Goal: Information Seeking & Learning: Learn about a topic

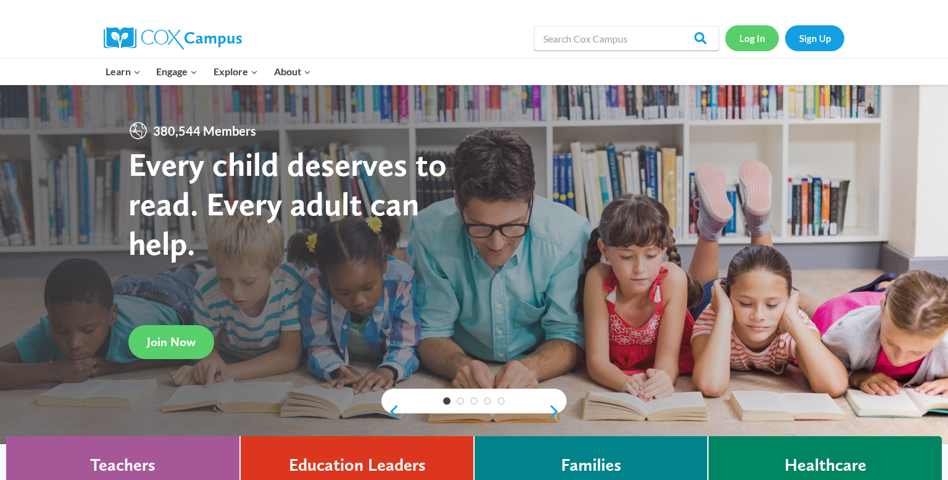
click at [761, 47] on link "Log In" at bounding box center [752, 37] width 54 height 25
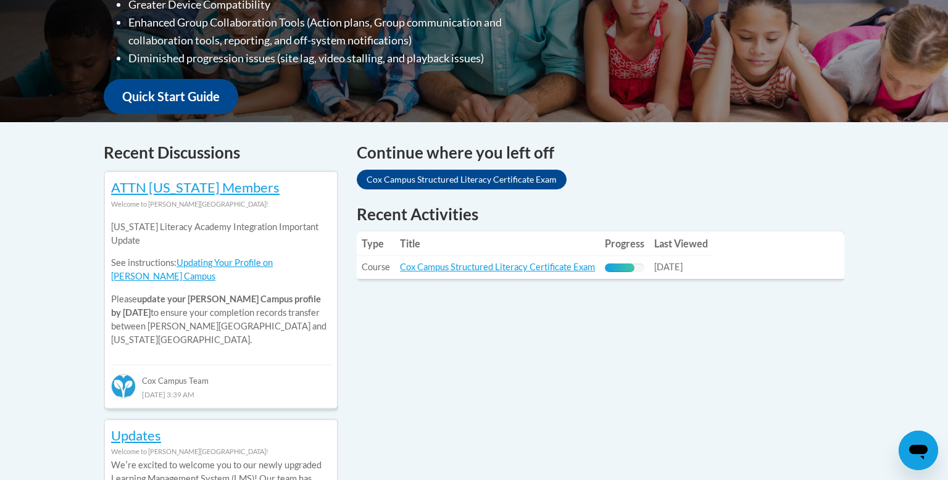
scroll to position [407, 0]
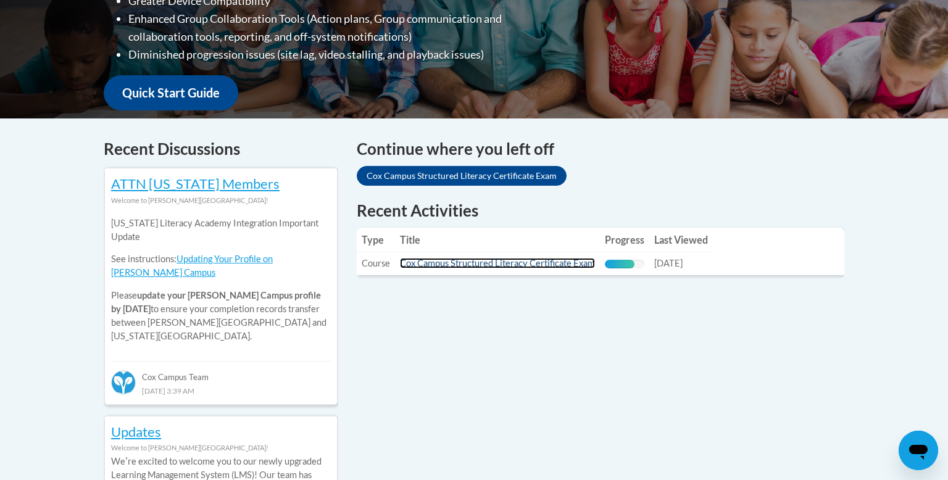
click at [506, 263] on link "Cox Campus Structured Literacy Certificate Exam" at bounding box center [497, 263] width 195 height 10
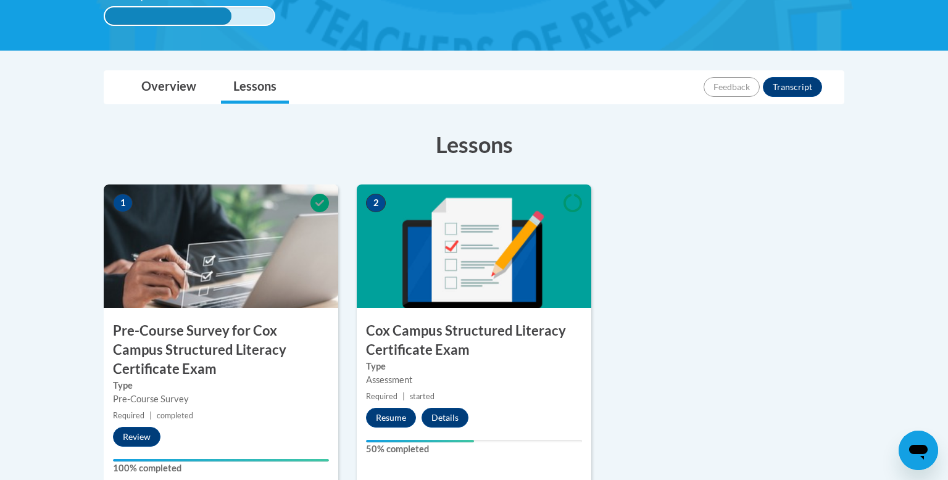
scroll to position [283, 0]
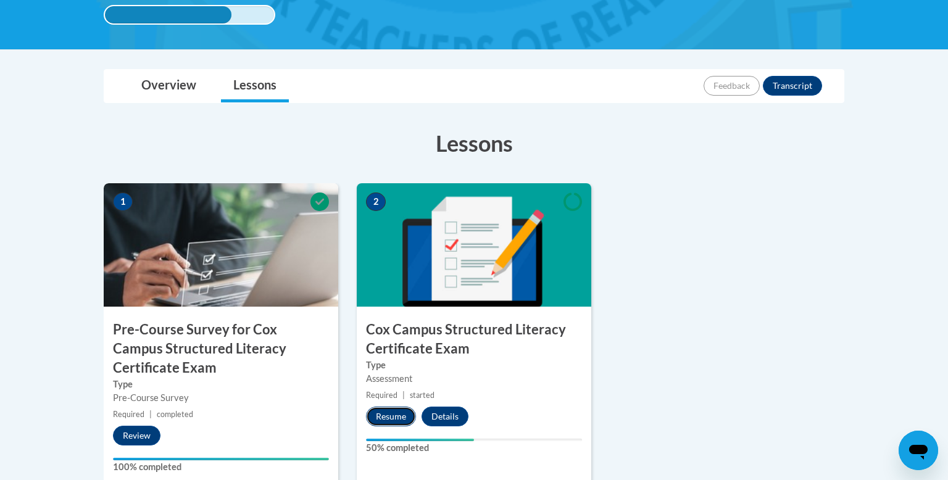
click at [394, 412] on button "Resume" at bounding box center [391, 417] width 50 height 20
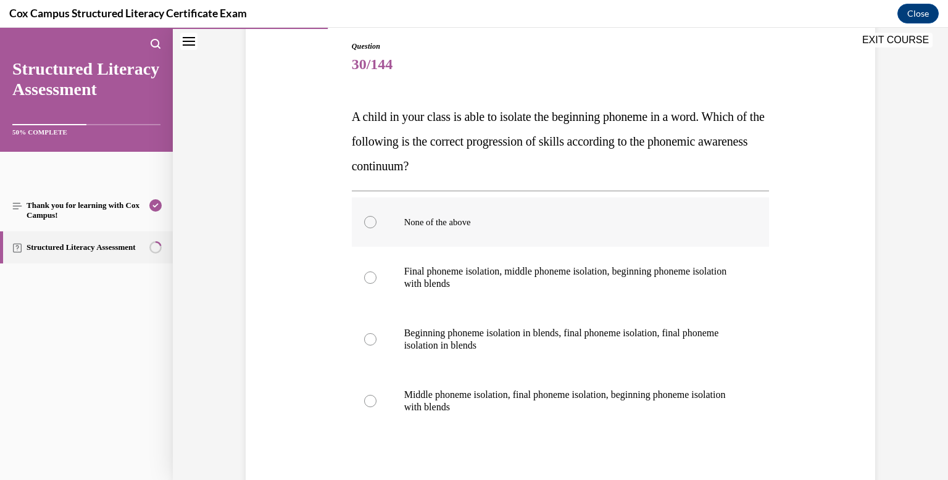
scroll to position [207, 0]
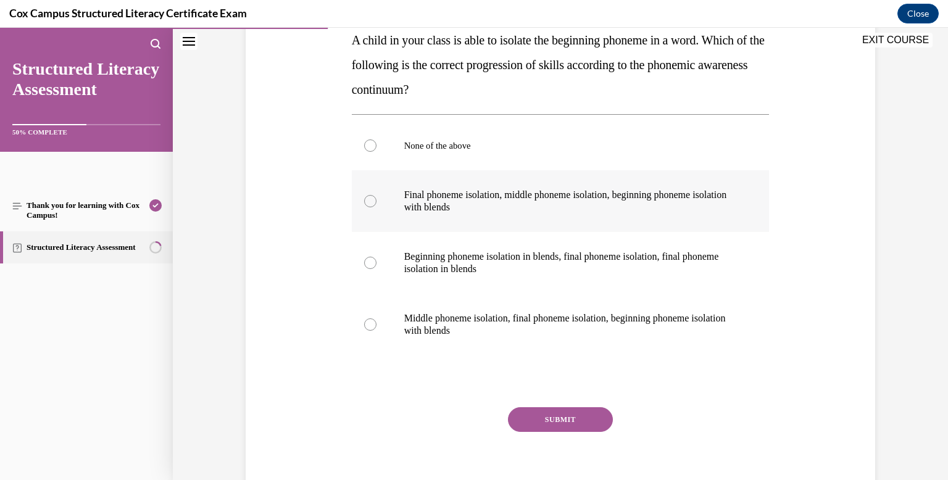
click at [373, 201] on div at bounding box center [370, 201] width 12 height 12
click at [373, 201] on input "Final phoneme isolation, middle phoneme isolation, beginning phoneme isolation …" at bounding box center [370, 201] width 12 height 12
radio input "true"
click at [586, 419] on button "SUBMIT" at bounding box center [560, 419] width 105 height 25
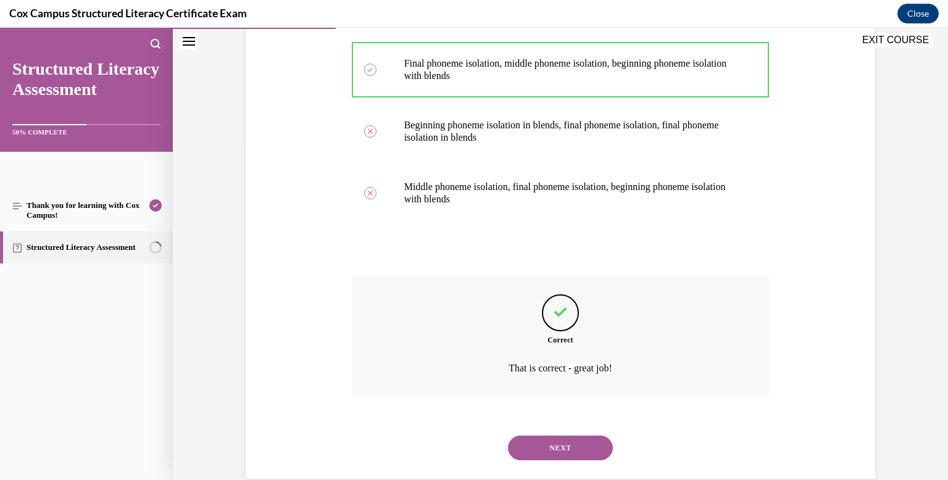
scroll to position [362, 0]
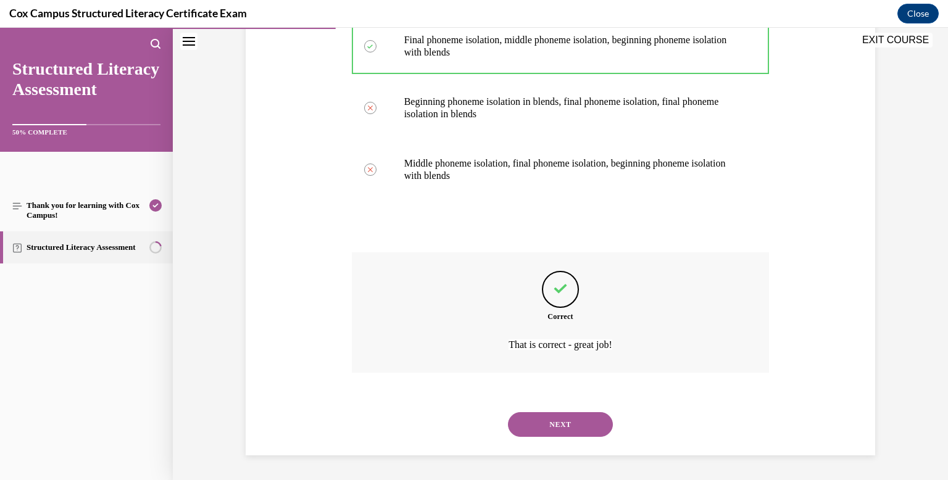
click at [584, 421] on button "NEXT" at bounding box center [560, 424] width 105 height 25
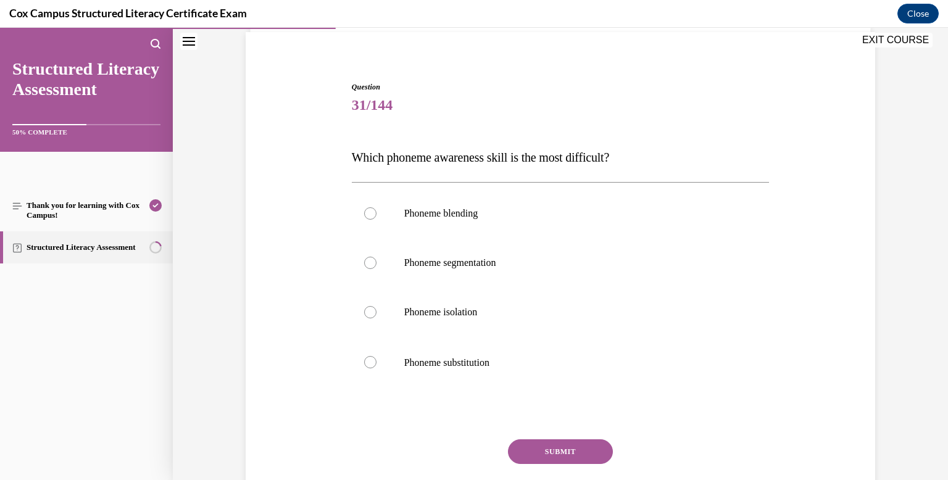
scroll to position [92, 0]
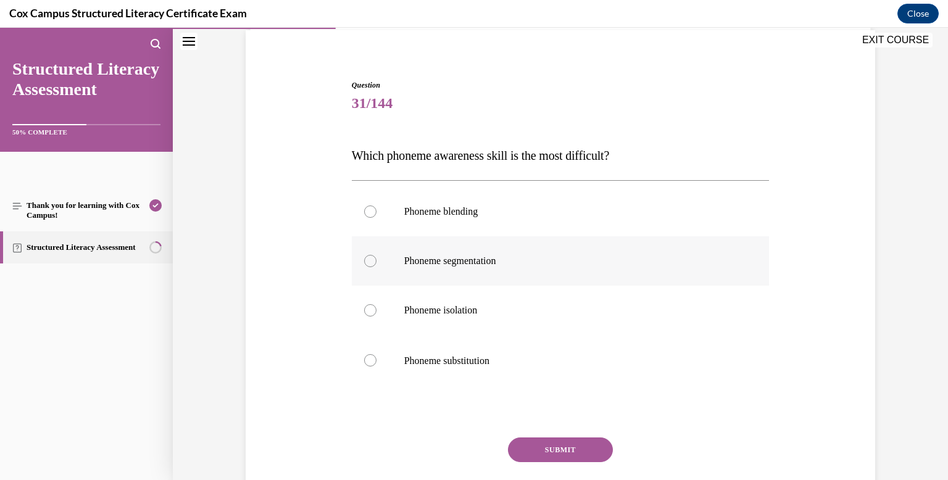
click at [371, 260] on div at bounding box center [370, 261] width 12 height 12
click at [371, 260] on input "Phoneme segmentation" at bounding box center [370, 261] width 12 height 12
radio input "true"
click at [578, 444] on button "SUBMIT" at bounding box center [560, 449] width 105 height 25
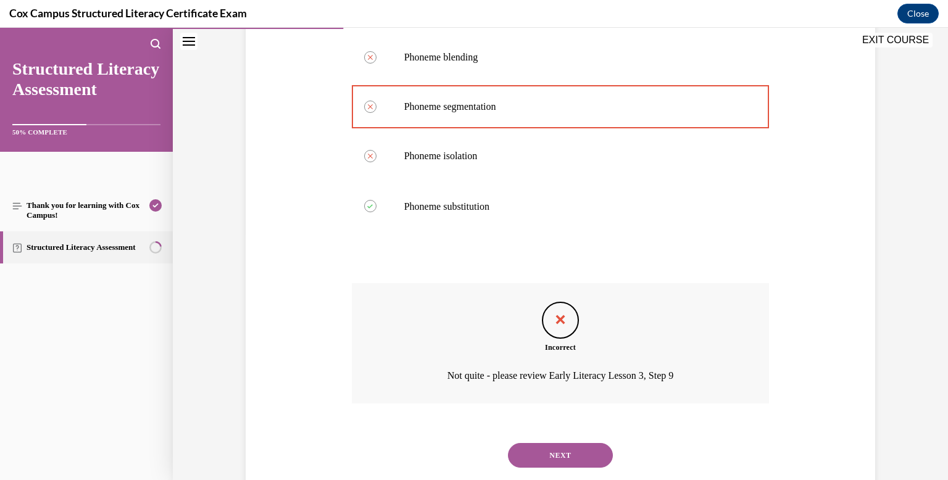
scroll to position [276, 0]
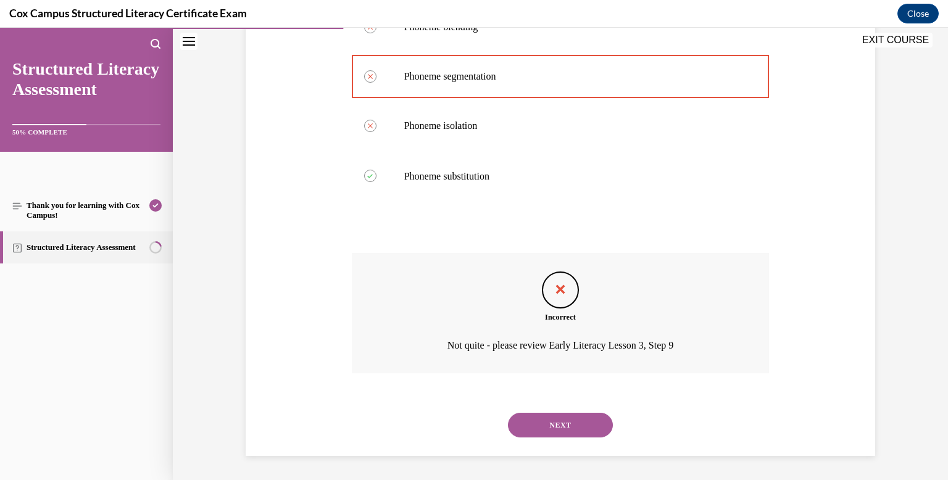
click at [571, 426] on button "NEXT" at bounding box center [560, 425] width 105 height 25
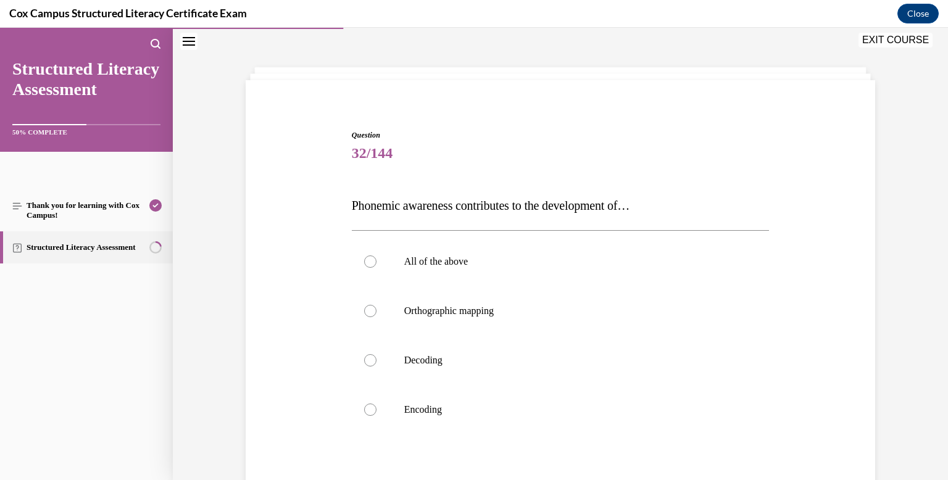
scroll to position [66, 0]
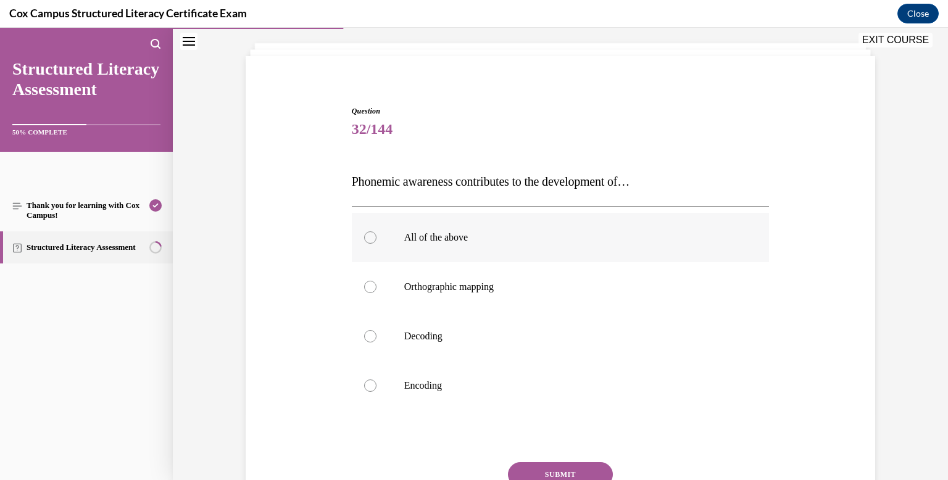
click at [373, 239] on div at bounding box center [370, 237] width 12 height 12
click at [373, 239] on input "All of the above" at bounding box center [370, 237] width 12 height 12
radio input "true"
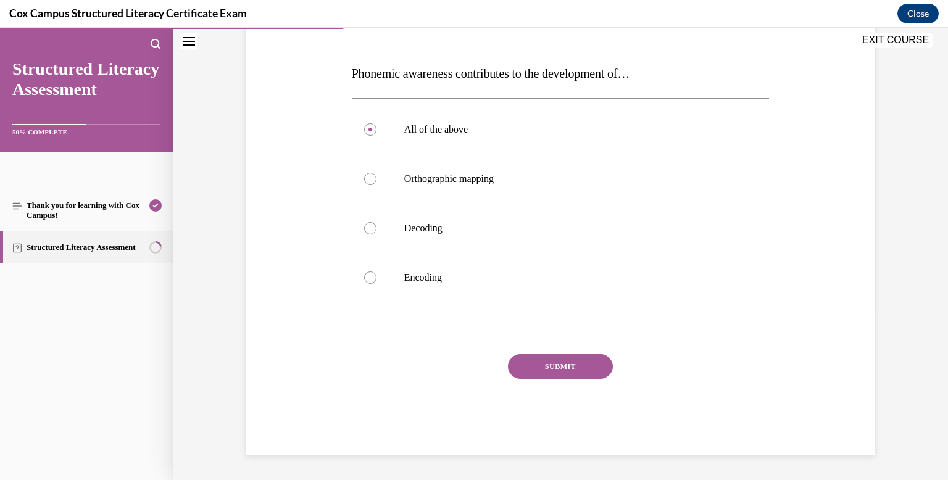
click at [566, 361] on button "SUBMIT" at bounding box center [560, 366] width 105 height 25
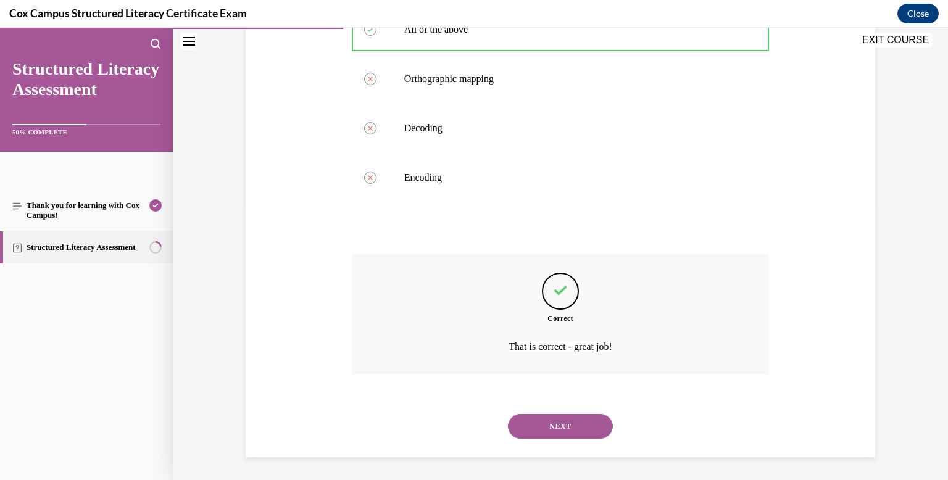
scroll to position [276, 0]
click at [561, 421] on button "NEXT" at bounding box center [560, 424] width 105 height 25
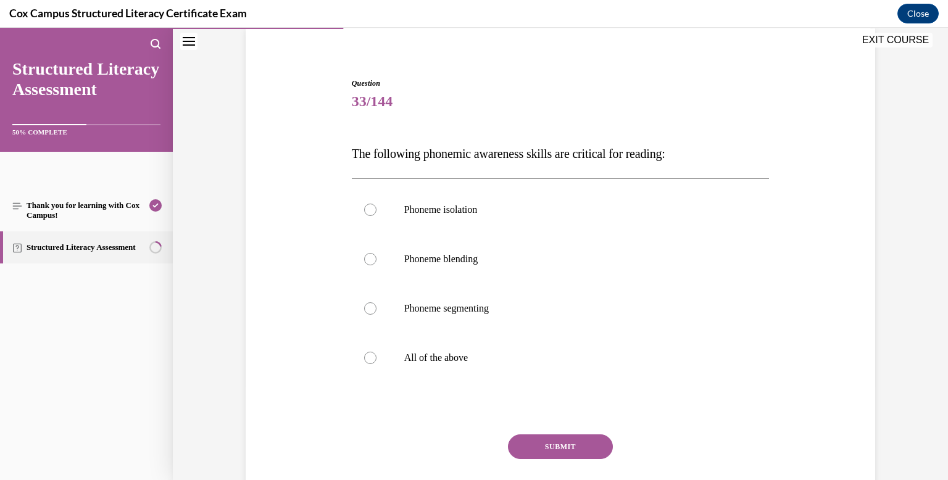
scroll to position [96, 0]
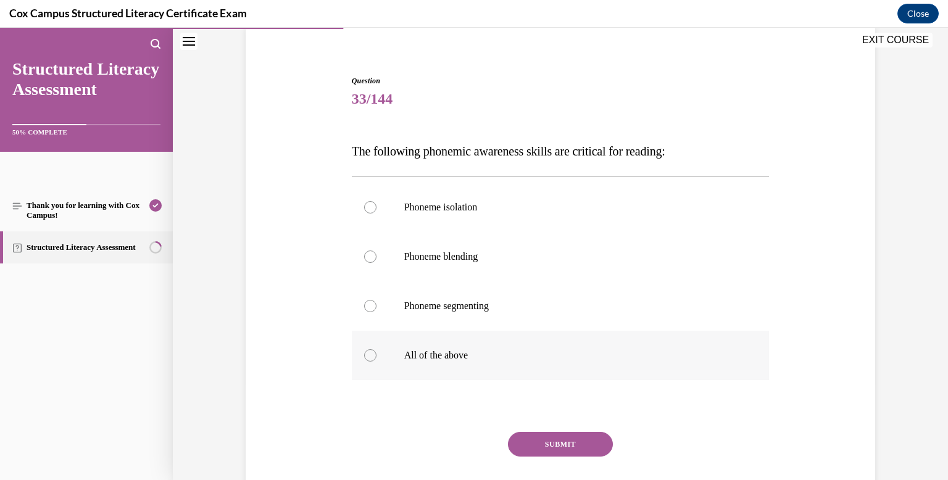
click at [373, 362] on label "All of the above" at bounding box center [561, 355] width 418 height 49
click at [373, 362] on input "All of the above" at bounding box center [370, 355] width 12 height 12
radio input "true"
click at [571, 437] on button "SUBMIT" at bounding box center [560, 444] width 105 height 25
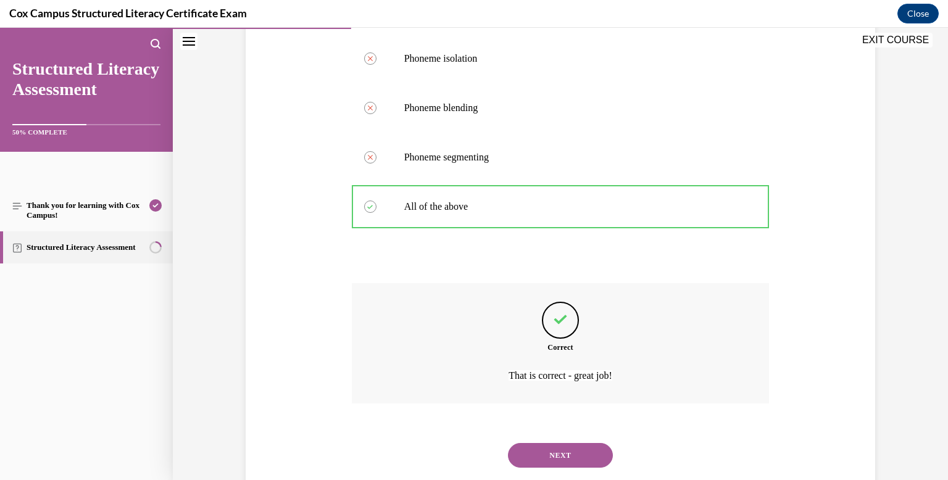
scroll to position [276, 0]
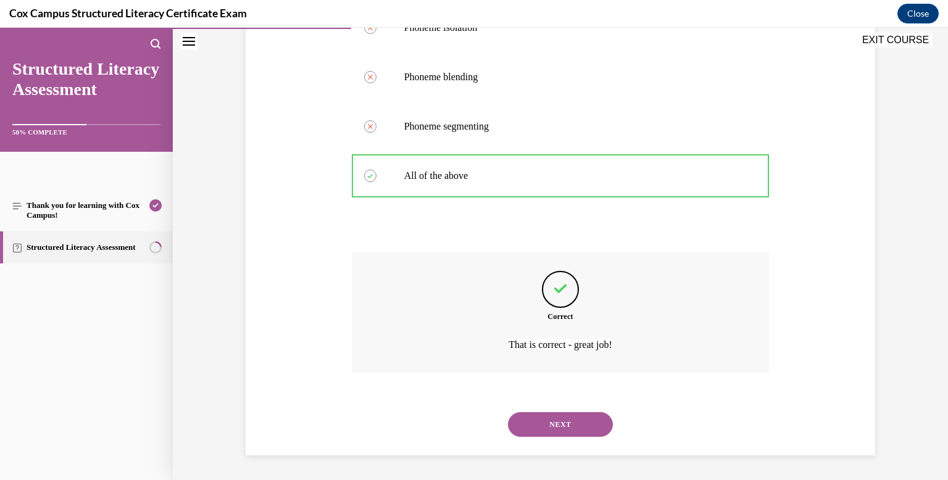
click at [562, 421] on button "NEXT" at bounding box center [560, 424] width 105 height 25
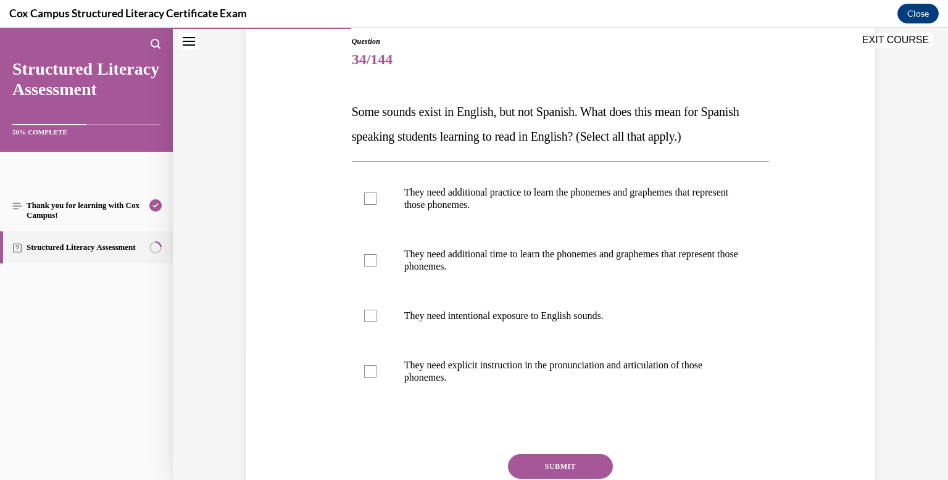
scroll to position [139, 0]
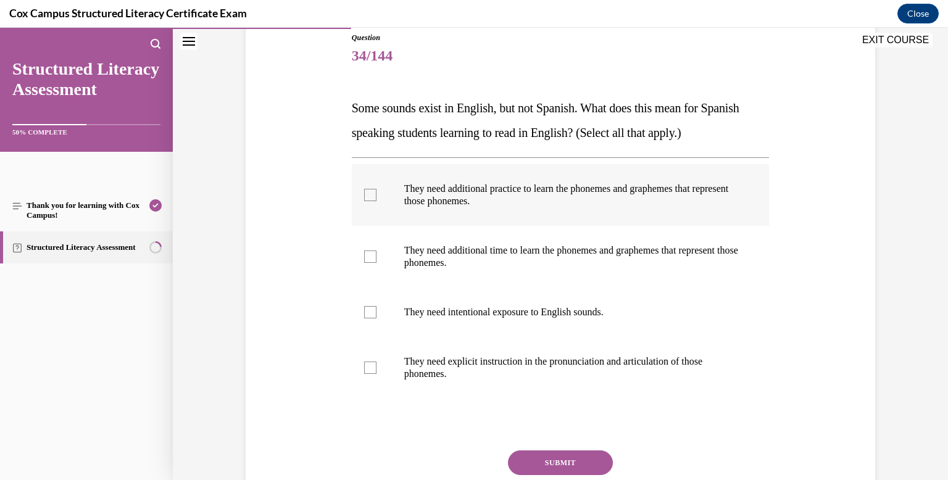
click at [376, 193] on div at bounding box center [370, 195] width 12 height 12
click at [376, 193] on input "They need additional practice to learn the phonemes and graphemes that represen…" at bounding box center [370, 195] width 12 height 12
checkbox input "true"
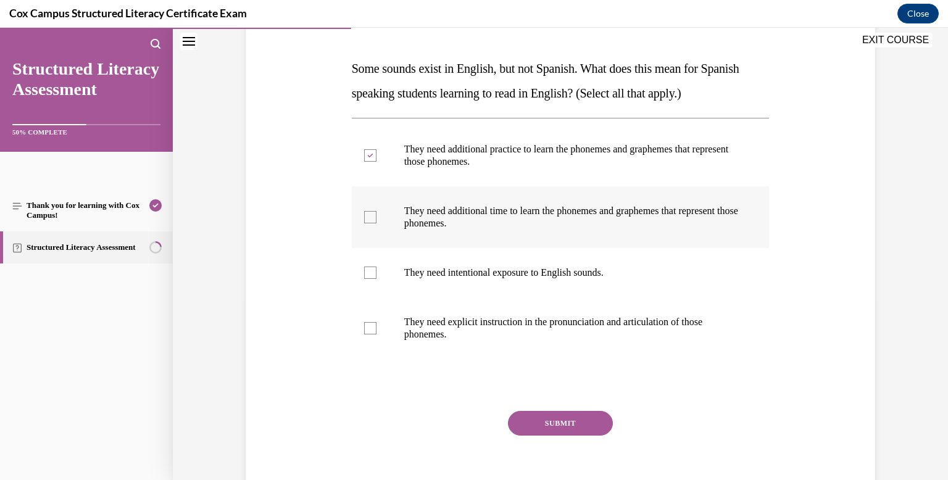
scroll to position [181, 0]
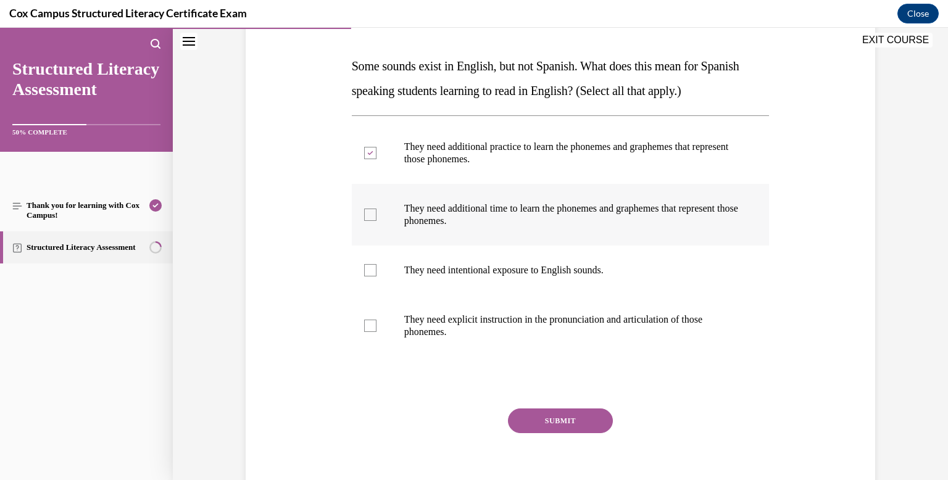
click at [370, 214] on div at bounding box center [370, 215] width 12 height 12
click at [370, 214] on input "They need additional time to learn the phonemes and graphemes that represent th…" at bounding box center [370, 215] width 12 height 12
checkbox input "true"
click at [366, 270] on div at bounding box center [370, 270] width 12 height 12
click at [366, 270] on input "They need intentional exposure to English sounds." at bounding box center [370, 270] width 12 height 12
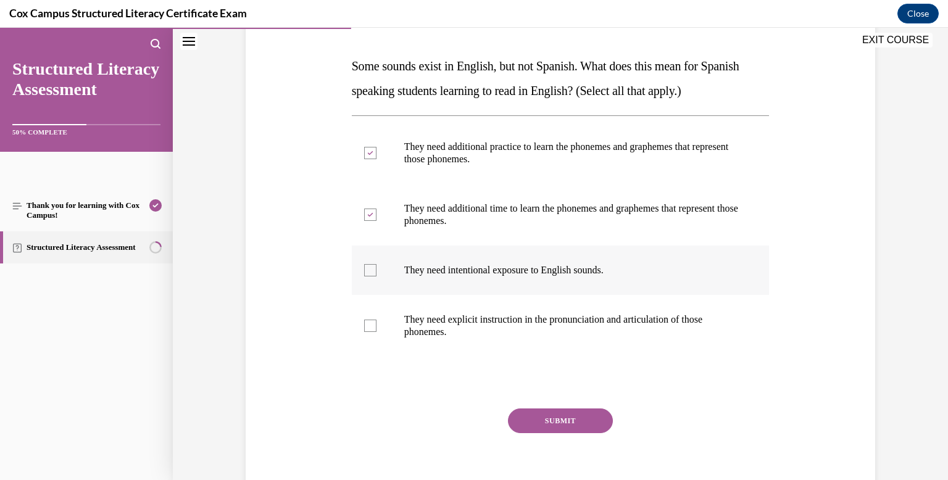
checkbox input "true"
click at [370, 329] on div at bounding box center [370, 326] width 12 height 12
click at [370, 329] on input "They need explicit instruction in the pronunciation and articulation of those p…" at bounding box center [370, 326] width 12 height 12
checkbox input "true"
click at [566, 423] on button "SUBMIT" at bounding box center [560, 420] width 105 height 25
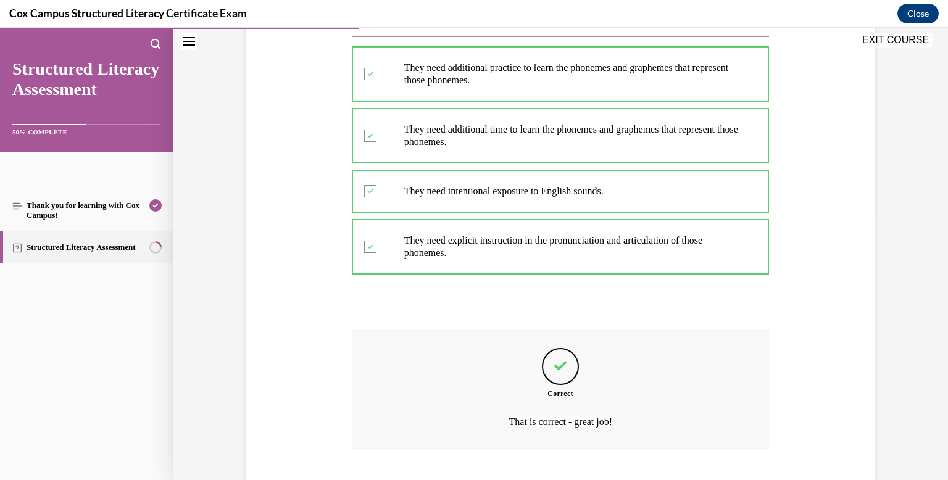
scroll to position [337, 0]
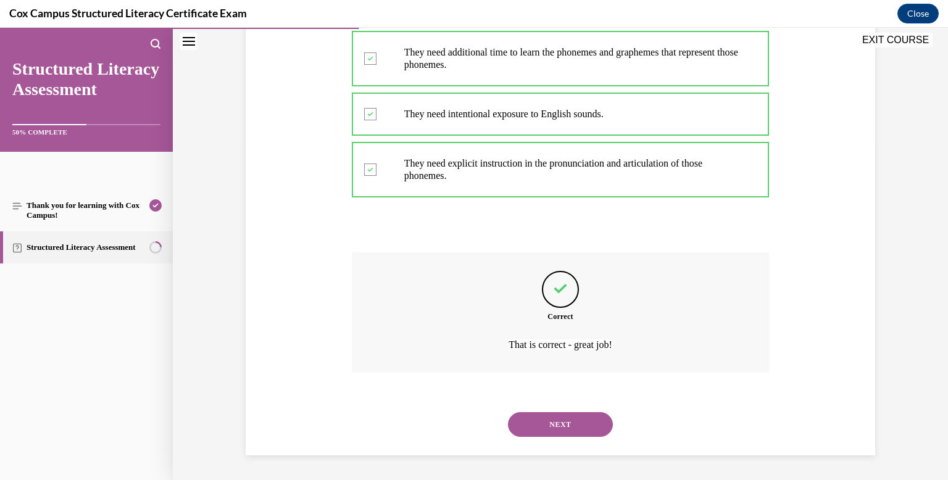
click at [581, 418] on button "NEXT" at bounding box center [560, 424] width 105 height 25
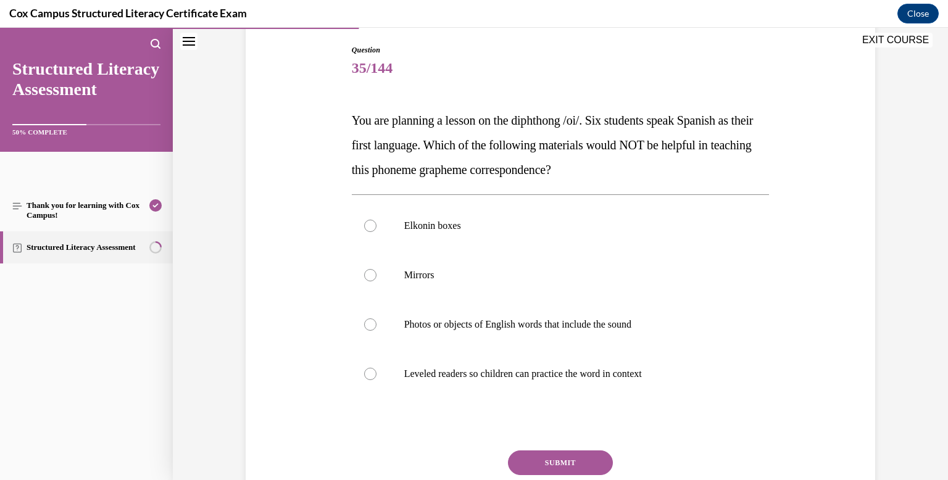
scroll to position [148, 0]
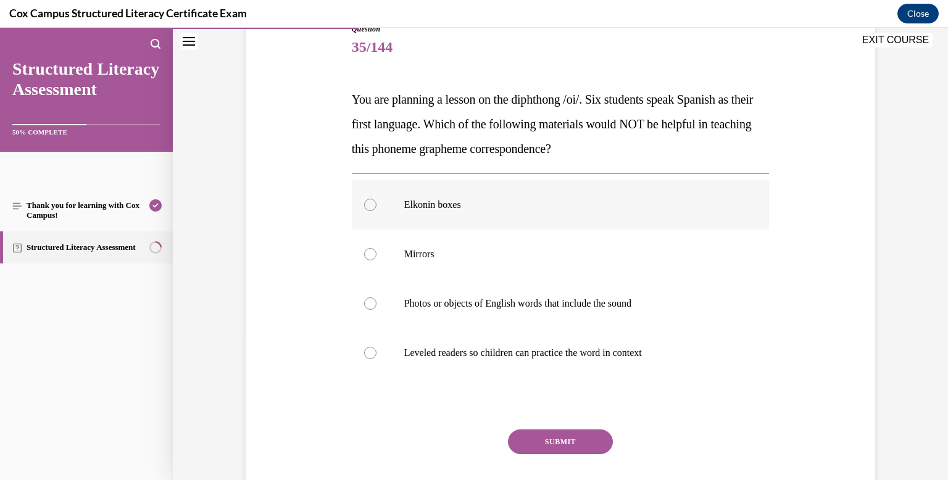
click at [373, 205] on div at bounding box center [370, 205] width 12 height 12
click at [373, 205] on input "Elkonin boxes" at bounding box center [370, 205] width 12 height 12
radio input "true"
click at [553, 449] on button "SUBMIT" at bounding box center [560, 441] width 105 height 25
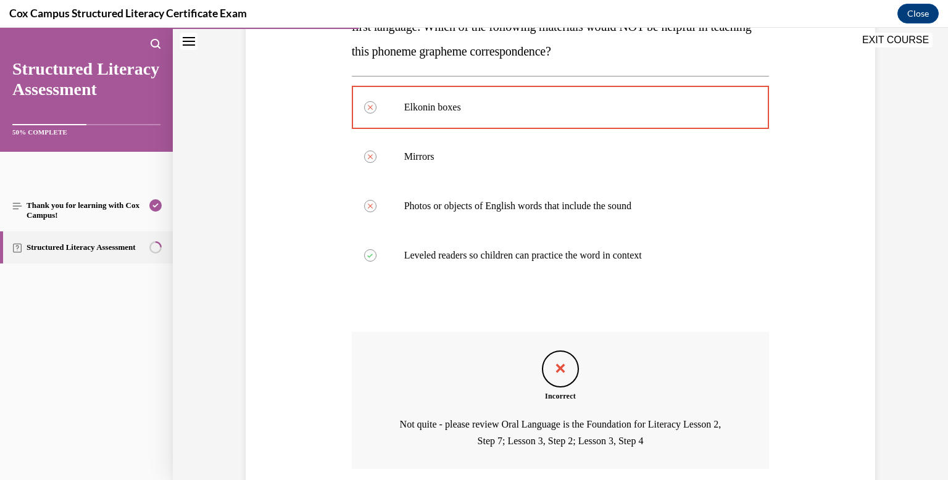
scroll to position [342, 0]
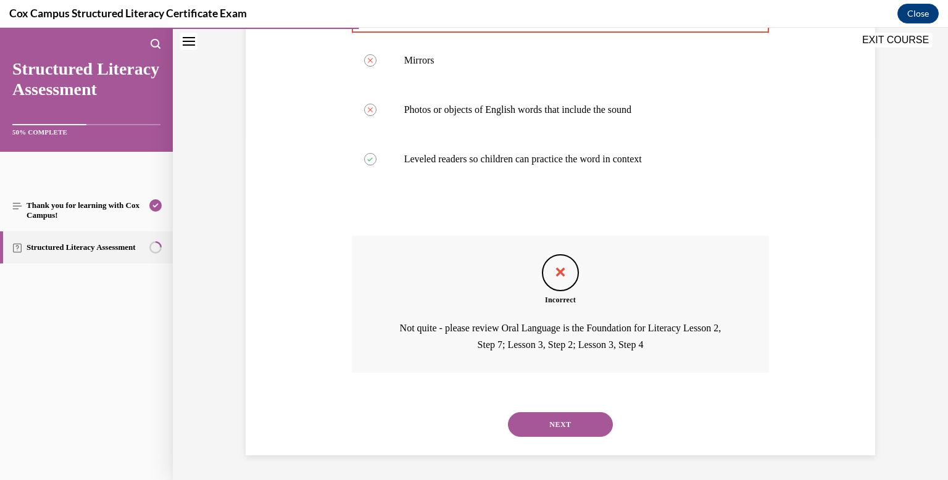
click at [578, 432] on button "NEXT" at bounding box center [560, 424] width 105 height 25
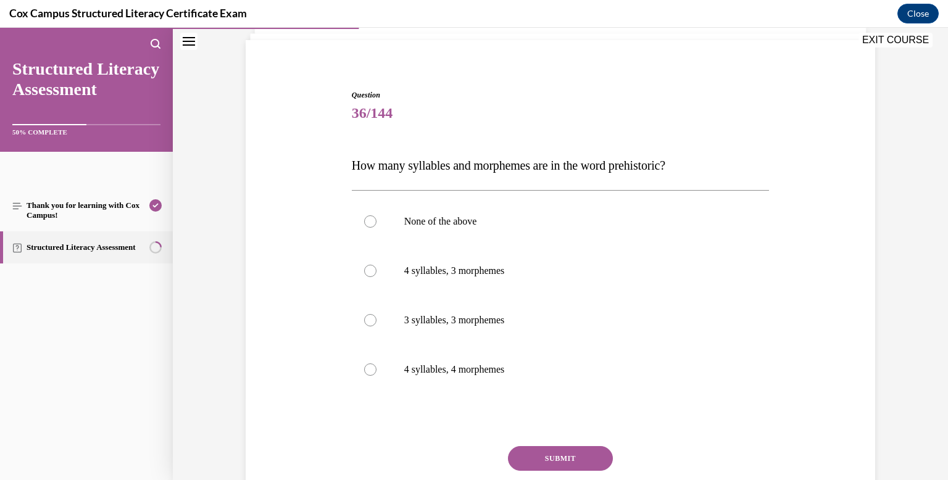
scroll to position [88, 0]
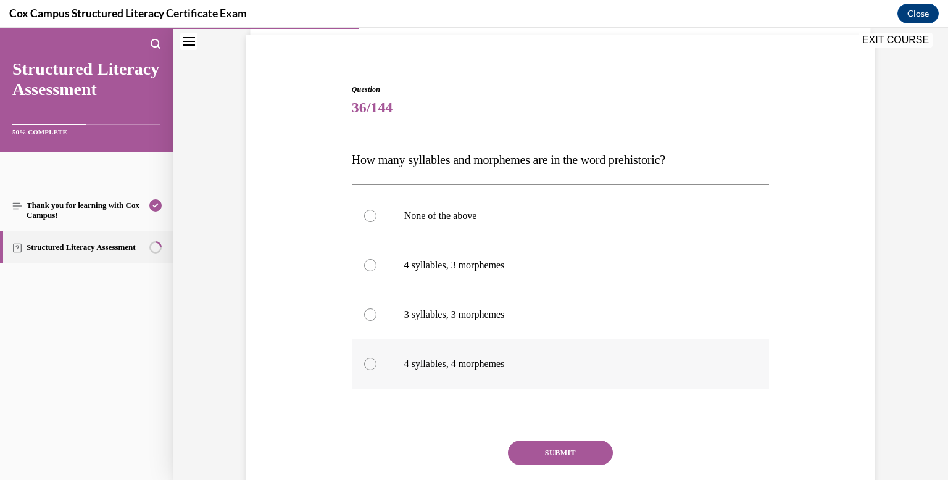
click at [371, 367] on div at bounding box center [370, 364] width 12 height 12
click at [371, 367] on input "4 syllables, 4 morphemes" at bounding box center [370, 364] width 12 height 12
radio input "true"
click at [576, 452] on button "SUBMIT" at bounding box center [560, 453] width 105 height 25
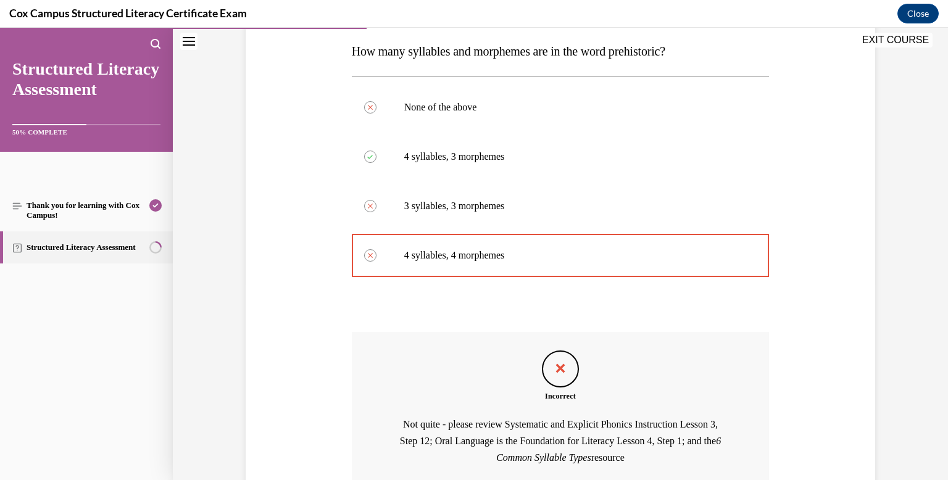
scroll to position [309, 0]
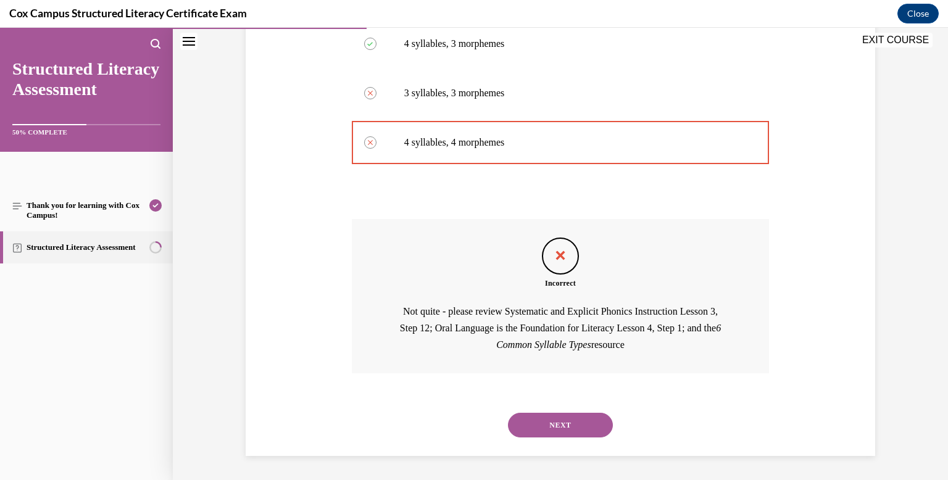
click at [561, 423] on button "NEXT" at bounding box center [560, 425] width 105 height 25
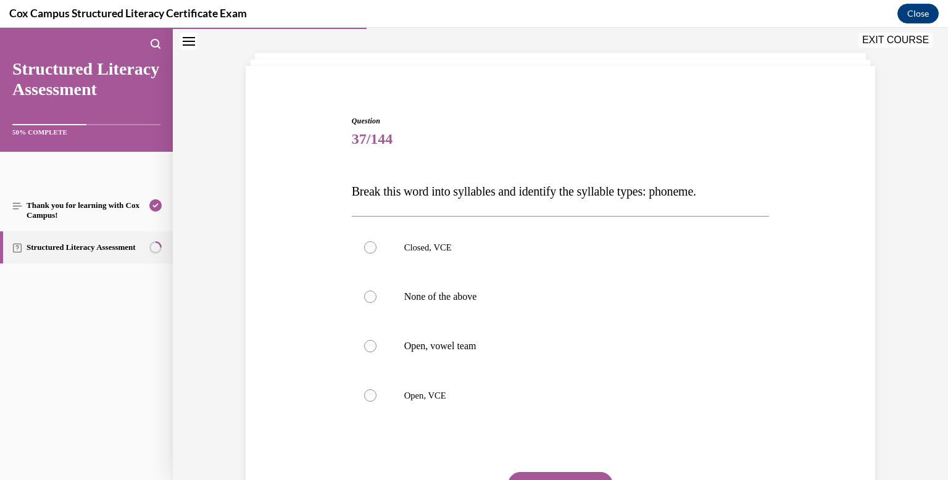
scroll to position [57, 0]
click at [373, 397] on div at bounding box center [370, 394] width 12 height 12
click at [373, 397] on input "Open, VCE" at bounding box center [370, 394] width 12 height 12
radio input "true"
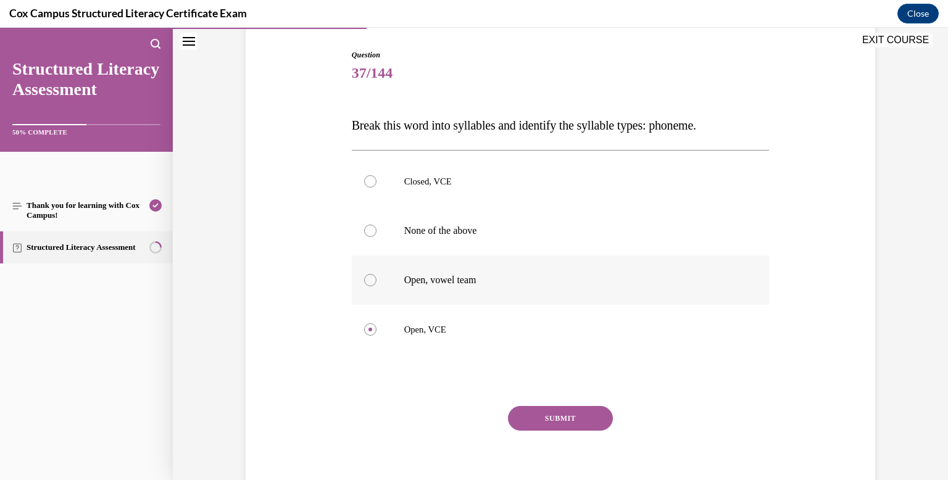
scroll to position [133, 0]
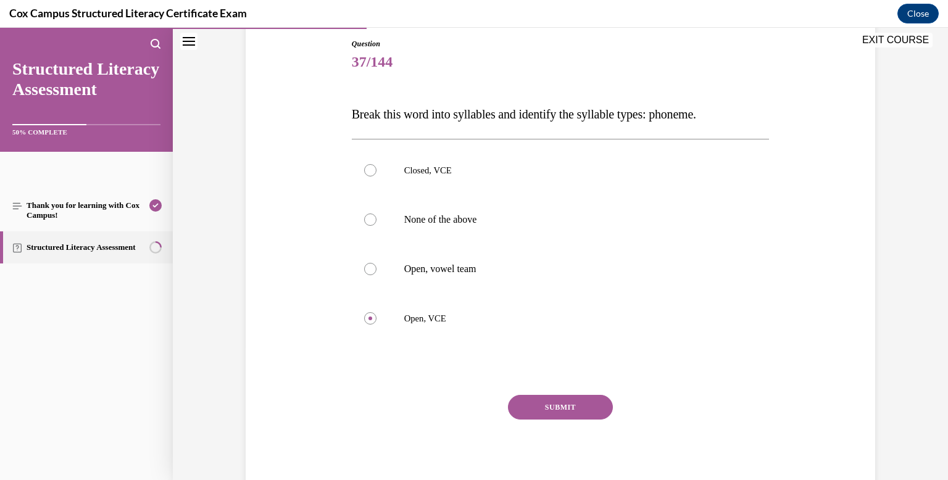
click at [576, 403] on button "SUBMIT" at bounding box center [560, 407] width 105 height 25
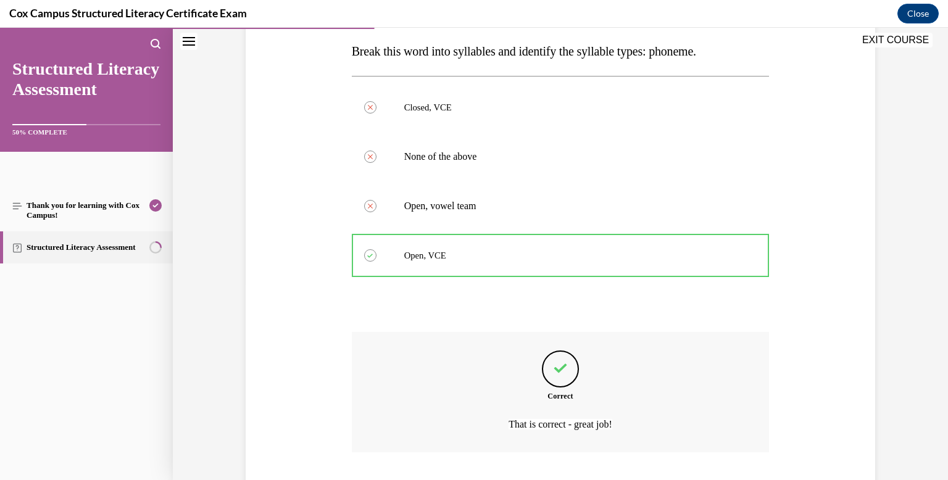
scroll to position [276, 0]
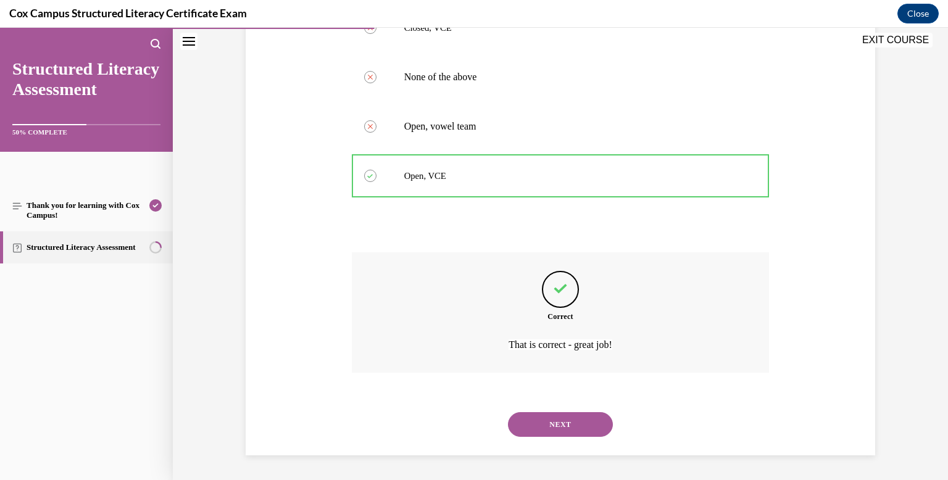
click at [574, 421] on button "NEXT" at bounding box center [560, 424] width 105 height 25
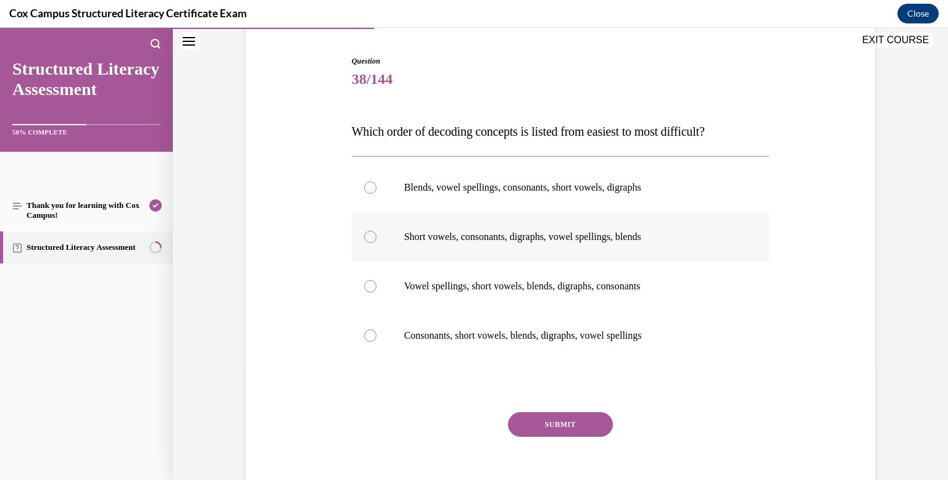
scroll to position [118, 0]
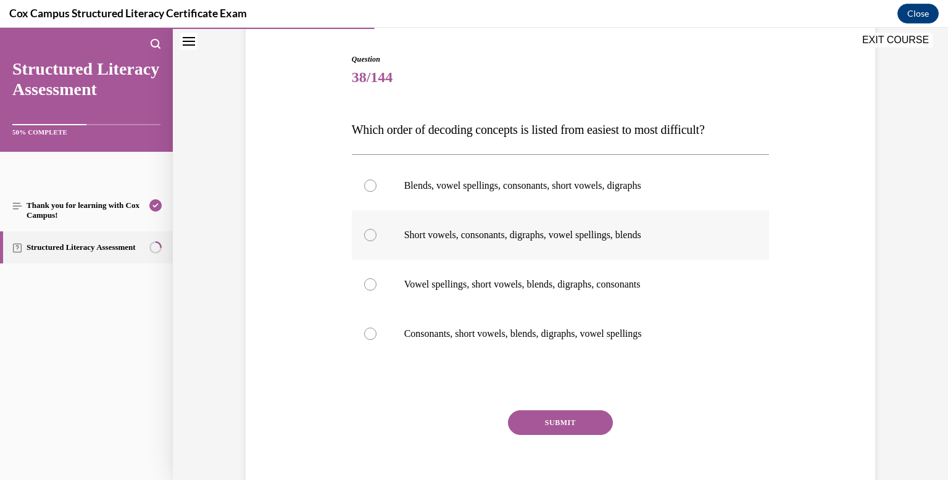
click at [374, 234] on div at bounding box center [370, 235] width 12 height 12
click at [374, 234] on input "Short vowels, consonants, digraphs, vowel spellings, blends" at bounding box center [370, 235] width 12 height 12
radio input "true"
click at [575, 418] on button "SUBMIT" at bounding box center [560, 422] width 105 height 25
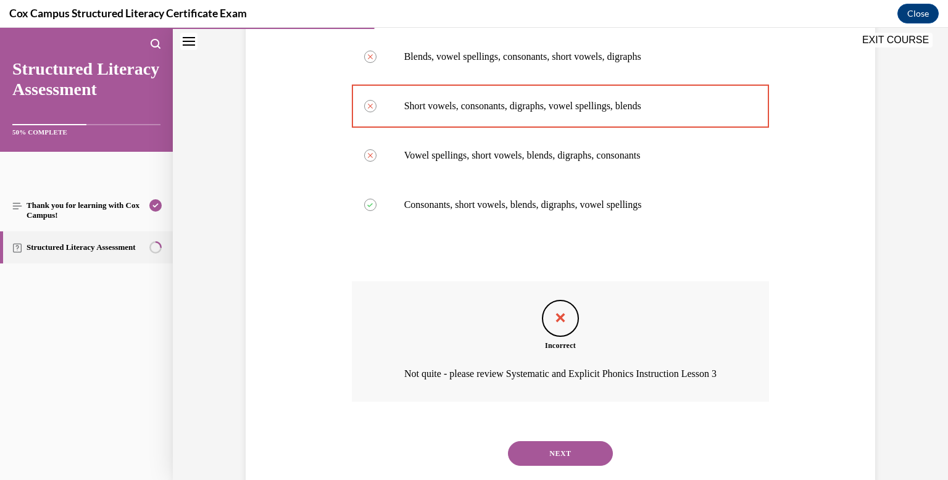
scroll to position [292, 0]
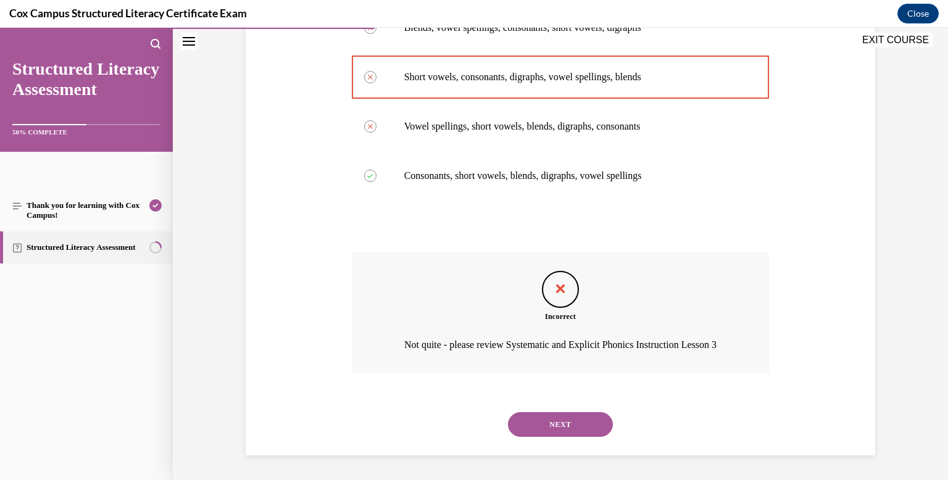
click at [551, 419] on button "NEXT" at bounding box center [560, 424] width 105 height 25
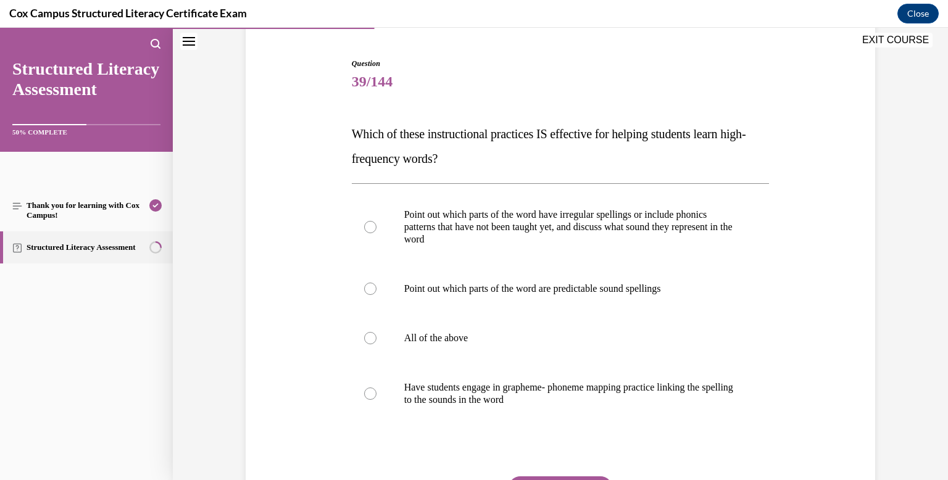
scroll to position [119, 0]
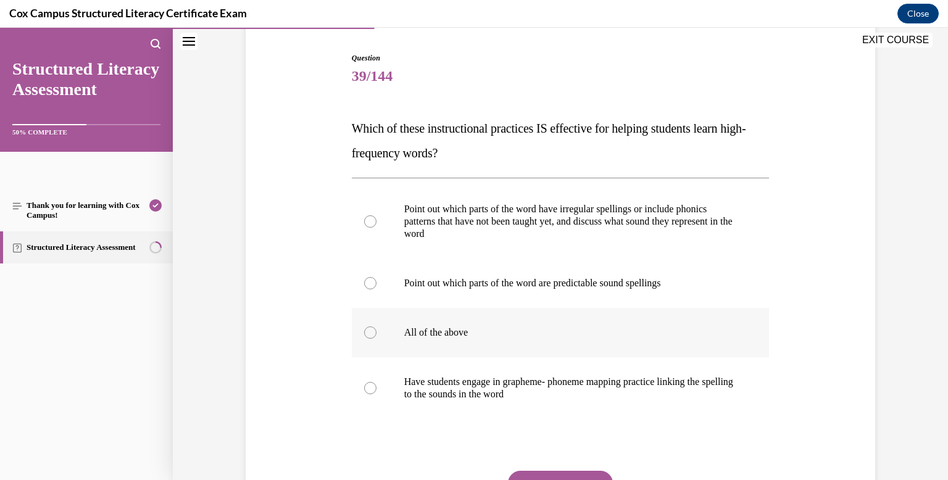
click at [370, 333] on div at bounding box center [370, 332] width 12 height 12
click at [370, 333] on input "All of the above" at bounding box center [370, 332] width 12 height 12
radio input "true"
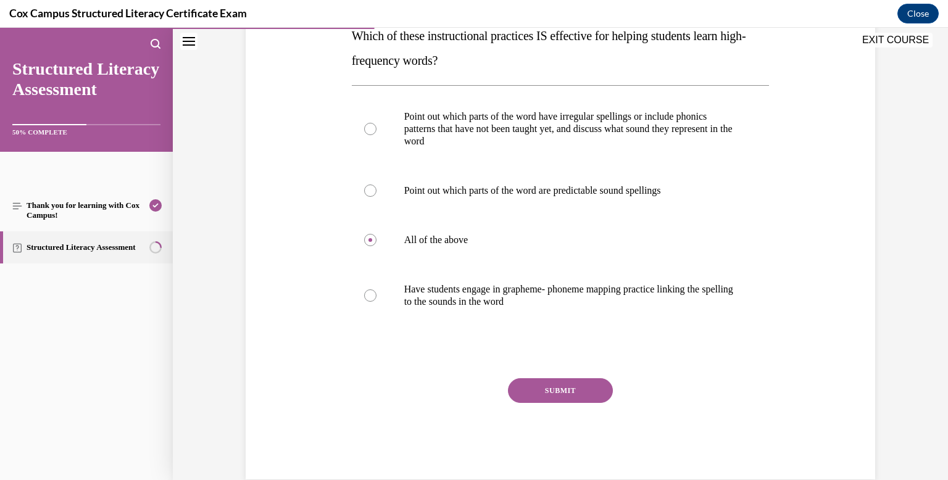
click at [565, 389] on button "SUBMIT" at bounding box center [560, 390] width 105 height 25
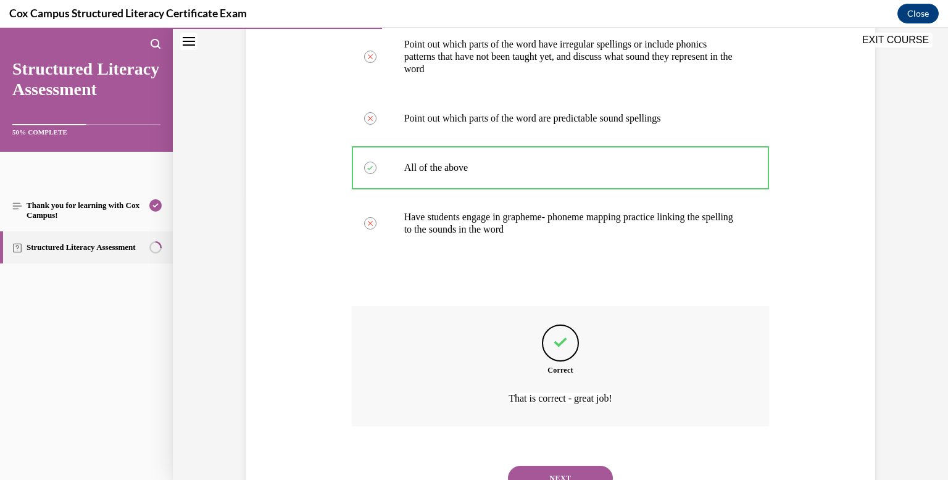
scroll to position [337, 0]
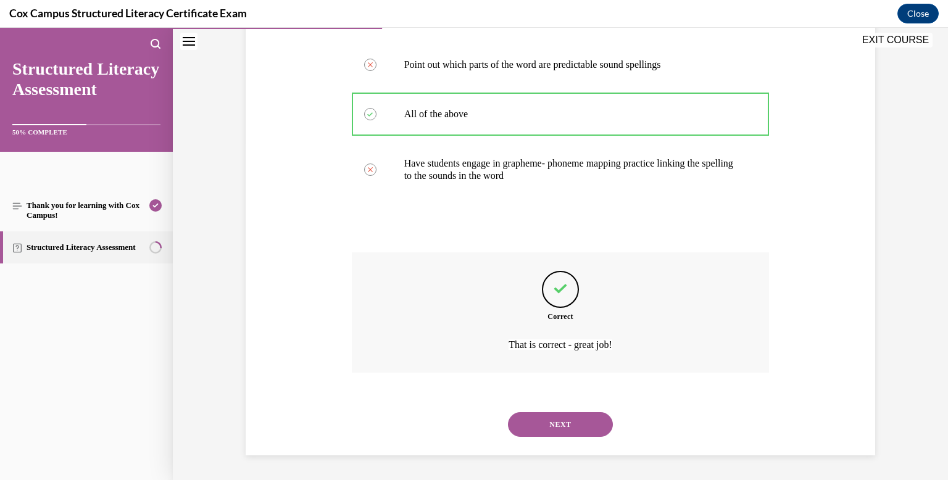
click at [567, 419] on button "NEXT" at bounding box center [560, 424] width 105 height 25
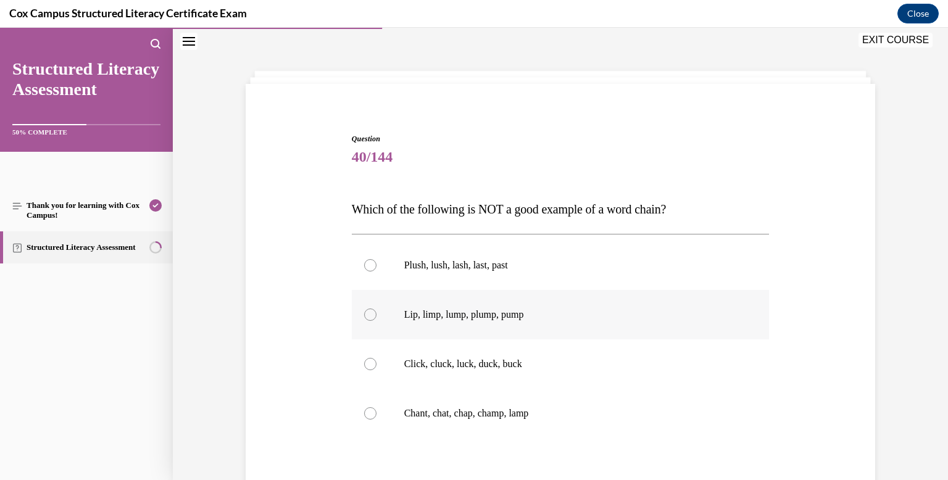
scroll to position [53, 0]
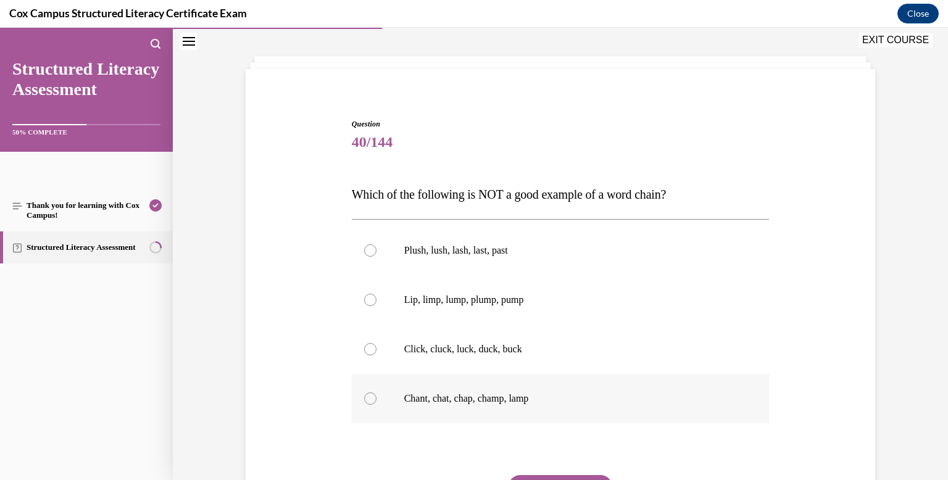
click at [373, 397] on div at bounding box center [370, 398] width 12 height 12
click at [373, 397] on input "Chant, chat, chap, champ, lamp" at bounding box center [370, 398] width 12 height 12
radio input "true"
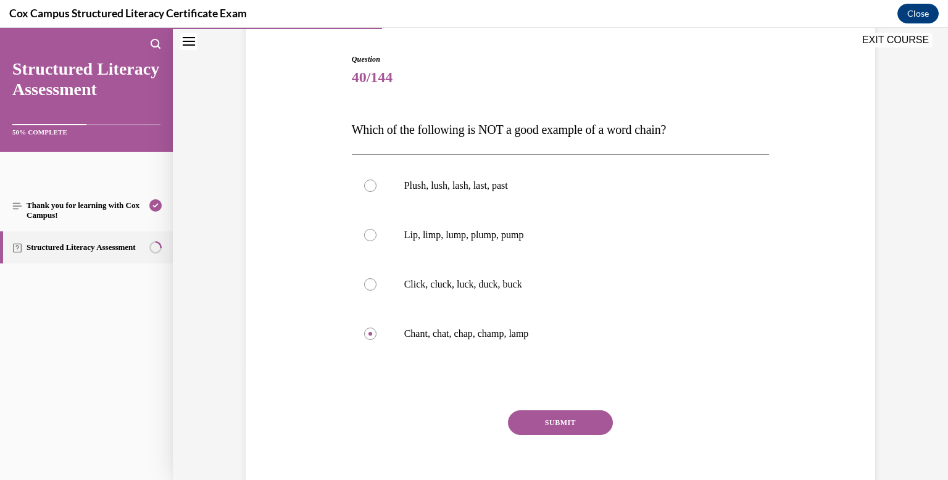
click at [537, 417] on button "SUBMIT" at bounding box center [560, 422] width 105 height 25
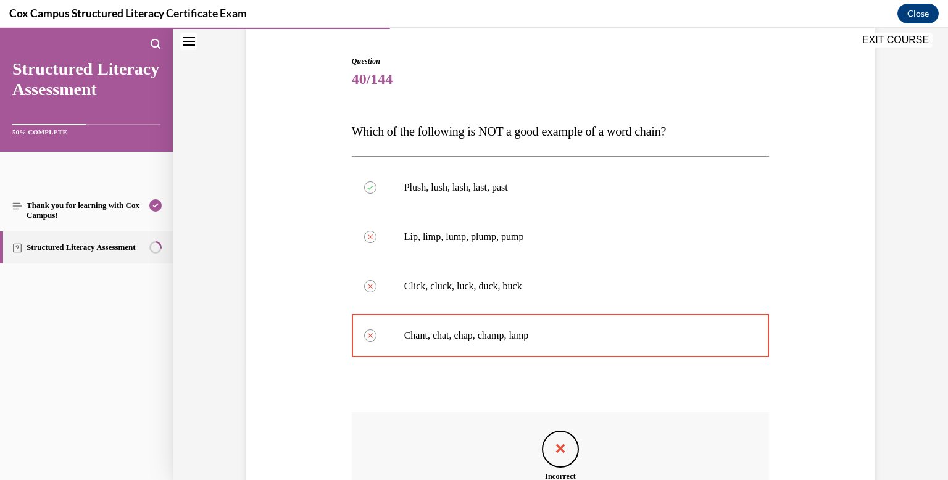
scroll to position [114, 0]
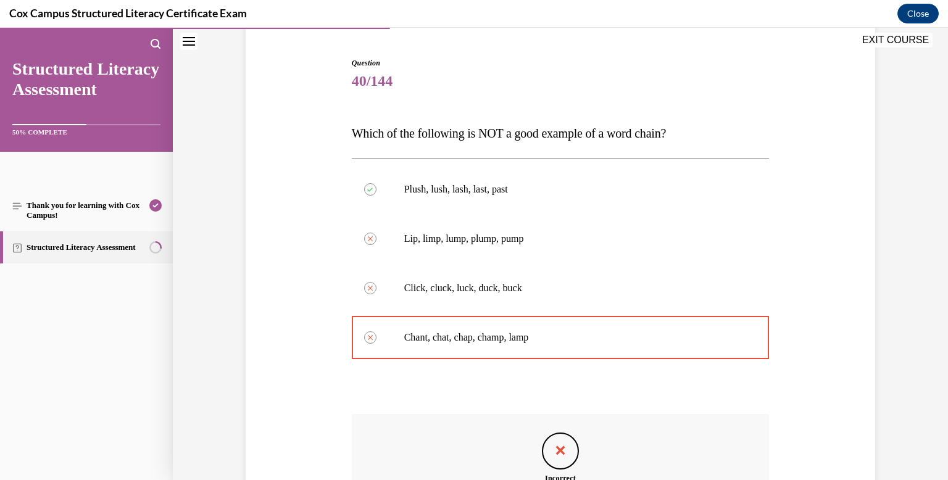
click at [537, 417] on div "Incorrect Not quite - please review Systematic and Explicit Phonics Instruction…" at bounding box center [561, 482] width 418 height 137
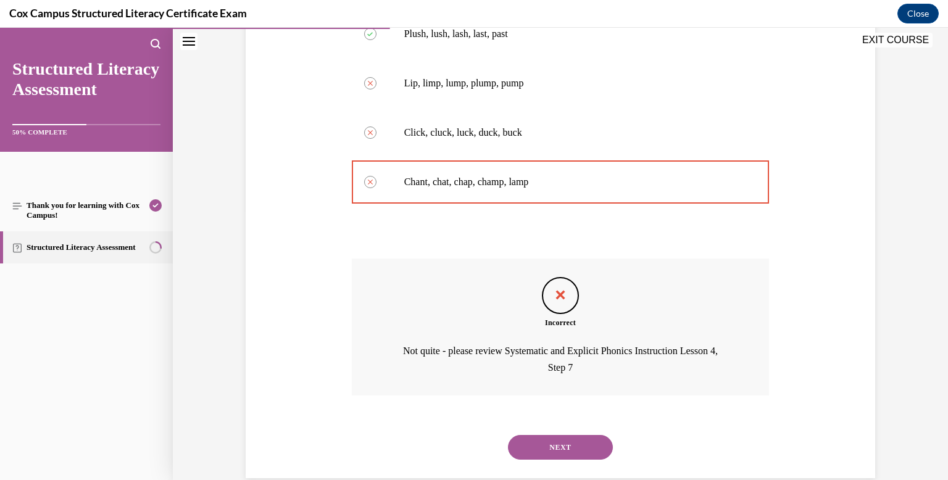
scroll to position [270, 0]
click at [549, 439] on button "NEXT" at bounding box center [560, 446] width 105 height 25
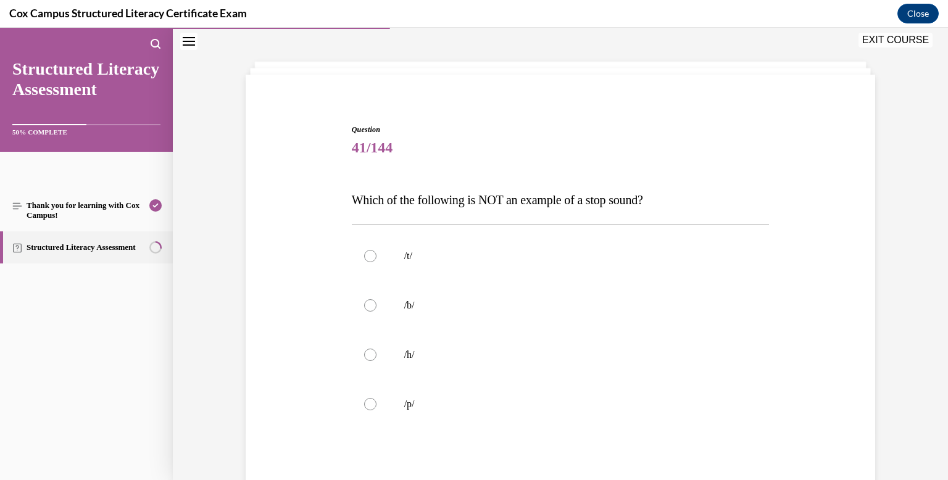
scroll to position [51, 0]
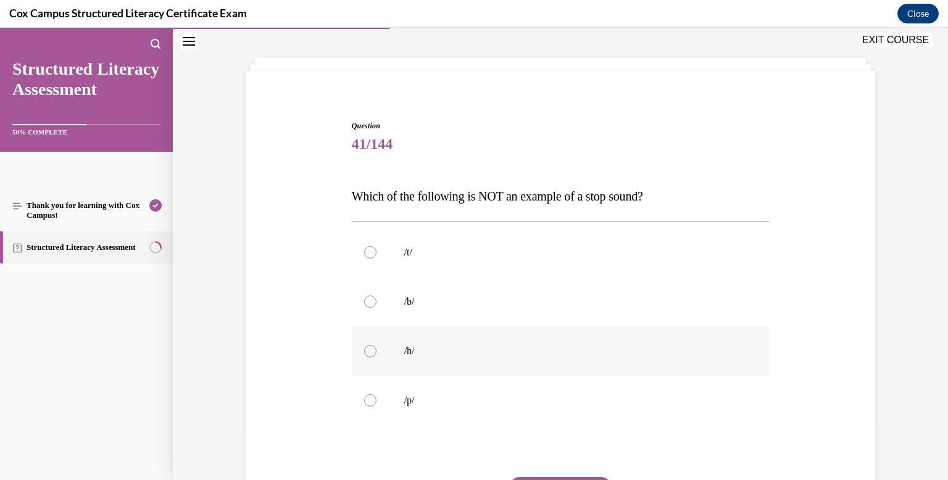
click at [362, 347] on label "/h/" at bounding box center [561, 350] width 418 height 49
click at [364, 347] on input "/h/" at bounding box center [370, 351] width 12 height 12
radio input "true"
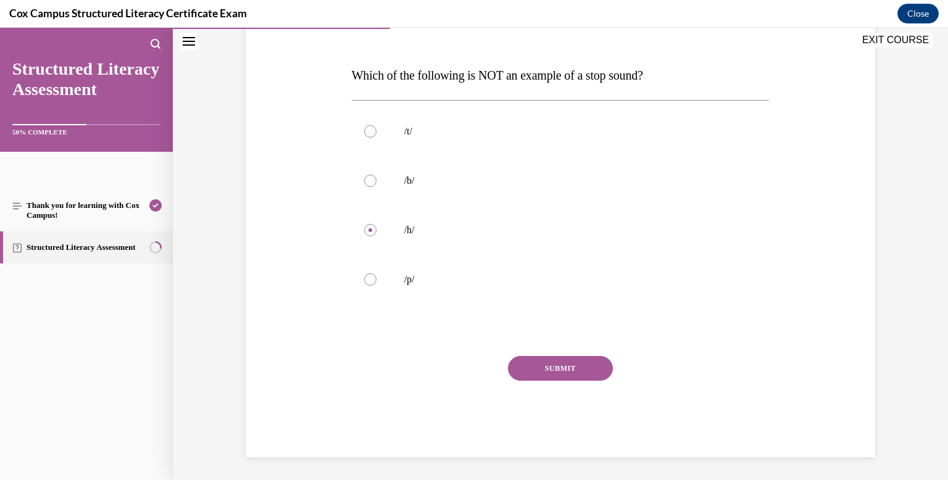
click at [566, 371] on button "SUBMIT" at bounding box center [560, 368] width 105 height 25
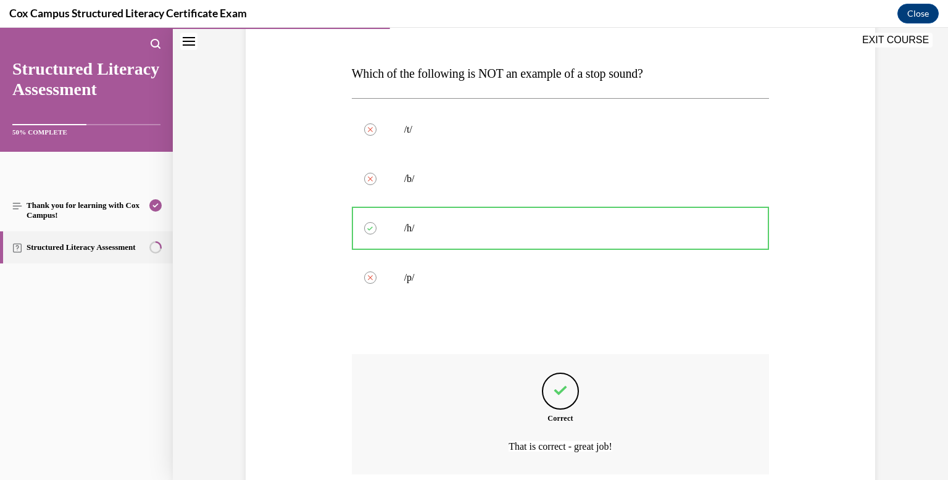
scroll to position [276, 0]
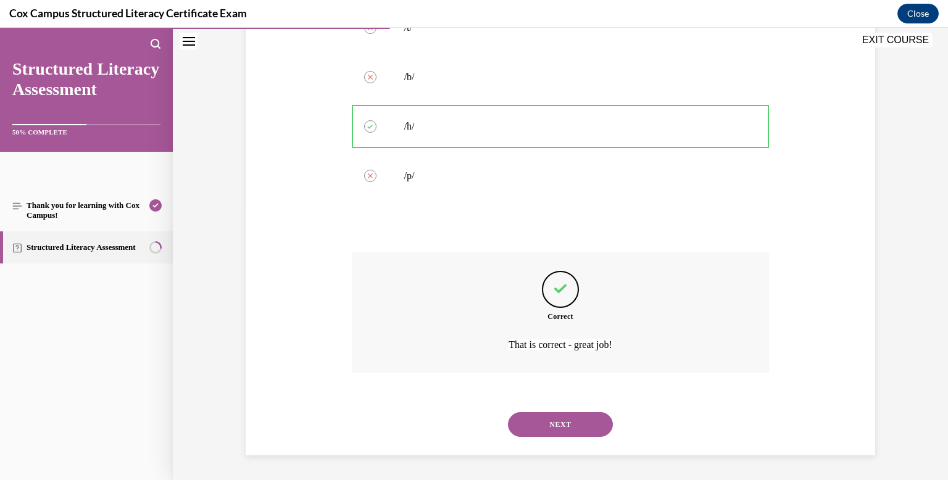
click at [553, 420] on button "NEXT" at bounding box center [560, 424] width 105 height 25
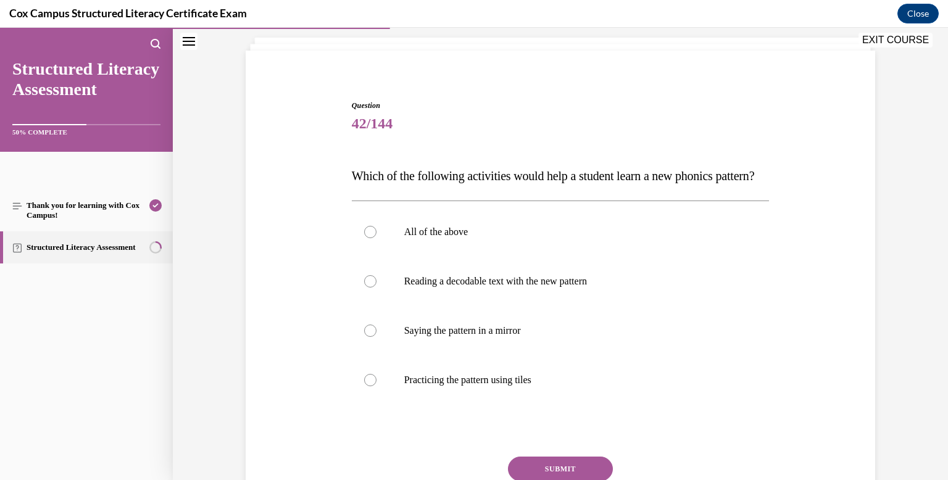
scroll to position [73, 0]
click at [368, 237] on div at bounding box center [370, 231] width 12 height 12
click at [368, 237] on input "All of the above" at bounding box center [370, 231] width 12 height 12
radio input "true"
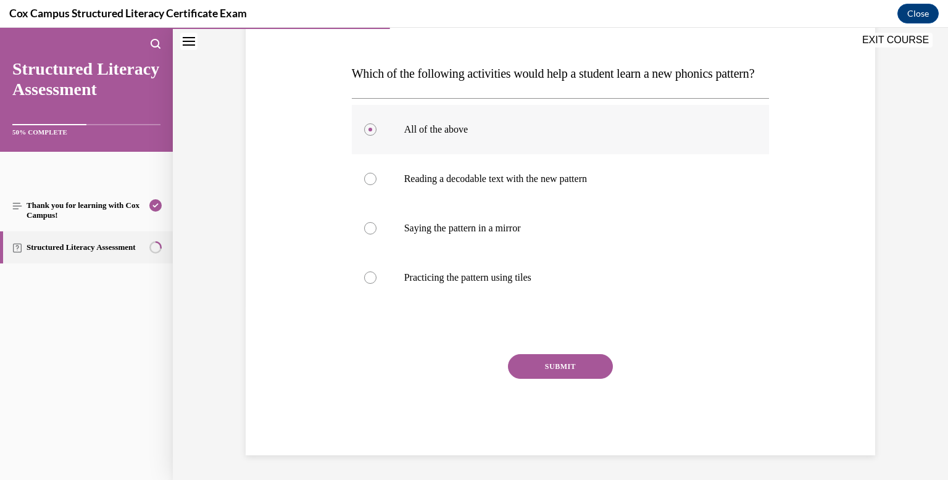
scroll to position [194, 0]
click at [580, 368] on button "SUBMIT" at bounding box center [560, 366] width 105 height 25
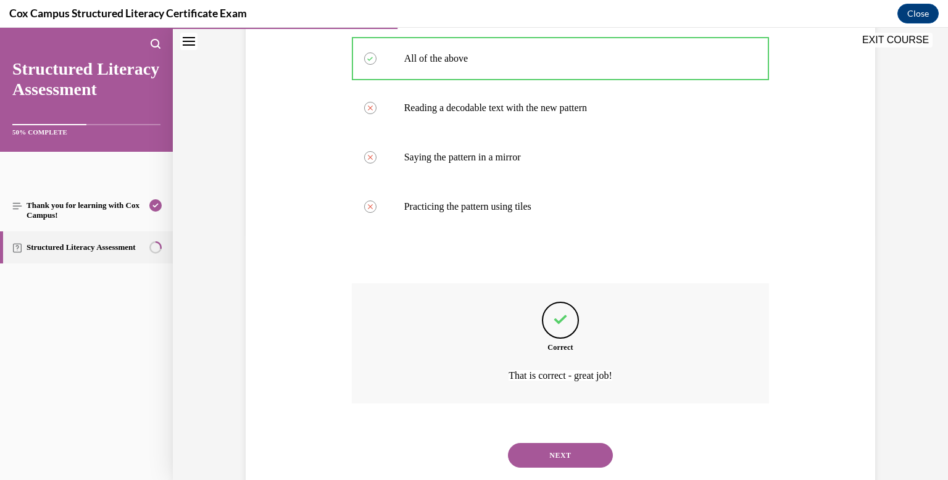
scroll to position [300, 0]
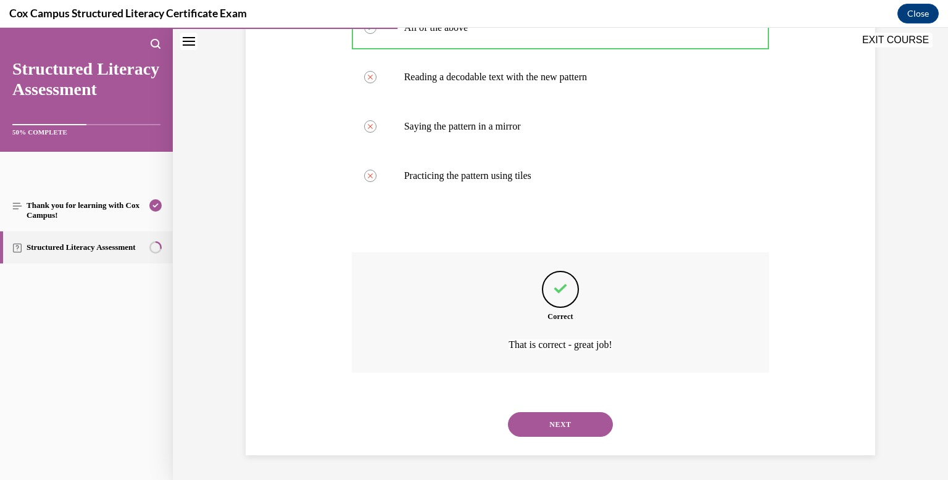
click at [559, 426] on button "NEXT" at bounding box center [560, 424] width 105 height 25
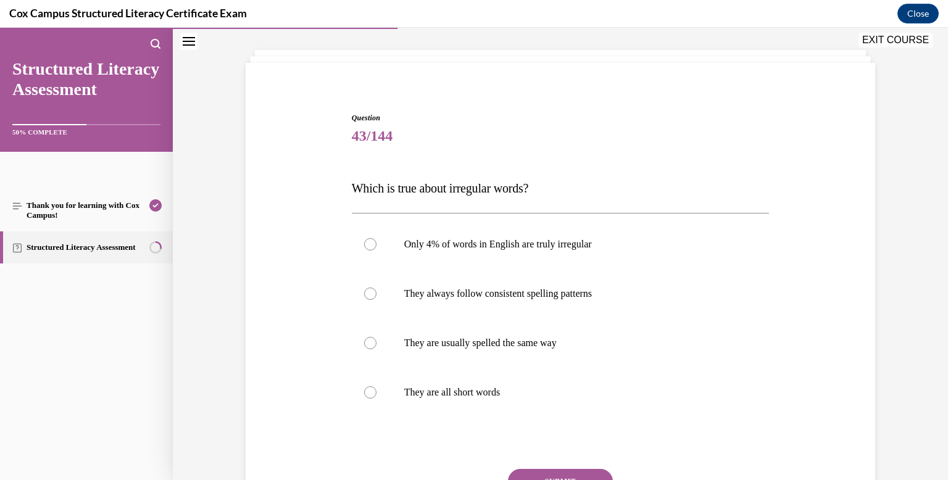
scroll to position [60, 0]
click at [370, 242] on div at bounding box center [370, 243] width 12 height 12
click at [370, 242] on input "Only 4% of words in English are truly irregular" at bounding box center [370, 243] width 12 height 12
radio input "true"
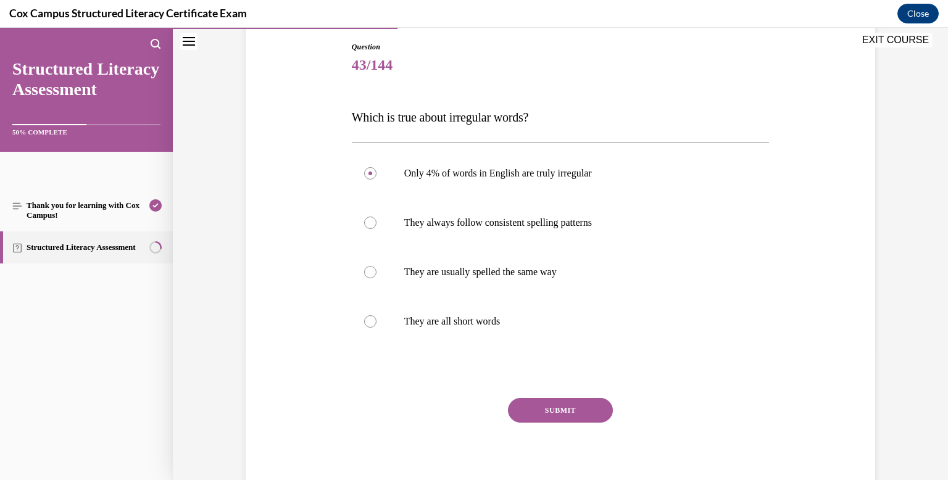
click at [571, 407] on button "SUBMIT" at bounding box center [560, 410] width 105 height 25
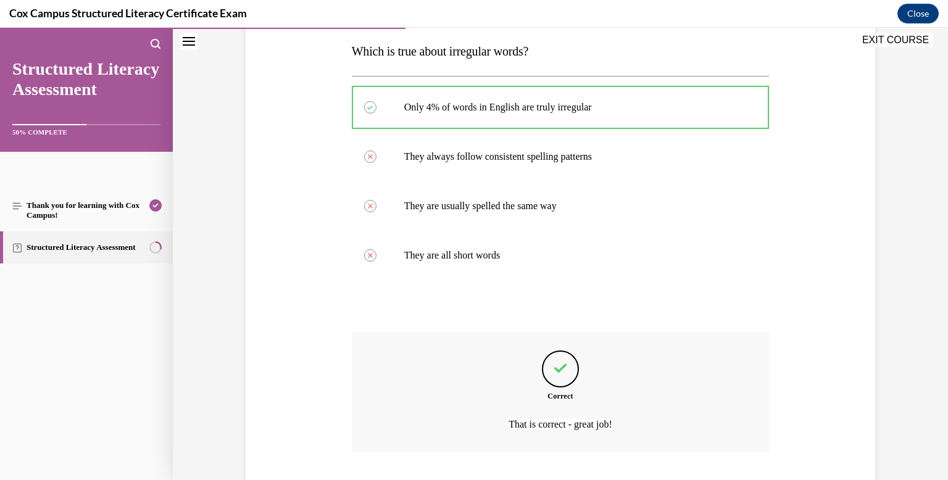
scroll to position [276, 0]
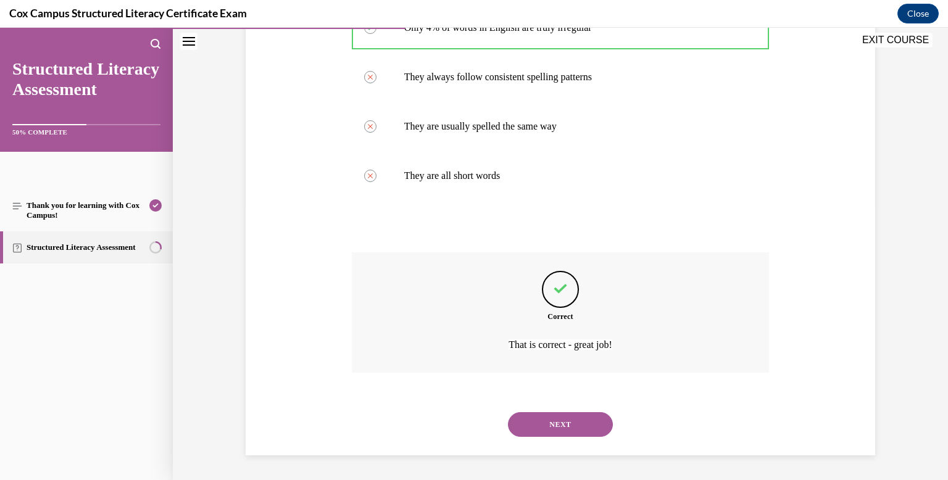
click at [549, 426] on button "NEXT" at bounding box center [560, 424] width 105 height 25
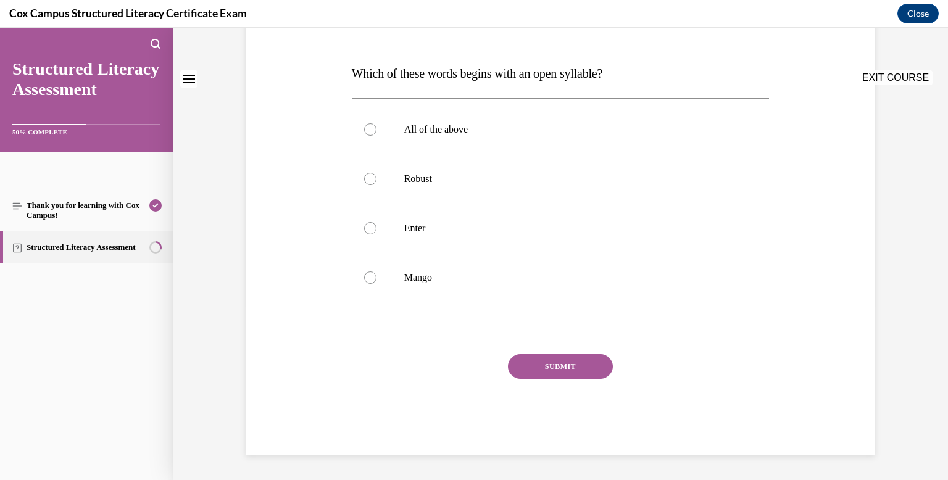
scroll to position [0, 0]
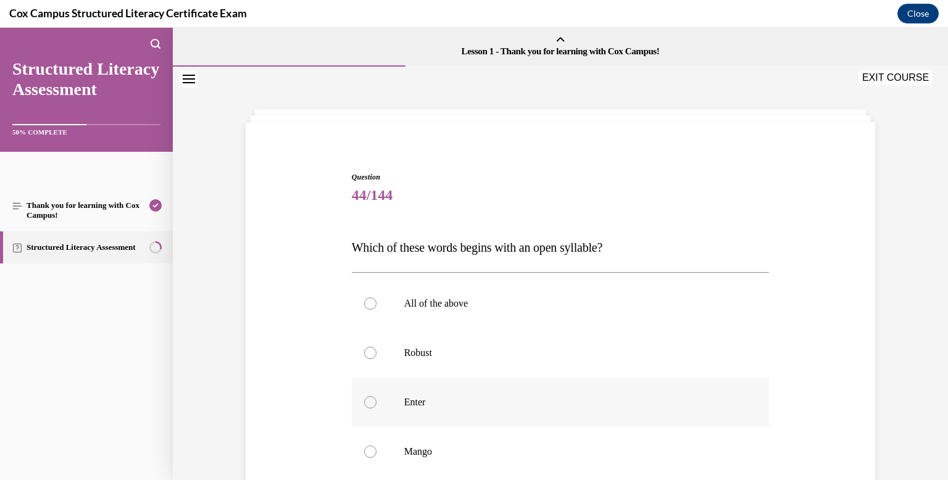
click at [368, 399] on div at bounding box center [370, 402] width 12 height 12
click at [368, 399] on input "Enter" at bounding box center [370, 402] width 12 height 12
radio input "true"
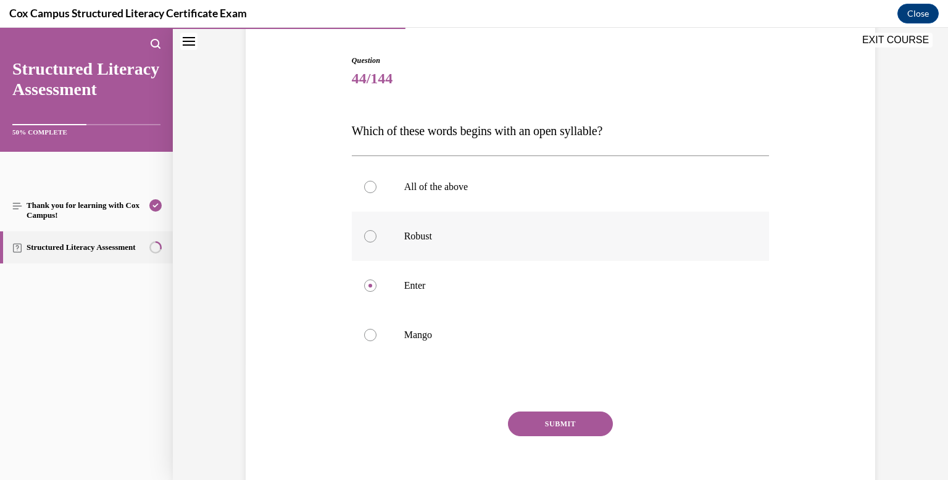
scroll to position [117, 0]
click at [561, 420] on button "SUBMIT" at bounding box center [560, 423] width 105 height 25
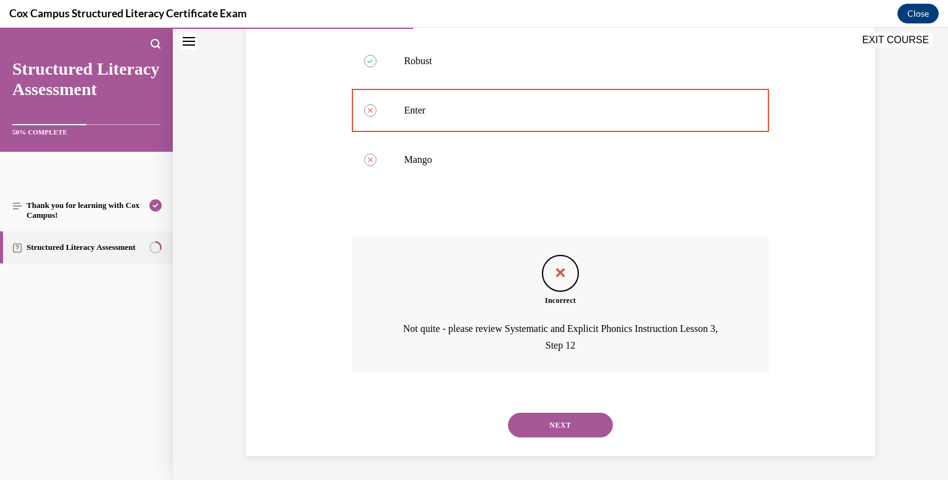
scroll to position [292, 0]
click at [560, 415] on button "NEXT" at bounding box center [560, 424] width 105 height 25
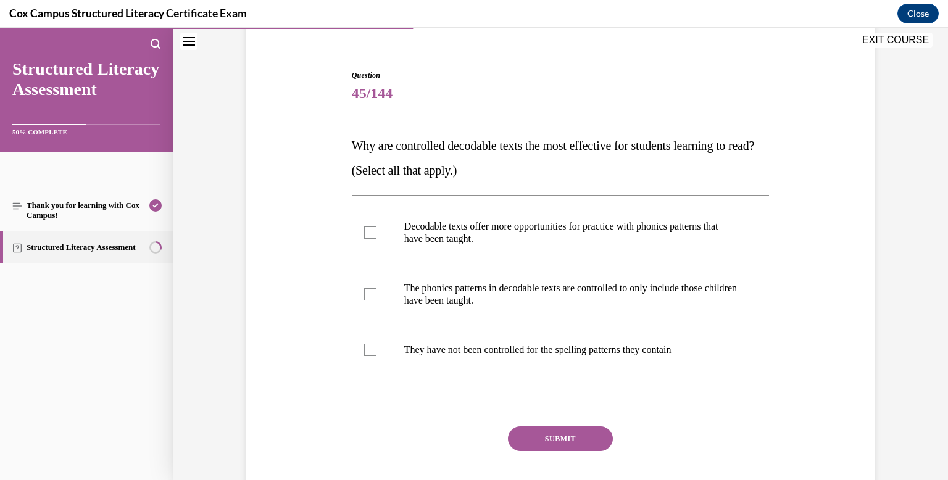
scroll to position [104, 0]
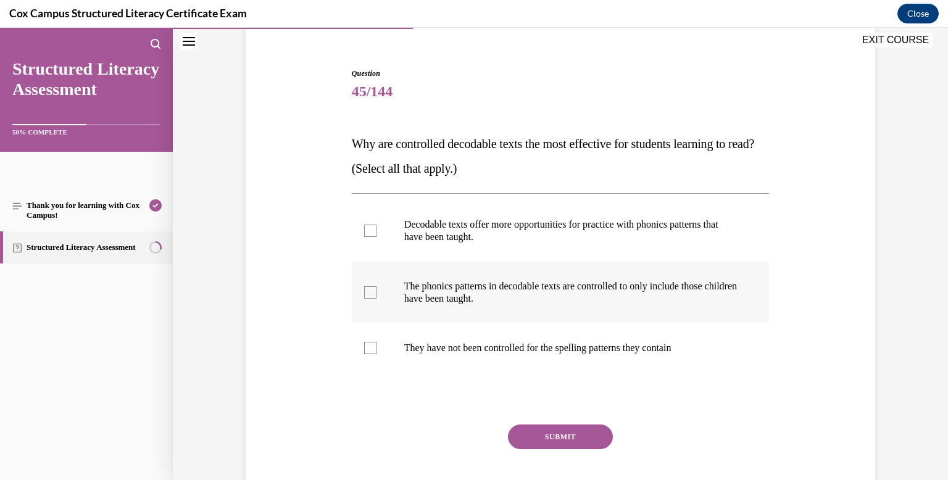
click at [375, 291] on div at bounding box center [370, 292] width 12 height 12
click at [375, 291] on input "The phonics patterns in decodable texts are controlled to only include those ch…" at bounding box center [370, 292] width 12 height 12
checkbox input "true"
click at [561, 436] on button "SUBMIT" at bounding box center [560, 436] width 105 height 25
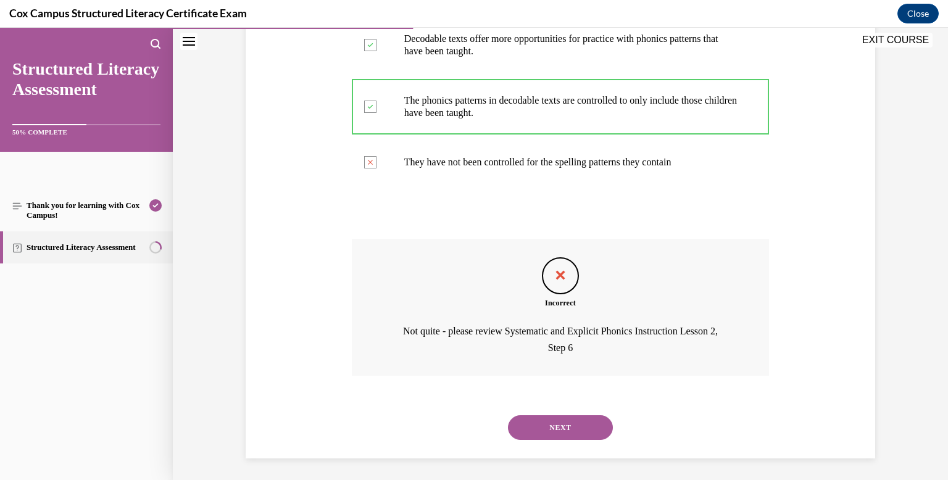
scroll to position [292, 0]
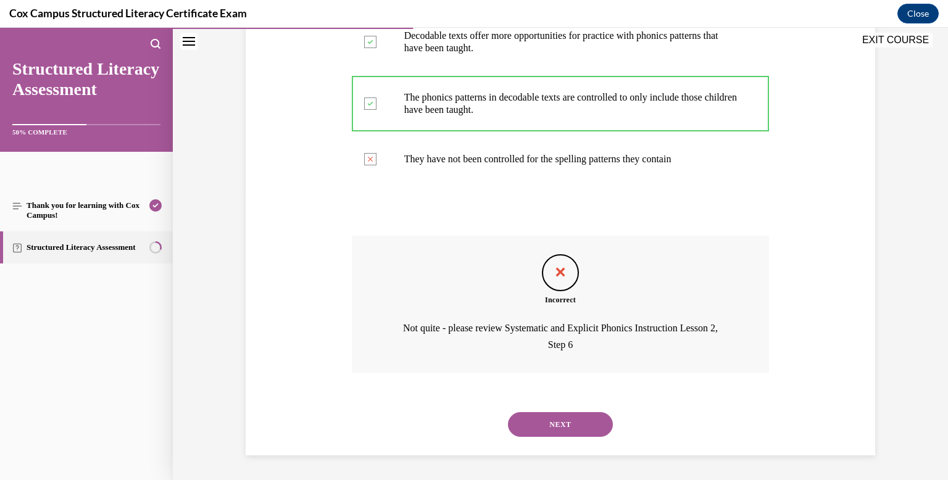
click at [559, 421] on button "NEXT" at bounding box center [560, 424] width 105 height 25
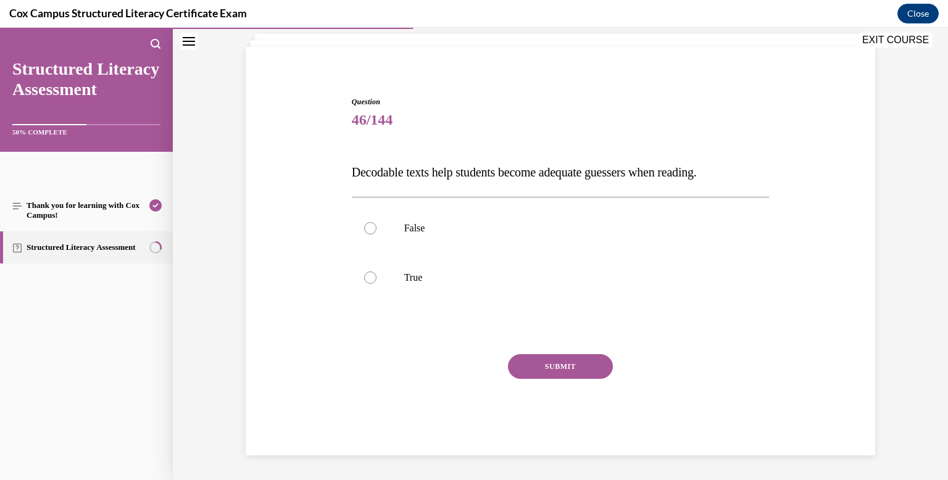
scroll to position [75, 0]
click at [373, 228] on div at bounding box center [370, 228] width 12 height 12
click at [373, 228] on input "False" at bounding box center [370, 228] width 12 height 12
radio input "true"
click at [551, 366] on button "SUBMIT" at bounding box center [560, 366] width 105 height 25
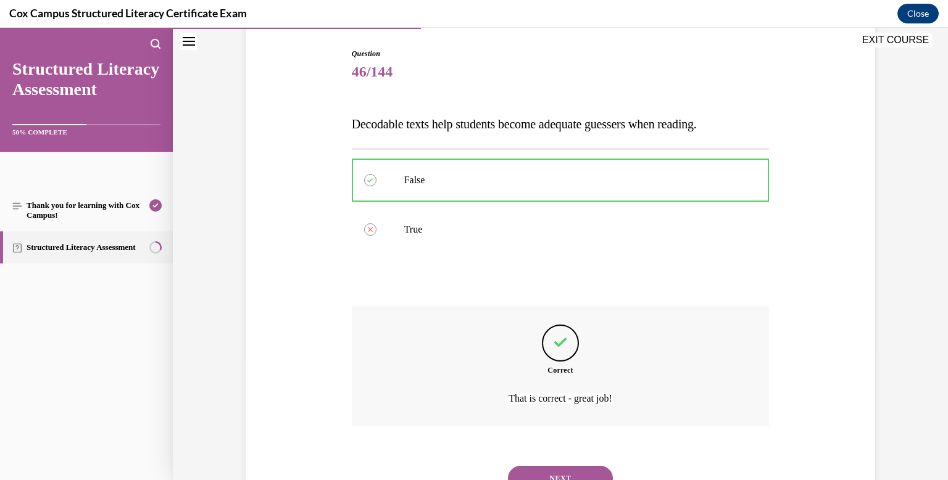
scroll to position [177, 0]
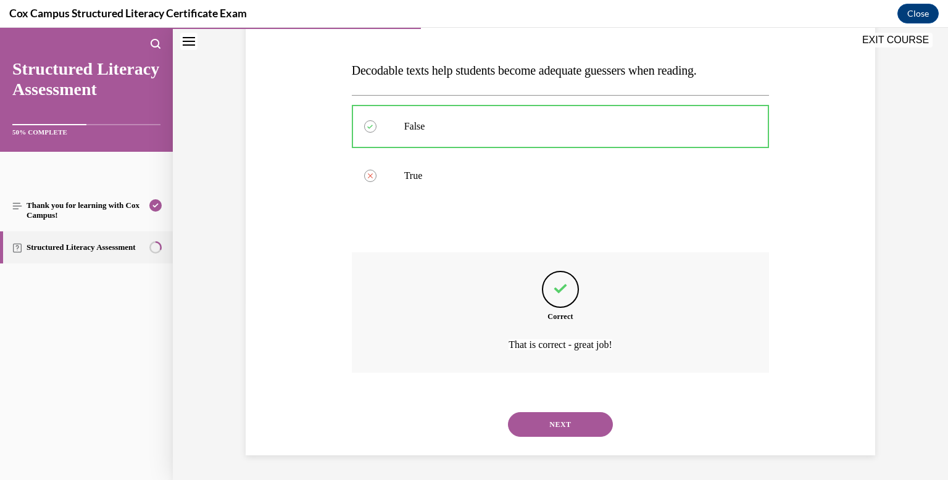
click at [558, 426] on button "NEXT" at bounding box center [560, 424] width 105 height 25
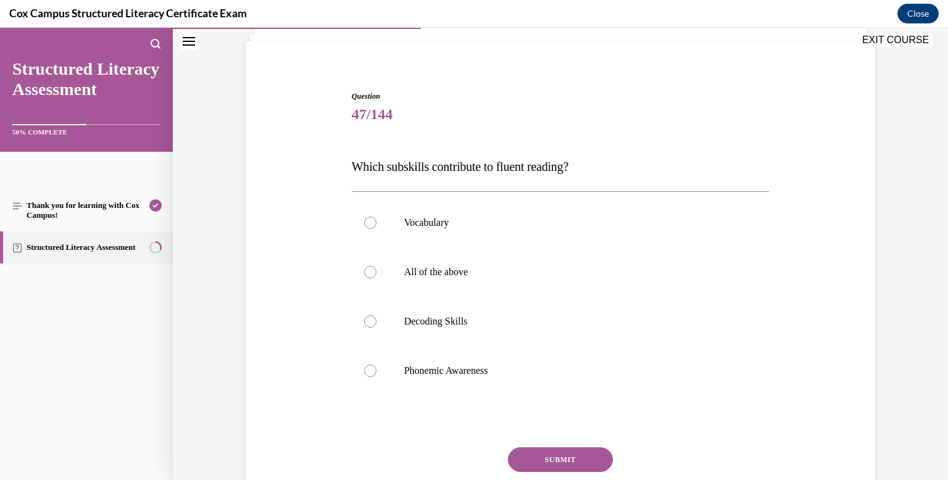
scroll to position [81, 0]
click at [371, 274] on div at bounding box center [370, 271] width 12 height 12
click at [371, 274] on input "All of the above" at bounding box center [370, 271] width 12 height 12
radio input "true"
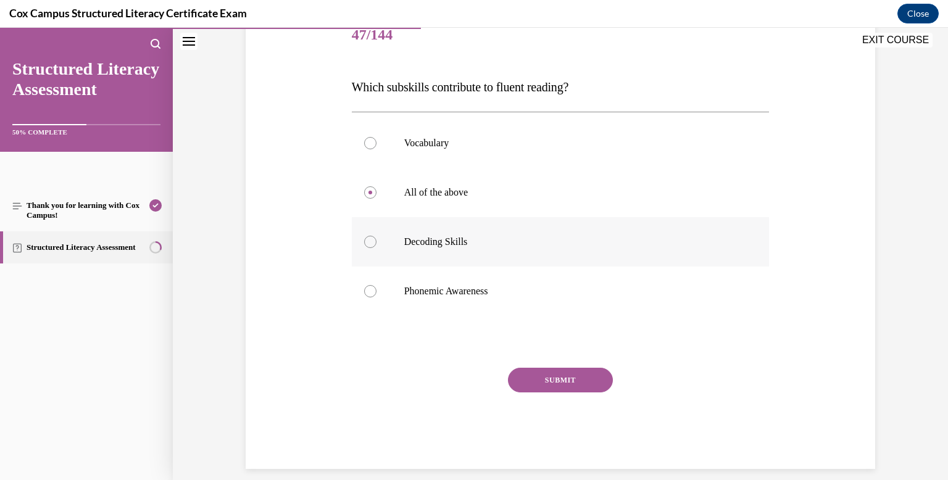
scroll to position [164, 0]
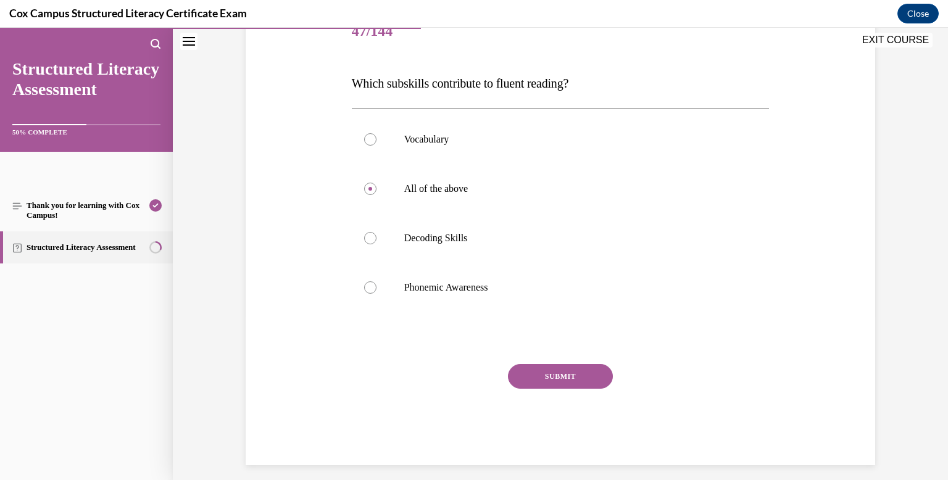
click at [560, 373] on button "SUBMIT" at bounding box center [560, 376] width 105 height 25
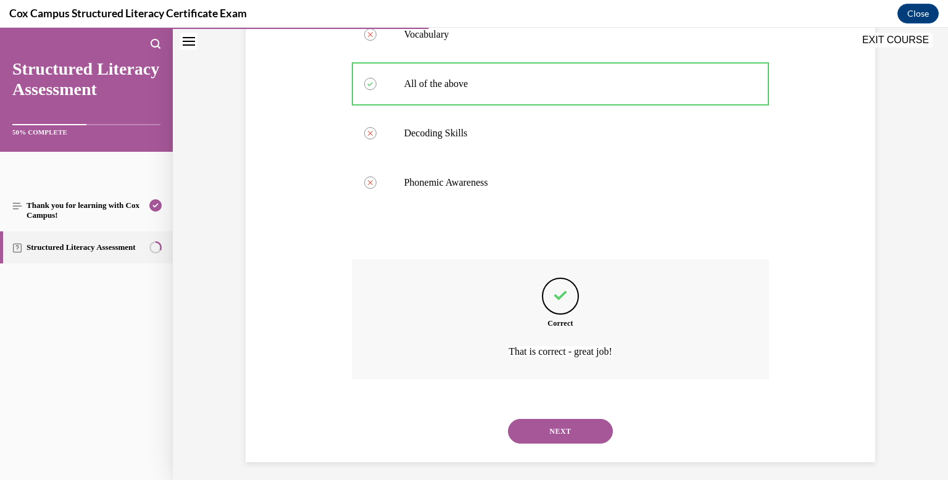
scroll to position [276, 0]
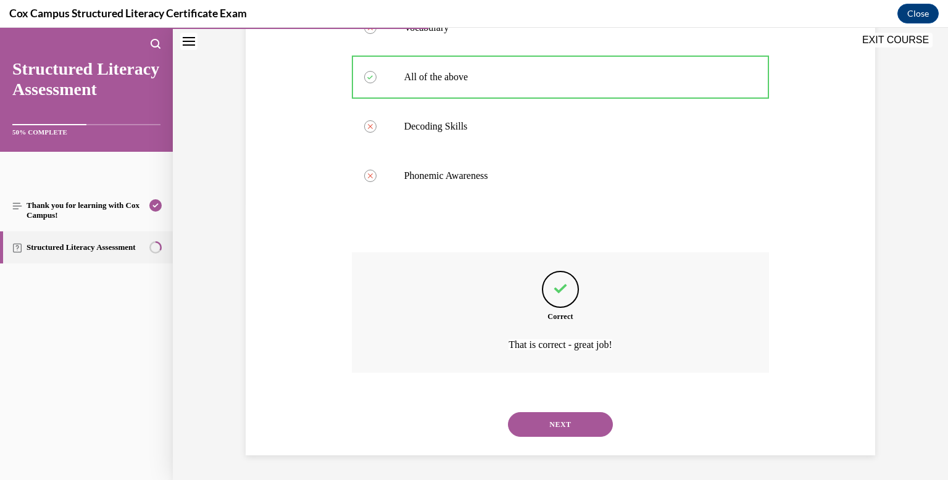
click at [563, 432] on button "NEXT" at bounding box center [560, 424] width 105 height 25
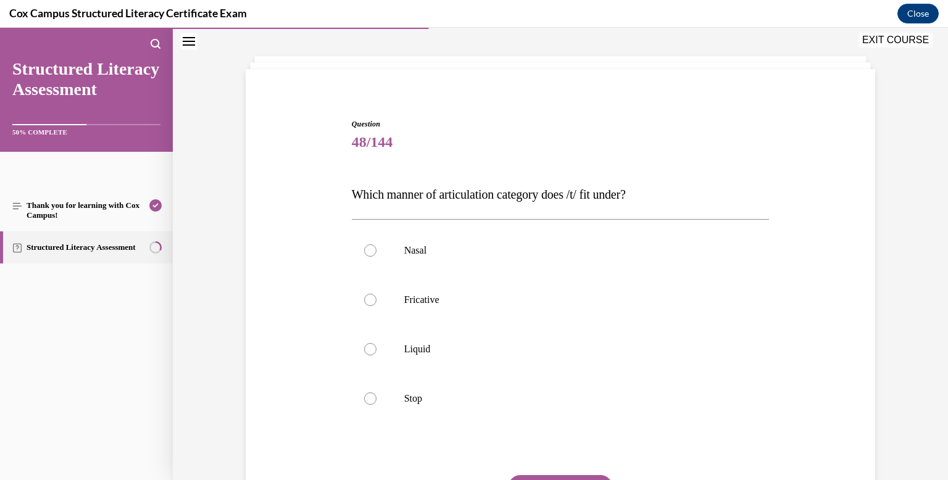
scroll to position [57, 0]
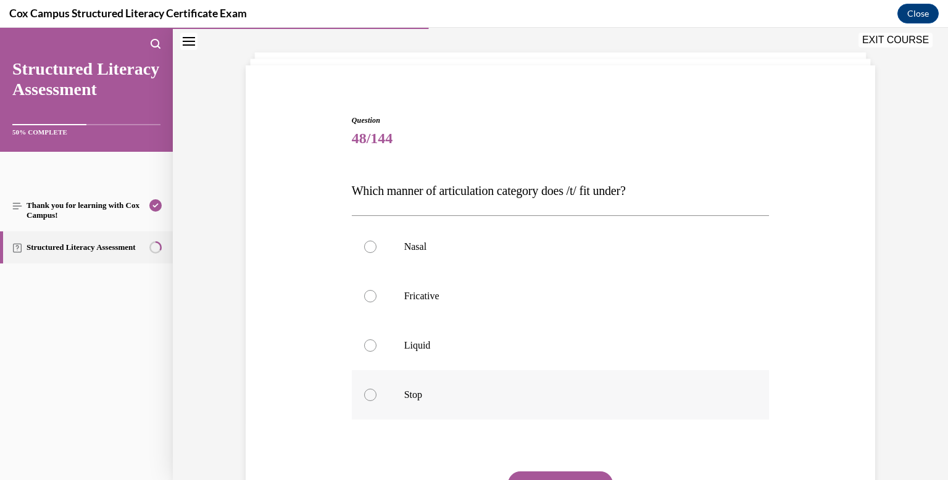
click at [373, 394] on div at bounding box center [370, 395] width 12 height 12
click at [373, 394] on input "Stop" at bounding box center [370, 395] width 12 height 12
radio input "true"
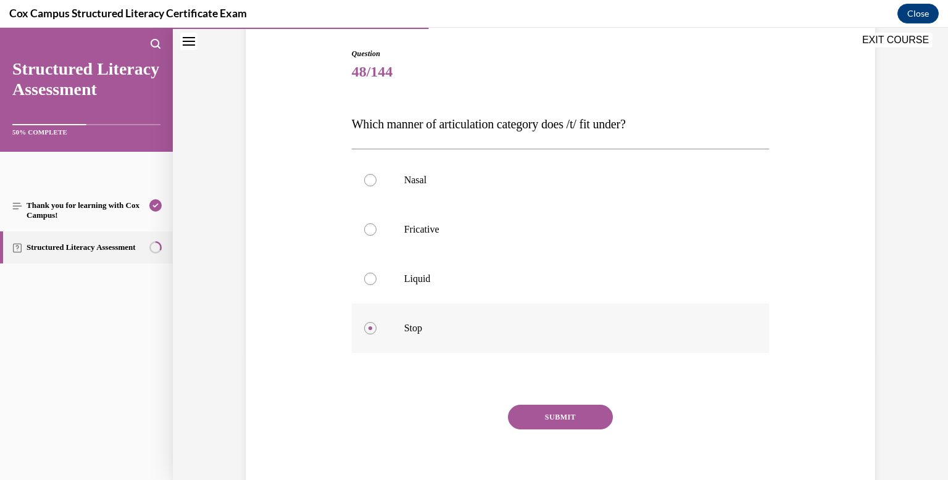
scroll to position [125, 0]
click at [565, 422] on button "SUBMIT" at bounding box center [560, 415] width 105 height 25
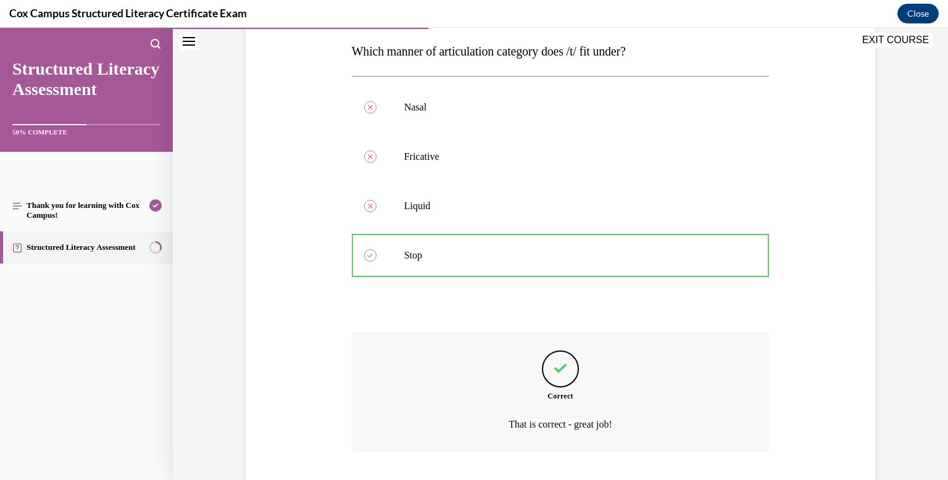
scroll to position [276, 0]
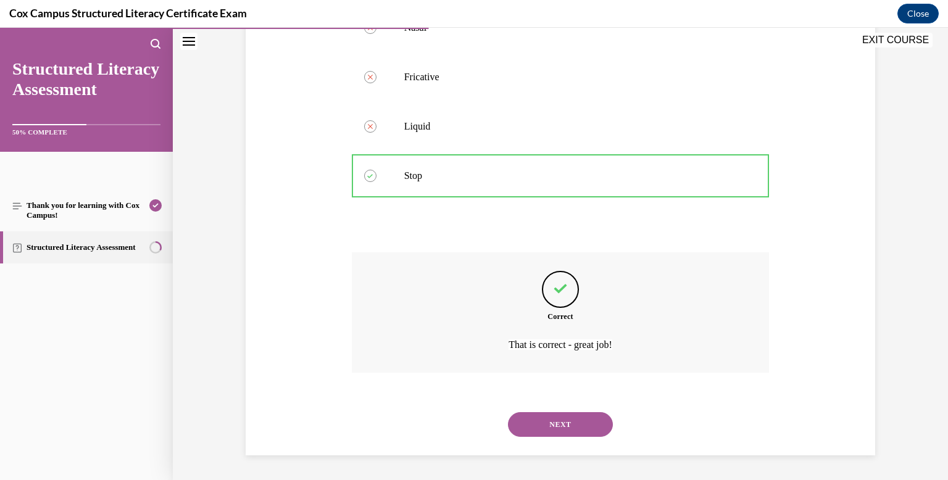
click at [579, 431] on button "NEXT" at bounding box center [560, 424] width 105 height 25
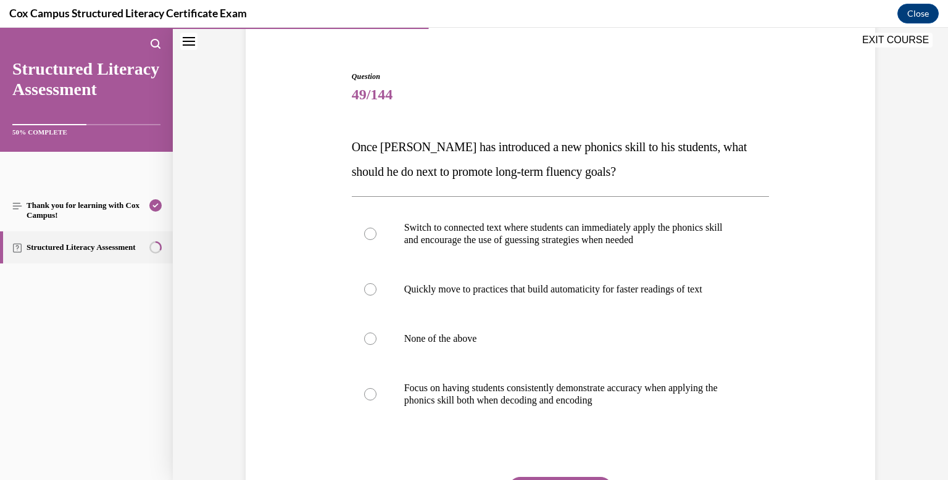
scroll to position [101, 0]
click at [373, 394] on div at bounding box center [370, 393] width 12 height 12
click at [373, 394] on input "Focus on having students consistently demonstrate accuracy when applying the ph…" at bounding box center [370, 393] width 12 height 12
radio input "true"
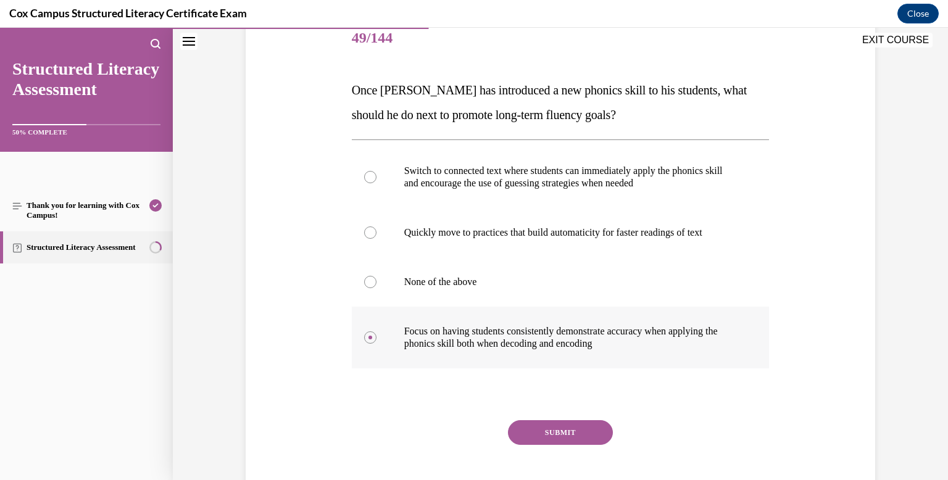
scroll to position [165, 0]
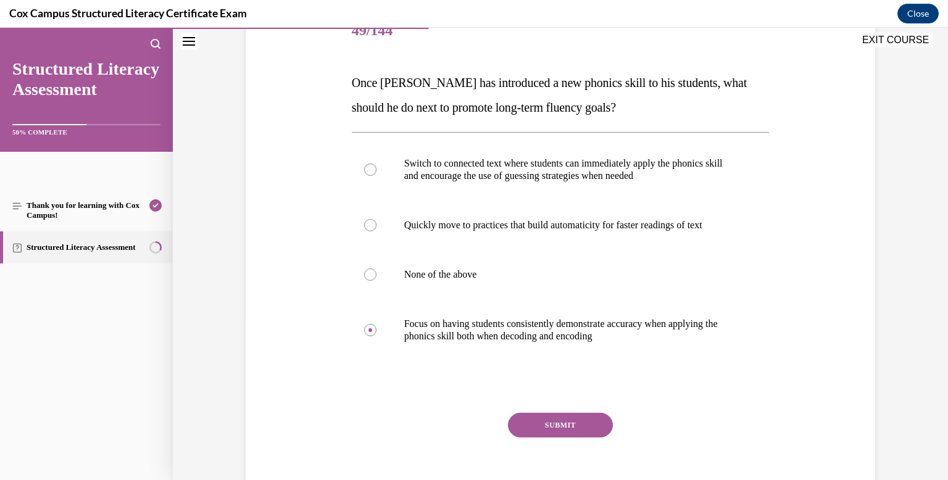
click at [569, 429] on button "SUBMIT" at bounding box center [560, 425] width 105 height 25
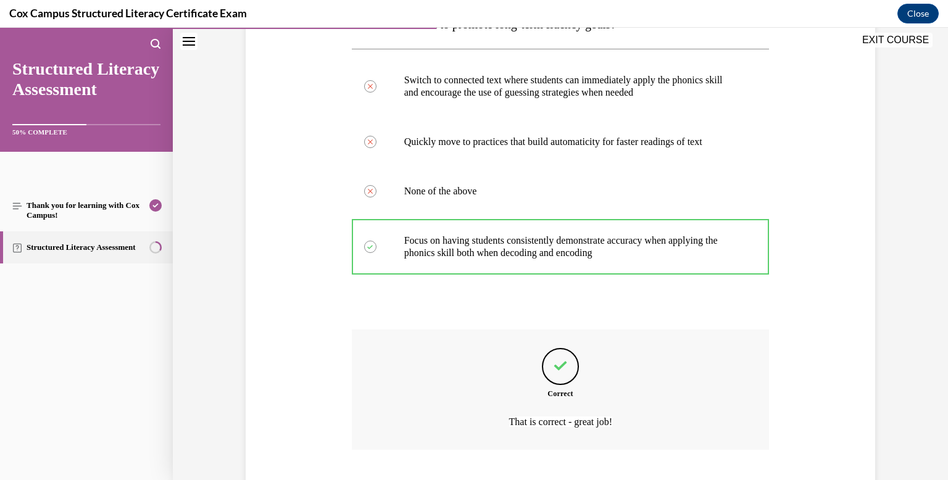
scroll to position [325, 0]
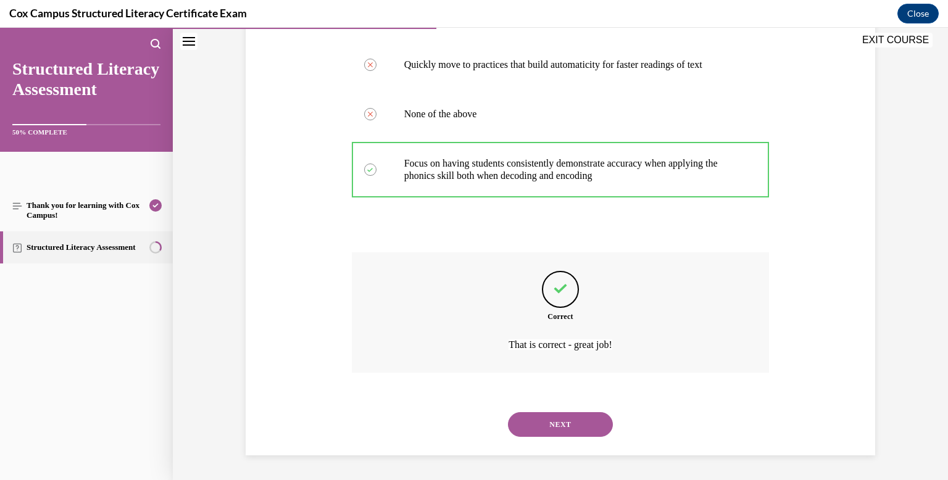
click at [576, 426] on button "NEXT" at bounding box center [560, 424] width 105 height 25
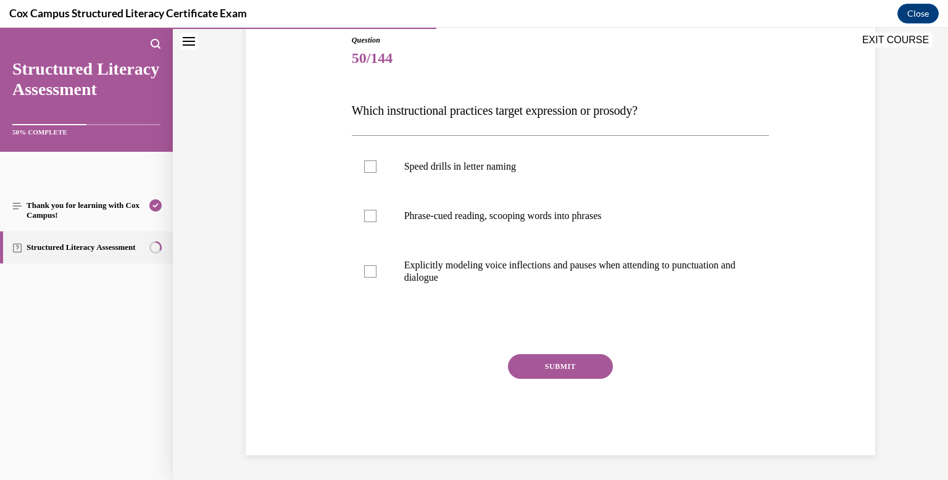
scroll to position [137, 0]
click at [375, 270] on div at bounding box center [370, 271] width 12 height 12
click at [375, 270] on input "Explicitly modeling voice inflections and pauses when attending to punctuation …" at bounding box center [370, 271] width 12 height 12
checkbox input "true"
click at [373, 210] on div at bounding box center [370, 216] width 12 height 12
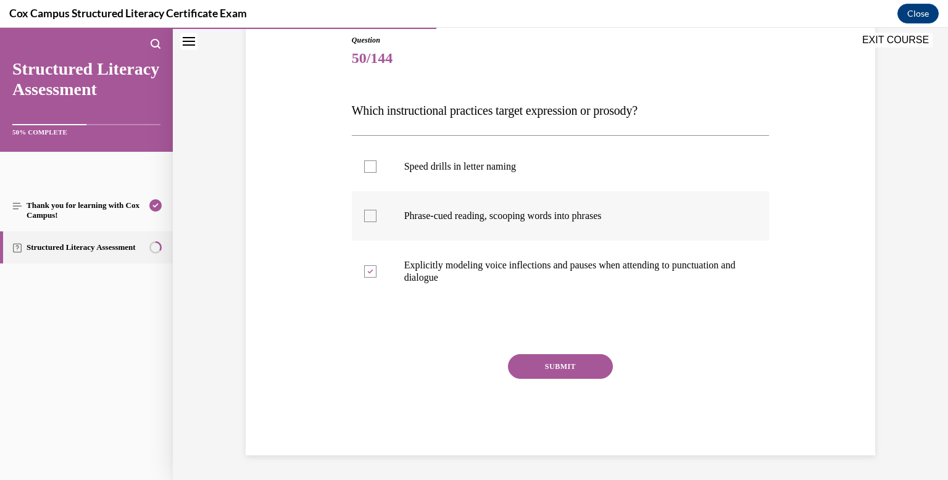
click at [373, 210] on input "Phrase-cued reading, scooping words into phrases" at bounding box center [370, 216] width 12 height 12
checkbox input "true"
click at [565, 364] on button "SUBMIT" at bounding box center [560, 366] width 105 height 25
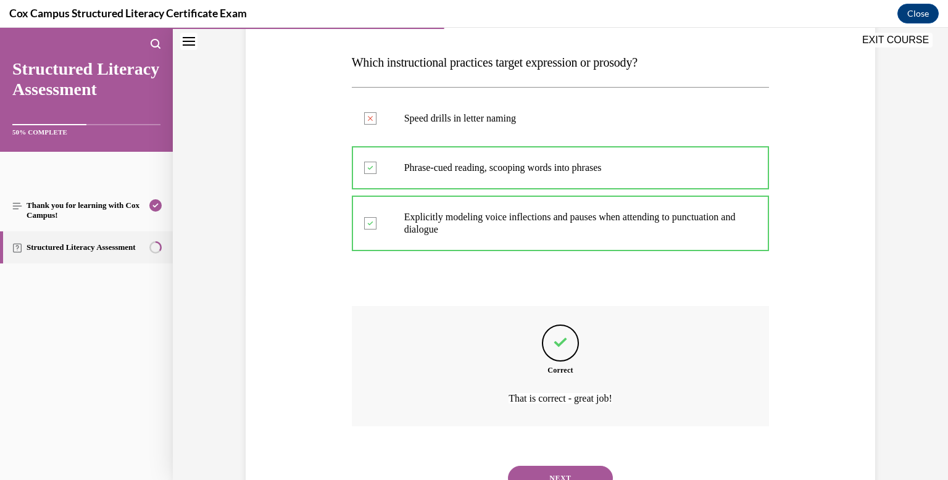
scroll to position [239, 0]
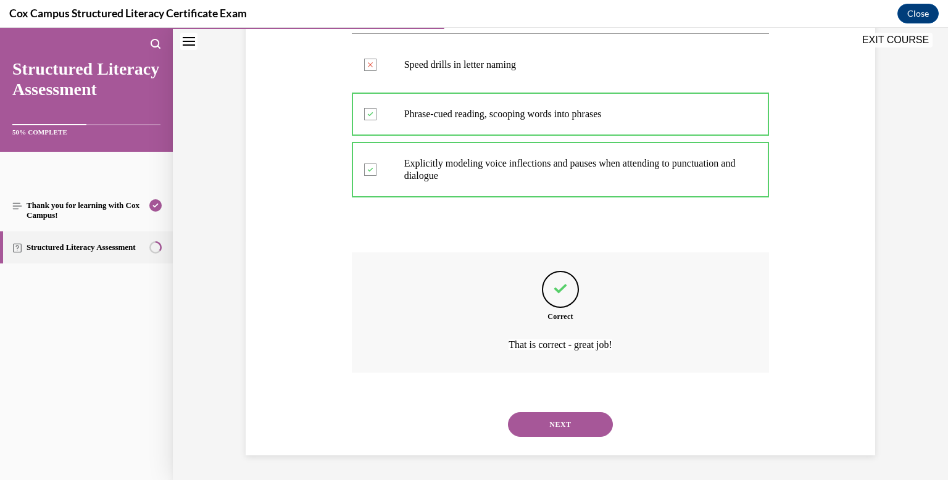
click at [544, 430] on button "NEXT" at bounding box center [560, 424] width 105 height 25
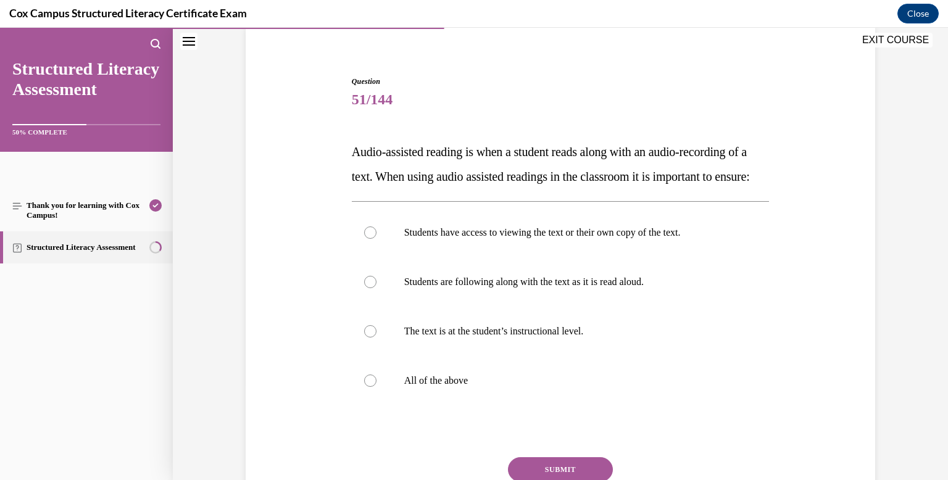
scroll to position [97, 0]
click at [372, 238] on div at bounding box center [370, 231] width 12 height 12
click at [372, 238] on input "Students have access to viewing the text or their own copy of the text." at bounding box center [370, 231] width 12 height 12
radio input "true"
click at [370, 287] on div at bounding box center [370, 281] width 12 height 12
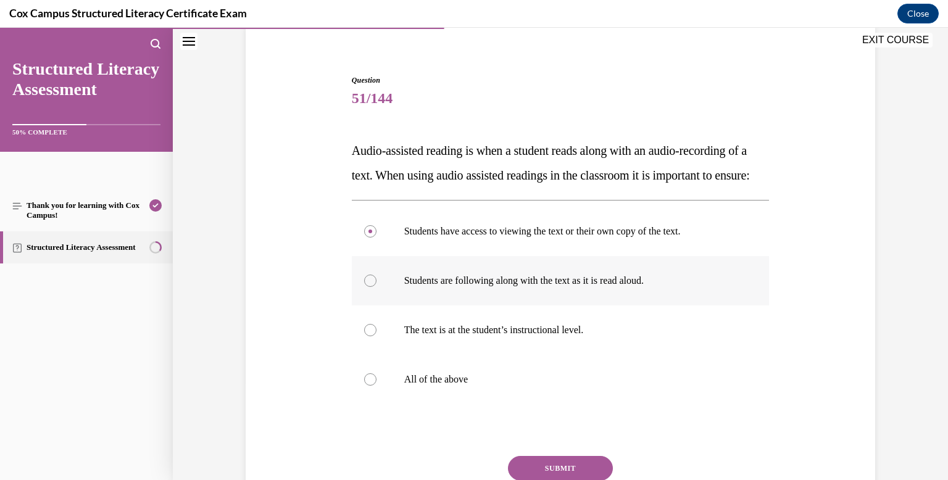
click at [370, 287] on input "Students are following along with the text as it is read aloud." at bounding box center [370, 281] width 12 height 12
radio input "true"
click at [369, 394] on label "All of the above" at bounding box center [561, 379] width 418 height 49
click at [369, 386] on input "All of the above" at bounding box center [370, 379] width 12 height 12
radio input "true"
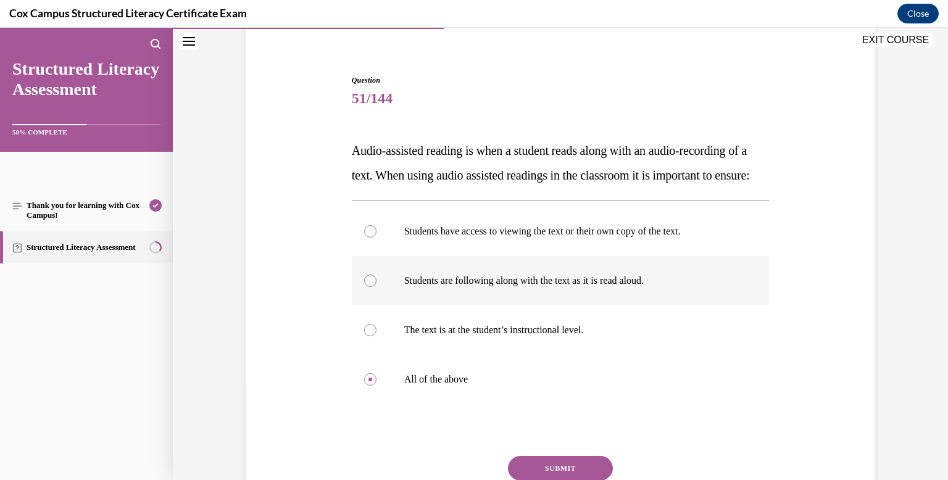
scroll to position [223, 0]
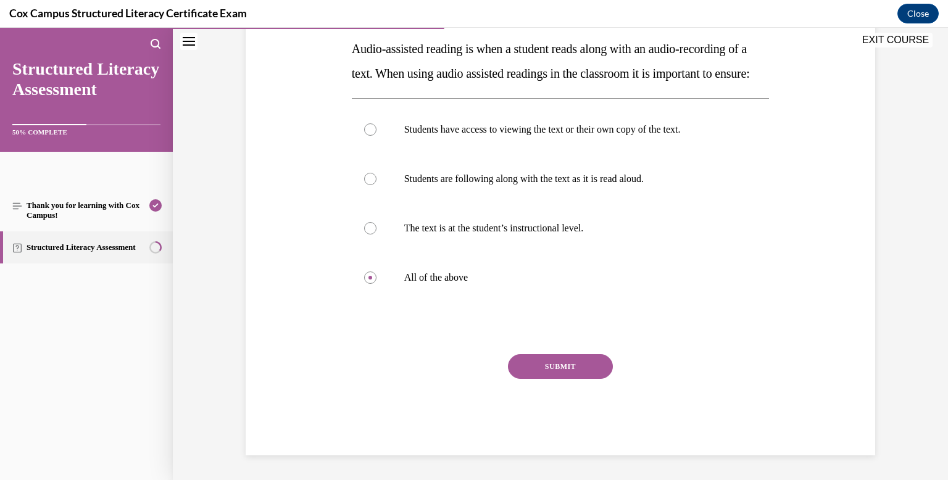
click at [553, 361] on button "SUBMIT" at bounding box center [560, 366] width 105 height 25
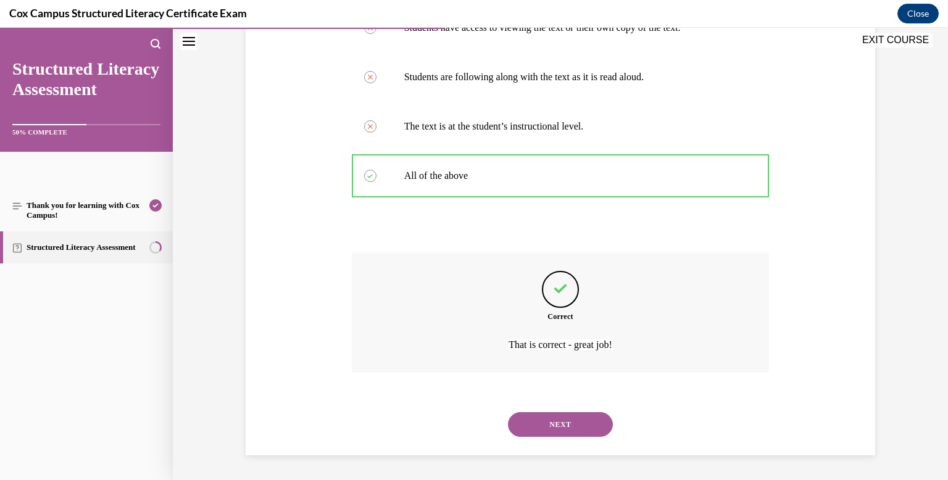
scroll to position [325, 0]
click at [558, 427] on button "NEXT" at bounding box center [560, 424] width 105 height 25
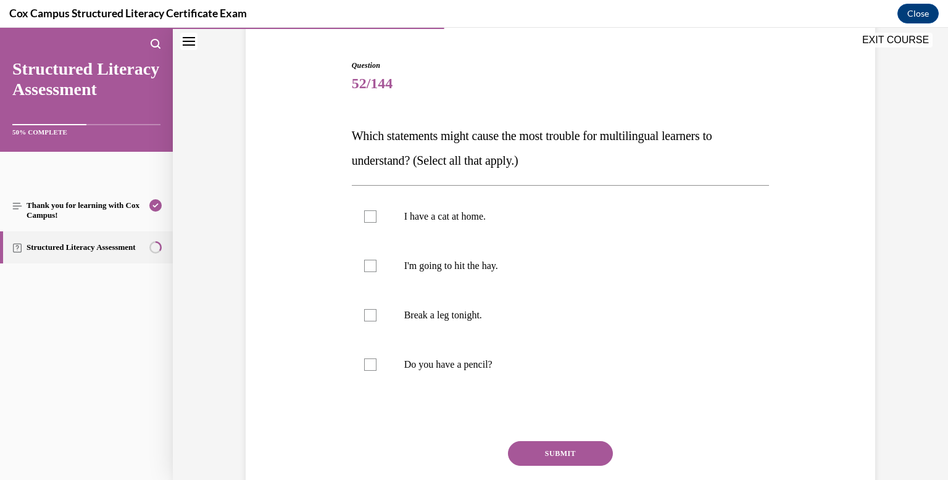
scroll to position [121, 0]
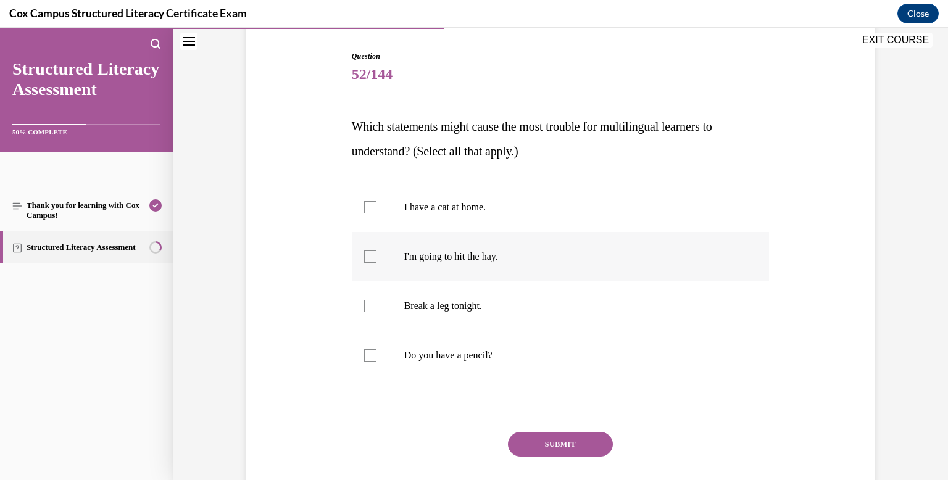
click at [370, 258] on div at bounding box center [370, 257] width 12 height 12
click at [370, 258] on input "I'm going to hit the hay." at bounding box center [370, 257] width 12 height 12
checkbox input "true"
click at [378, 312] on label "Break a leg tonight." at bounding box center [561, 305] width 418 height 49
click at [376, 312] on input "Break a leg tonight." at bounding box center [370, 306] width 12 height 12
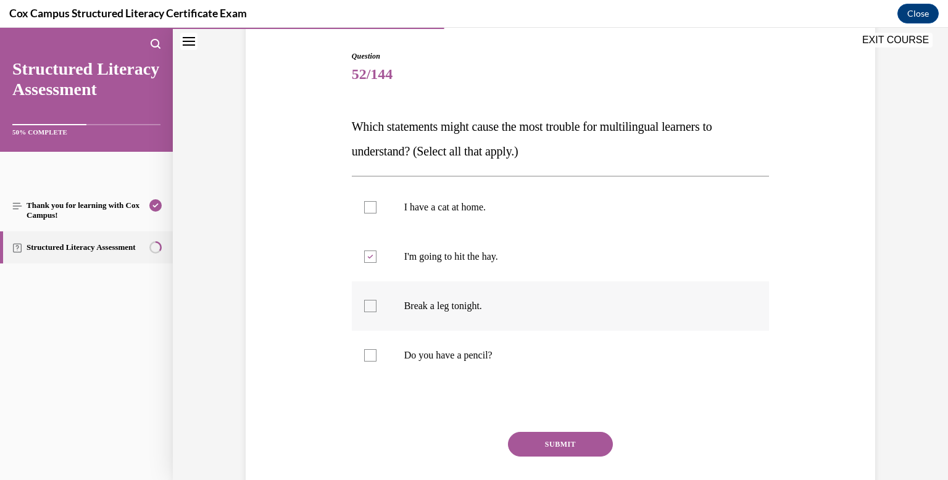
checkbox input "true"
click at [565, 438] on button "SUBMIT" at bounding box center [560, 444] width 105 height 25
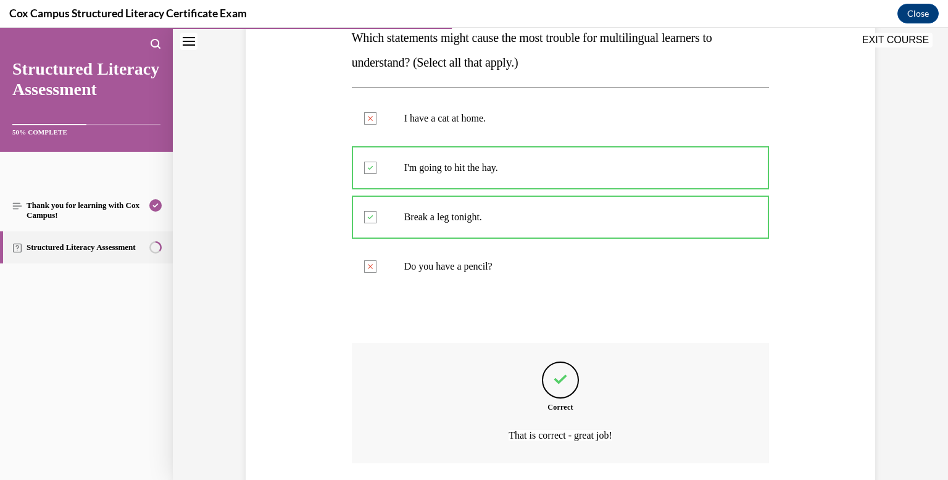
scroll to position [300, 0]
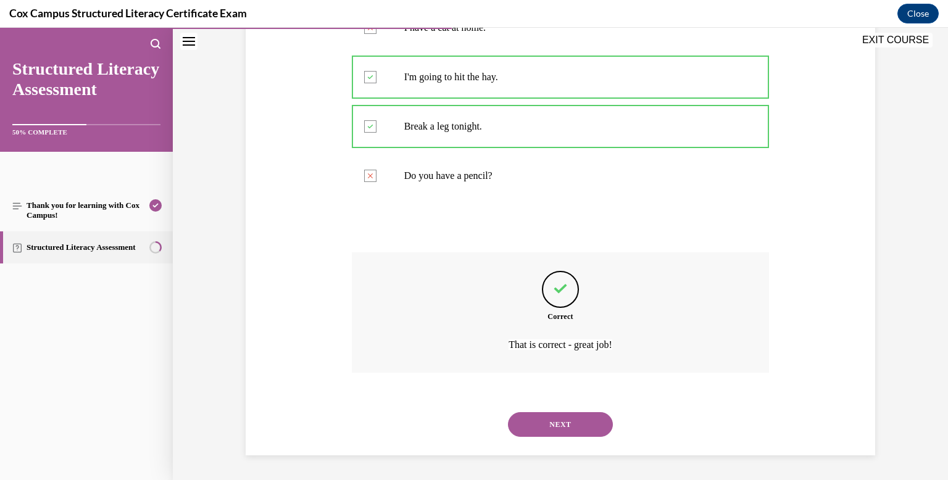
click at [576, 414] on button "NEXT" at bounding box center [560, 424] width 105 height 25
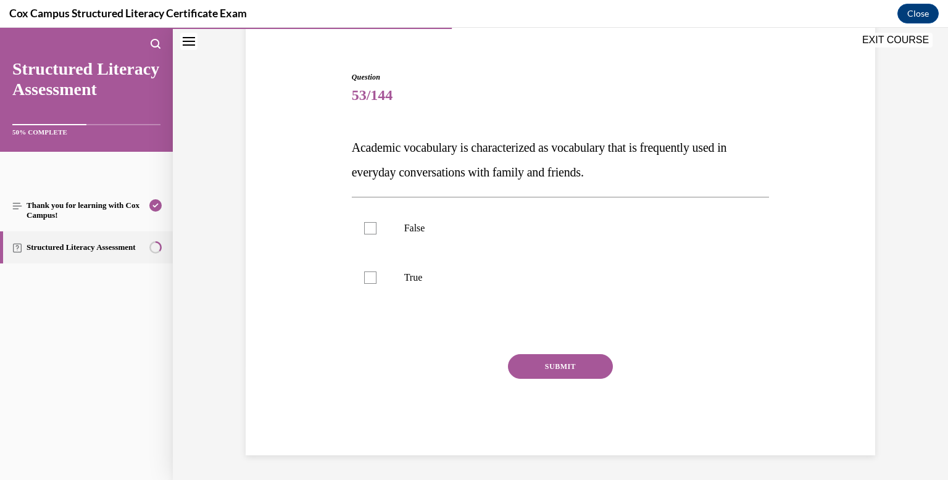
scroll to position [100, 0]
click at [374, 231] on div at bounding box center [370, 228] width 12 height 12
click at [374, 231] on input "False" at bounding box center [370, 228] width 12 height 12
checkbox input "true"
click at [557, 360] on button "SUBMIT" at bounding box center [560, 366] width 105 height 25
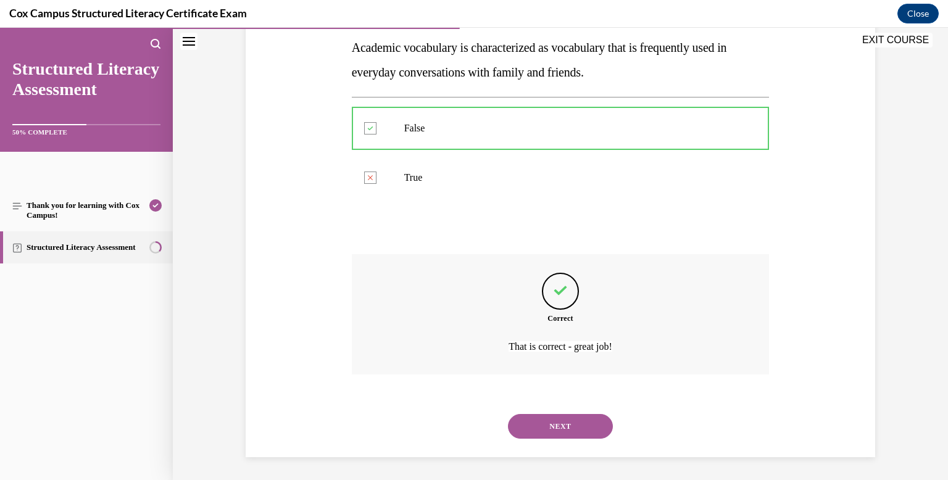
scroll to position [202, 0]
click at [560, 420] on button "NEXT" at bounding box center [560, 424] width 105 height 25
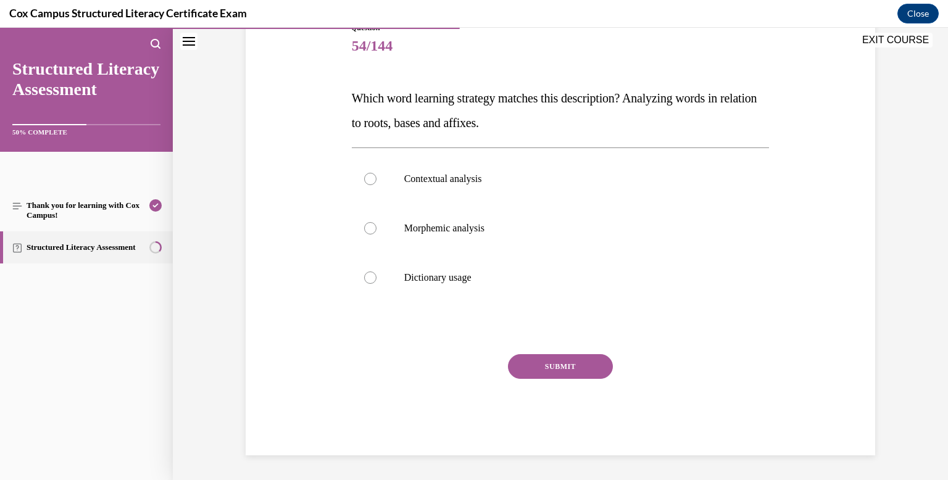
scroll to position [137, 0]
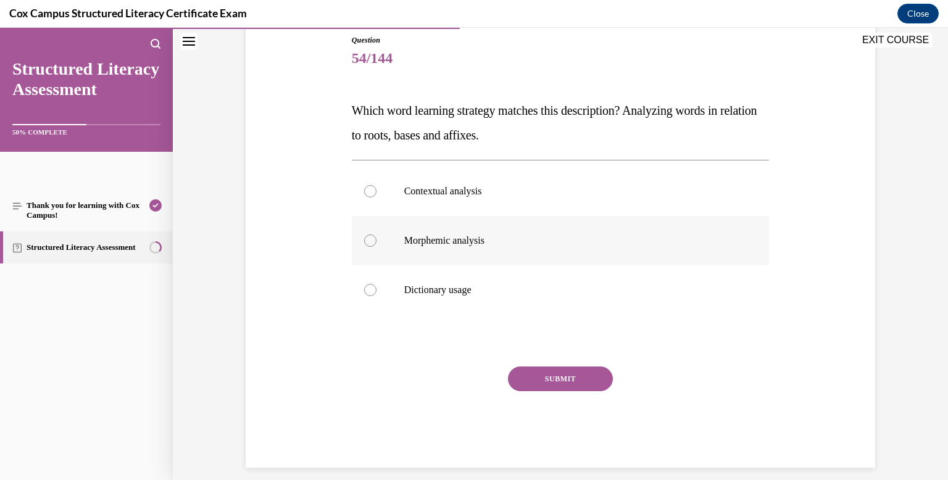
click at [370, 239] on div at bounding box center [370, 240] width 12 height 12
click at [370, 239] on input "Morphemic analysis" at bounding box center [370, 240] width 12 height 12
radio input "true"
click at [586, 381] on button "SUBMIT" at bounding box center [560, 378] width 105 height 25
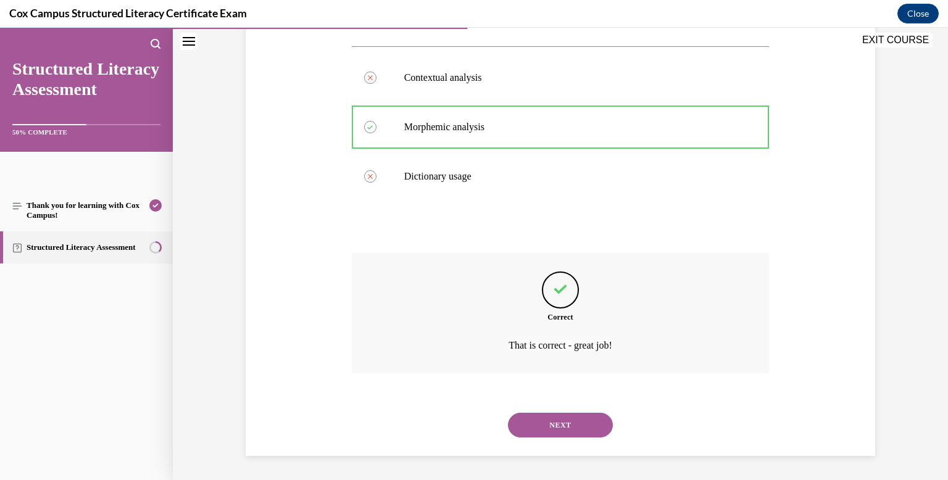
scroll to position [251, 0]
click at [581, 420] on button "NEXT" at bounding box center [560, 424] width 105 height 25
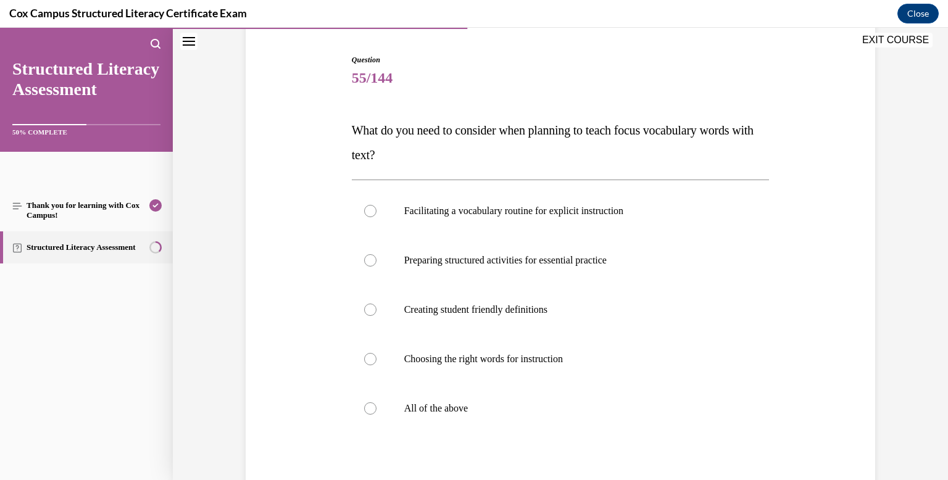
scroll to position [118, 0]
click at [366, 406] on div at bounding box center [370, 408] width 12 height 12
click at [366, 406] on input "All of the above" at bounding box center [370, 408] width 12 height 12
radio input "true"
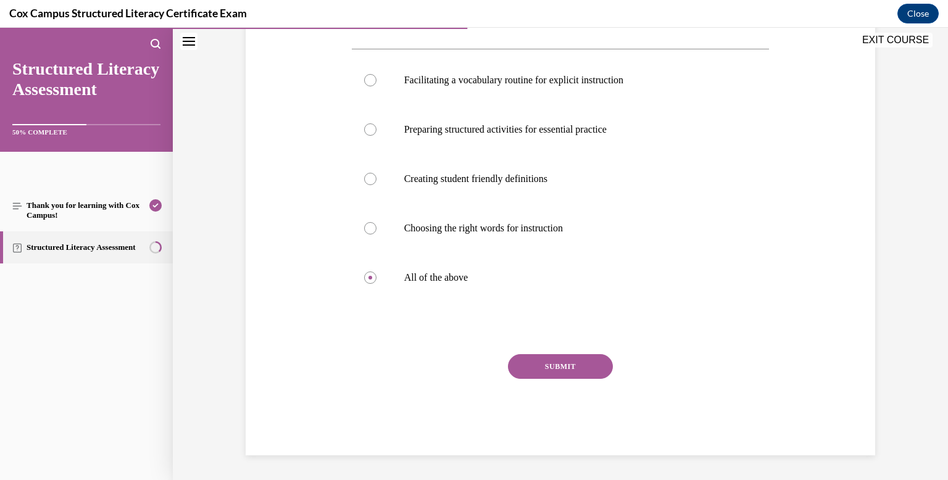
click at [568, 367] on button "SUBMIT" at bounding box center [560, 366] width 105 height 25
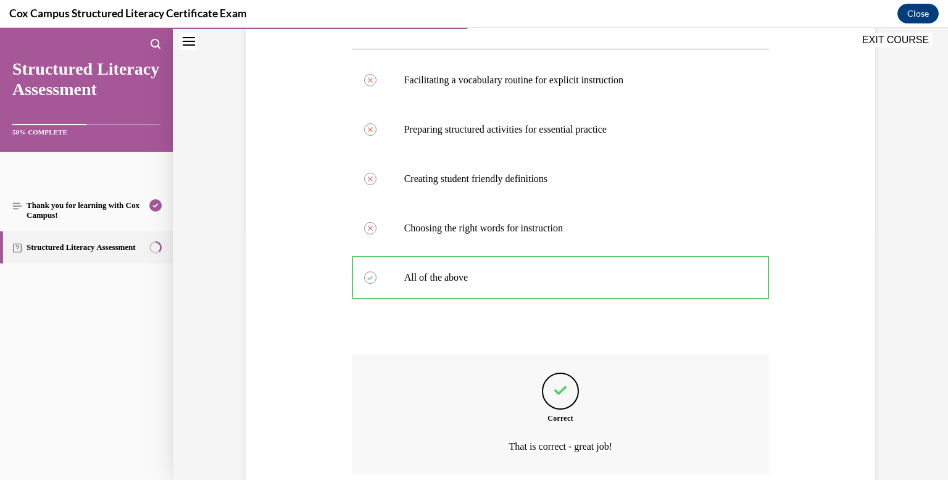
scroll to position [350, 0]
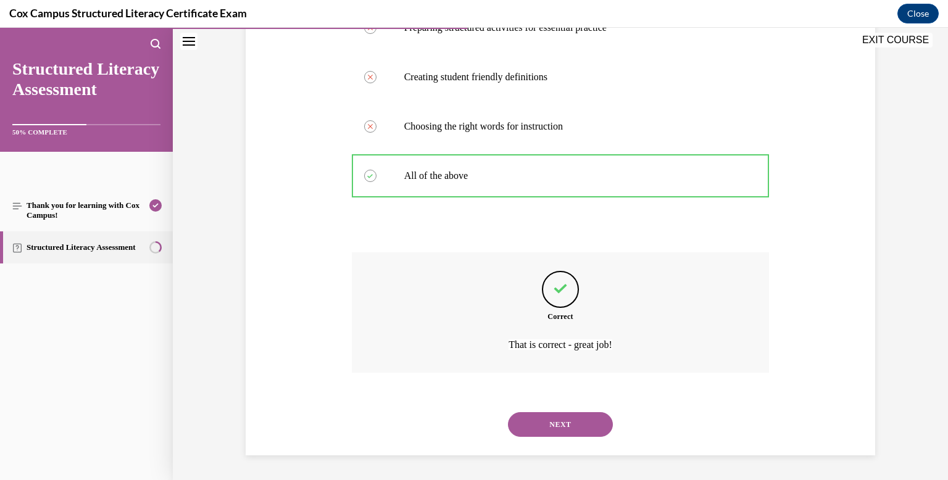
click at [556, 422] on button "NEXT" at bounding box center [560, 424] width 105 height 25
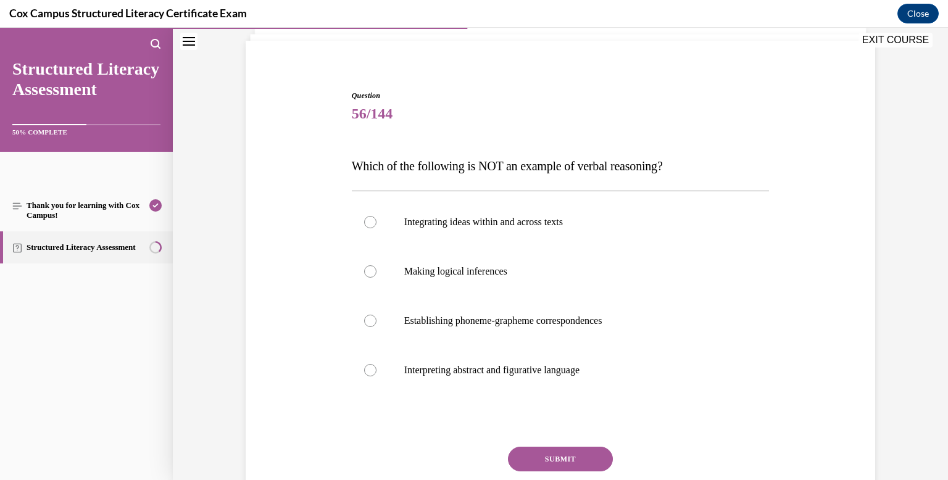
scroll to position [83, 0]
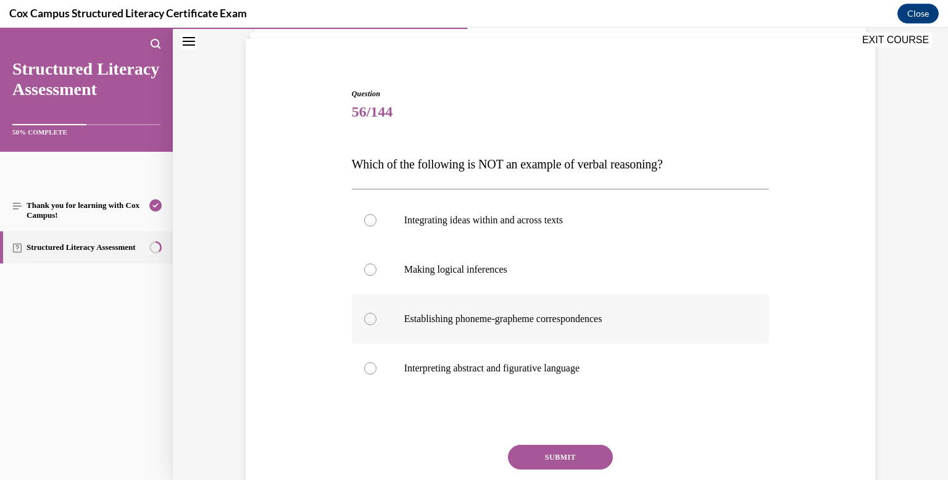
click at [371, 317] on div at bounding box center [370, 319] width 12 height 12
click at [371, 317] on input "Establishing phoneme-grapheme correspondences" at bounding box center [370, 319] width 12 height 12
radio input "true"
click at [561, 458] on button "SUBMIT" at bounding box center [560, 457] width 105 height 25
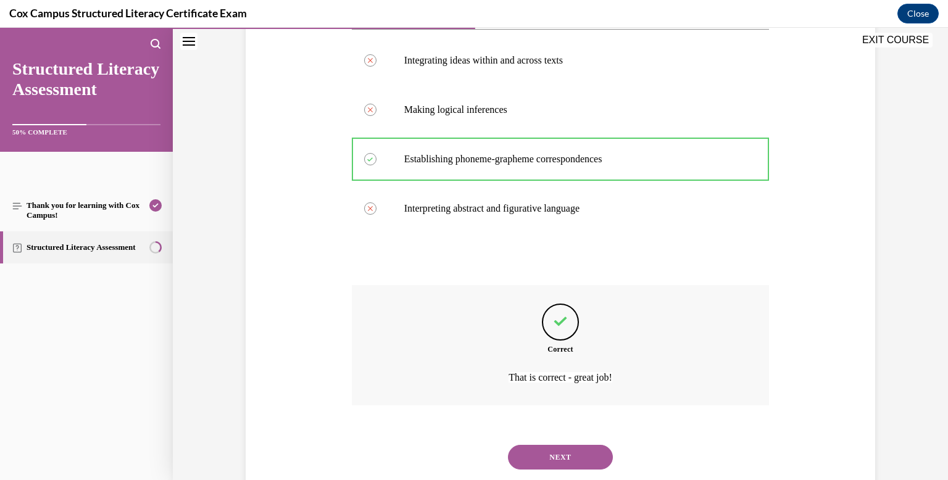
scroll to position [276, 0]
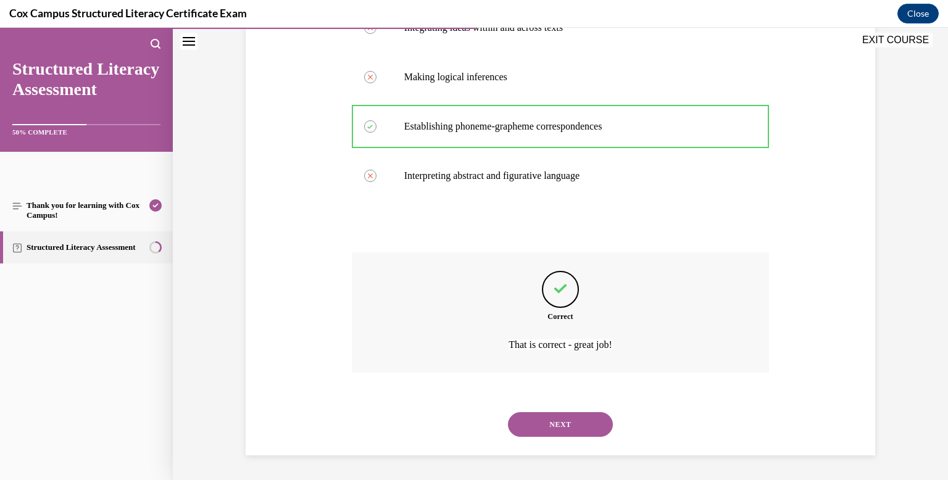
click at [563, 424] on button "NEXT" at bounding box center [560, 424] width 105 height 25
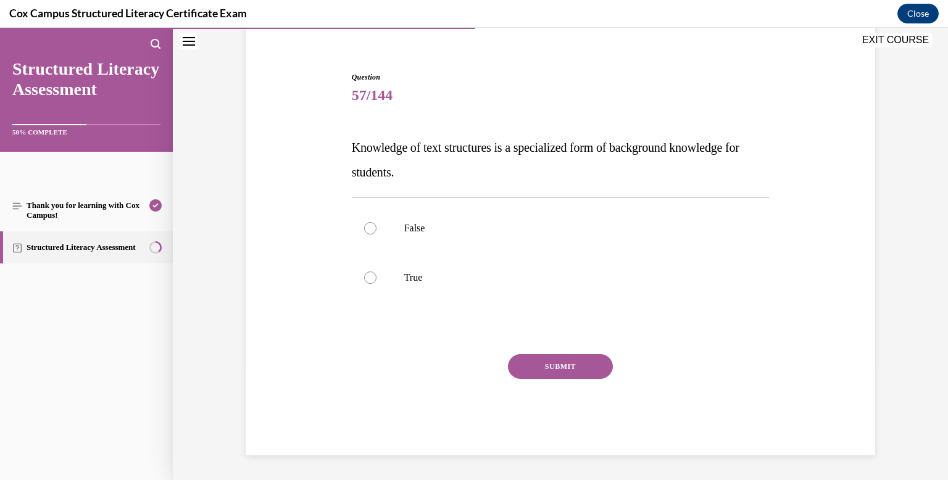
scroll to position [100, 0]
click at [368, 277] on div at bounding box center [370, 277] width 12 height 12
click at [368, 277] on input "True" at bounding box center [370, 277] width 12 height 12
radio input "true"
click at [539, 366] on button "SUBMIT" at bounding box center [560, 366] width 105 height 25
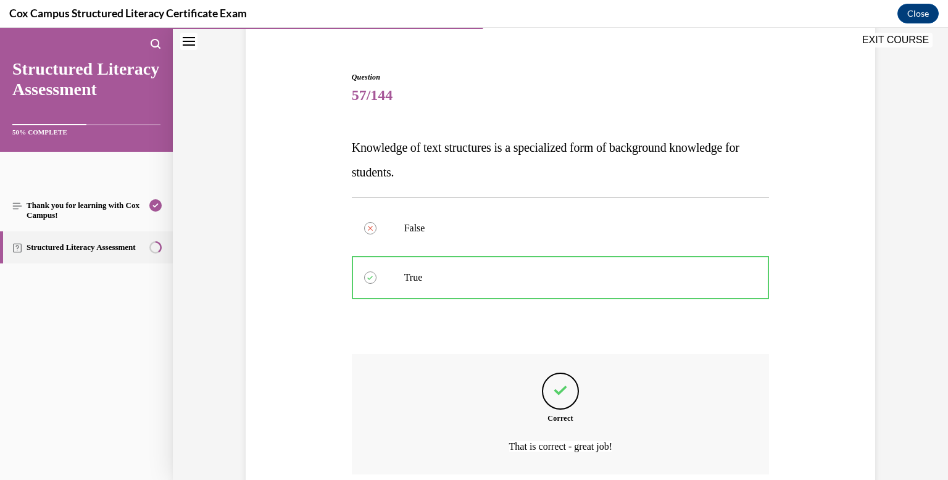
scroll to position [202, 0]
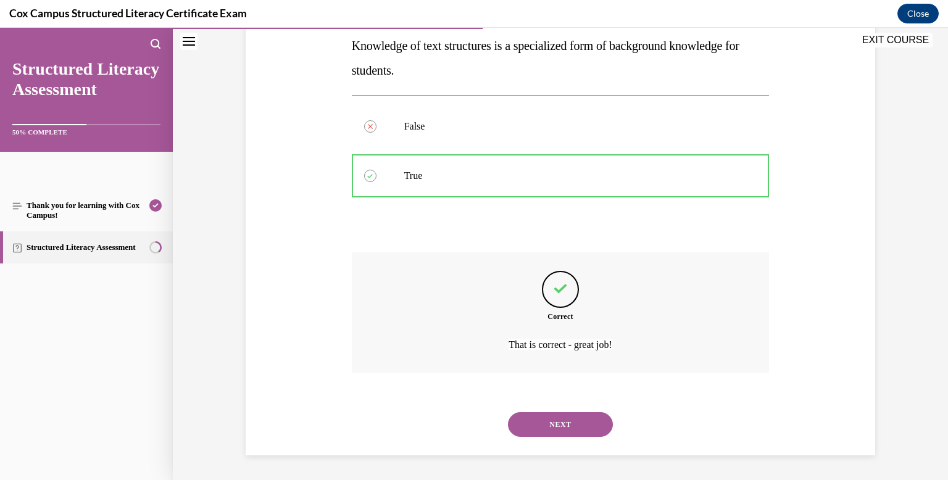
click at [549, 428] on button "NEXT" at bounding box center [560, 424] width 105 height 25
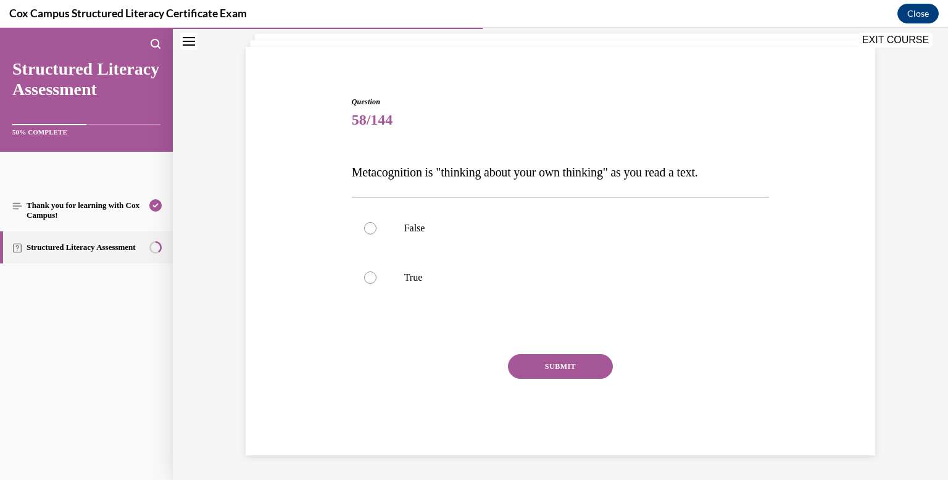
scroll to position [75, 0]
click at [365, 273] on div at bounding box center [370, 277] width 12 height 12
click at [365, 273] on input "True" at bounding box center [370, 277] width 12 height 12
radio input "true"
click at [563, 360] on button "SUBMIT" at bounding box center [560, 366] width 105 height 25
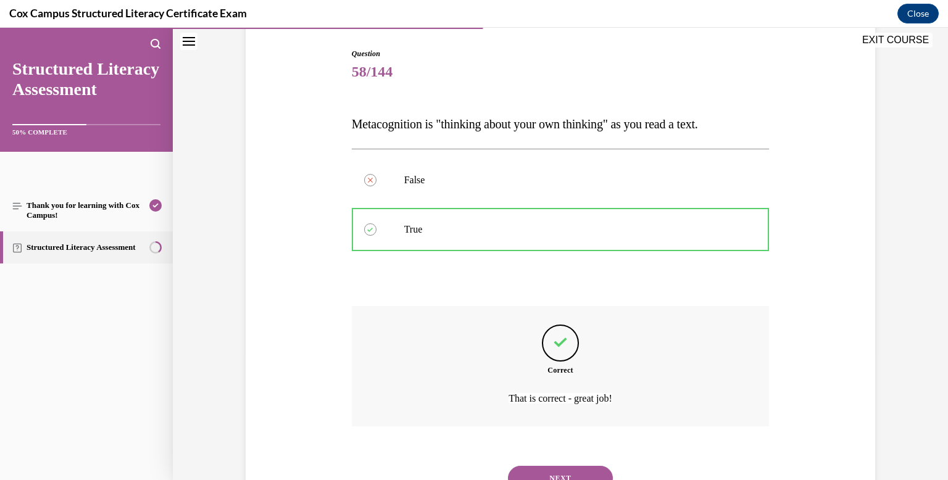
scroll to position [177, 0]
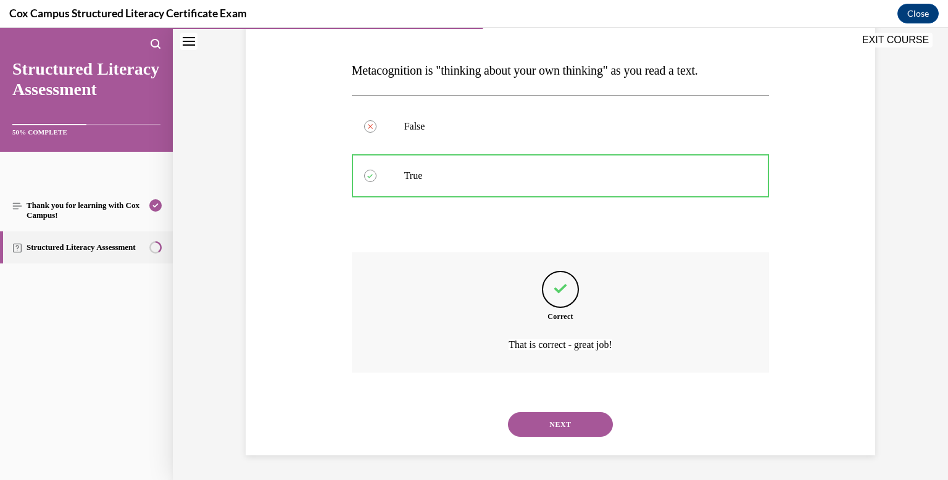
click at [561, 416] on button "NEXT" at bounding box center [560, 424] width 105 height 25
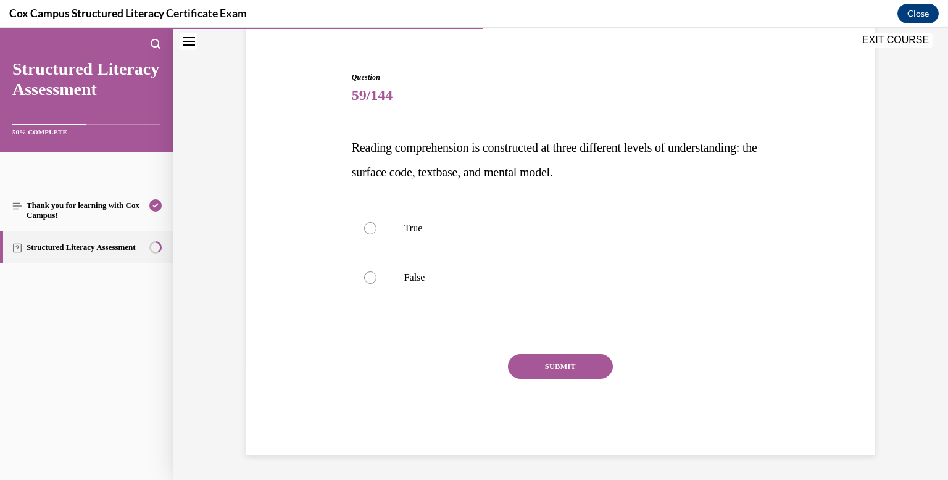
scroll to position [100, 0]
click at [368, 230] on div at bounding box center [370, 228] width 12 height 12
click at [368, 230] on input "True" at bounding box center [370, 228] width 12 height 12
radio input "true"
click at [538, 359] on button "SUBMIT" at bounding box center [560, 366] width 105 height 25
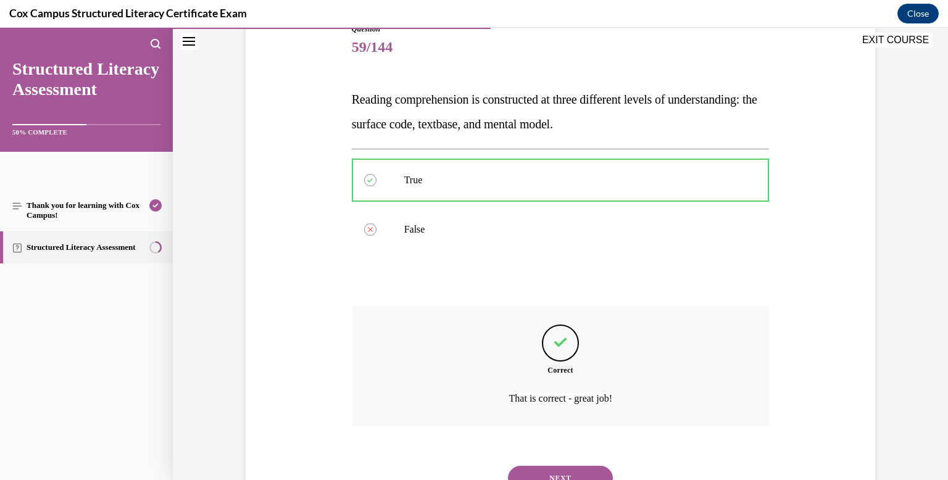
scroll to position [202, 0]
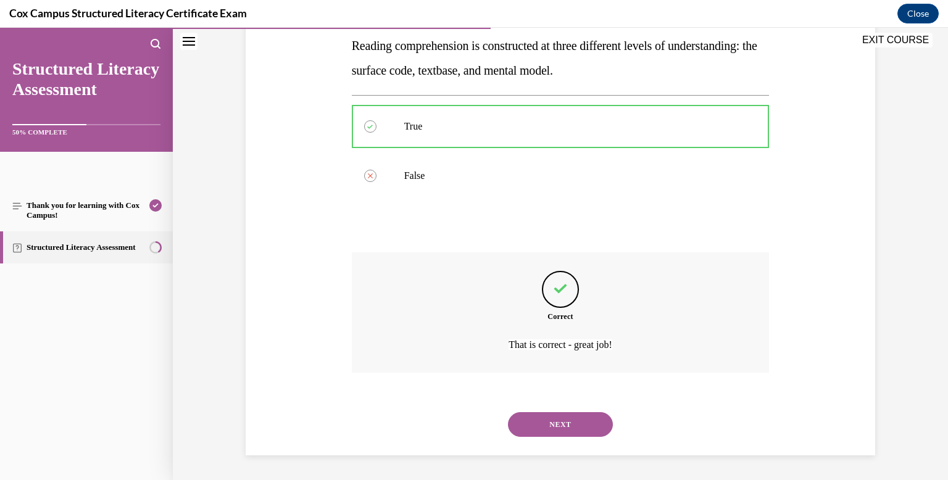
click at [552, 420] on button "NEXT" at bounding box center [560, 424] width 105 height 25
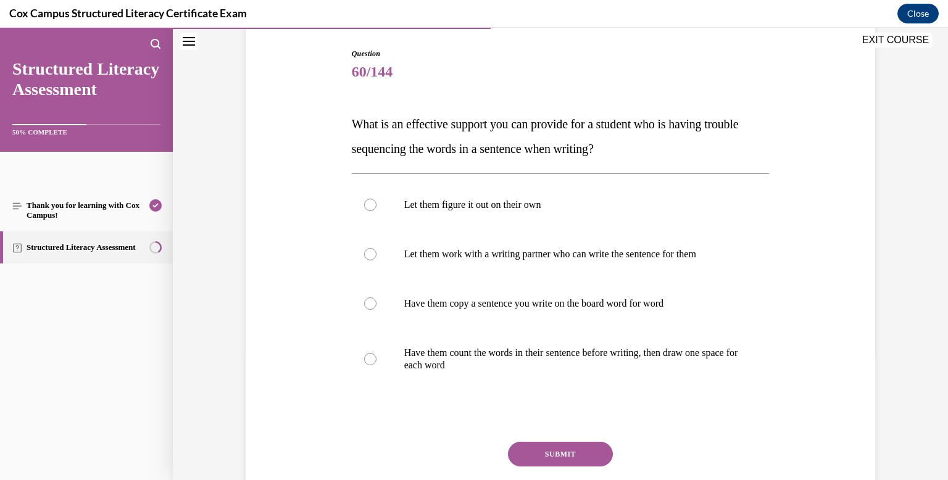
scroll to position [142, 0]
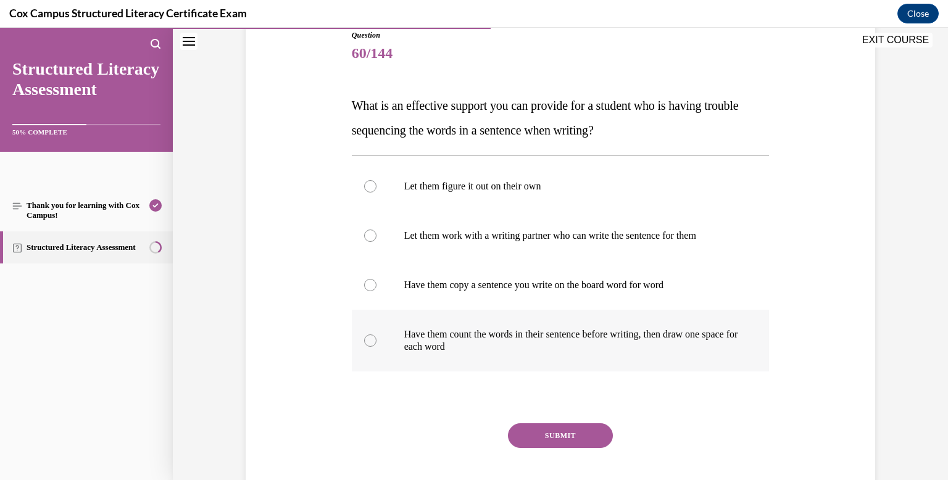
click at [368, 342] on div at bounding box center [370, 340] width 12 height 12
click at [368, 342] on input "Have them count the words in their sentence before writing, then draw one space…" at bounding box center [370, 340] width 12 height 12
radio input "true"
click at [562, 434] on button "SUBMIT" at bounding box center [560, 435] width 105 height 25
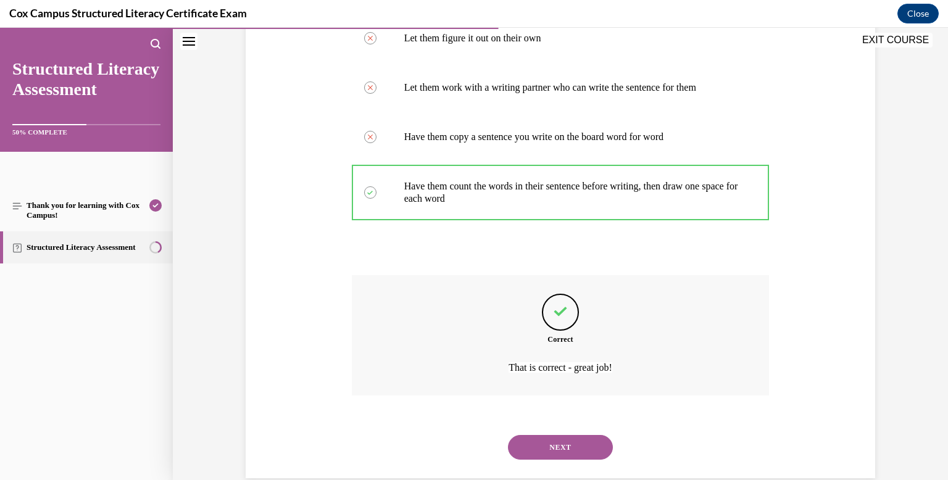
scroll to position [313, 0]
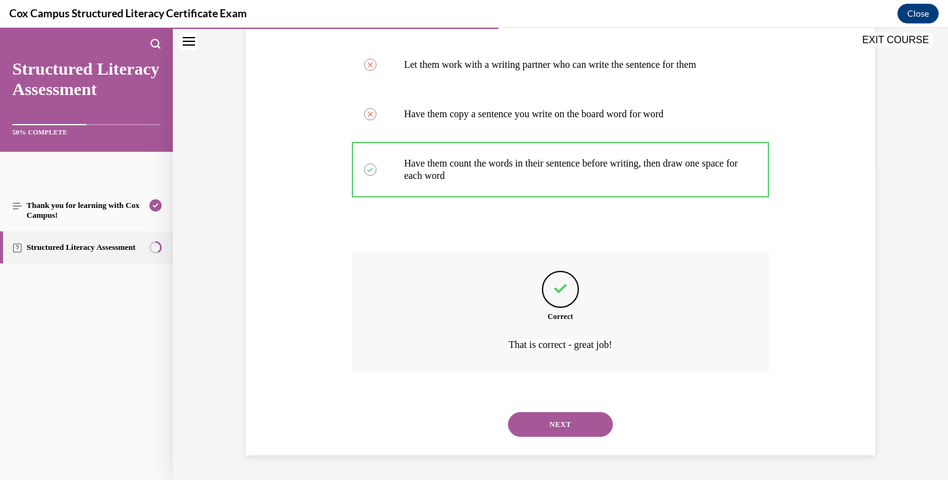
click at [531, 421] on button "NEXT" at bounding box center [560, 424] width 105 height 25
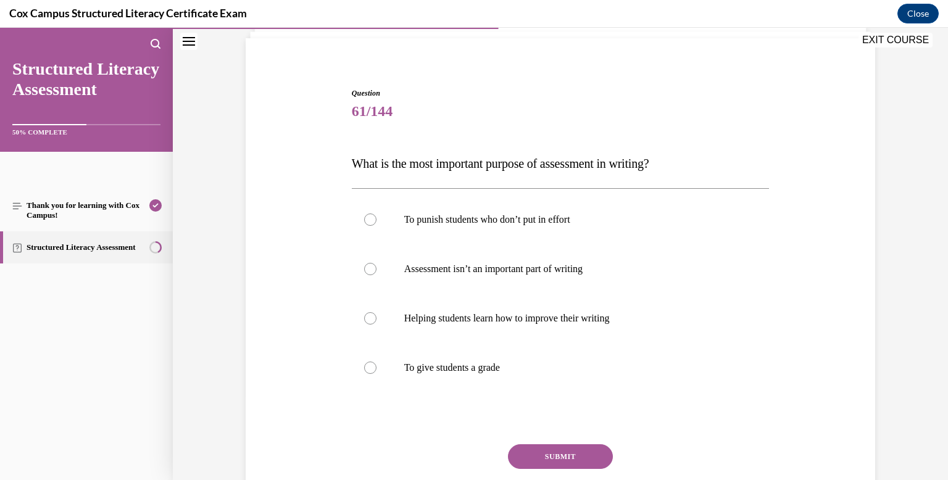
scroll to position [85, 0]
click at [375, 318] on div at bounding box center [370, 317] width 12 height 12
click at [375, 318] on input "Helping students learn how to improve their writing" at bounding box center [370, 317] width 12 height 12
radio input "true"
click at [574, 454] on button "SUBMIT" at bounding box center [560, 455] width 105 height 25
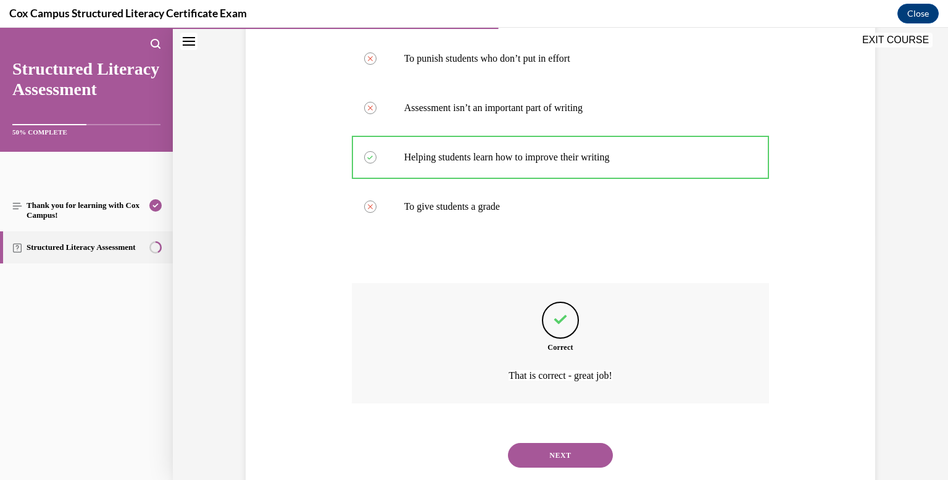
scroll to position [276, 0]
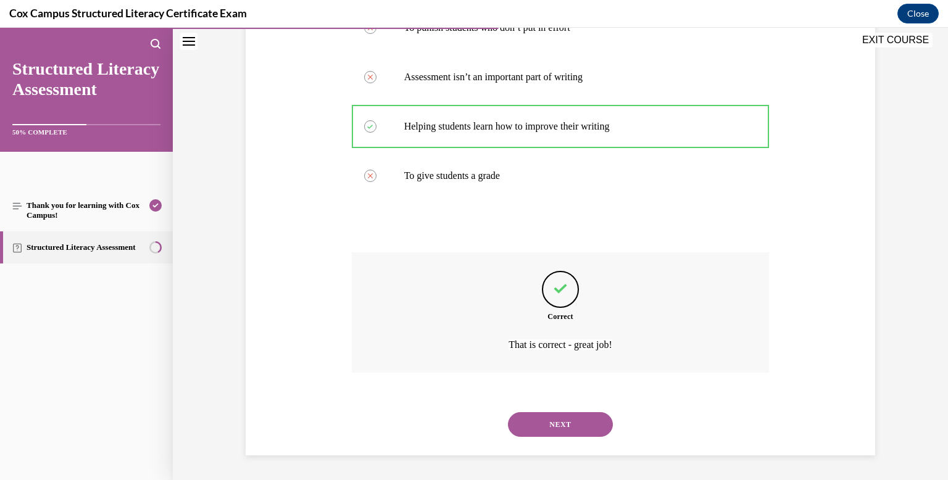
click at [562, 426] on button "NEXT" at bounding box center [560, 424] width 105 height 25
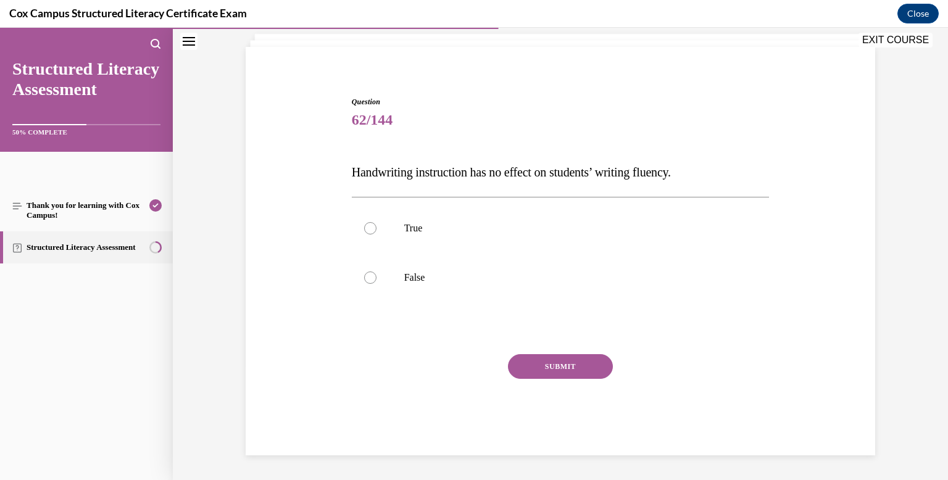
scroll to position [75, 0]
click at [373, 280] on div at bounding box center [370, 277] width 12 height 12
click at [373, 280] on input "False" at bounding box center [370, 277] width 12 height 12
radio input "true"
click at [552, 359] on button "SUBMIT" at bounding box center [560, 366] width 105 height 25
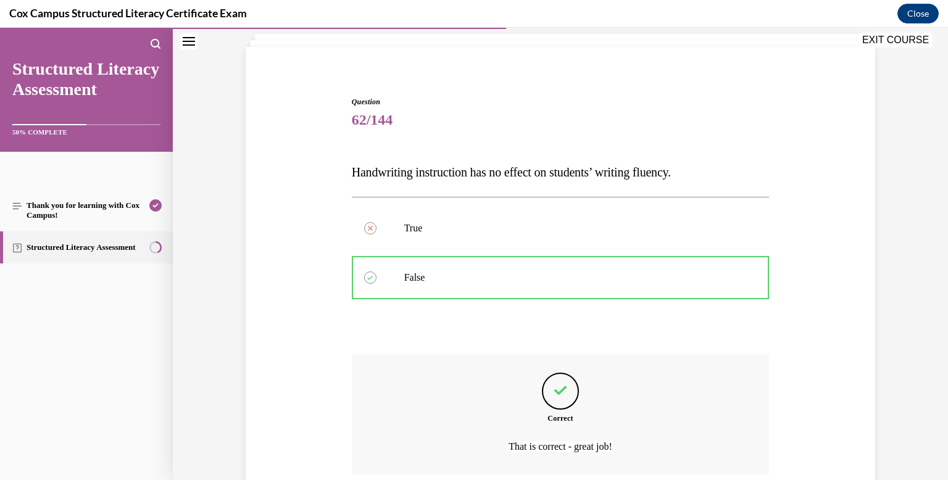
scroll to position [177, 0]
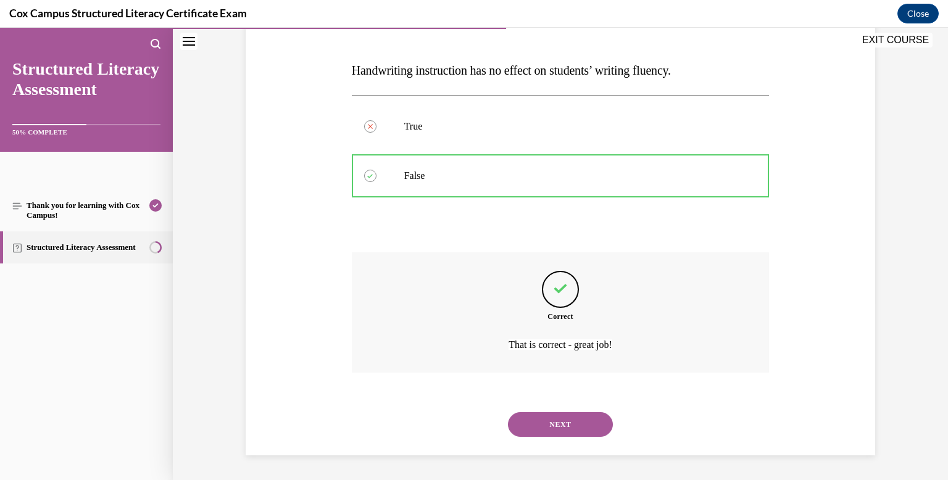
click at [560, 420] on button "NEXT" at bounding box center [560, 424] width 105 height 25
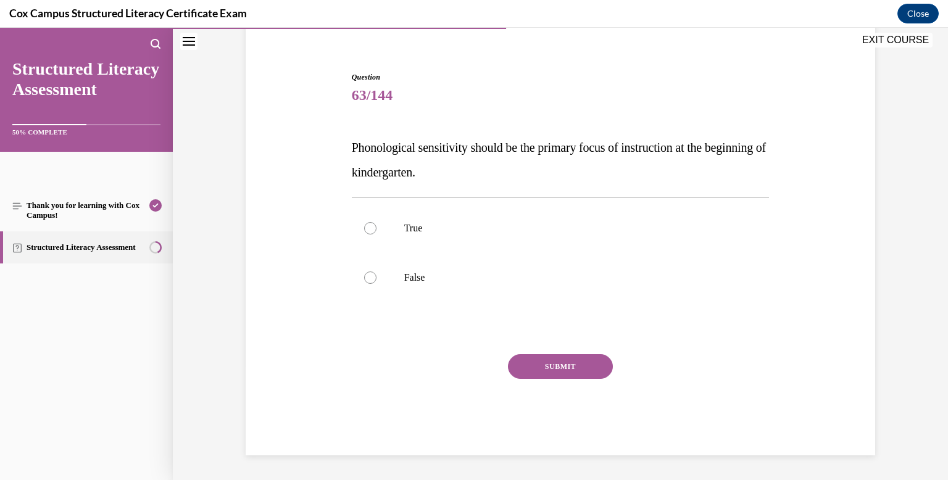
scroll to position [100, 0]
click at [370, 227] on div at bounding box center [370, 228] width 12 height 12
click at [370, 227] on input "True" at bounding box center [370, 228] width 12 height 12
radio input "true"
click at [531, 360] on button "SUBMIT" at bounding box center [560, 366] width 105 height 25
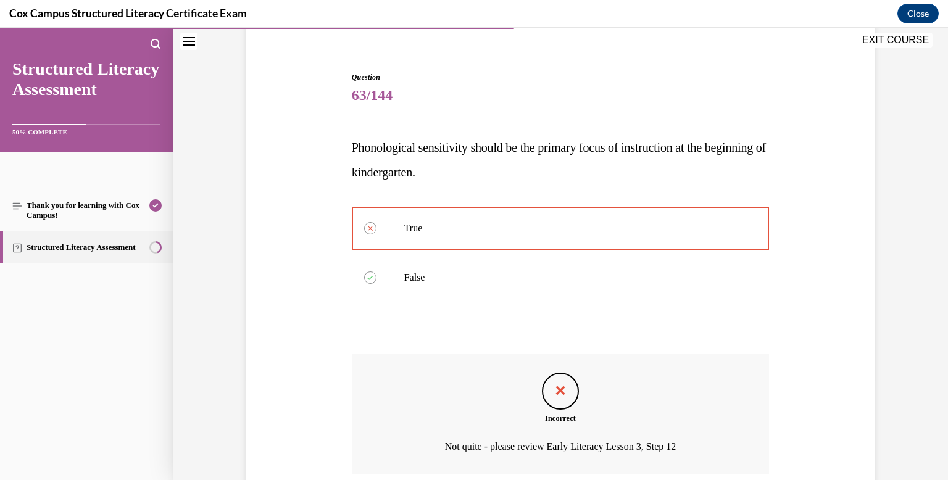
scroll to position [202, 0]
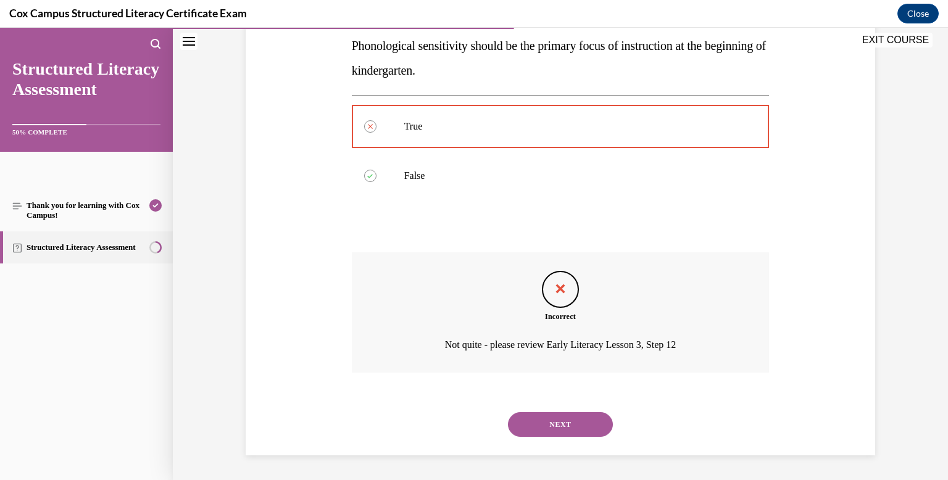
click at [562, 429] on button "NEXT" at bounding box center [560, 424] width 105 height 25
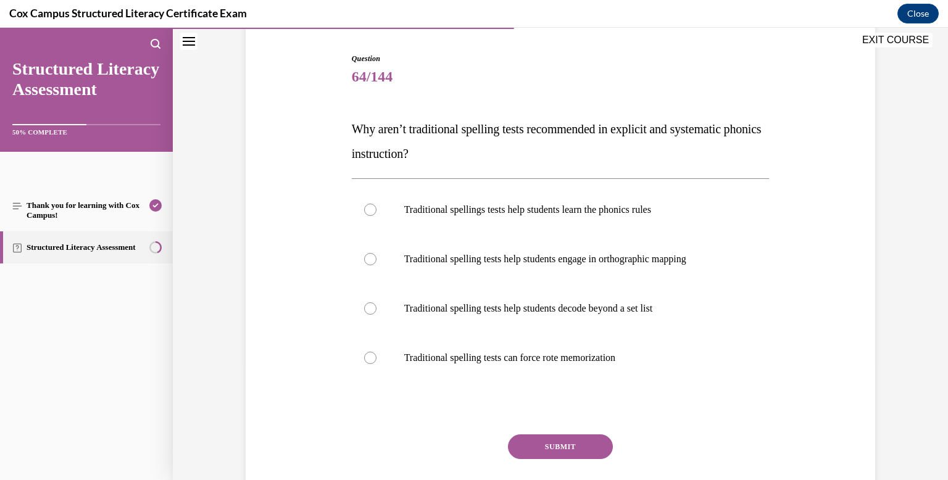
scroll to position [122, 0]
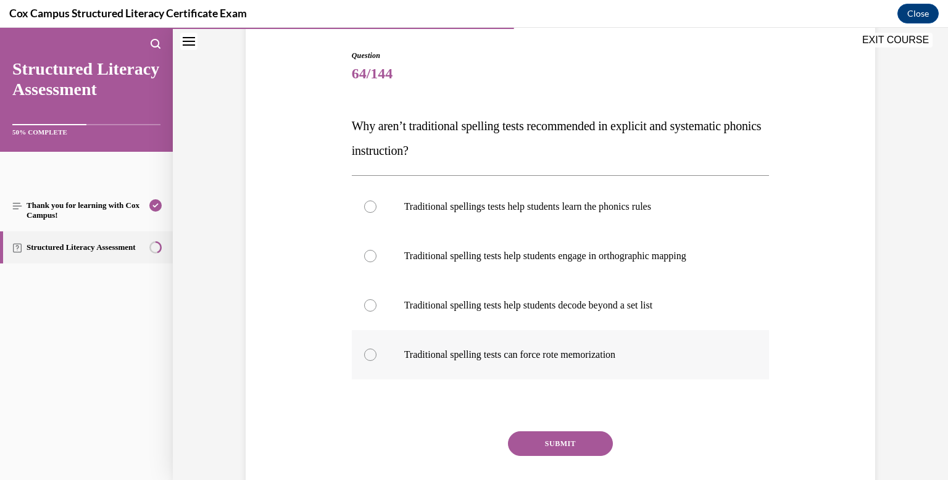
click at [373, 355] on div at bounding box center [370, 355] width 12 height 12
click at [373, 355] on input "Traditional spelling tests can force rote memorization" at bounding box center [370, 355] width 12 height 12
radio input "true"
click at [566, 444] on button "SUBMIT" at bounding box center [560, 443] width 105 height 25
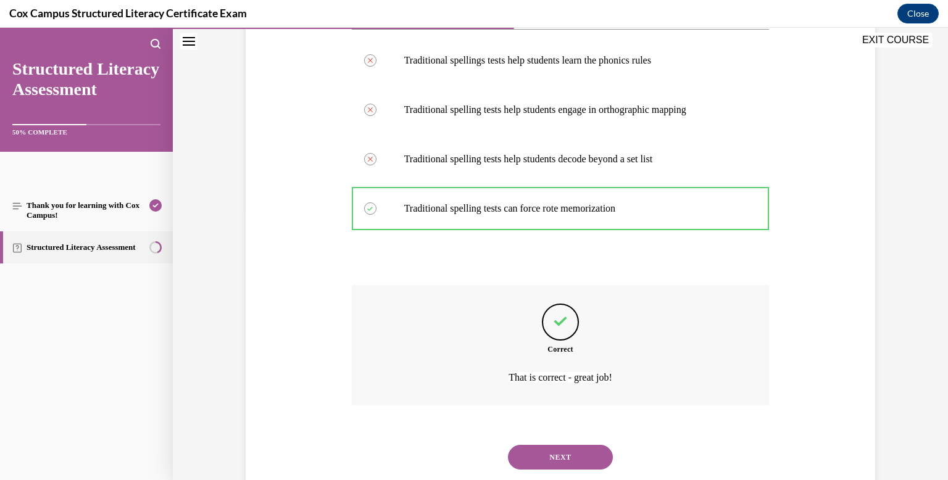
scroll to position [300, 0]
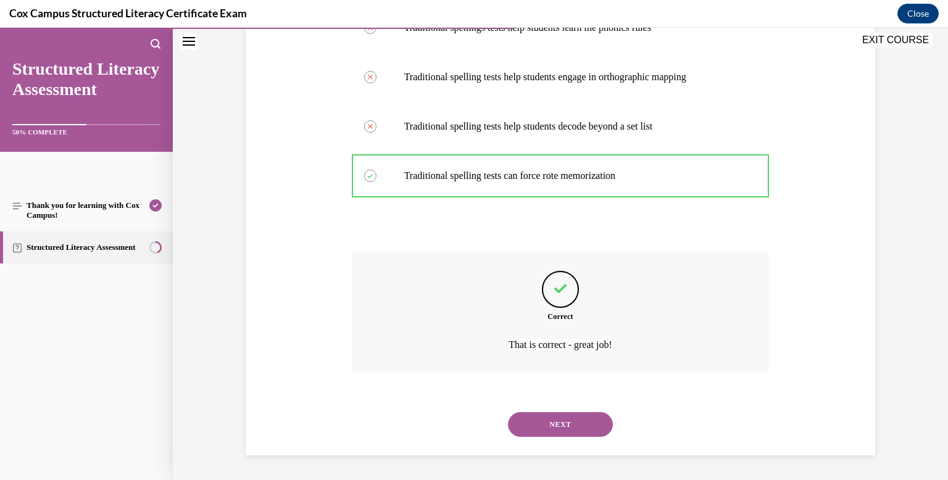
click at [564, 428] on button "NEXT" at bounding box center [560, 424] width 105 height 25
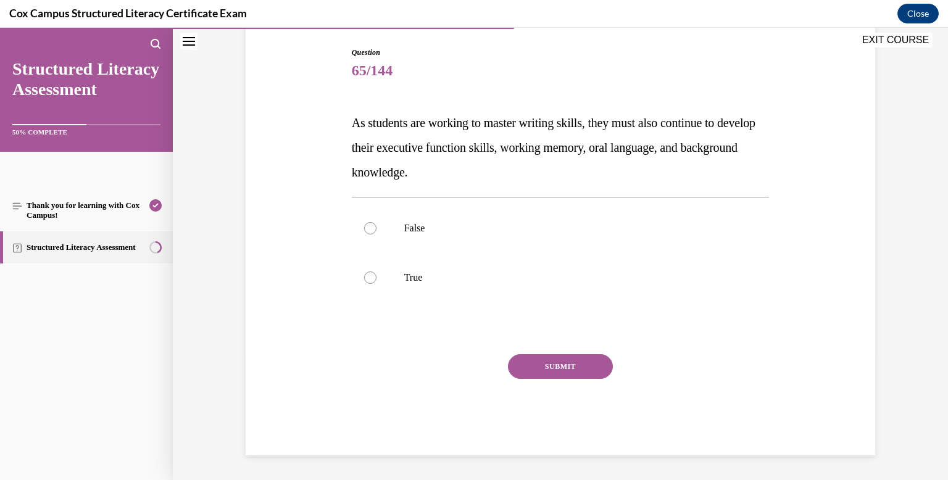
scroll to position [125, 0]
click at [366, 276] on div at bounding box center [370, 277] width 12 height 12
click at [366, 276] on input "True" at bounding box center [370, 277] width 12 height 12
radio input "true"
click at [576, 369] on button "SUBMIT" at bounding box center [560, 366] width 105 height 25
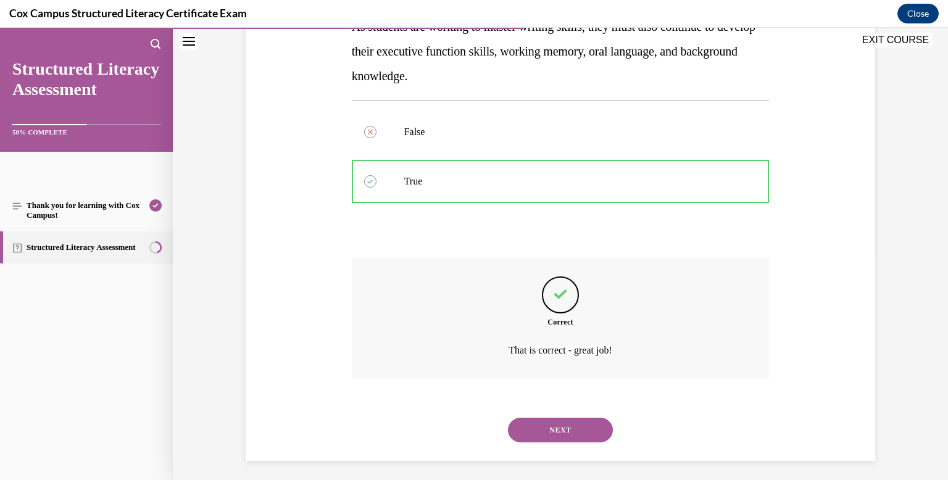
scroll to position [226, 0]
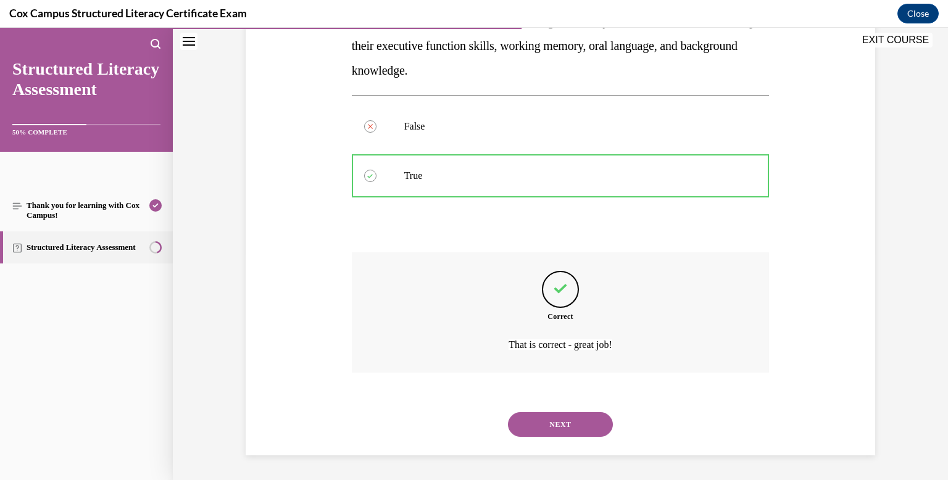
click at [561, 420] on button "NEXT" at bounding box center [560, 424] width 105 height 25
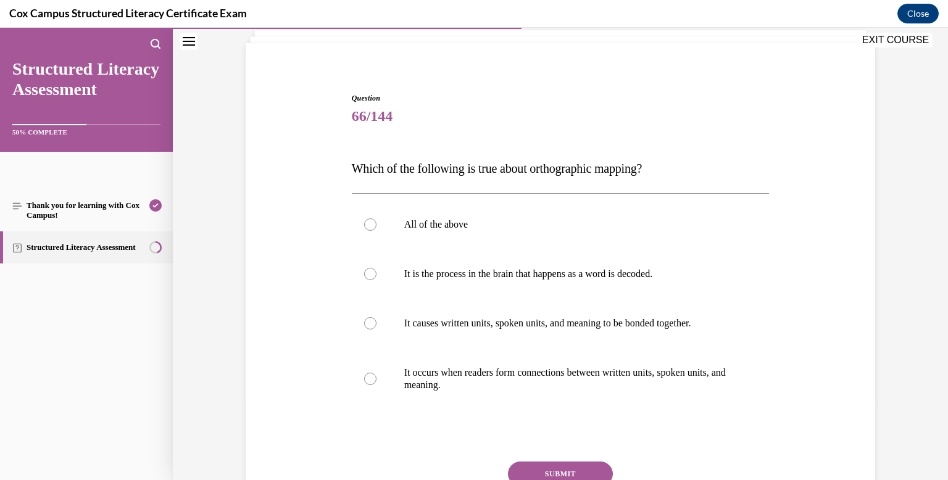
scroll to position [79, 0]
click at [369, 223] on div at bounding box center [370, 224] width 12 height 12
click at [369, 223] on input "All of the above" at bounding box center [370, 224] width 12 height 12
radio input "true"
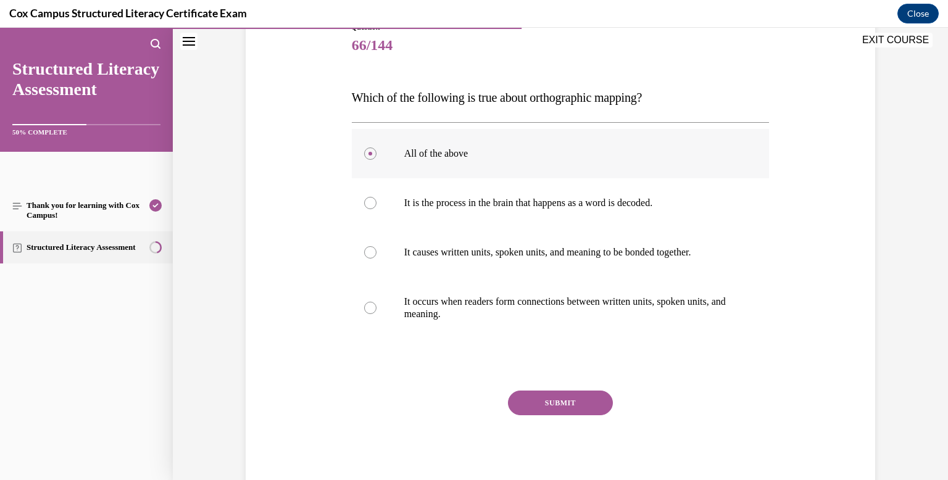
scroll to position [153, 0]
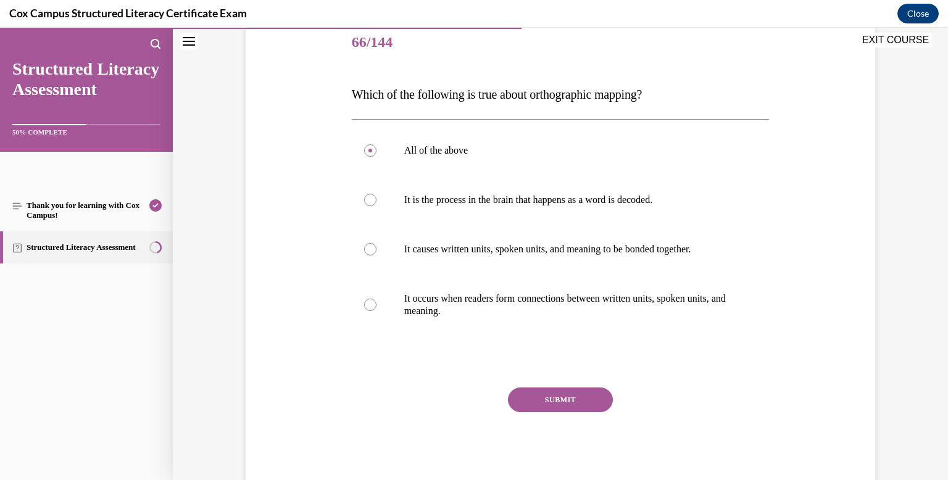
click at [562, 399] on button "SUBMIT" at bounding box center [560, 399] width 105 height 25
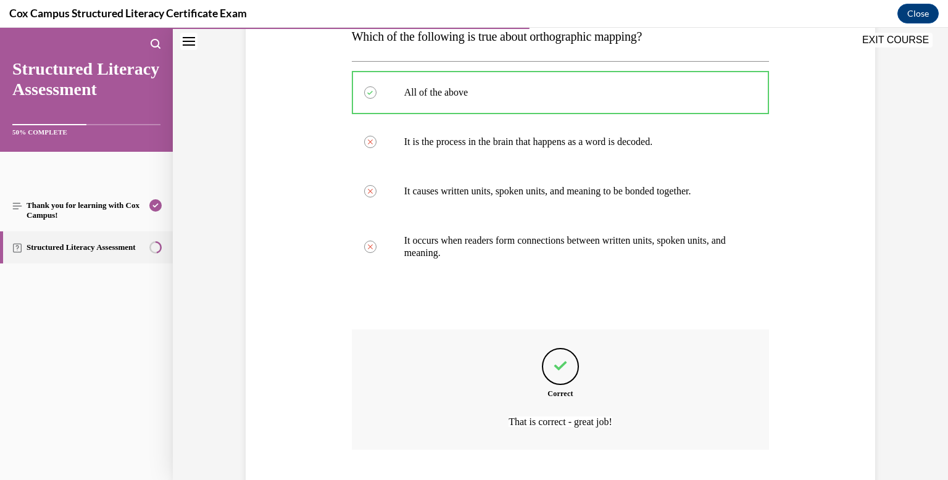
scroll to position [288, 0]
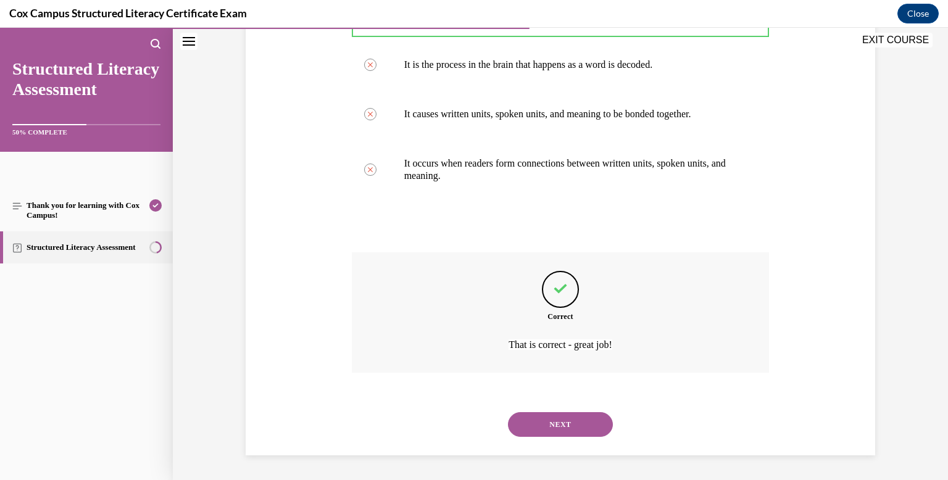
click at [565, 417] on button "NEXT" at bounding box center [560, 424] width 105 height 25
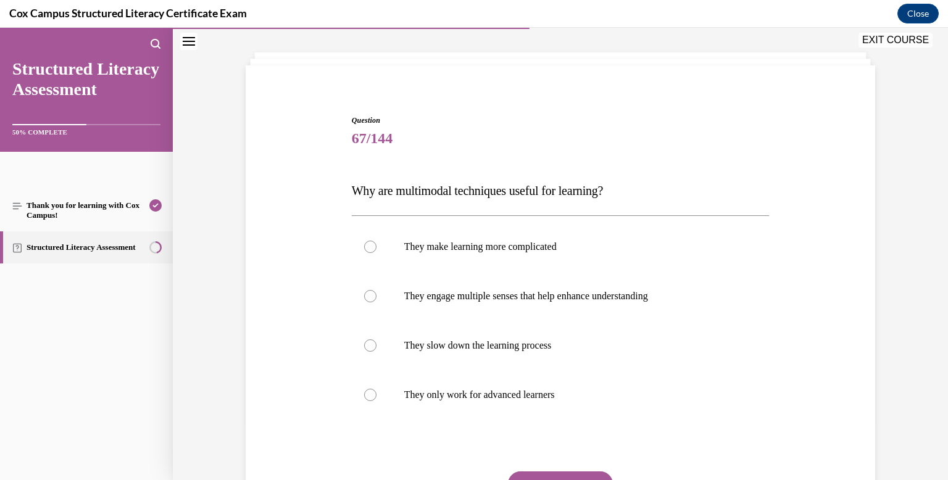
scroll to position [62, 0]
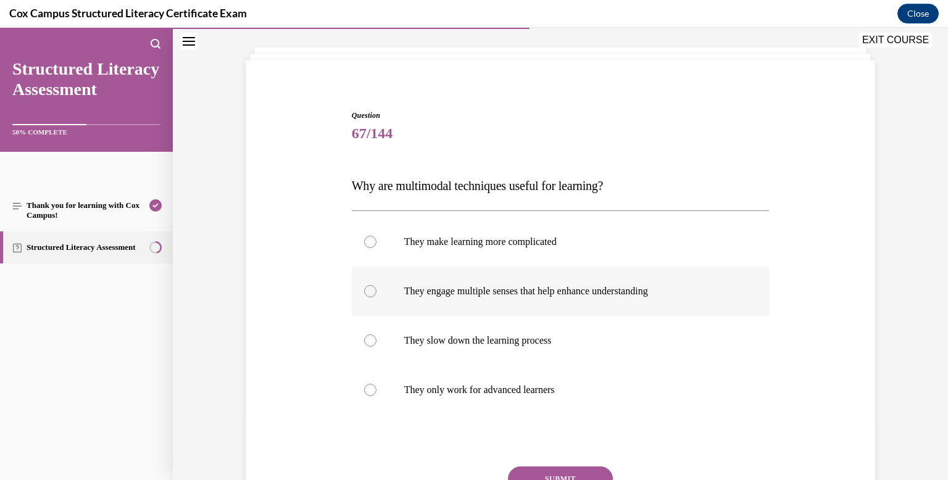
click at [371, 292] on div at bounding box center [370, 291] width 12 height 12
click at [371, 292] on input "They engage multiple senses that help enhance understanding" at bounding box center [370, 291] width 12 height 12
radio input "true"
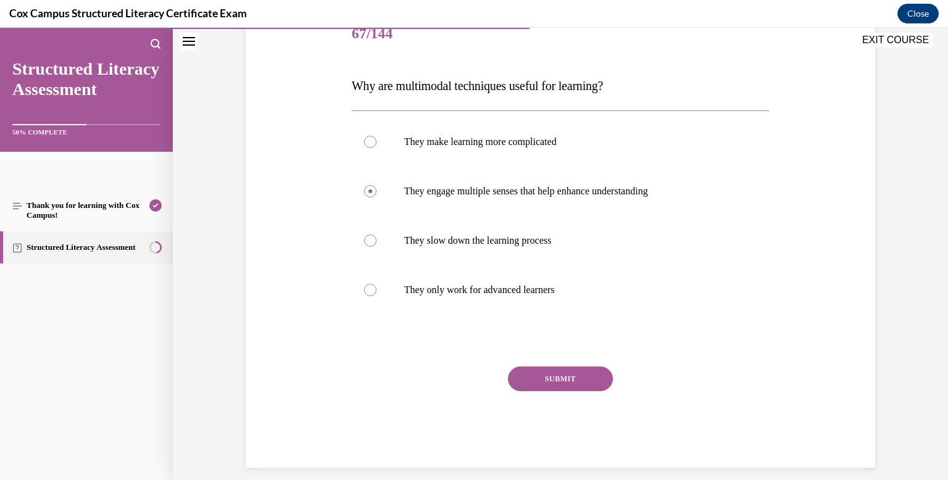
scroll to position [163, 0]
click at [562, 375] on button "SUBMIT" at bounding box center [560, 377] width 105 height 25
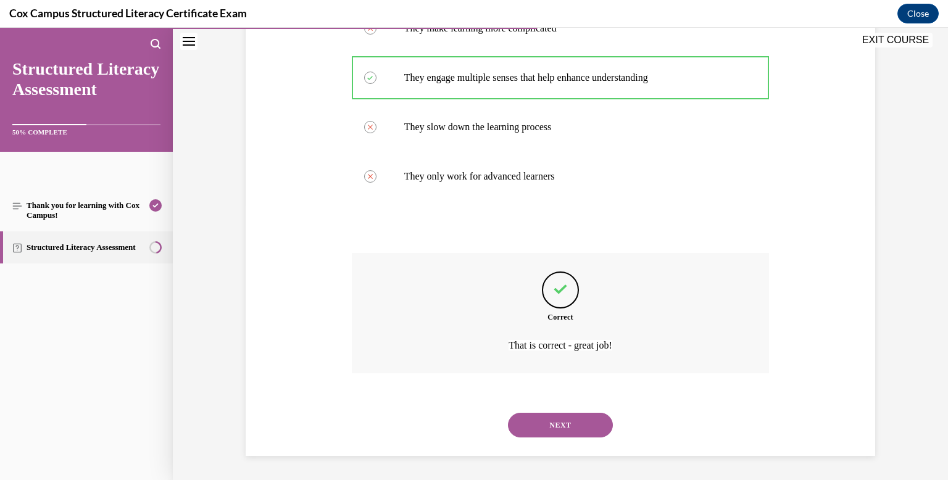
scroll to position [276, 0]
click at [562, 417] on button "NEXT" at bounding box center [560, 424] width 105 height 25
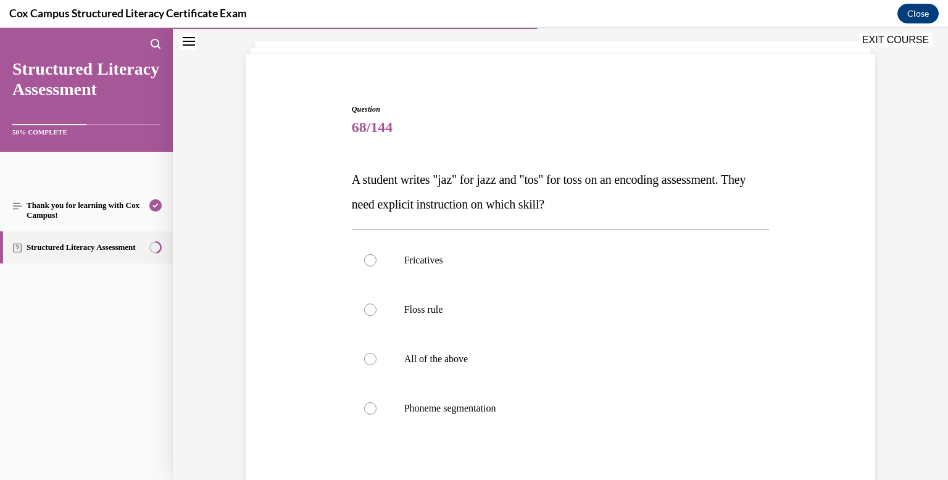
scroll to position [71, 0]
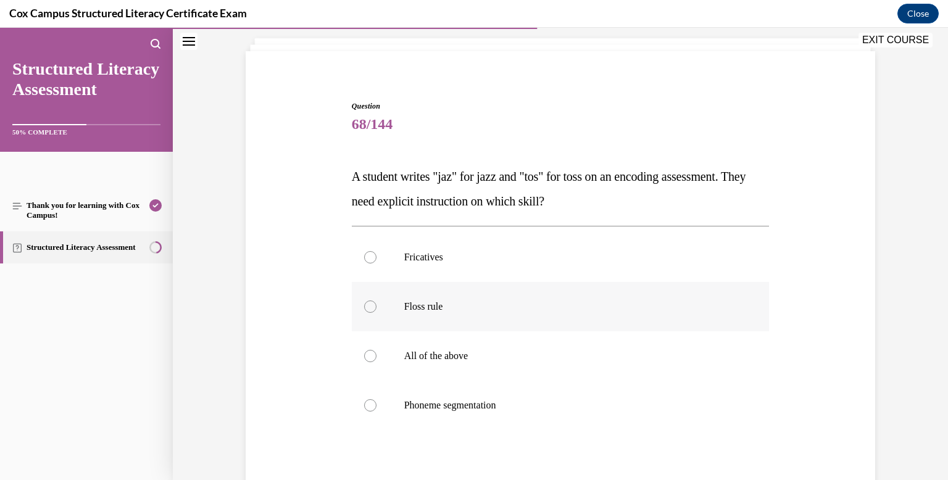
click at [370, 306] on div at bounding box center [370, 306] width 12 height 12
click at [370, 306] on input "Floss rule" at bounding box center [370, 306] width 12 height 12
radio input "true"
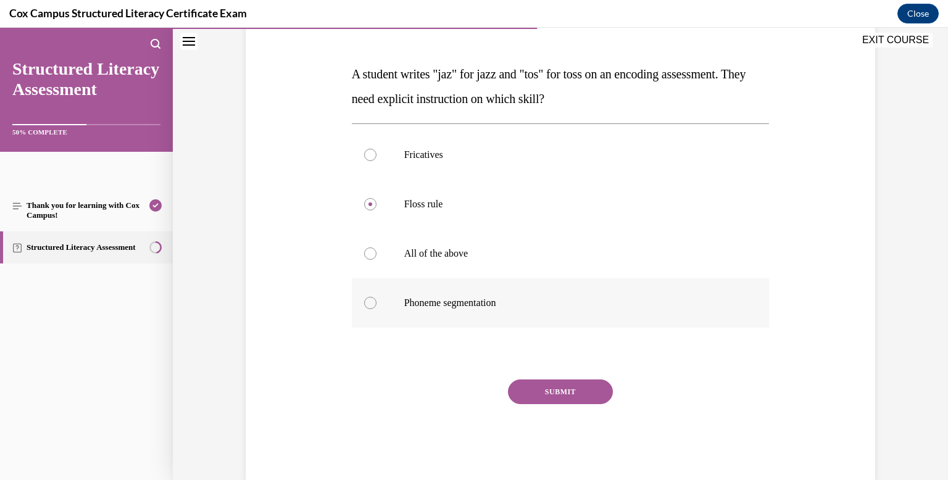
scroll to position [174, 0]
click at [580, 384] on button "SUBMIT" at bounding box center [560, 391] width 105 height 25
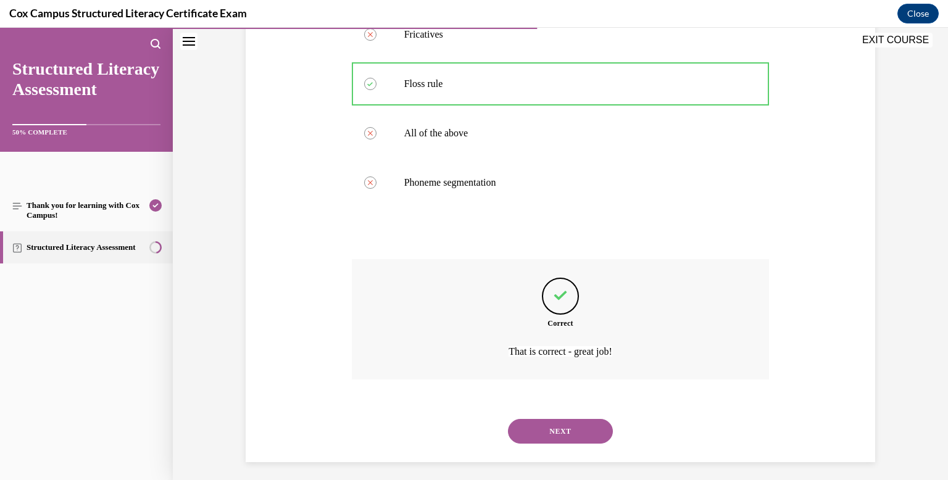
scroll to position [300, 0]
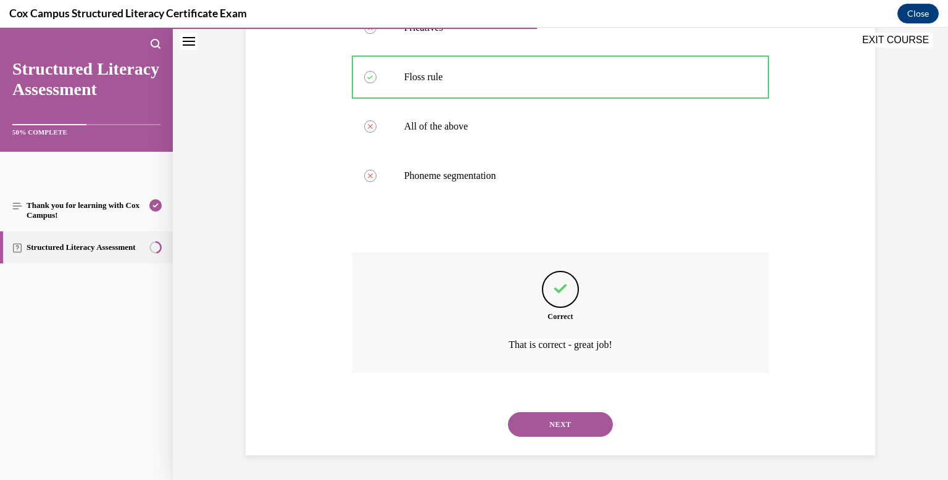
click at [587, 422] on button "NEXT" at bounding box center [560, 424] width 105 height 25
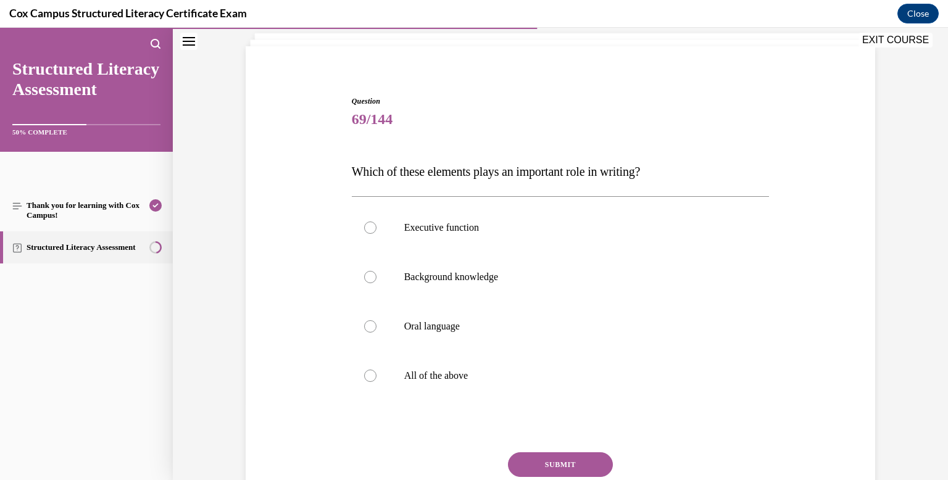
scroll to position [78, 0]
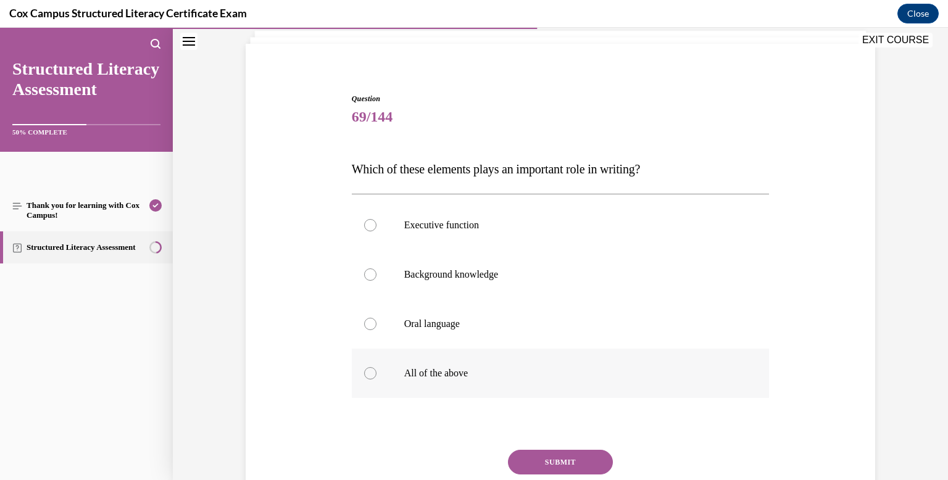
click at [370, 374] on div at bounding box center [370, 373] width 12 height 12
click at [370, 374] on input "All of the above" at bounding box center [370, 373] width 12 height 12
radio input "true"
click at [560, 460] on button "SUBMIT" at bounding box center [560, 462] width 105 height 25
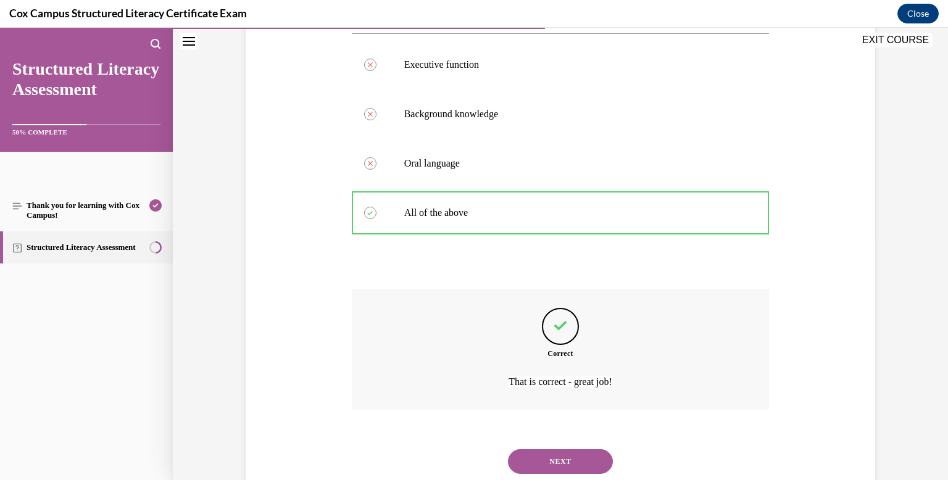
scroll to position [276, 0]
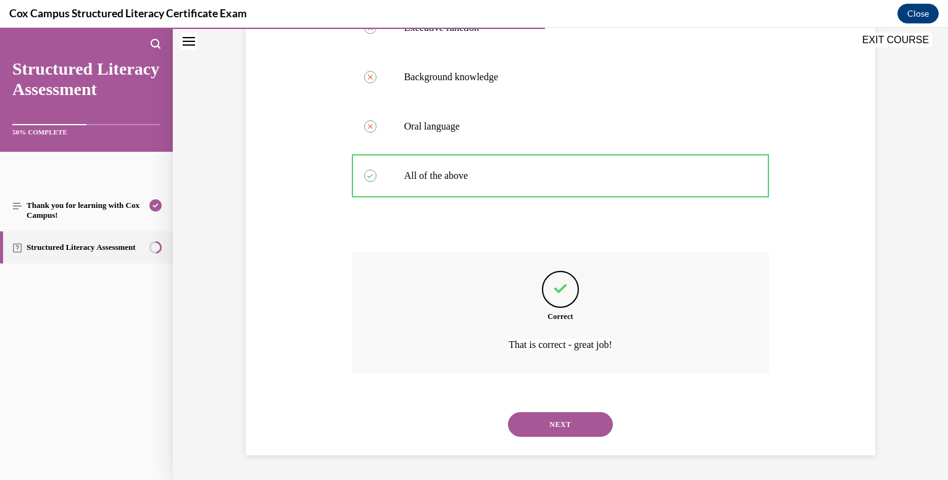
click at [558, 424] on button "NEXT" at bounding box center [560, 424] width 105 height 25
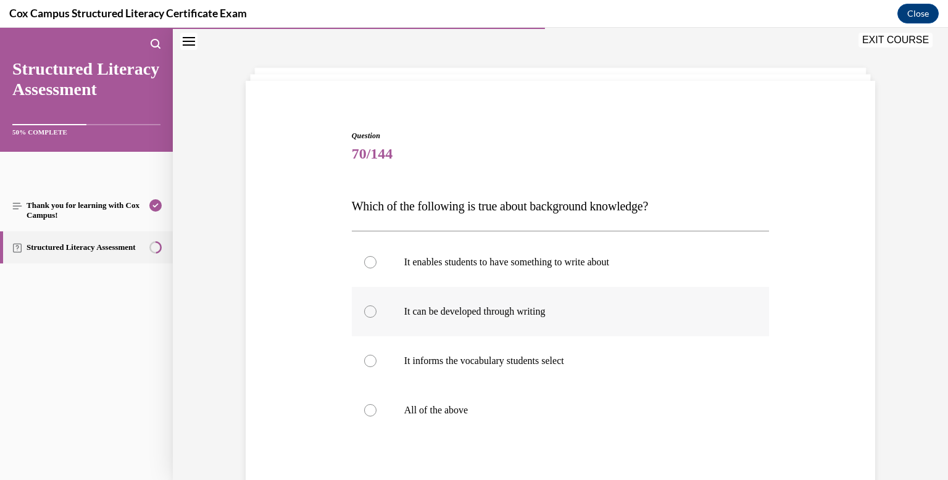
scroll to position [43, 0]
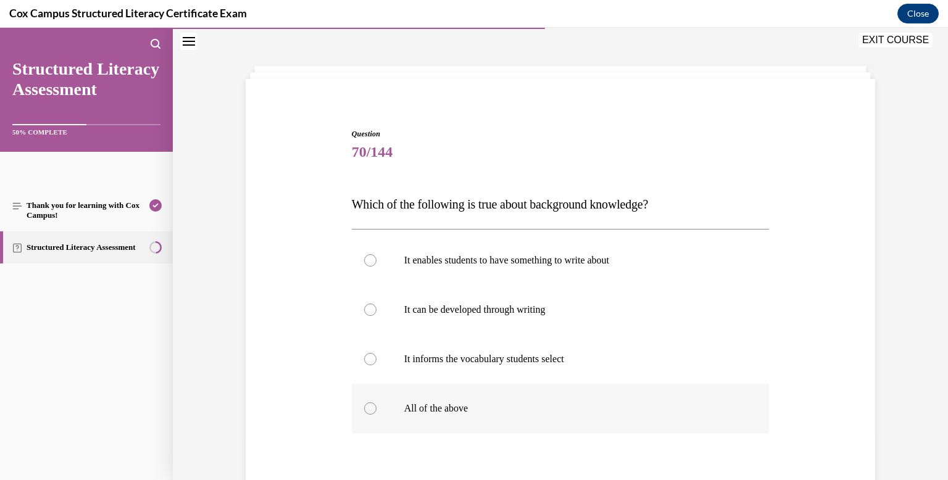
click at [372, 408] on div at bounding box center [370, 408] width 12 height 12
click at [372, 408] on input "All of the above" at bounding box center [370, 408] width 12 height 12
radio input "true"
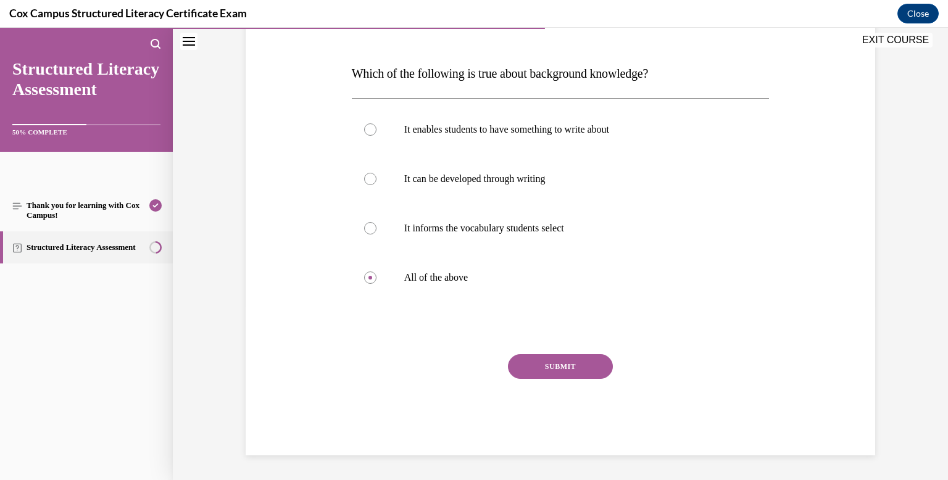
click at [580, 367] on button "SUBMIT" at bounding box center [560, 366] width 105 height 25
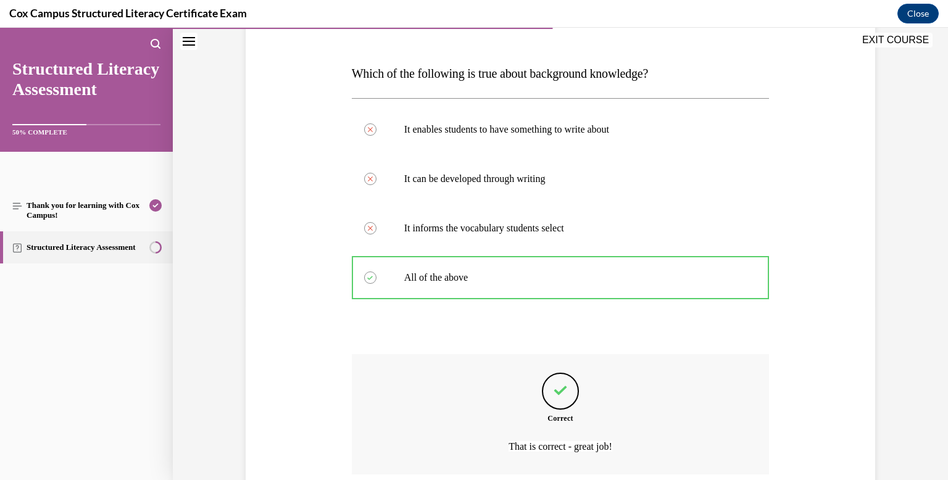
scroll to position [276, 0]
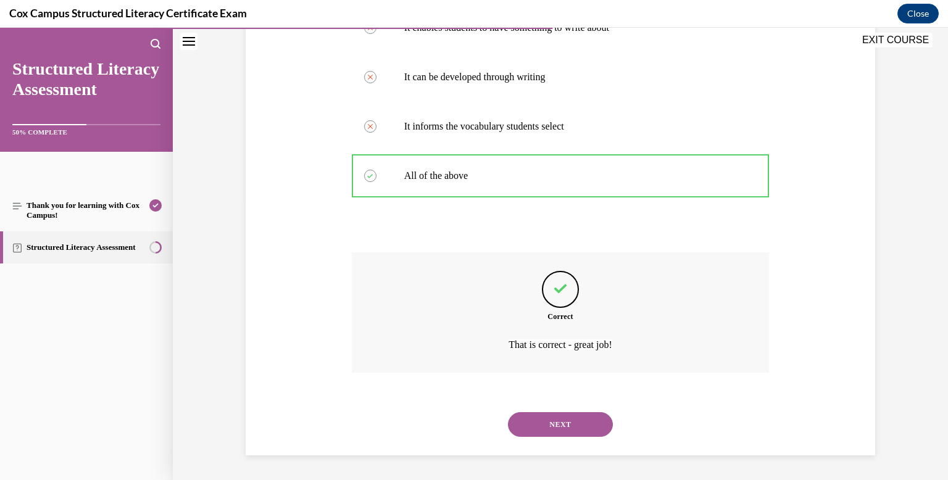
click at [562, 421] on button "NEXT" at bounding box center [560, 424] width 105 height 25
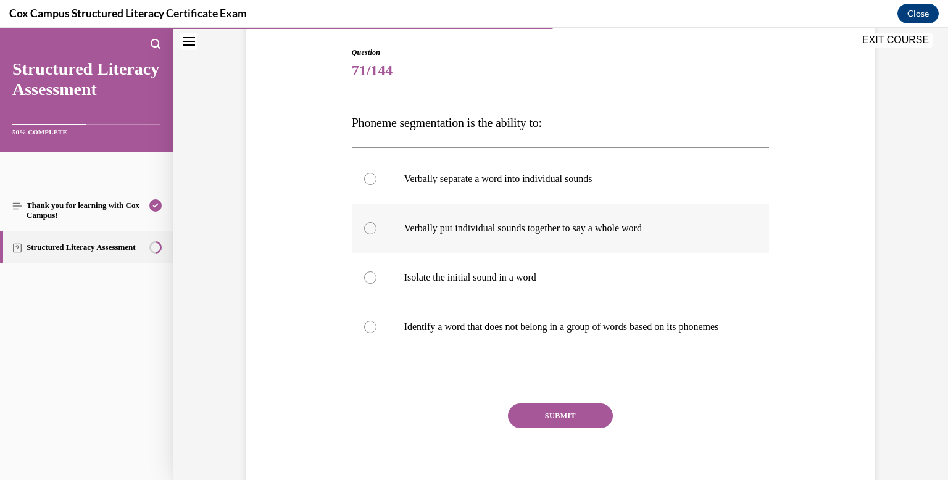
scroll to position [125, 0]
click at [372, 181] on div at bounding box center [370, 178] width 12 height 12
click at [372, 181] on input "Verbally separate a word into individual sounds" at bounding box center [370, 178] width 12 height 12
radio input "true"
click at [574, 423] on button "SUBMIT" at bounding box center [560, 415] width 105 height 25
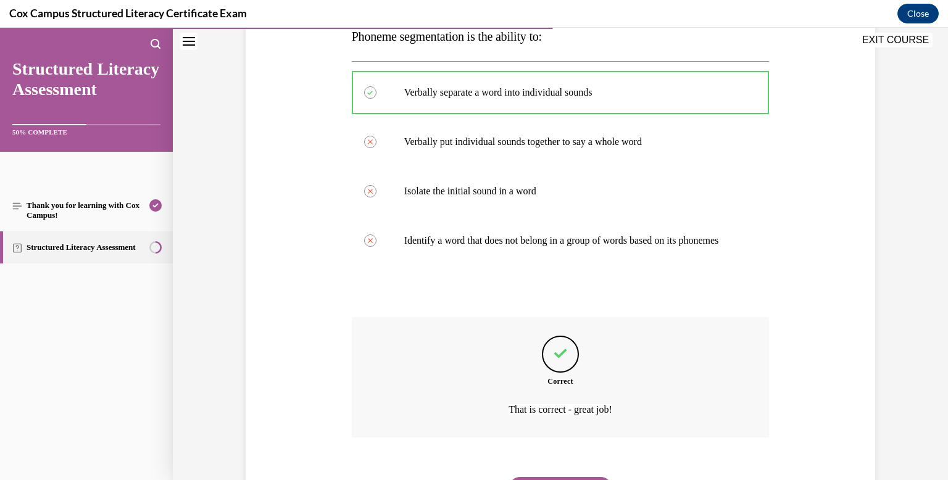
scroll to position [288, 0]
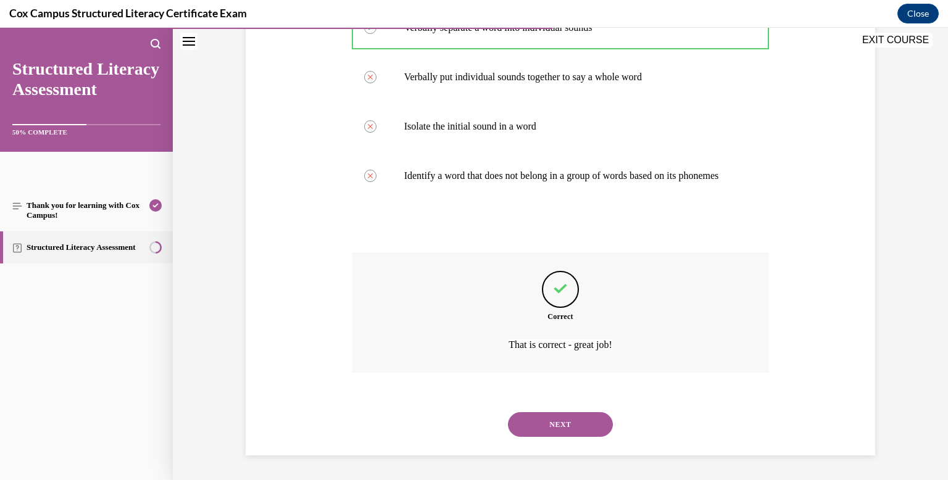
click at [561, 419] on button "NEXT" at bounding box center [560, 424] width 105 height 25
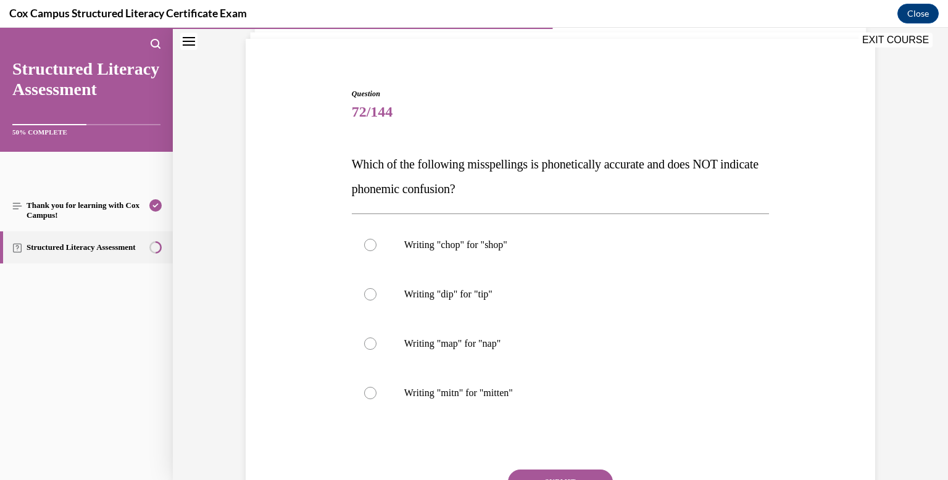
scroll to position [84, 0]
click at [373, 390] on div at bounding box center [370, 392] width 12 height 12
click at [373, 390] on input "Writing "mitn" for "mitten"" at bounding box center [370, 392] width 12 height 12
radio input "true"
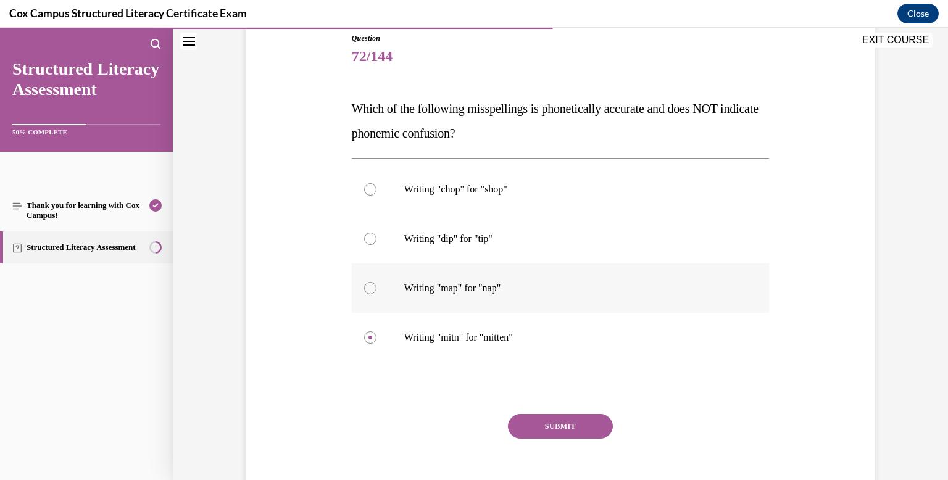
scroll to position [159, 0]
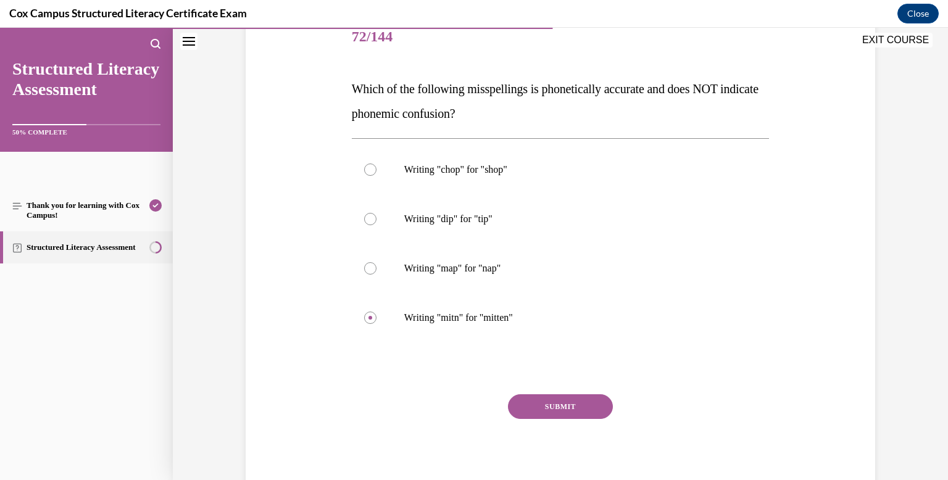
click at [569, 403] on button "SUBMIT" at bounding box center [560, 406] width 105 height 25
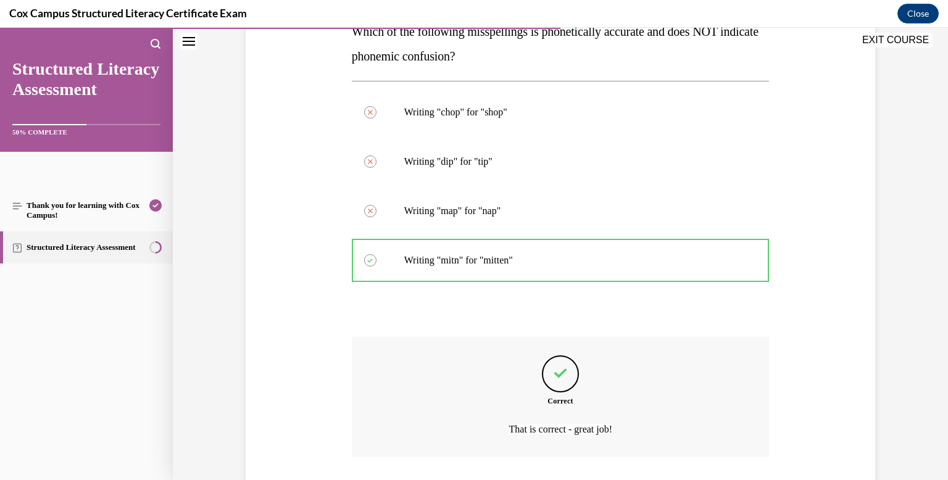
scroll to position [300, 0]
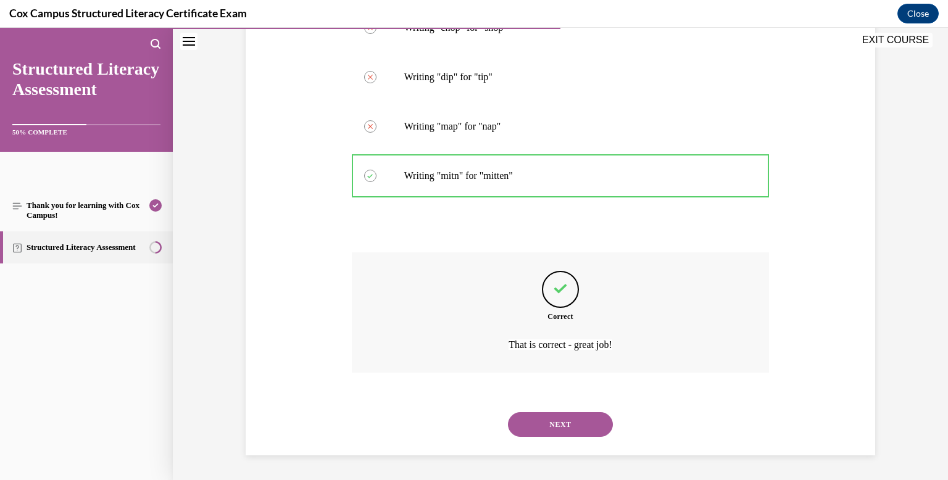
click at [563, 422] on button "NEXT" at bounding box center [560, 424] width 105 height 25
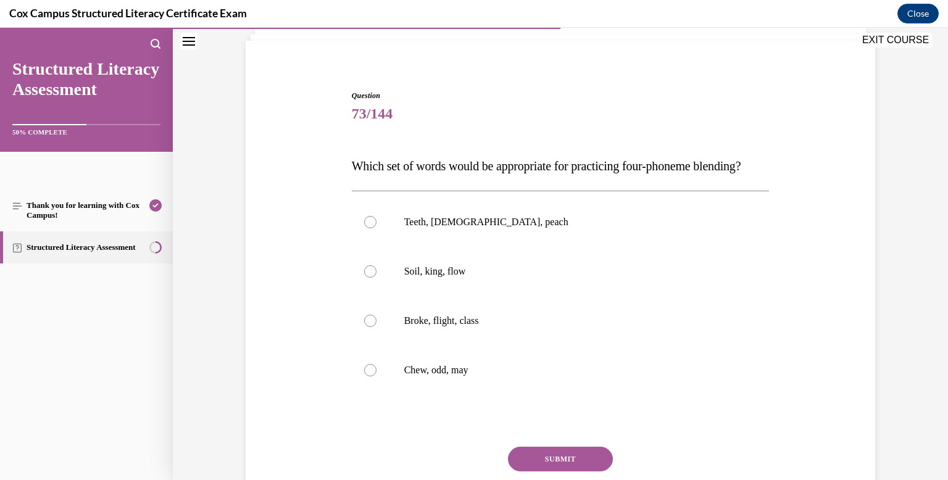
scroll to position [86, 0]
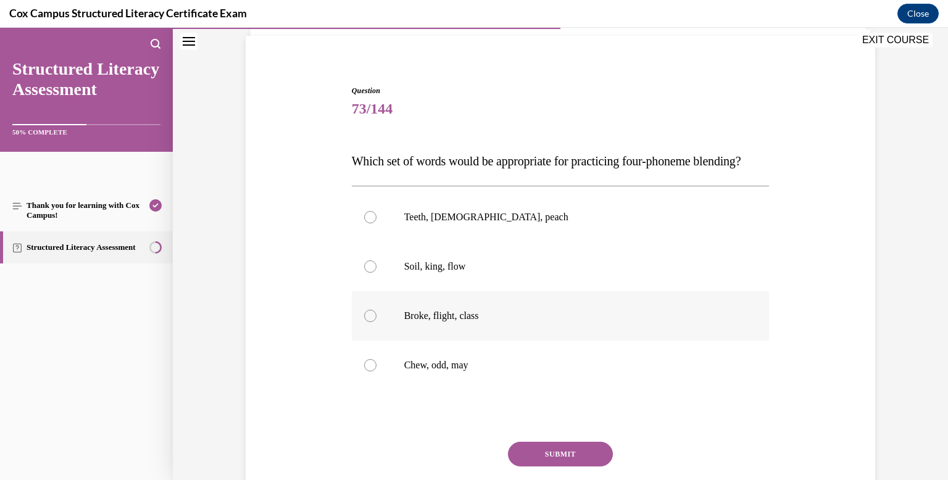
click at [375, 322] on div at bounding box center [370, 316] width 12 height 12
click at [375, 322] on input "Broke, flight, class" at bounding box center [370, 316] width 12 height 12
radio input "true"
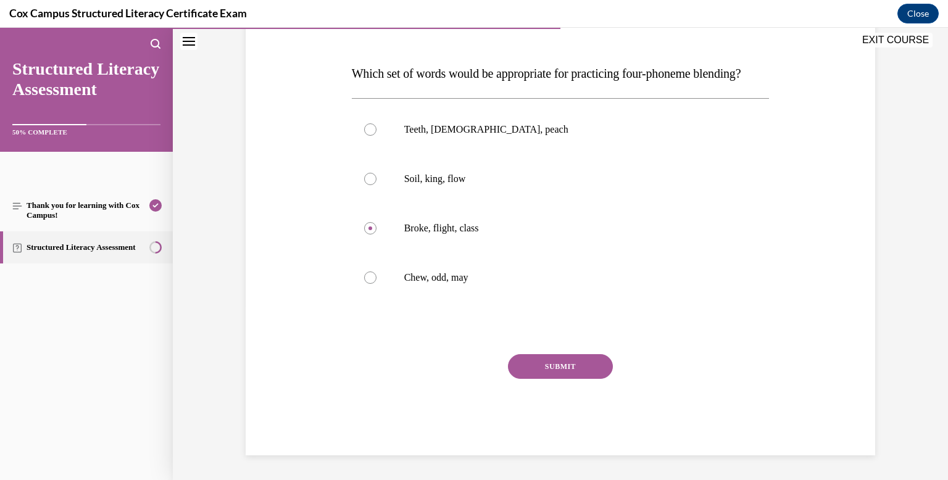
click at [541, 379] on button "SUBMIT" at bounding box center [560, 366] width 105 height 25
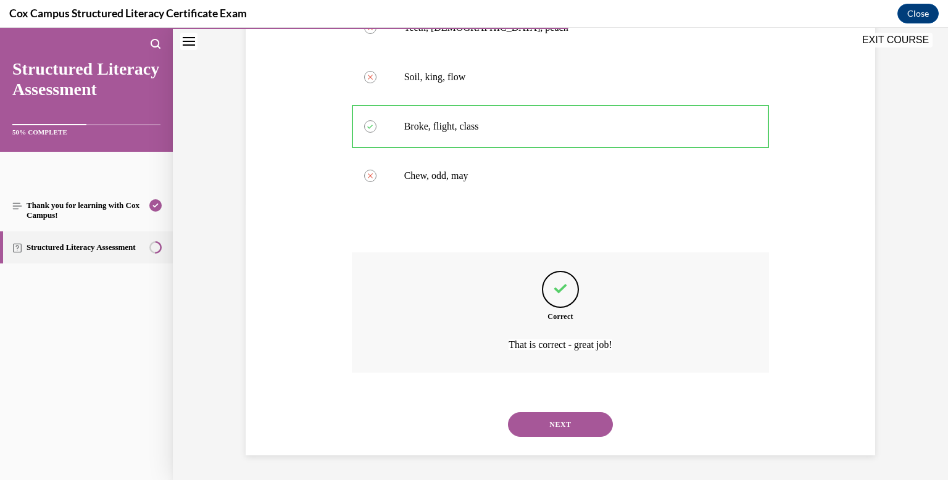
scroll to position [300, 0]
click at [558, 420] on button "NEXT" at bounding box center [560, 424] width 105 height 25
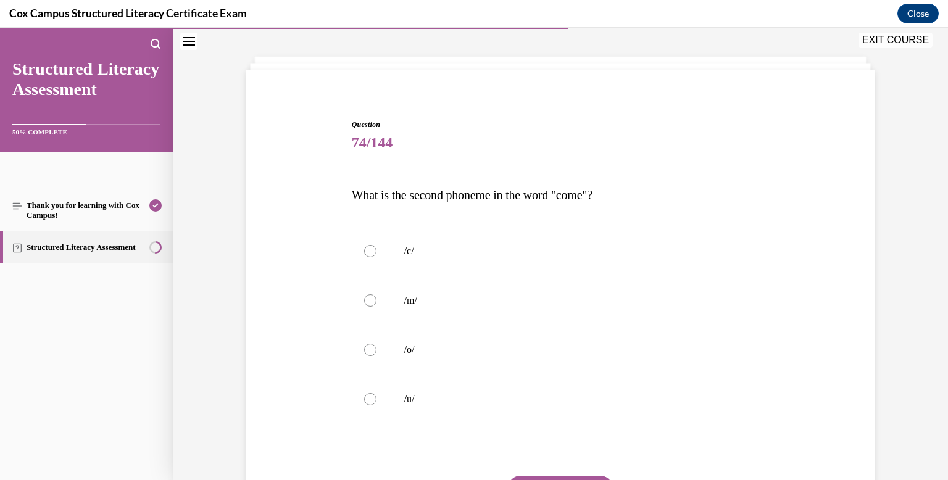
scroll to position [56, 0]
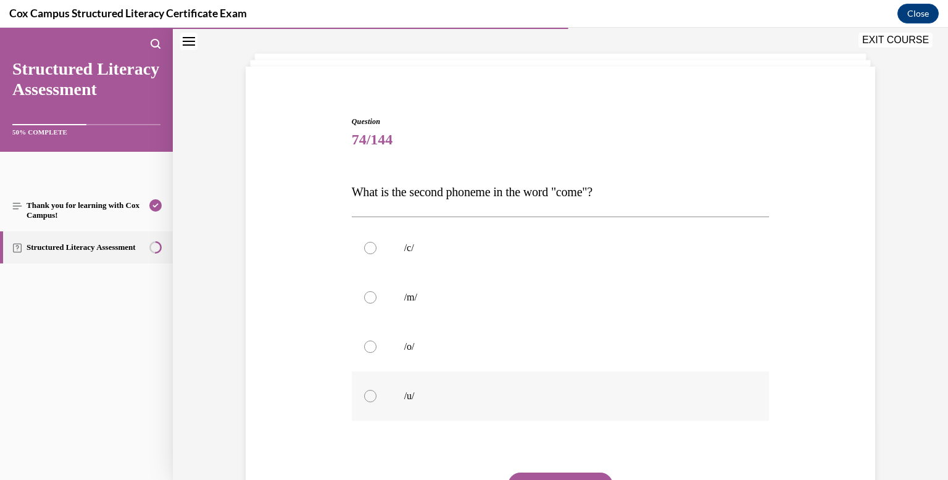
click at [375, 398] on div at bounding box center [370, 396] width 12 height 12
click at [375, 398] on input "/u/" at bounding box center [370, 396] width 12 height 12
radio input "true"
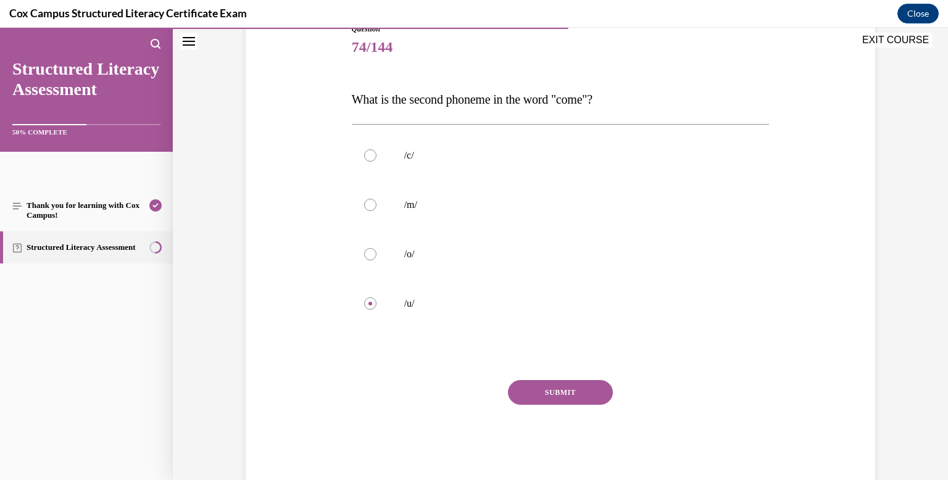
click at [575, 396] on button "SUBMIT" at bounding box center [560, 392] width 105 height 25
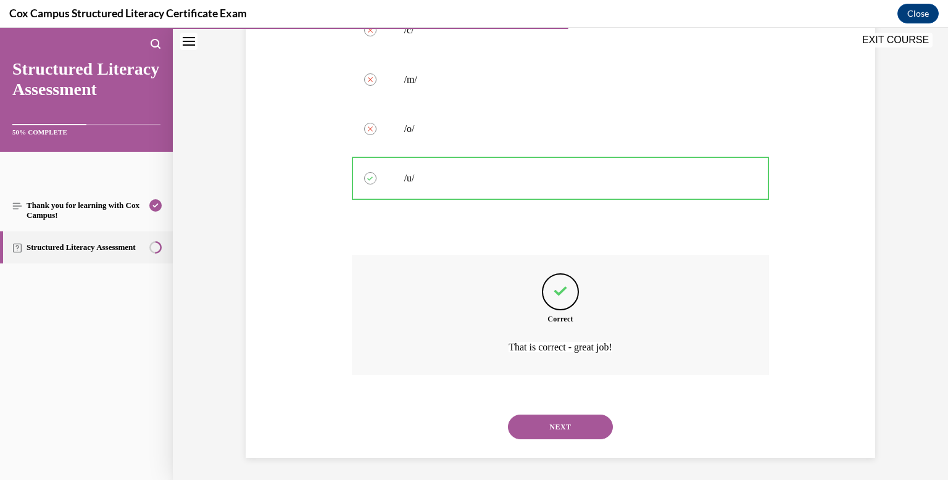
scroll to position [276, 0]
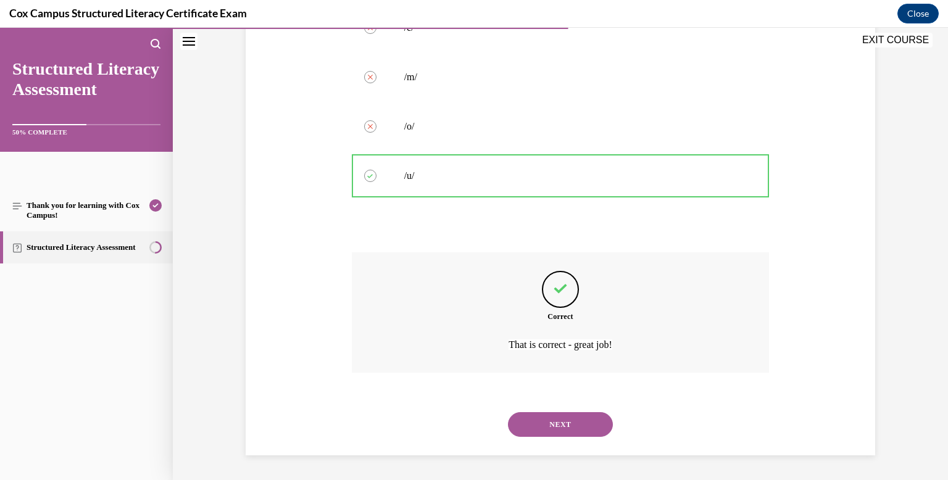
click at [560, 421] on button "NEXT" at bounding box center [560, 424] width 105 height 25
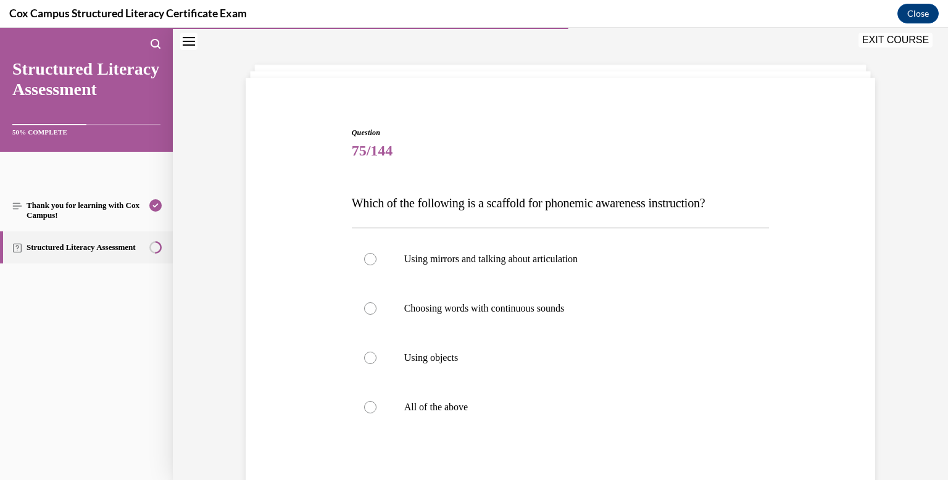
scroll to position [46, 0]
click at [371, 403] on div at bounding box center [370, 406] width 12 height 12
click at [371, 403] on input "All of the above" at bounding box center [370, 406] width 12 height 12
radio input "true"
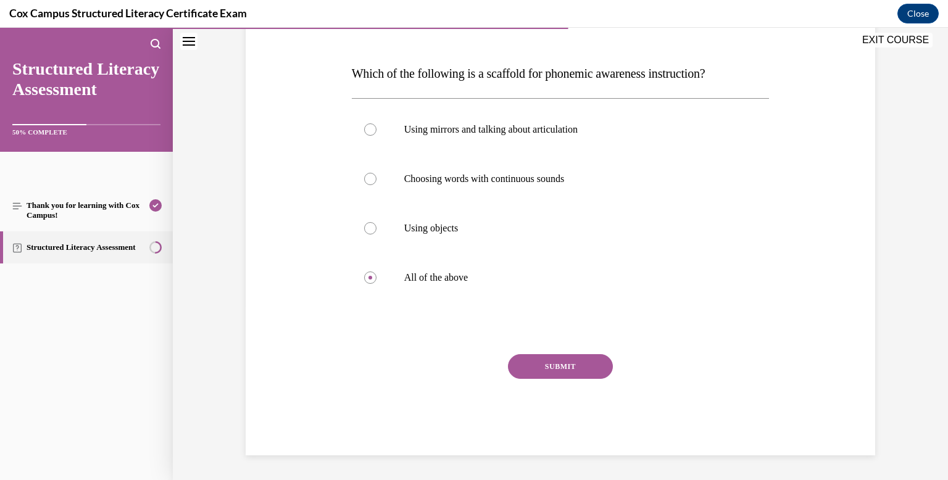
click at [566, 363] on button "SUBMIT" at bounding box center [560, 366] width 105 height 25
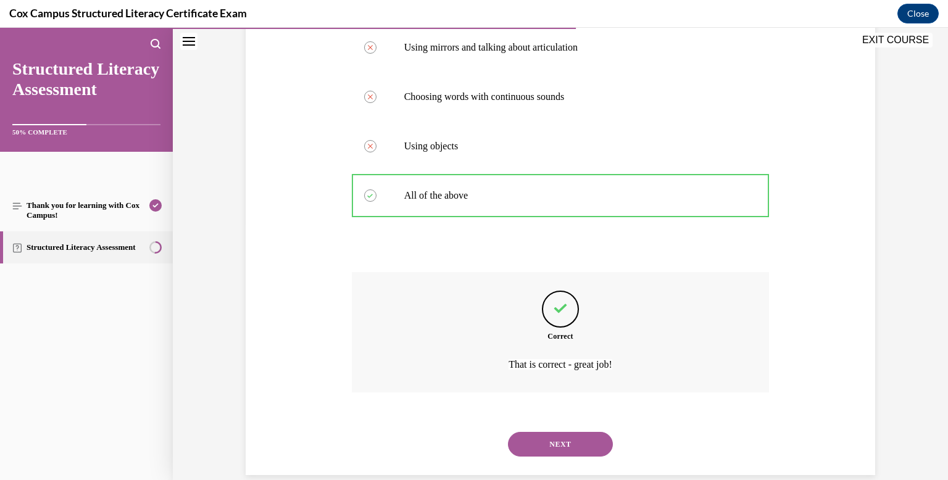
scroll to position [276, 0]
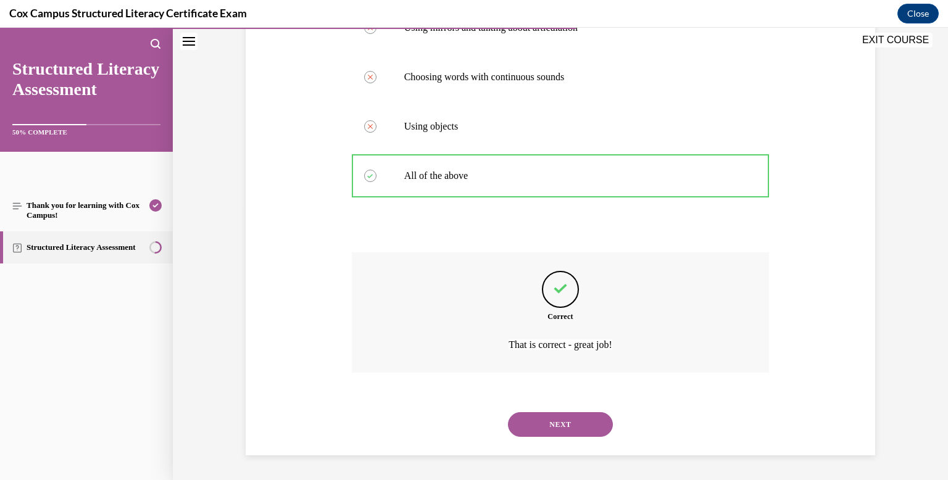
click at [565, 418] on button "NEXT" at bounding box center [560, 424] width 105 height 25
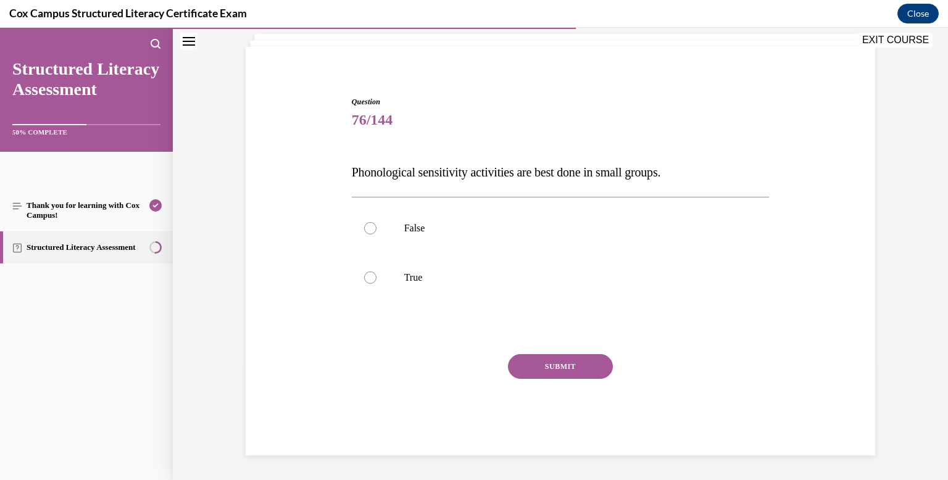
scroll to position [75, 0]
click at [372, 233] on div at bounding box center [370, 228] width 12 height 12
click at [372, 233] on input "False" at bounding box center [370, 228] width 12 height 12
radio input "true"
click at [373, 271] on div at bounding box center [370, 277] width 12 height 12
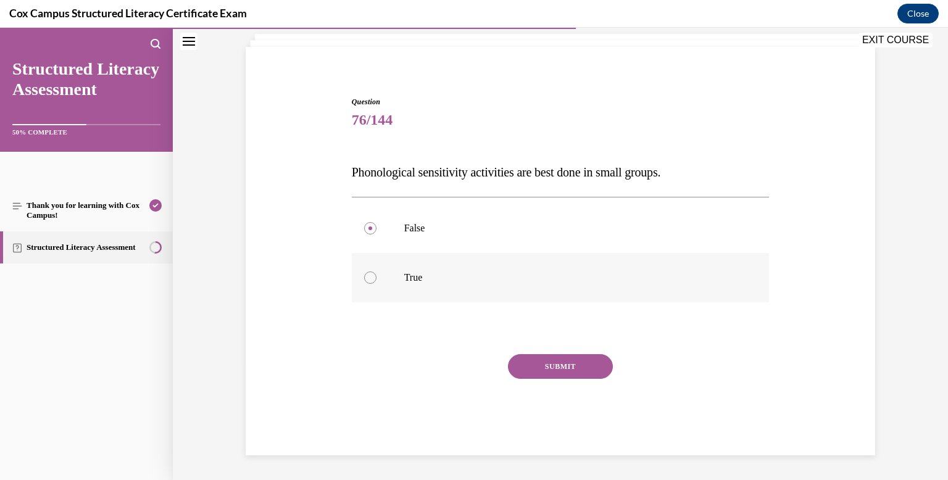
click at [373, 271] on input "True" at bounding box center [370, 277] width 12 height 12
radio input "true"
click at [555, 363] on button "SUBMIT" at bounding box center [560, 366] width 105 height 25
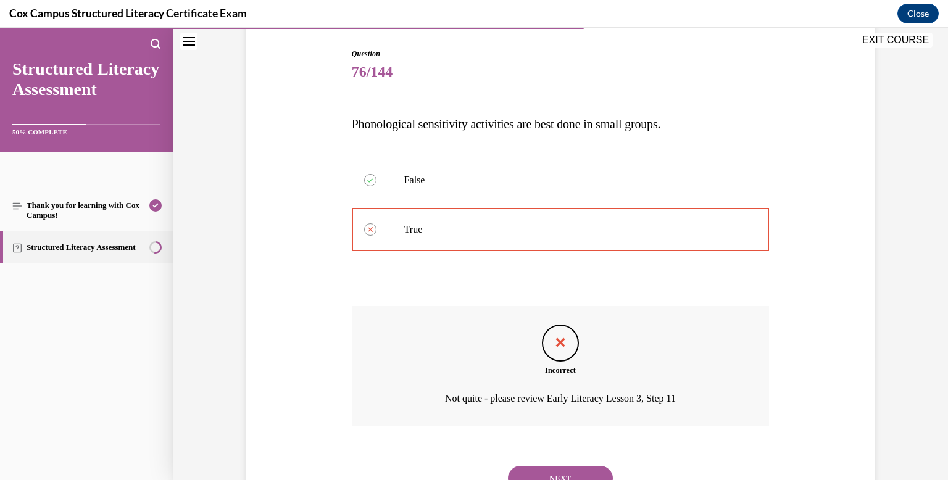
scroll to position [177, 0]
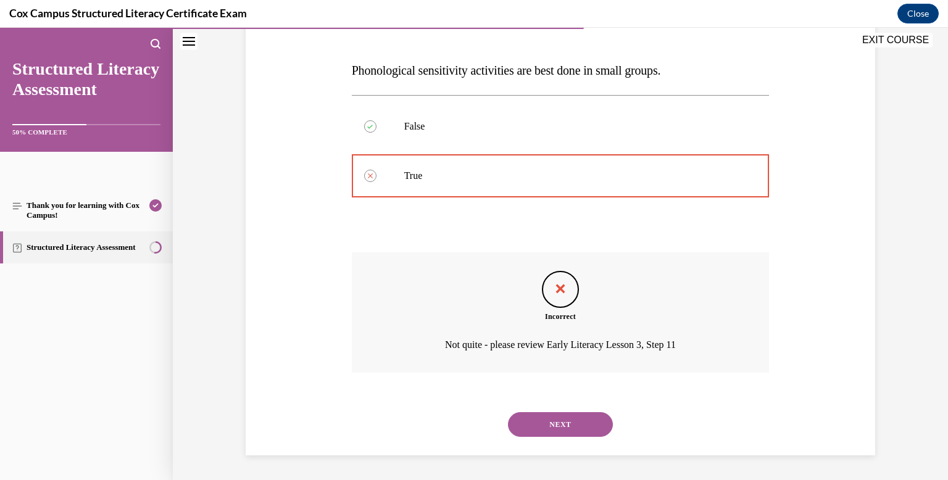
click at [564, 420] on button "NEXT" at bounding box center [560, 424] width 105 height 25
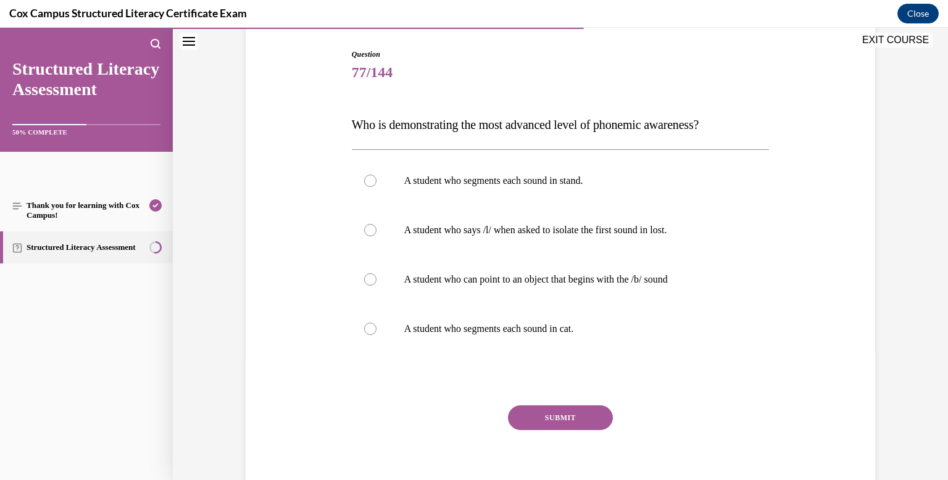
scroll to position [126, 0]
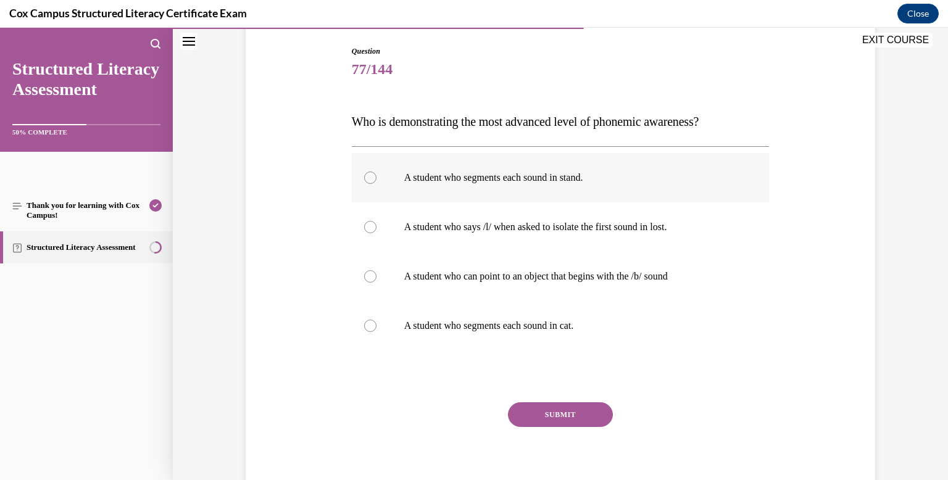
click at [369, 180] on div at bounding box center [370, 178] width 12 height 12
click at [369, 180] on input "A student who segments each sound in stand." at bounding box center [370, 178] width 12 height 12
radio input "true"
click at [561, 416] on button "SUBMIT" at bounding box center [560, 414] width 105 height 25
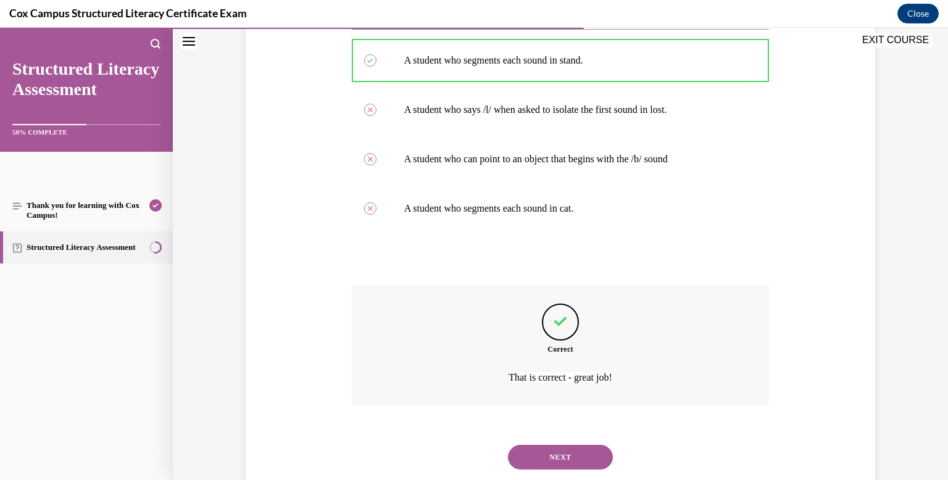
scroll to position [276, 0]
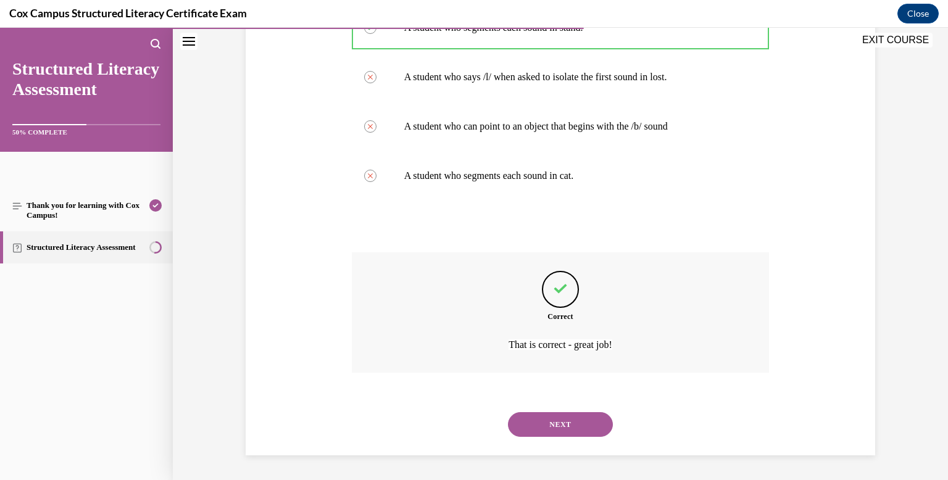
click at [565, 420] on button "NEXT" at bounding box center [560, 424] width 105 height 25
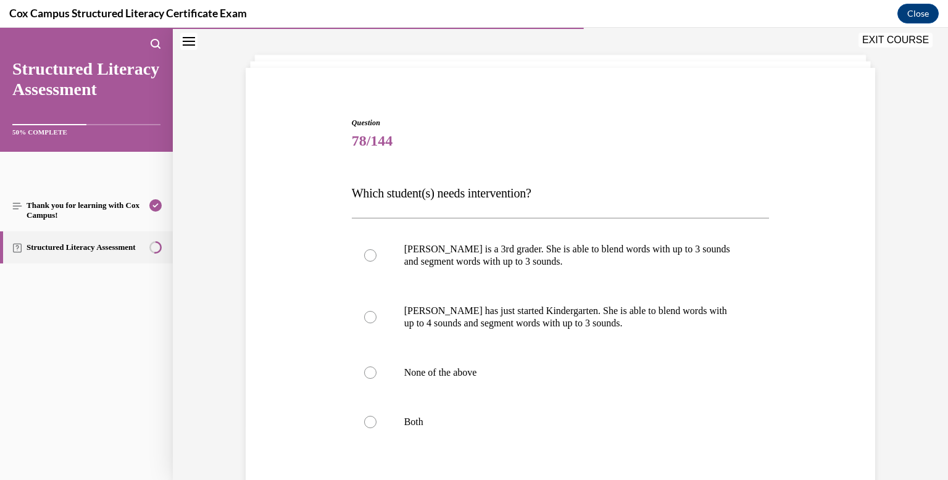
scroll to position [70, 0]
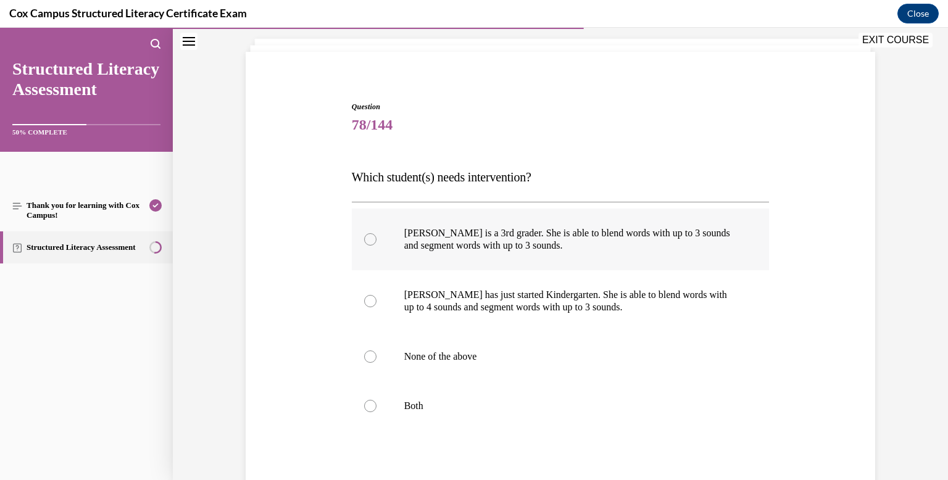
click at [373, 239] on div at bounding box center [370, 239] width 12 height 12
click at [373, 239] on input "Ella is a 3rd grader. She is able to blend words with up to 3 sounds and segmen…" at bounding box center [370, 239] width 12 height 12
radio input "true"
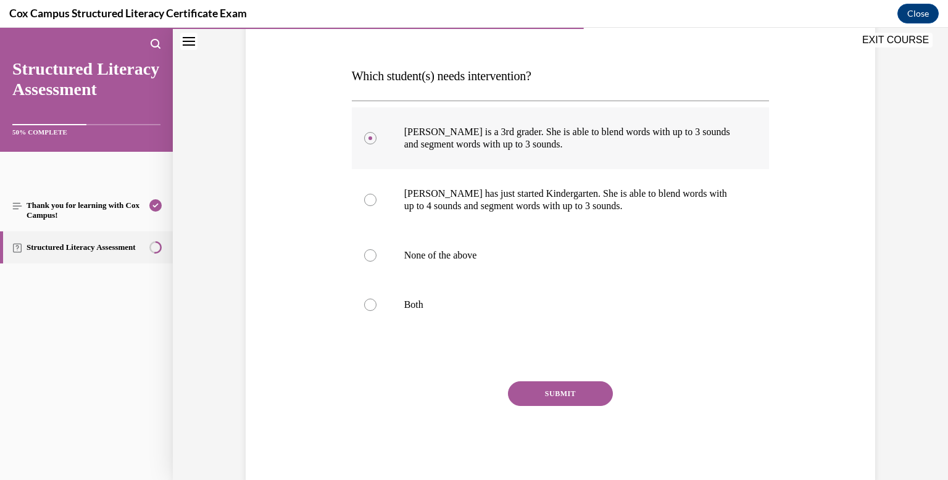
scroll to position [199, 0]
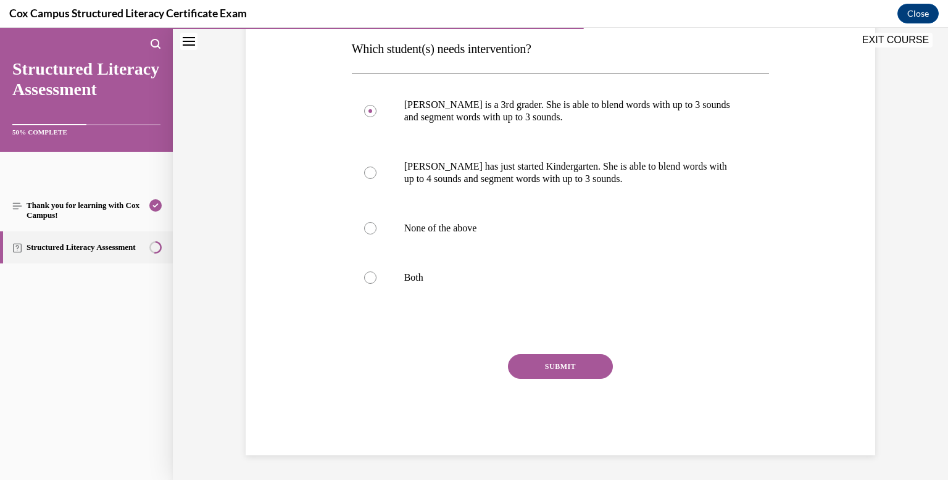
click at [551, 365] on button "SUBMIT" at bounding box center [560, 366] width 105 height 25
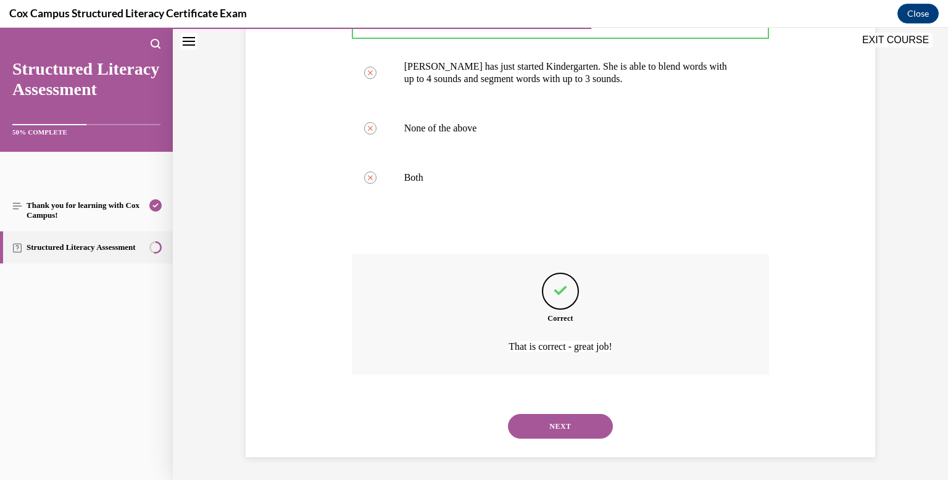
scroll to position [300, 0]
click at [561, 417] on button "NEXT" at bounding box center [560, 424] width 105 height 25
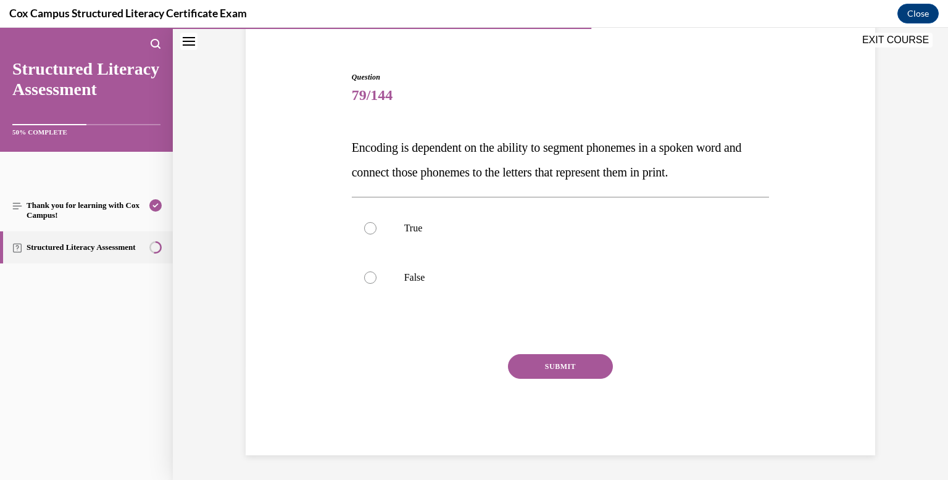
scroll to position [100, 0]
click at [375, 229] on div at bounding box center [370, 228] width 12 height 12
click at [375, 229] on input "True" at bounding box center [370, 228] width 12 height 12
radio input "true"
click at [560, 360] on button "SUBMIT" at bounding box center [560, 366] width 105 height 25
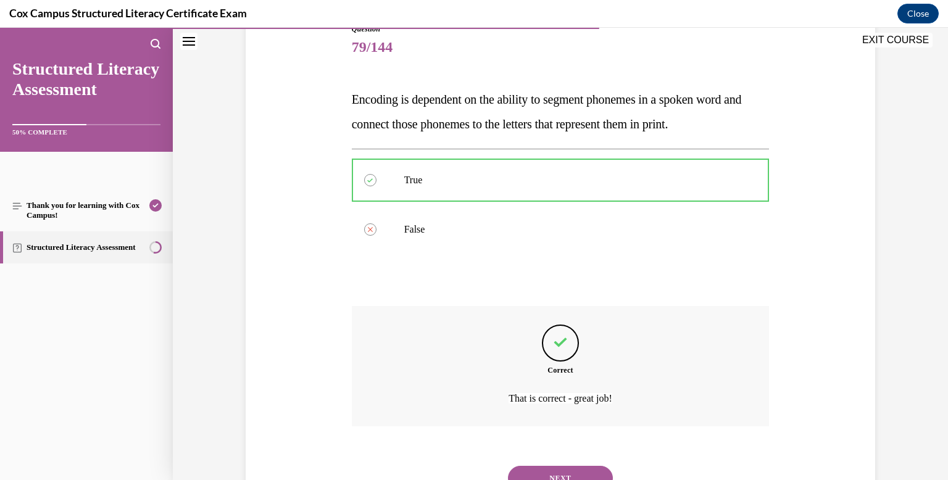
scroll to position [202, 0]
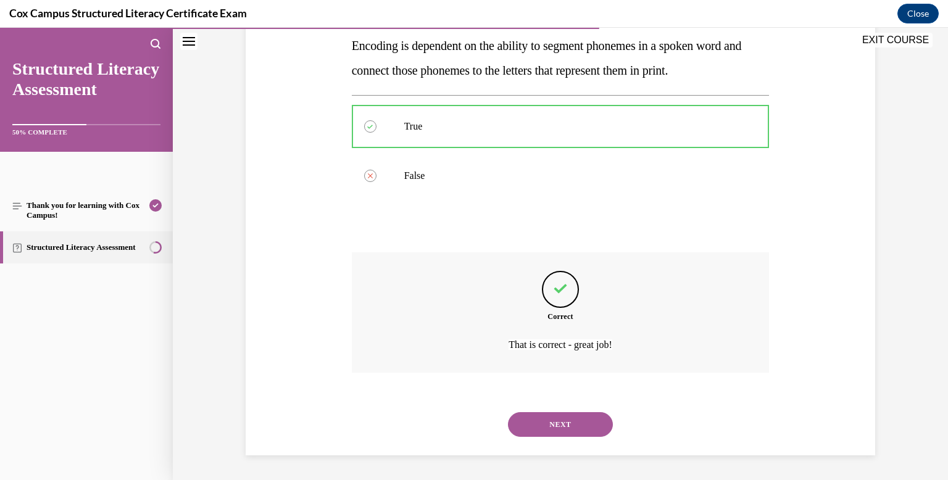
click at [565, 425] on button "NEXT" at bounding box center [560, 424] width 105 height 25
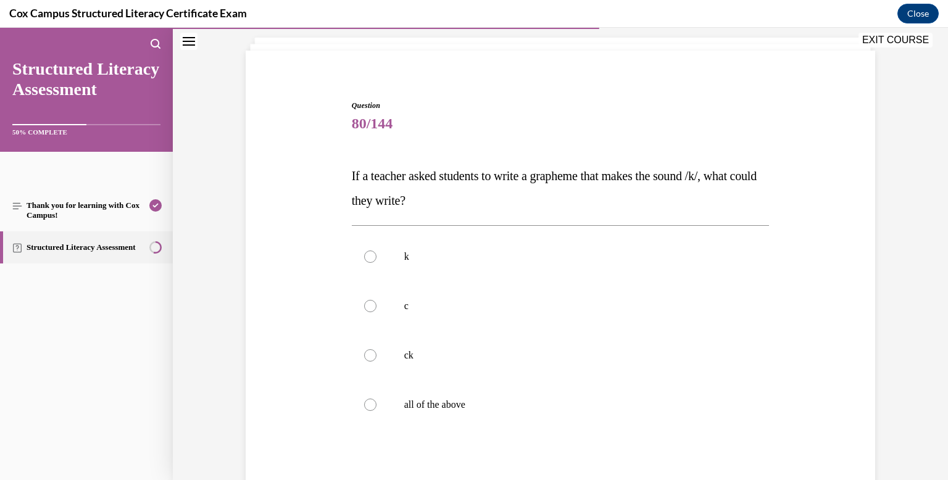
scroll to position [73, 0]
click at [367, 408] on div at bounding box center [370, 403] width 12 height 12
click at [367, 408] on input "all of the above" at bounding box center [370, 403] width 12 height 12
radio input "true"
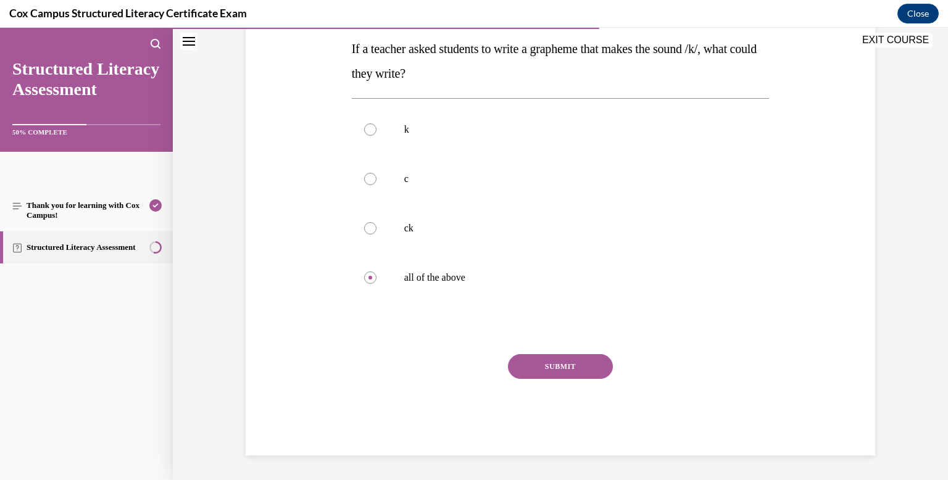
click at [576, 363] on button "SUBMIT" at bounding box center [560, 366] width 105 height 25
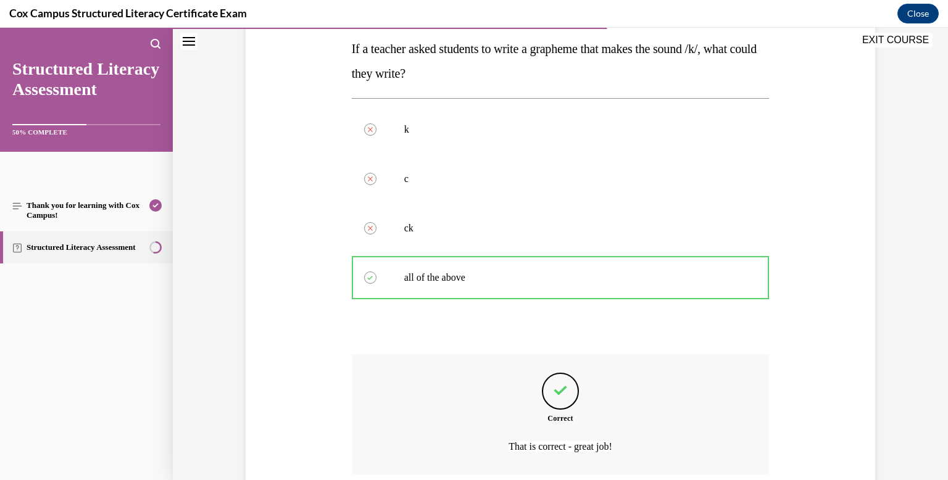
scroll to position [300, 0]
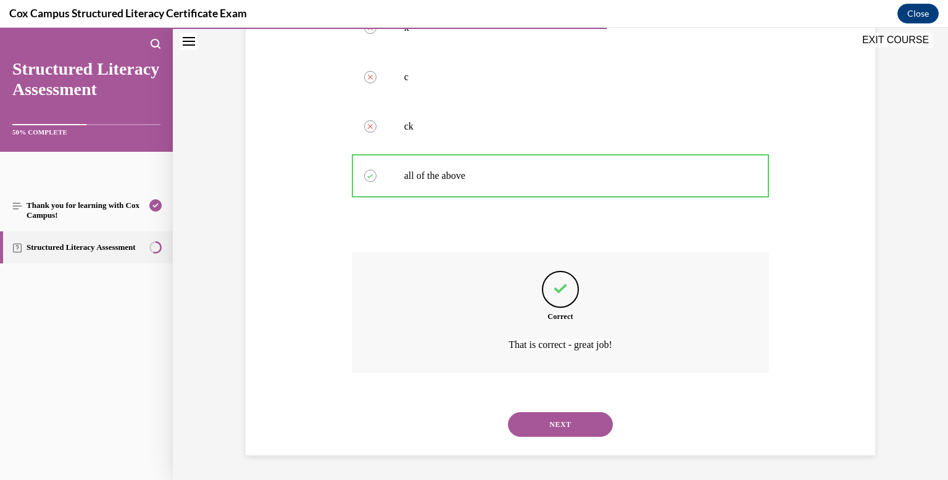
click at [565, 424] on button "NEXT" at bounding box center [560, 424] width 105 height 25
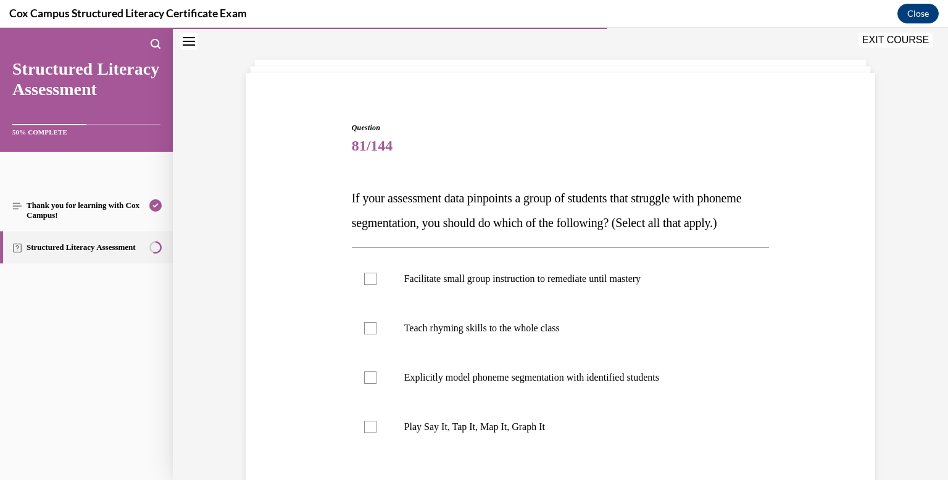
scroll to position [54, 0]
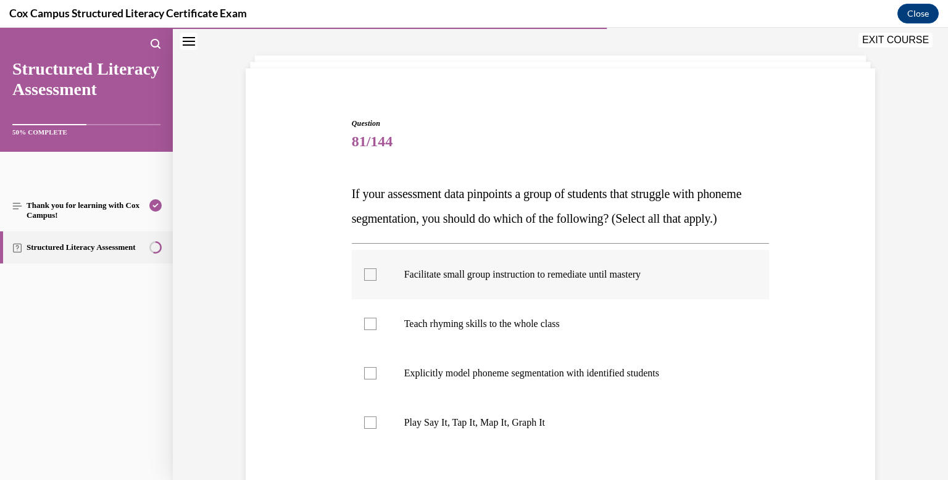
click at [371, 281] on div at bounding box center [370, 274] width 12 height 12
click at [371, 281] on input "Facilitate small group instruction to remediate until mastery" at bounding box center [370, 274] width 12 height 12
checkbox input "true"
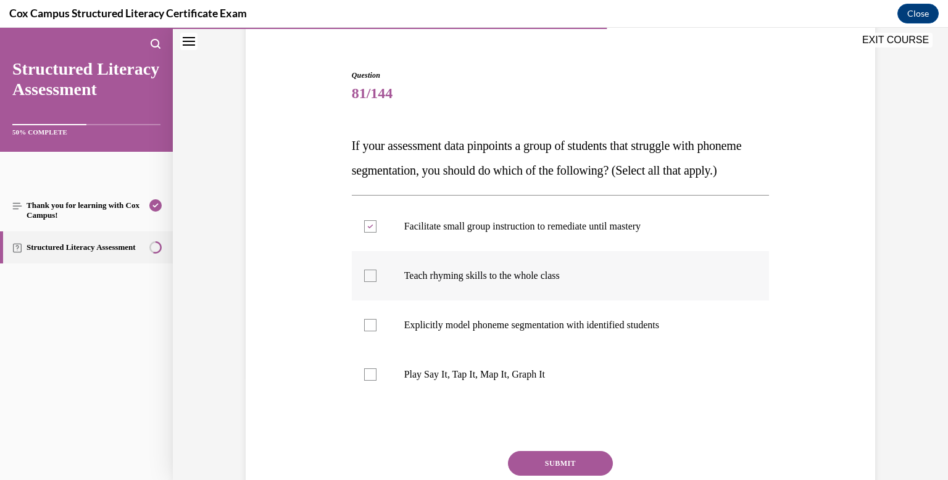
scroll to position [104, 0]
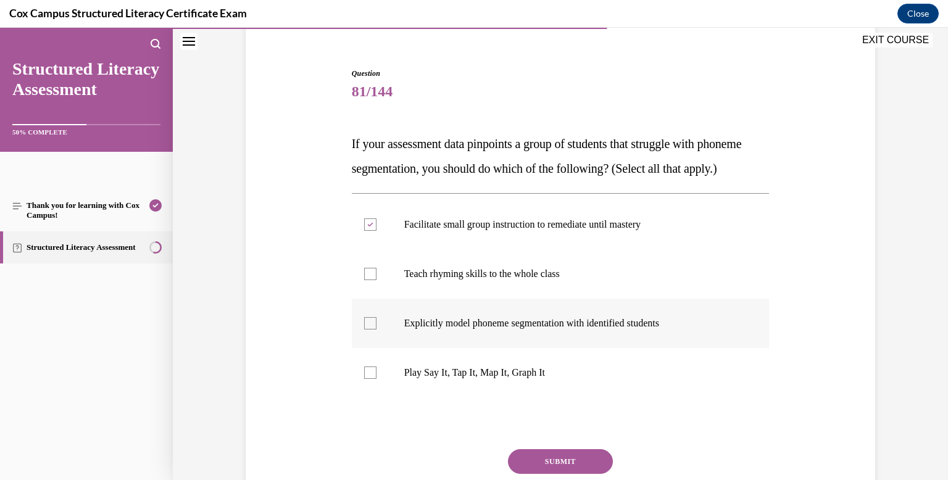
click at [369, 329] on div at bounding box center [370, 323] width 12 height 12
click at [369, 329] on input "Explicitly model phoneme segmentation with identified students" at bounding box center [370, 323] width 12 height 12
checkbox input "true"
click at [372, 379] on div at bounding box center [370, 372] width 12 height 12
click at [372, 379] on input "Play Say It, Tap It, Map It, Graph It" at bounding box center [370, 372] width 12 height 12
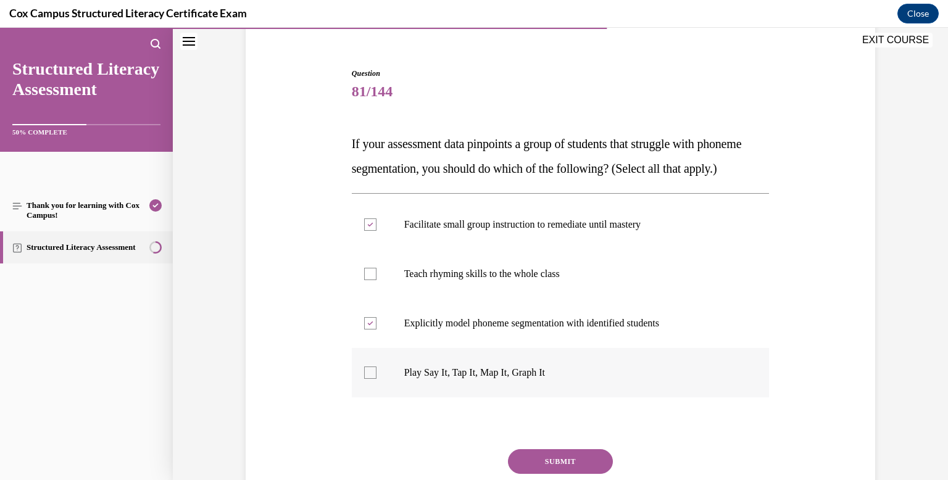
checkbox input "true"
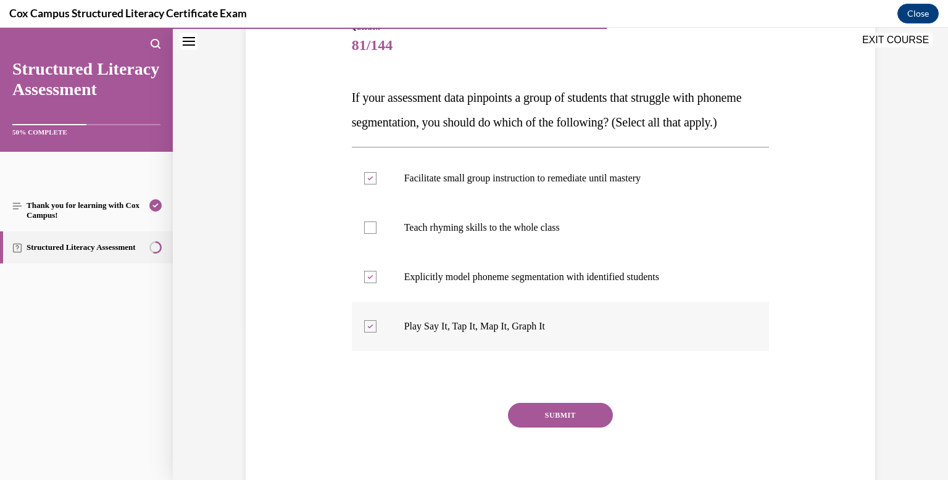
scroll to position [162, 0]
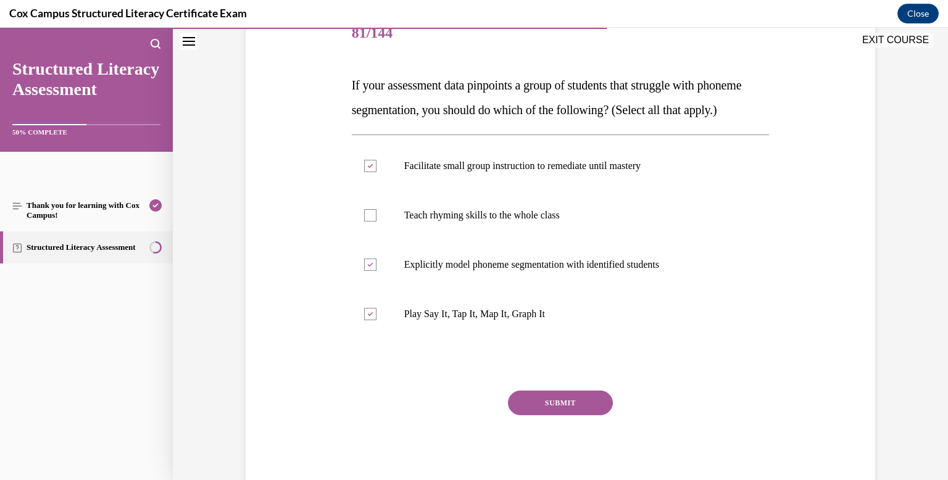
click at [567, 415] on button "SUBMIT" at bounding box center [560, 403] width 105 height 25
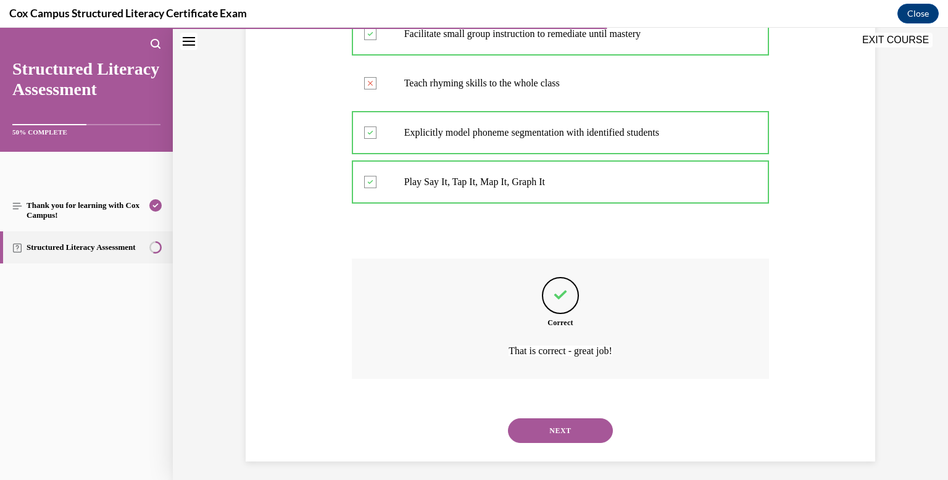
scroll to position [325, 0]
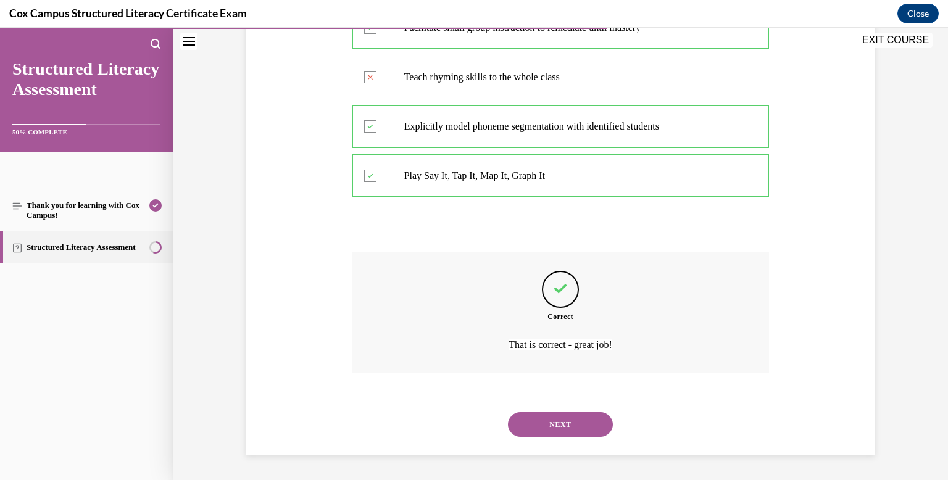
click at [556, 426] on button "NEXT" at bounding box center [560, 424] width 105 height 25
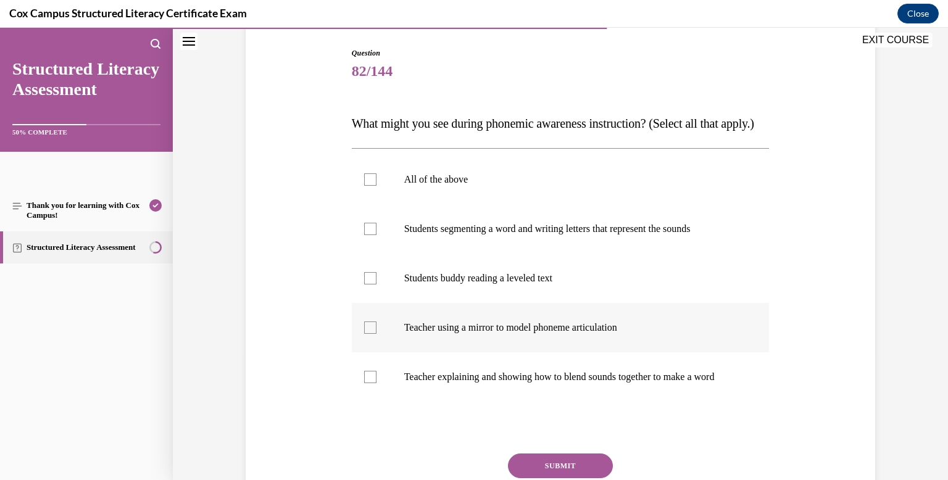
scroll to position [125, 0]
click at [372, 184] on div at bounding box center [370, 178] width 12 height 12
click at [372, 184] on input "All of the above" at bounding box center [370, 178] width 12 height 12
checkbox input "true"
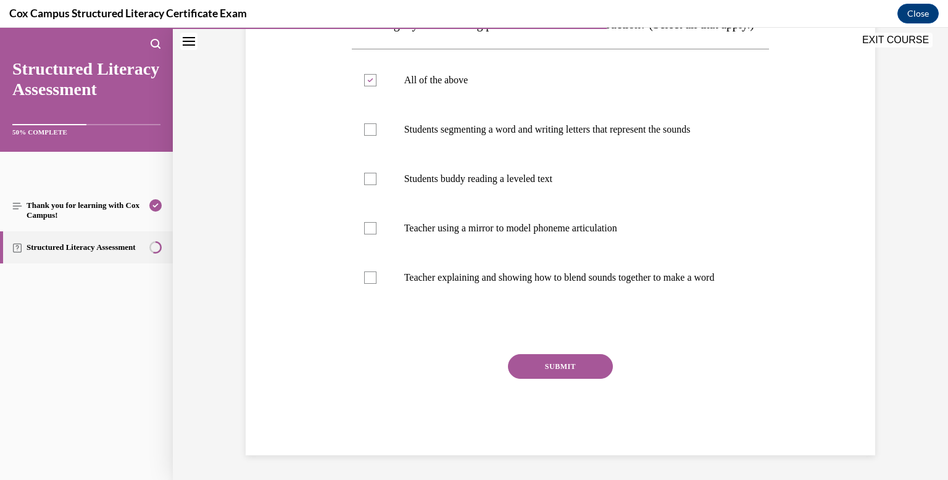
click at [570, 364] on button "SUBMIT" at bounding box center [560, 366] width 105 height 25
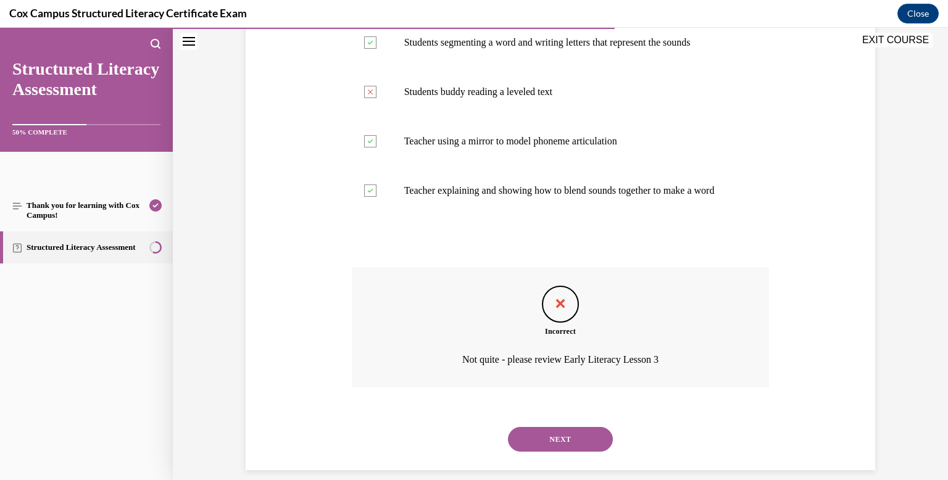
scroll to position [315, 0]
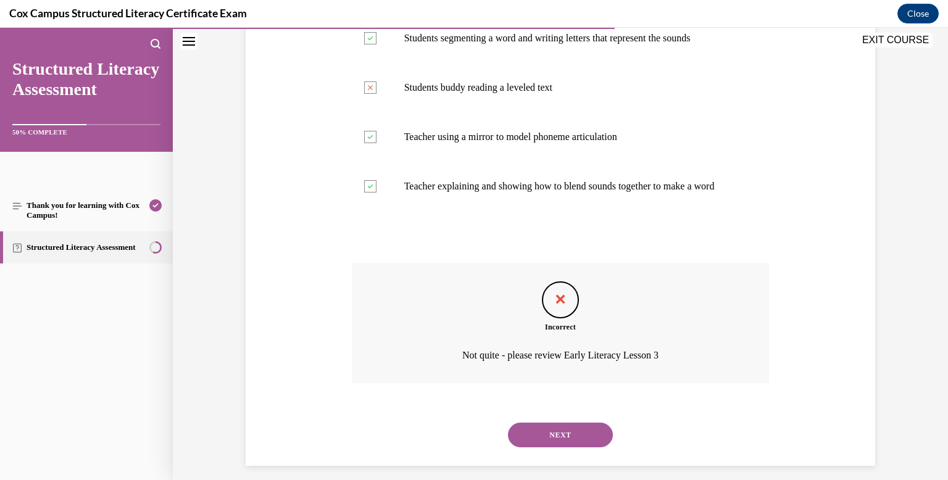
click at [561, 447] on button "NEXT" at bounding box center [560, 435] width 105 height 25
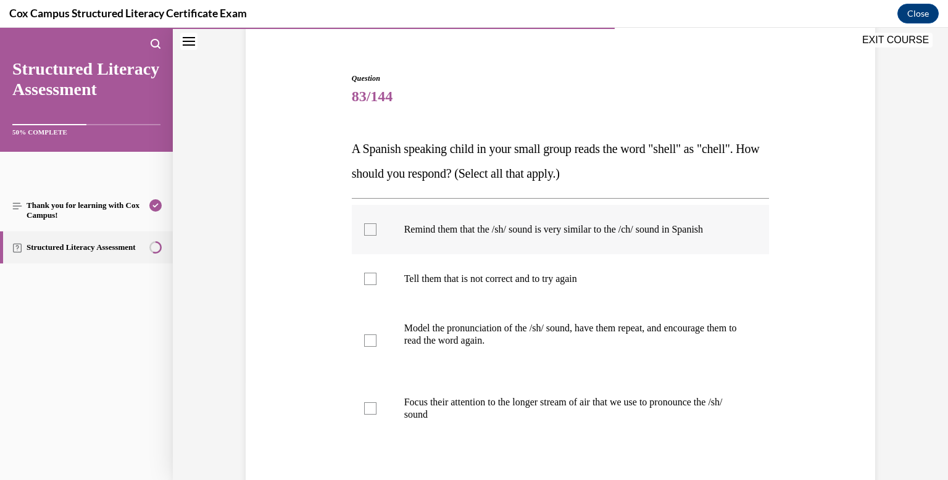
scroll to position [100, 0]
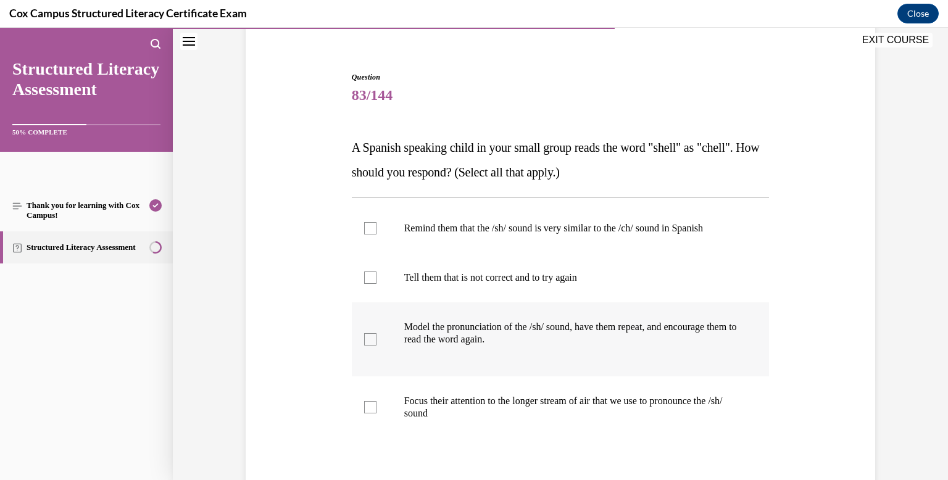
click at [368, 337] on div at bounding box center [370, 339] width 12 height 12
click at [368, 337] on input "Model the pronunciation of the /sh/ sound, have them repeat, and encourage them…" at bounding box center [370, 339] width 12 height 12
checkbox input "true"
click at [372, 409] on div at bounding box center [370, 407] width 12 height 12
click at [372, 409] on input "Focus their attention to the longer stream of air that we use to pronounce the …" at bounding box center [370, 407] width 12 height 12
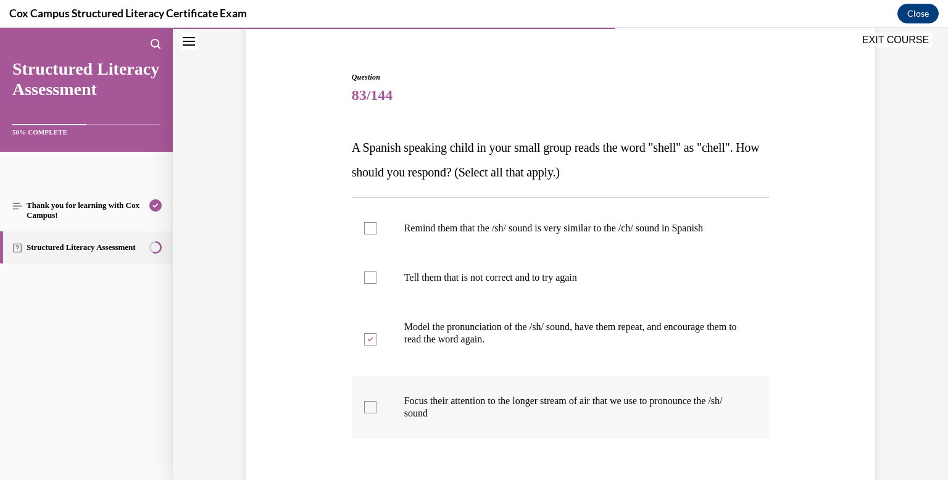
checkbox input "true"
click at [373, 226] on div at bounding box center [370, 228] width 12 height 12
click at [373, 226] on input "Remind them that the /sh/ sound is very similar to the /ch/ sound in Spanish" at bounding box center [370, 228] width 12 height 12
checkbox input "true"
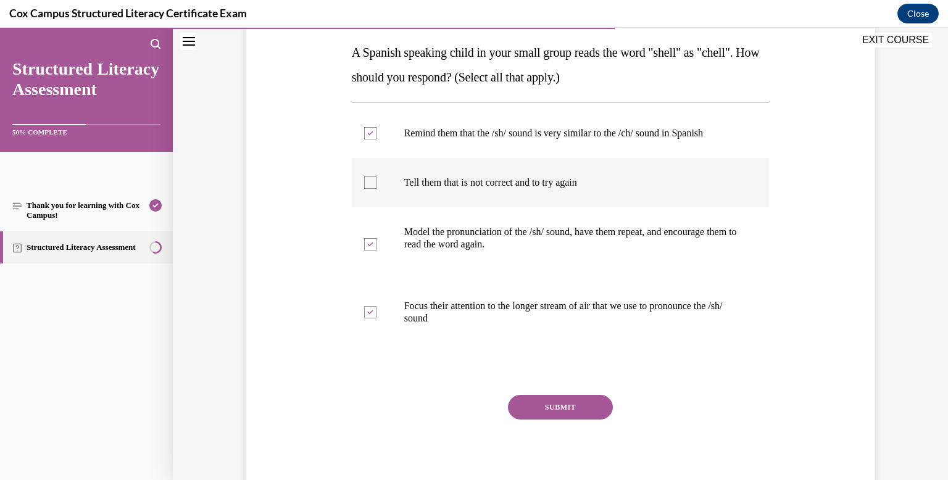
scroll to position [197, 0]
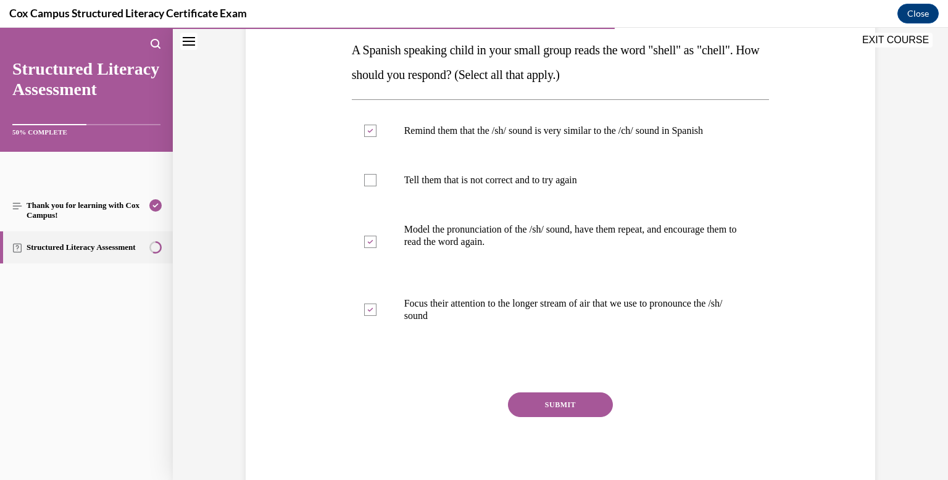
click at [563, 407] on button "SUBMIT" at bounding box center [560, 404] width 105 height 25
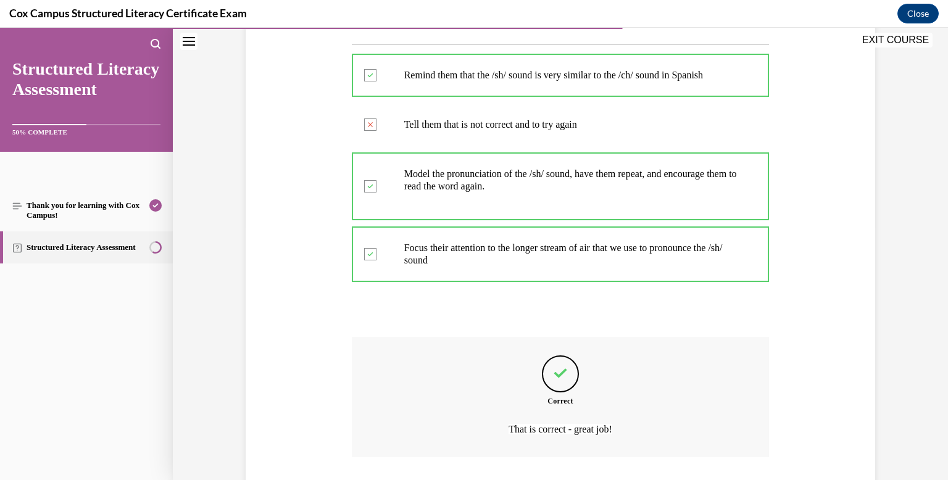
scroll to position [337, 0]
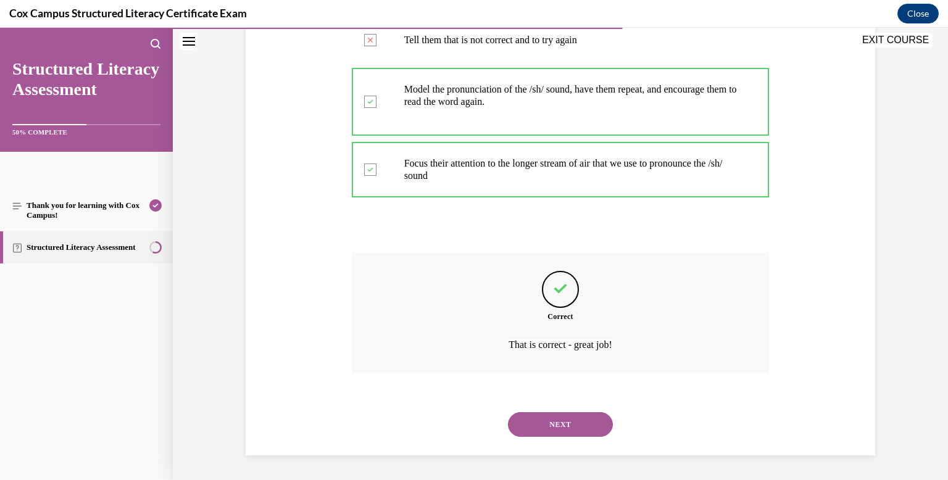
click at [561, 421] on button "NEXT" at bounding box center [560, 424] width 105 height 25
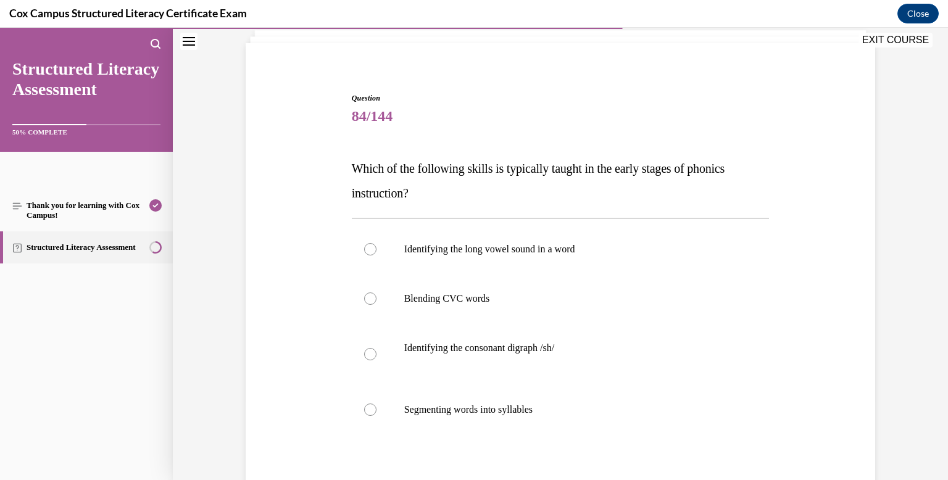
scroll to position [81, 0]
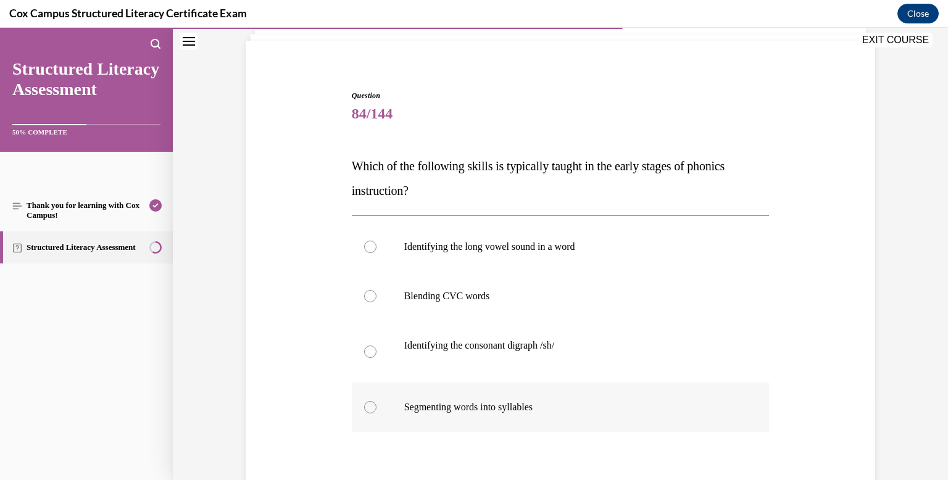
click at [374, 406] on div at bounding box center [370, 407] width 12 height 12
click at [374, 406] on input "Segmenting words into syllables" at bounding box center [370, 407] width 12 height 12
radio input "true"
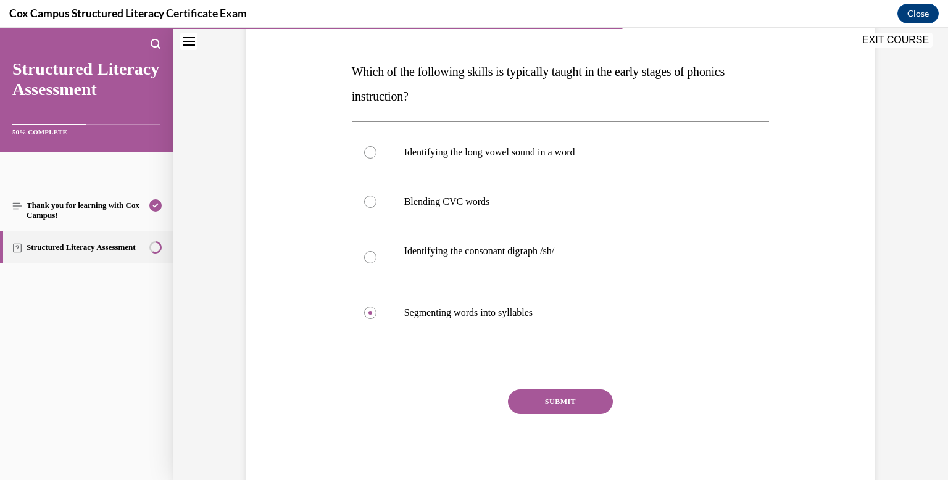
click at [542, 397] on button "SUBMIT" at bounding box center [560, 401] width 105 height 25
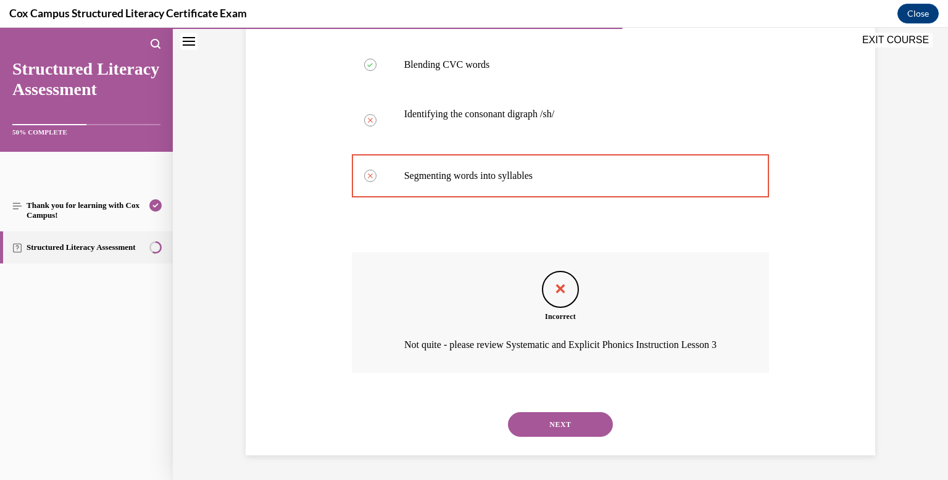
scroll to position [329, 0]
click at [549, 422] on button "NEXT" at bounding box center [560, 424] width 105 height 25
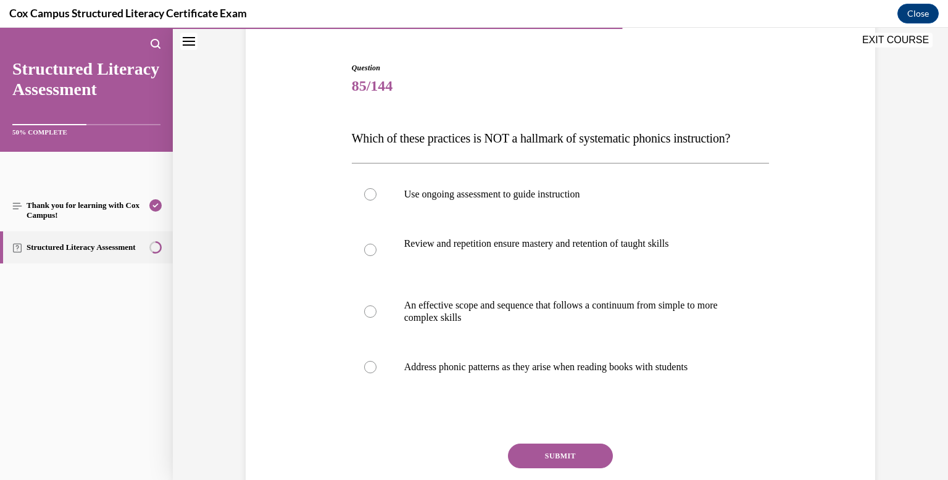
scroll to position [120, 0]
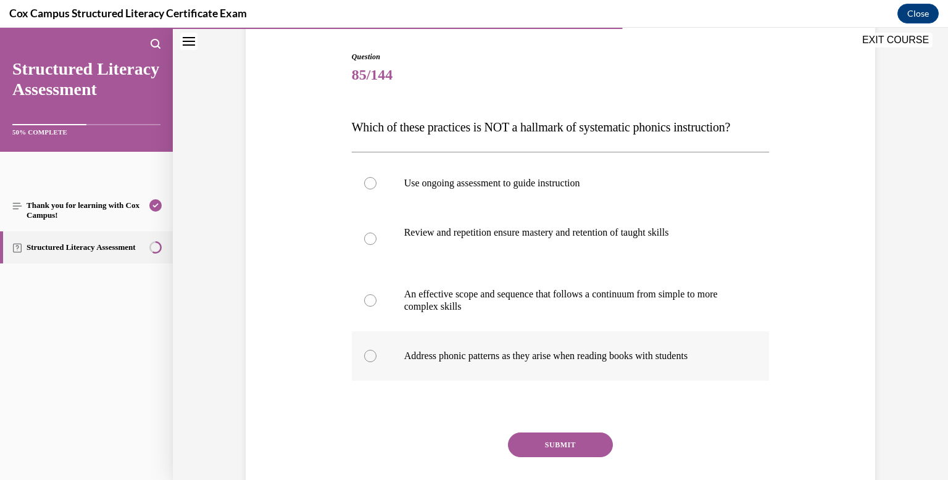
click at [367, 362] on div at bounding box center [370, 356] width 12 height 12
click at [367, 362] on input "Address phonic patterns as they arise when reading books with students" at bounding box center [370, 356] width 12 height 12
radio input "true"
click at [568, 457] on button "SUBMIT" at bounding box center [560, 445] width 105 height 25
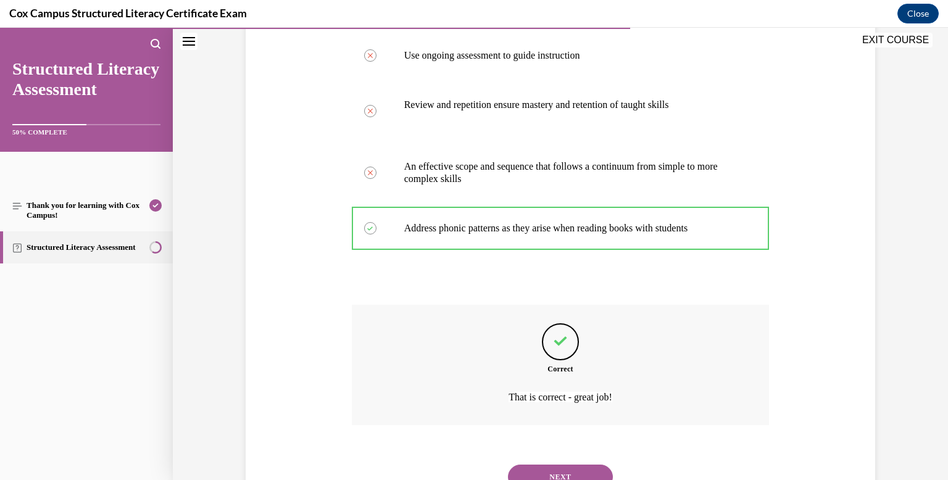
scroll to position [325, 0]
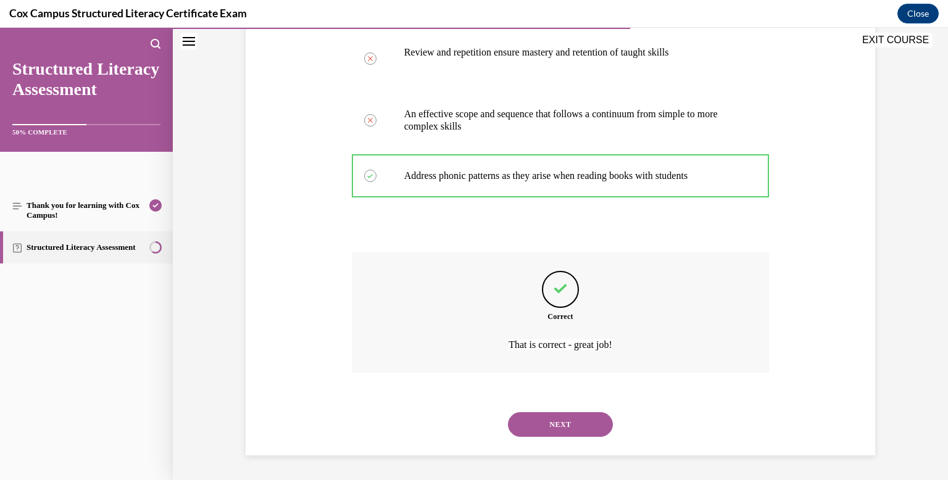
click at [579, 431] on button "NEXT" at bounding box center [560, 424] width 105 height 25
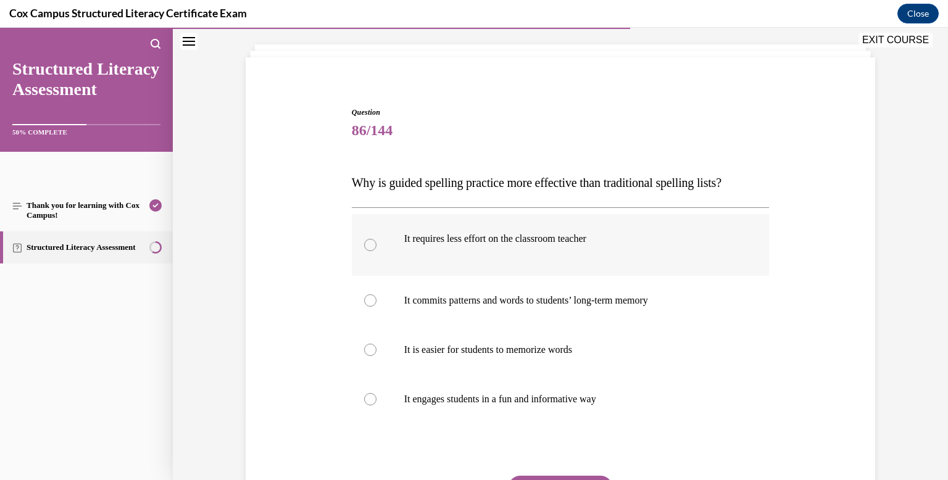
scroll to position [78, 0]
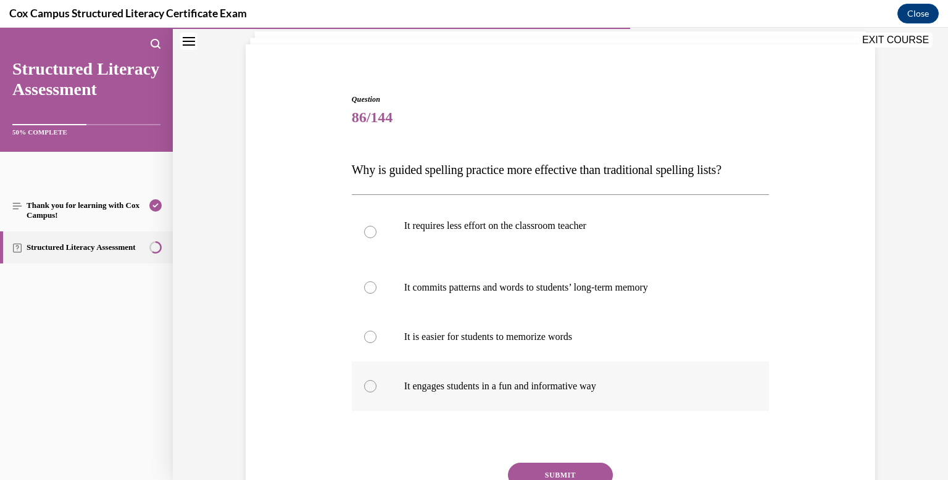
click at [365, 390] on label "It engages students in a fun and informative way" at bounding box center [561, 386] width 418 height 49
click at [365, 390] on input "It engages students in a fun and informative way" at bounding box center [370, 386] width 12 height 12
radio input "true"
click at [370, 286] on div at bounding box center [370, 287] width 12 height 12
click at [370, 286] on input "It commits patterns and words to students’ long-term memory" at bounding box center [370, 287] width 12 height 12
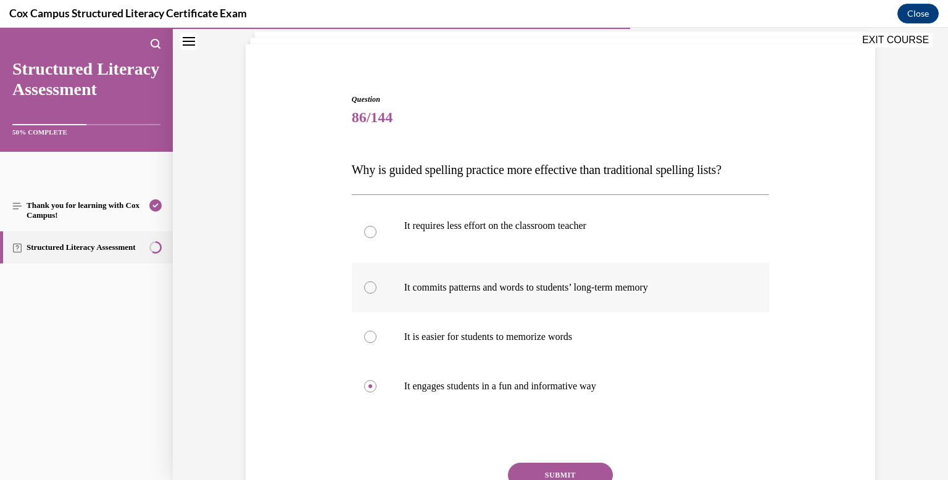
radio input "true"
click at [370, 391] on div at bounding box center [370, 386] width 12 height 12
click at [370, 391] on input "It engages students in a fun and informative way" at bounding box center [370, 386] width 12 height 12
radio input "true"
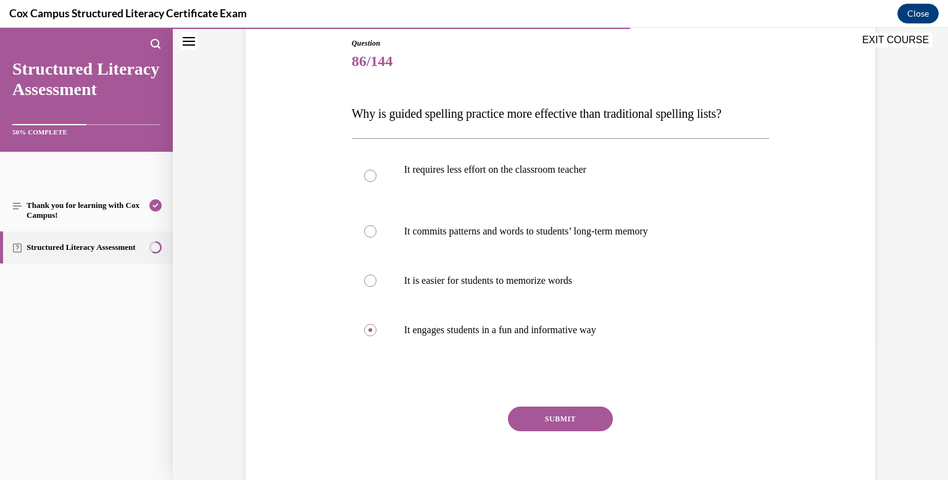
click at [548, 421] on button "SUBMIT" at bounding box center [560, 419] width 105 height 25
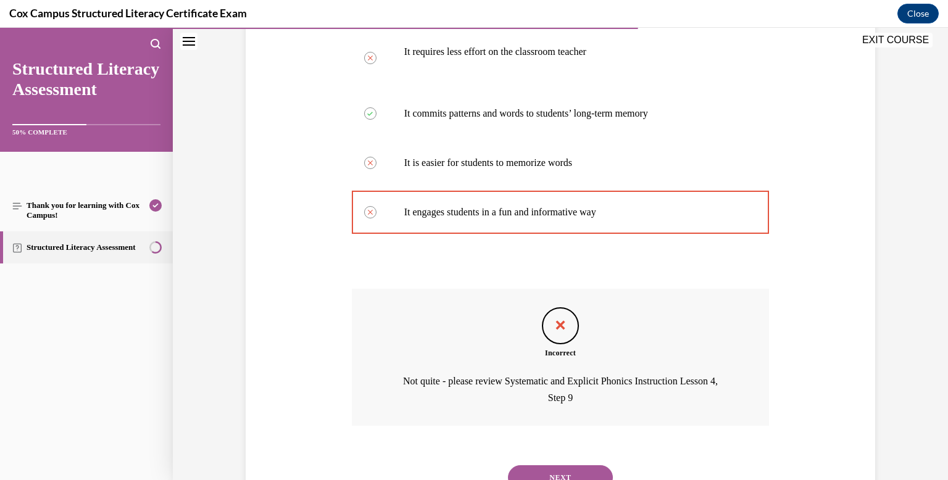
scroll to position [305, 0]
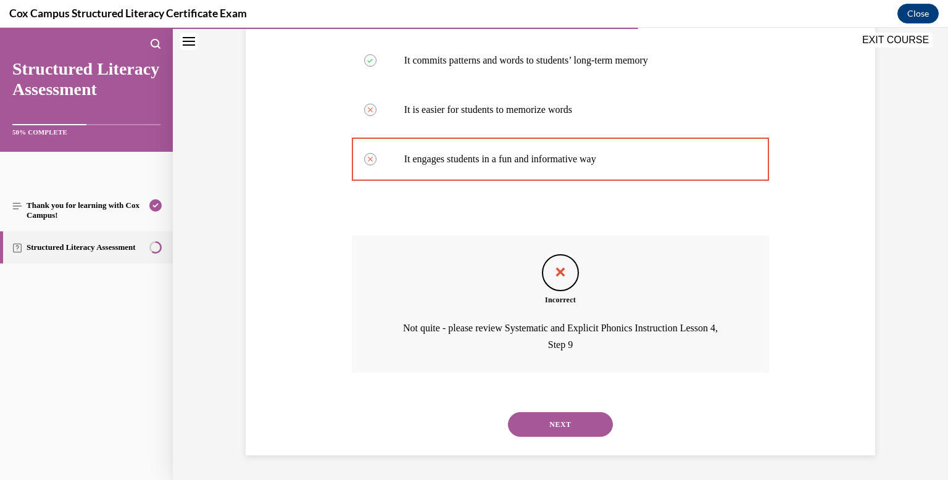
click at [549, 425] on button "NEXT" at bounding box center [560, 424] width 105 height 25
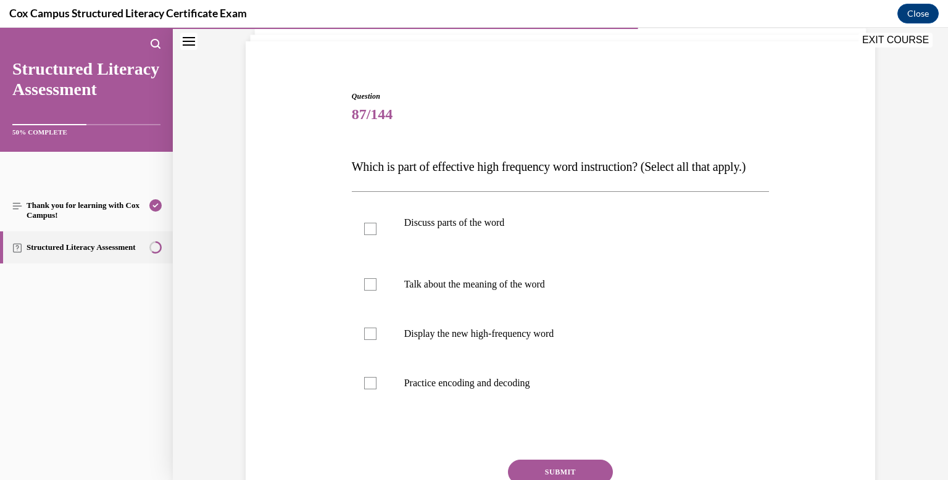
scroll to position [90, 0]
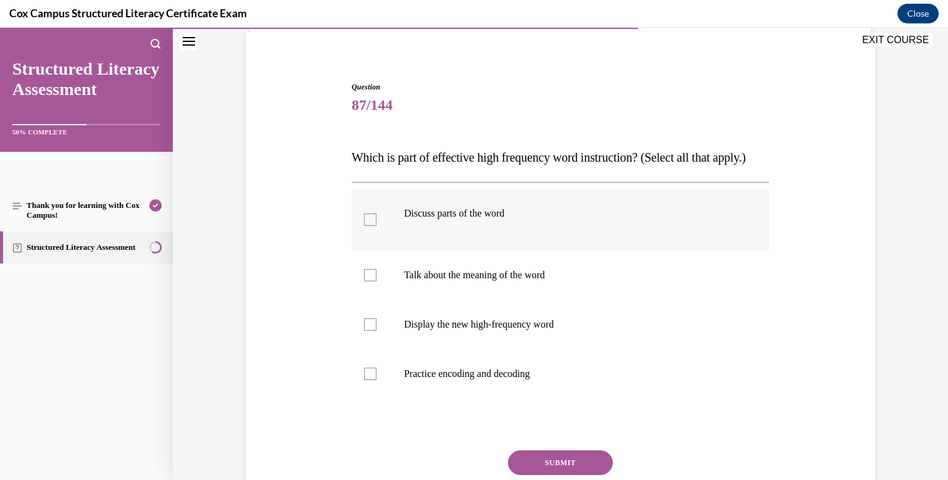
click at [368, 226] on div at bounding box center [370, 219] width 12 height 12
click at [368, 226] on input "Discuss parts of the word" at bounding box center [370, 219] width 12 height 12
checkbox input "true"
click at [371, 281] on div at bounding box center [370, 275] width 12 height 12
click at [371, 281] on input "Talk about the meaning of the word" at bounding box center [370, 275] width 12 height 12
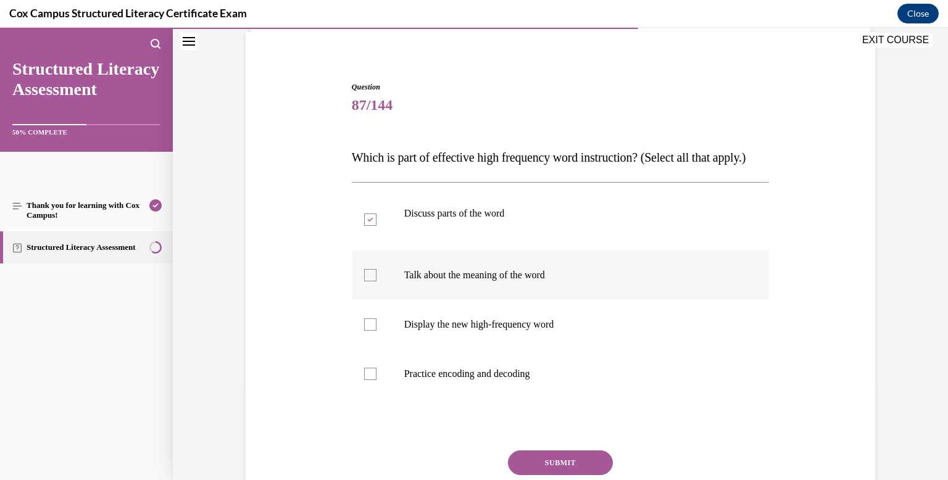
checkbox input "true"
click at [371, 331] on div at bounding box center [370, 324] width 12 height 12
click at [371, 331] on input "Display the new high-frequency word" at bounding box center [370, 324] width 12 height 12
checkbox input "true"
click at [370, 380] on div at bounding box center [370, 374] width 12 height 12
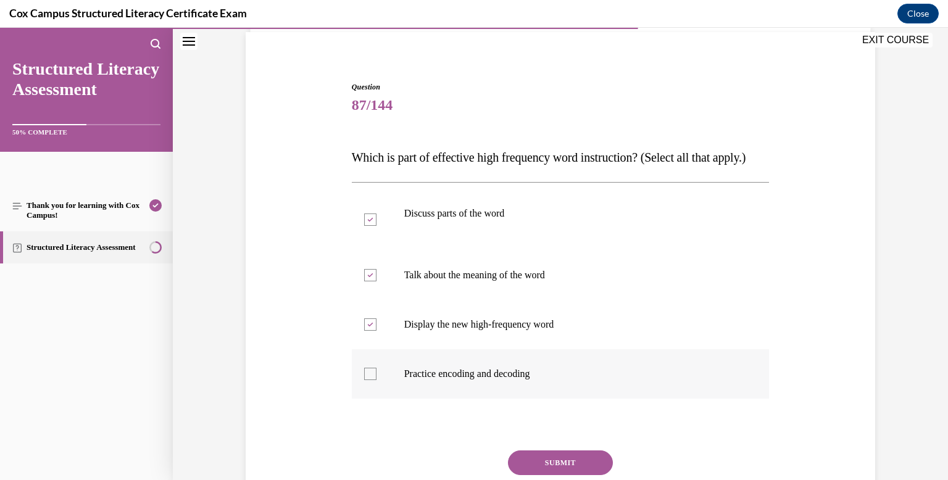
click at [370, 380] on input "Practice encoding and decoding" at bounding box center [370, 374] width 12 height 12
checkbox input "true"
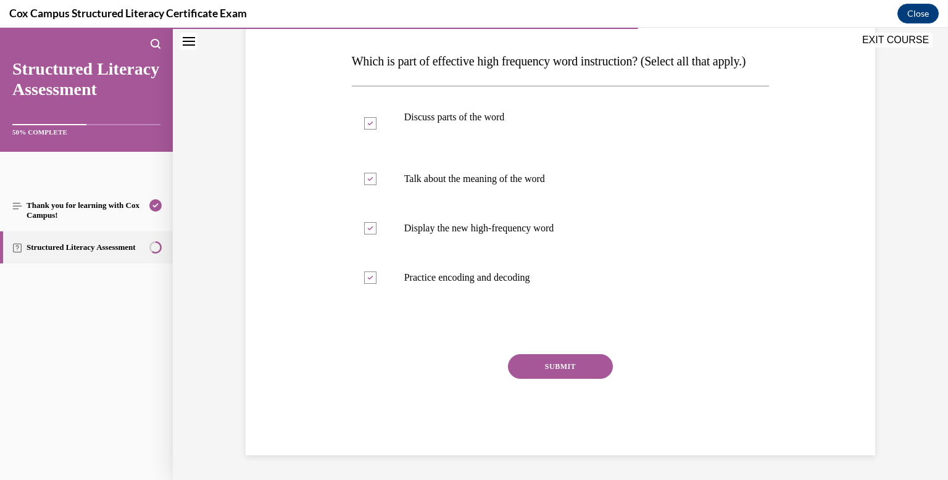
click at [570, 360] on button "SUBMIT" at bounding box center [560, 366] width 105 height 25
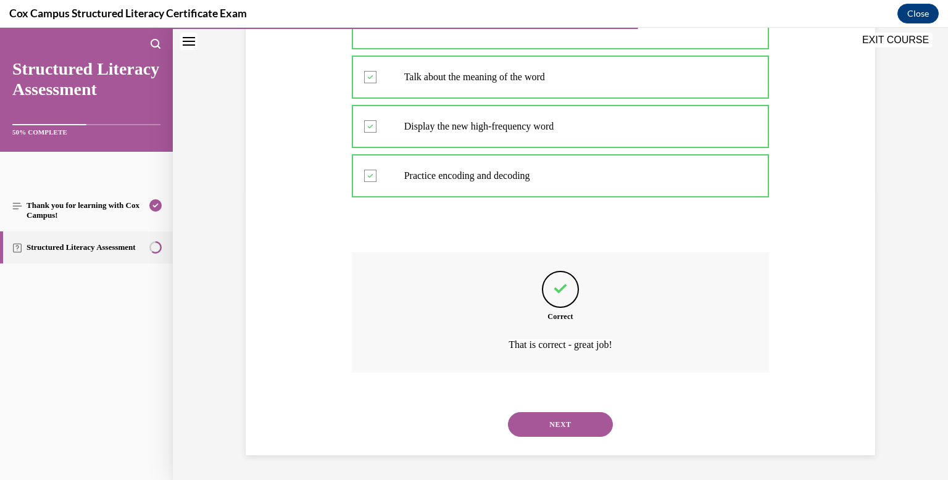
scroll to position [313, 0]
click at [558, 418] on button "NEXT" at bounding box center [560, 424] width 105 height 25
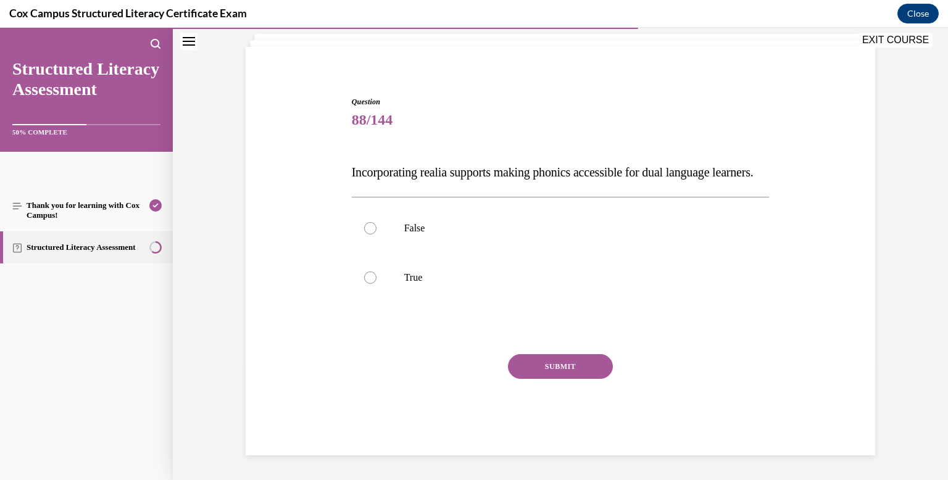
scroll to position [100, 0]
click at [371, 276] on div at bounding box center [370, 277] width 12 height 12
click at [371, 276] on input "True" at bounding box center [370, 277] width 12 height 12
radio input "true"
click at [541, 368] on button "SUBMIT" at bounding box center [560, 366] width 105 height 25
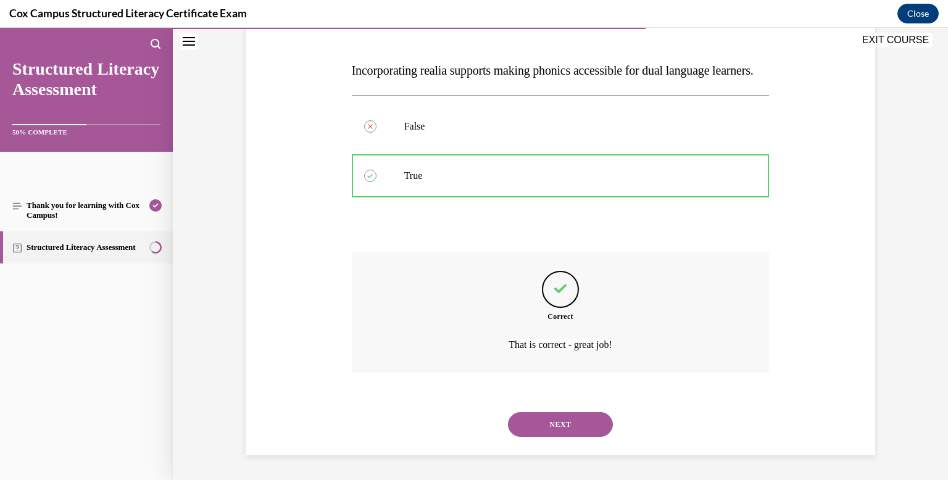
scroll to position [202, 0]
click at [550, 420] on button "NEXT" at bounding box center [560, 424] width 105 height 25
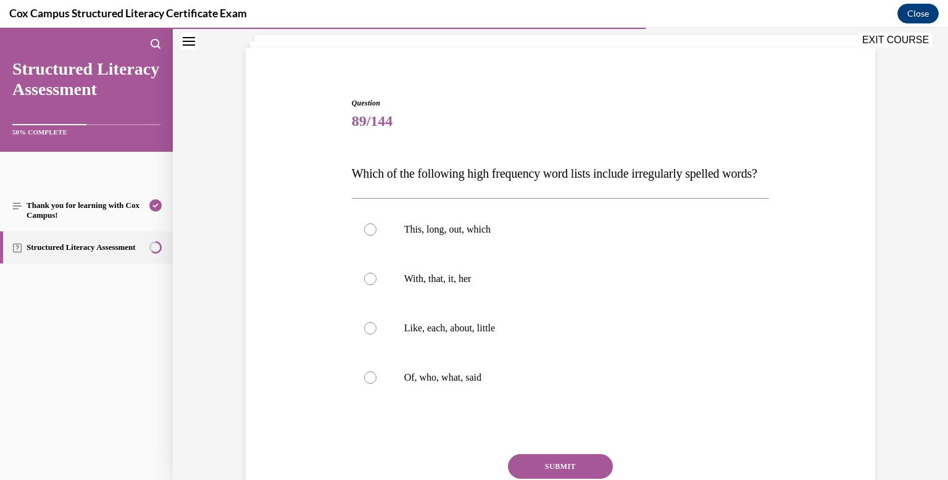
scroll to position [78, 0]
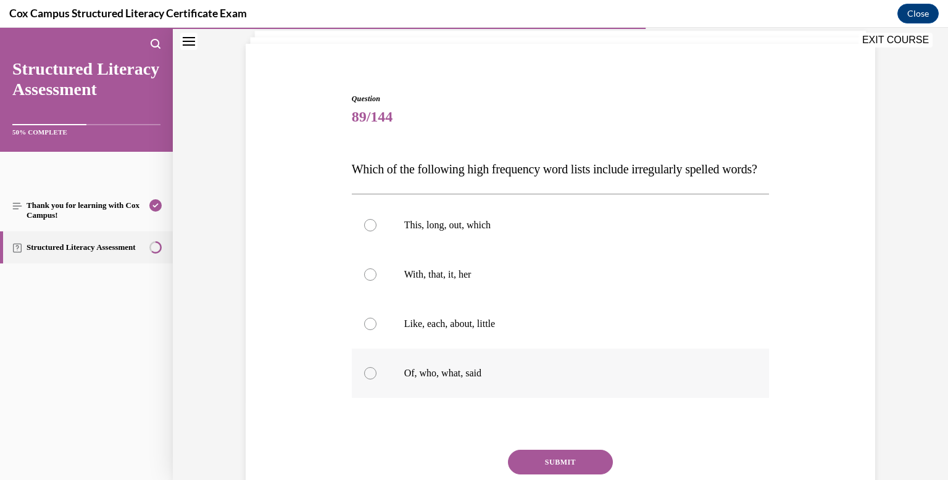
click at [369, 379] on div at bounding box center [370, 373] width 12 height 12
click at [369, 379] on input "Of, who, what, said" at bounding box center [370, 373] width 12 height 12
radio input "true"
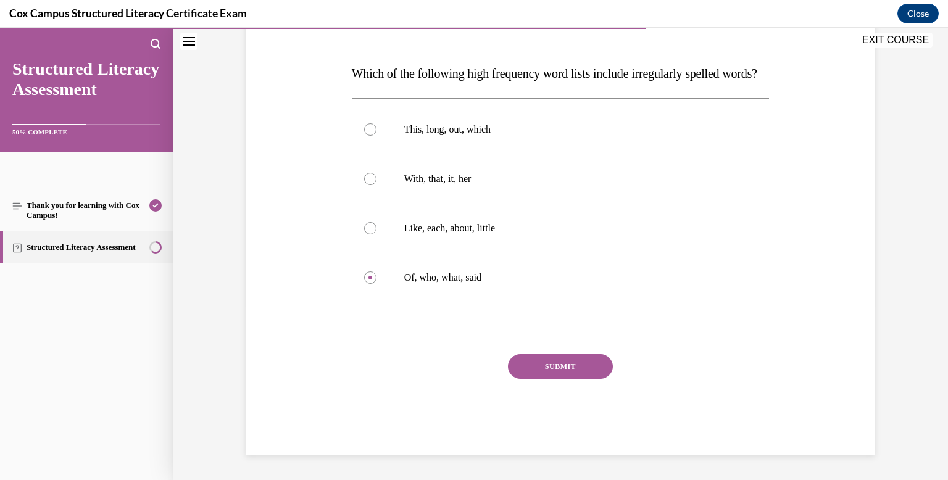
click at [558, 358] on button "SUBMIT" at bounding box center [560, 366] width 105 height 25
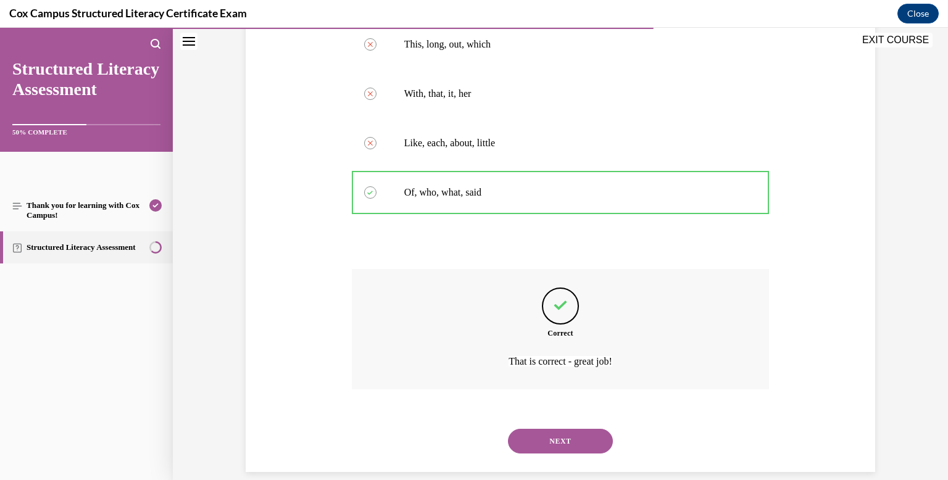
scroll to position [300, 0]
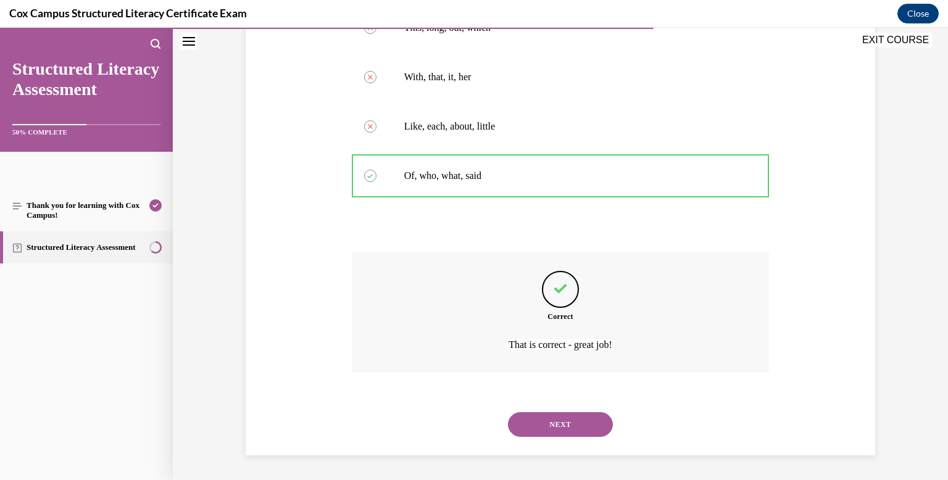
click at [565, 426] on button "NEXT" at bounding box center [560, 424] width 105 height 25
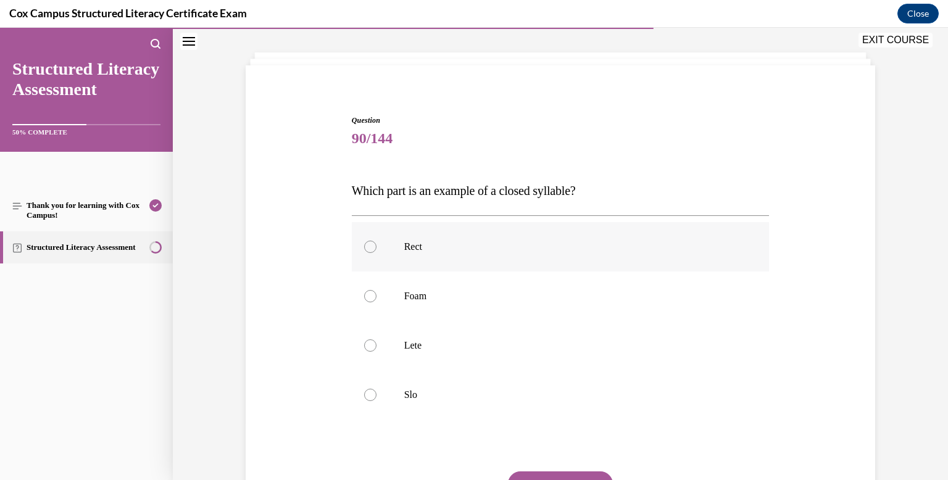
scroll to position [60, 0]
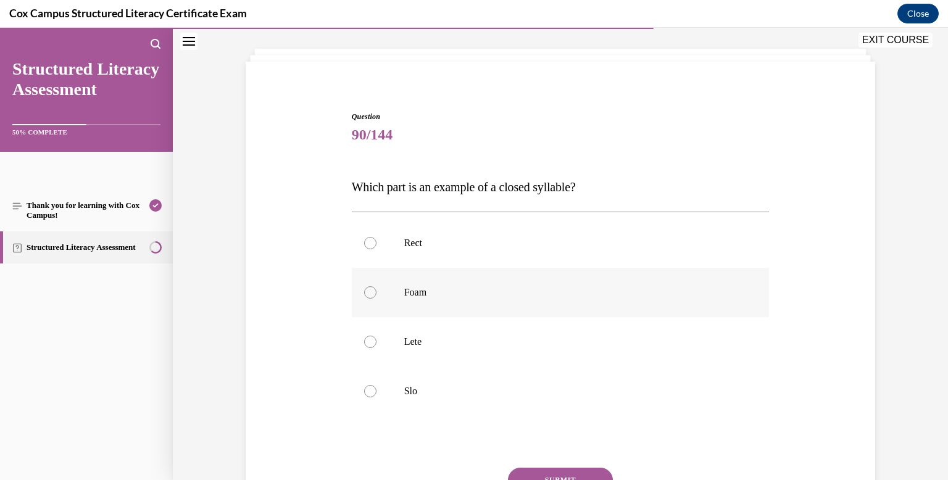
click at [370, 290] on div at bounding box center [370, 292] width 12 height 12
click at [370, 290] on input "Foam" at bounding box center [370, 292] width 12 height 12
radio input "true"
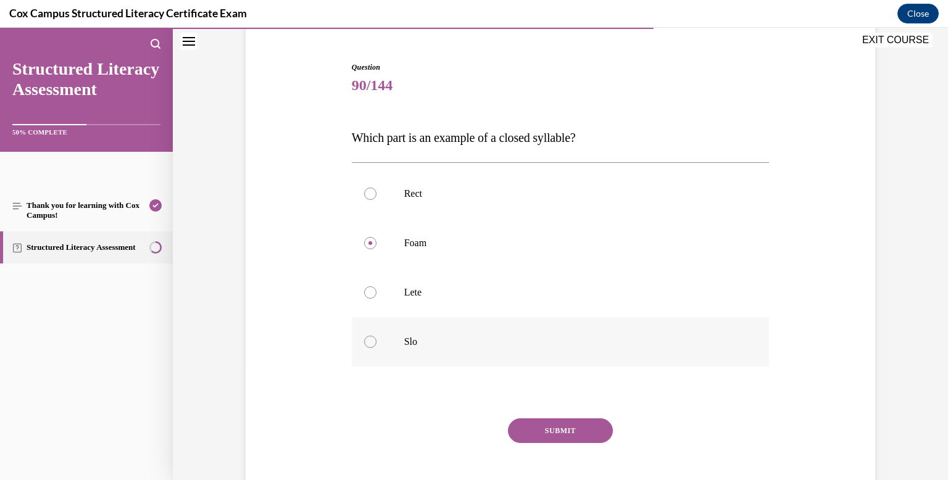
scroll to position [110, 0]
click at [557, 424] on button "SUBMIT" at bounding box center [560, 430] width 105 height 25
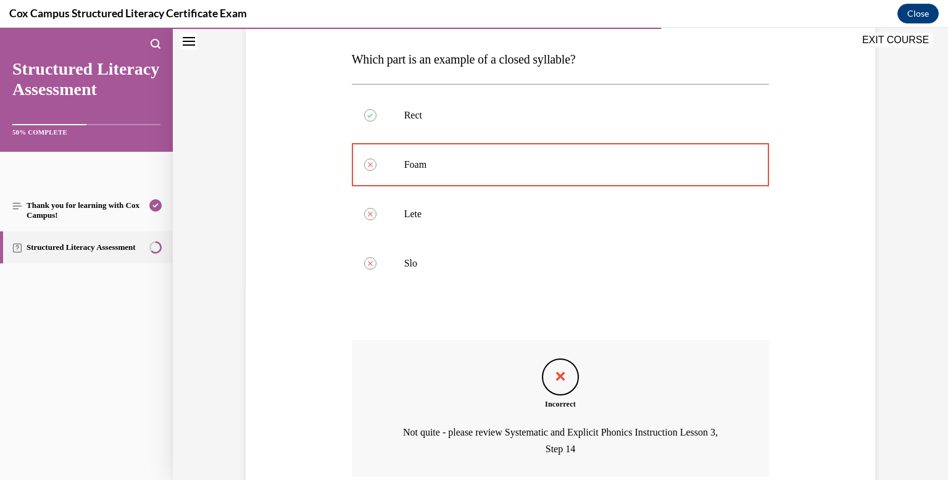
scroll to position [292, 0]
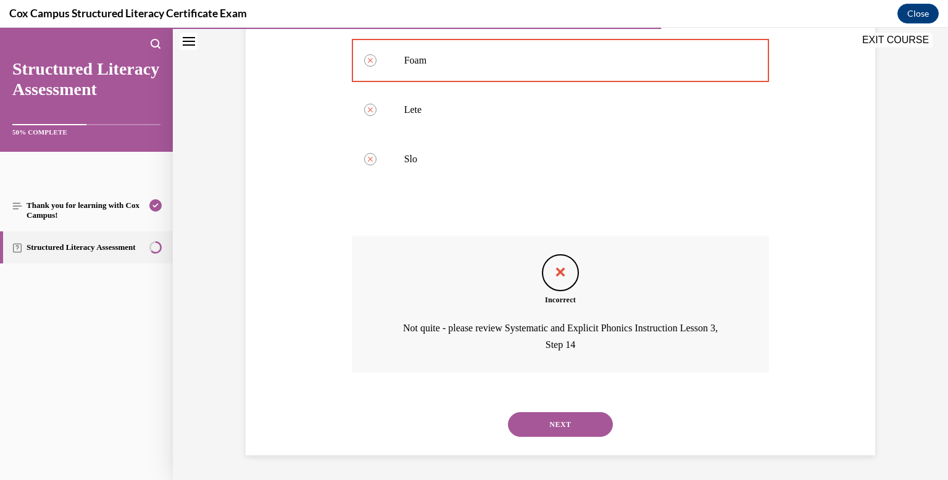
click at [569, 421] on button "NEXT" at bounding box center [560, 424] width 105 height 25
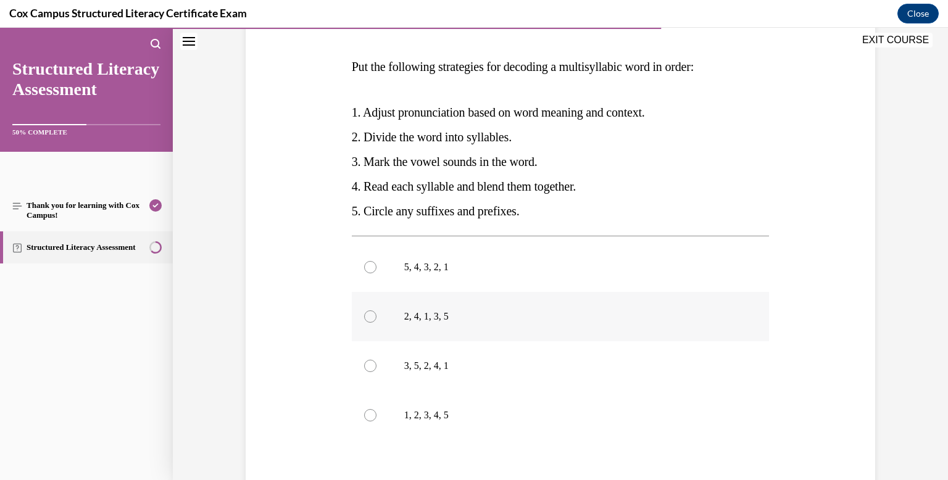
scroll to position [194, 0]
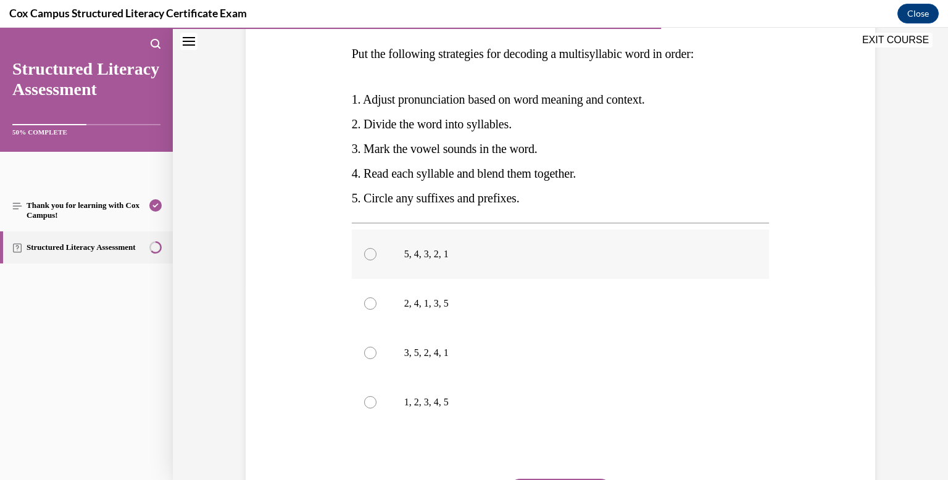
click at [371, 259] on div at bounding box center [370, 254] width 12 height 12
click at [371, 259] on input "5, 4, 3, 2, 1" at bounding box center [370, 254] width 12 height 12
radio input "true"
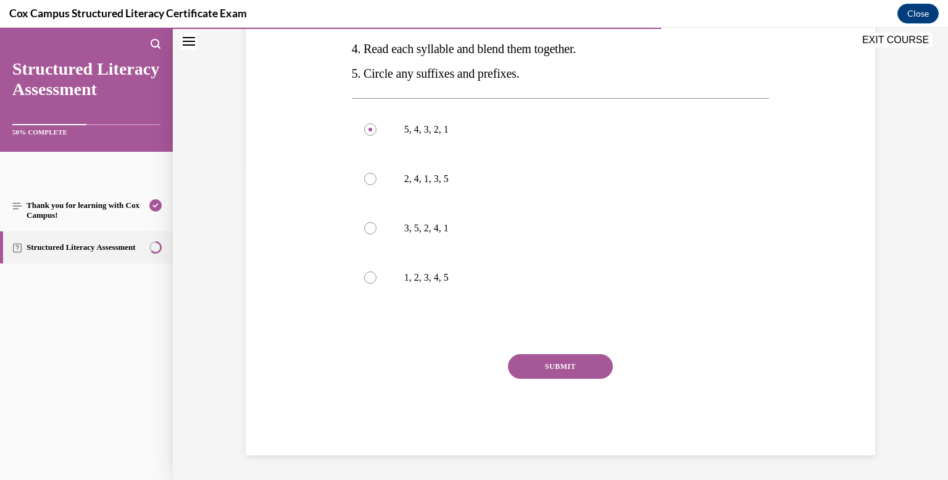
click at [570, 368] on button "SUBMIT" at bounding box center [560, 366] width 105 height 25
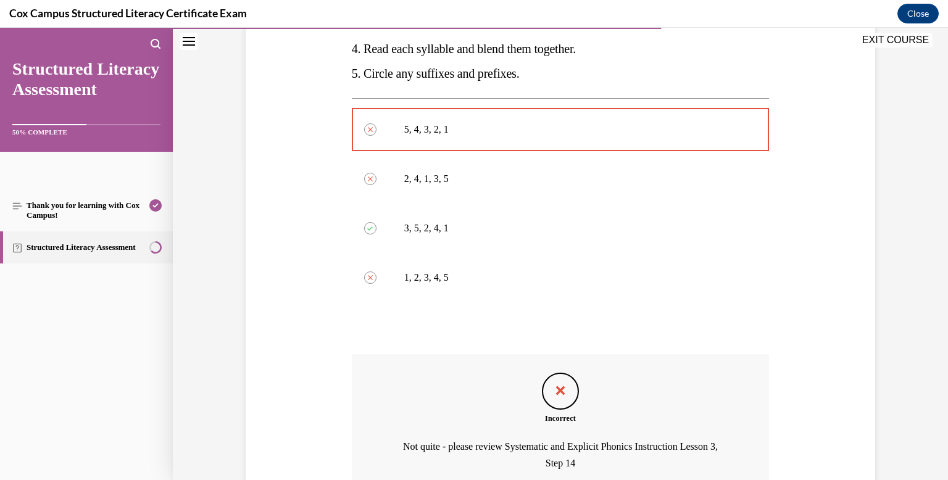
scroll to position [437, 0]
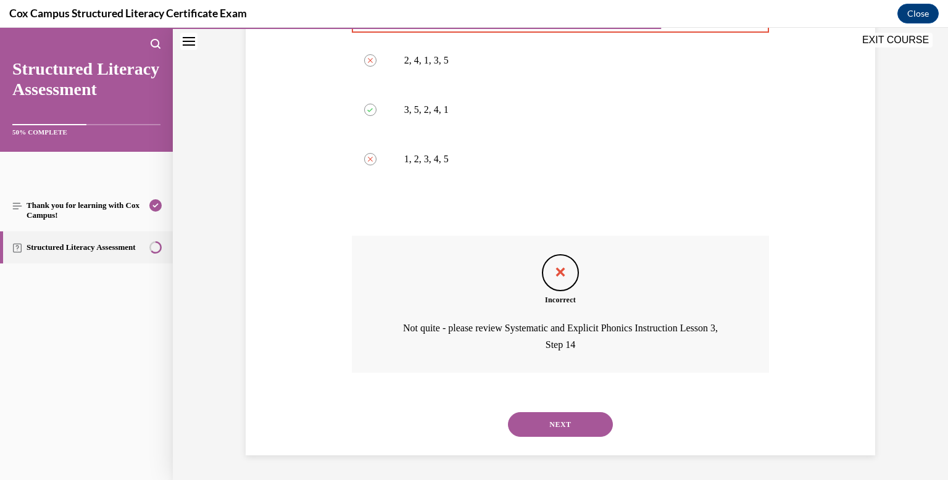
click at [568, 420] on button "NEXT" at bounding box center [560, 424] width 105 height 25
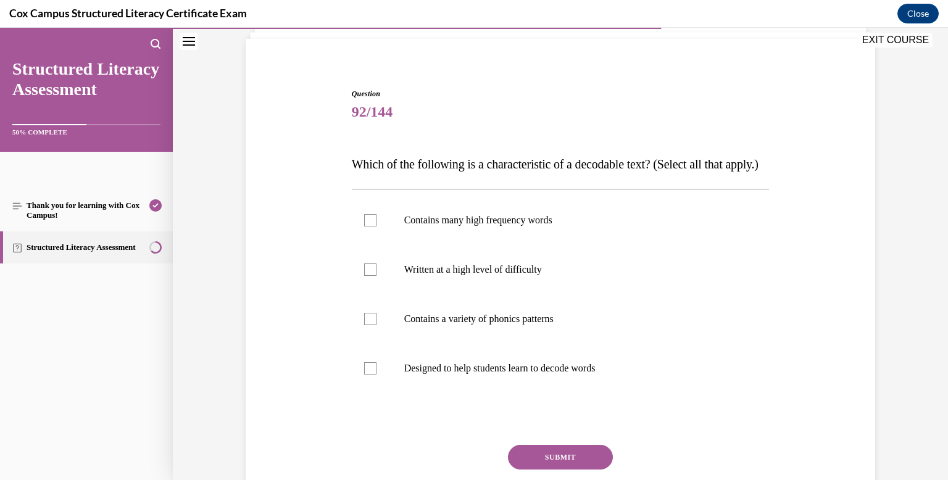
scroll to position [94, 0]
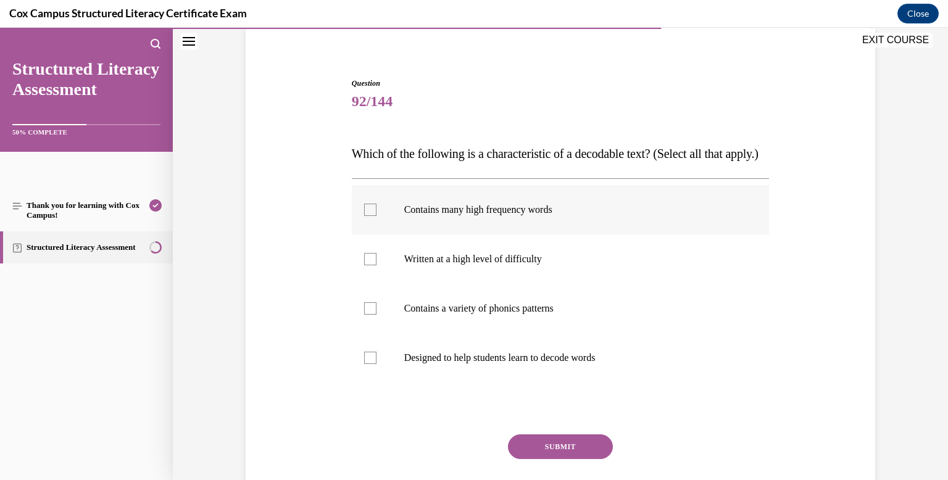
click at [366, 216] on div at bounding box center [370, 210] width 12 height 12
click at [366, 216] on input "Contains many high frequency words" at bounding box center [370, 210] width 12 height 12
checkbox input "true"
click at [368, 364] on div at bounding box center [370, 358] width 12 height 12
click at [368, 364] on input "Designed to help students learn to decode words" at bounding box center [370, 358] width 12 height 12
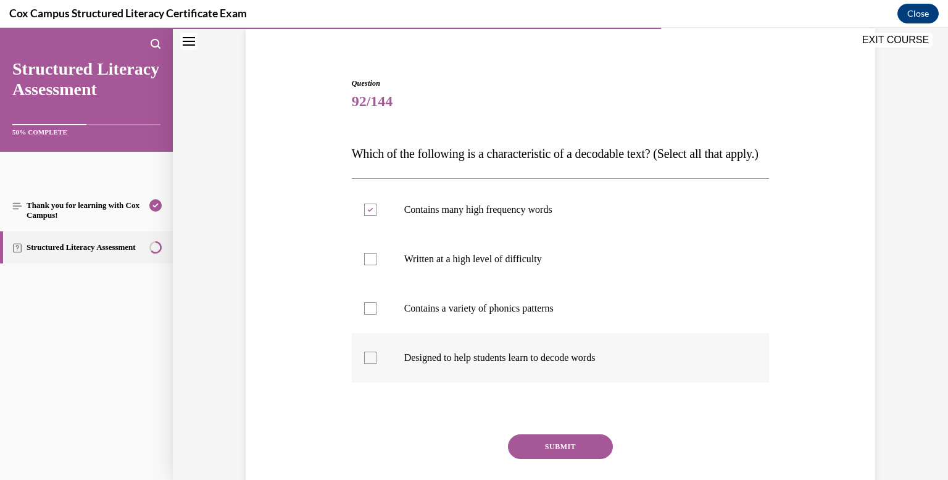
checkbox input "true"
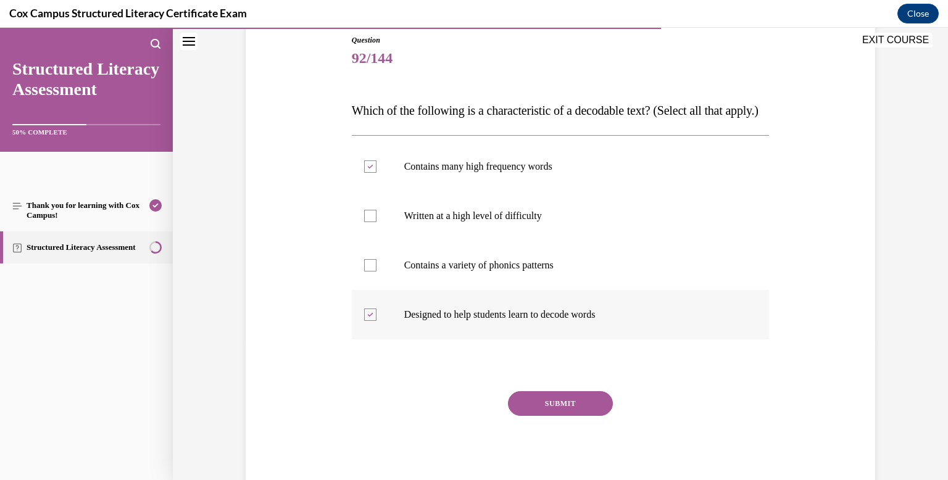
scroll to position [143, 0]
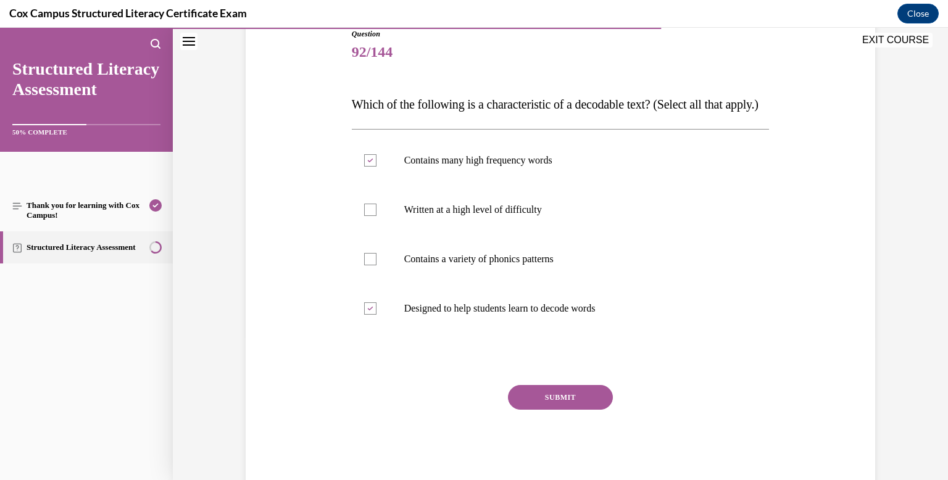
click at [562, 410] on button "SUBMIT" at bounding box center [560, 397] width 105 height 25
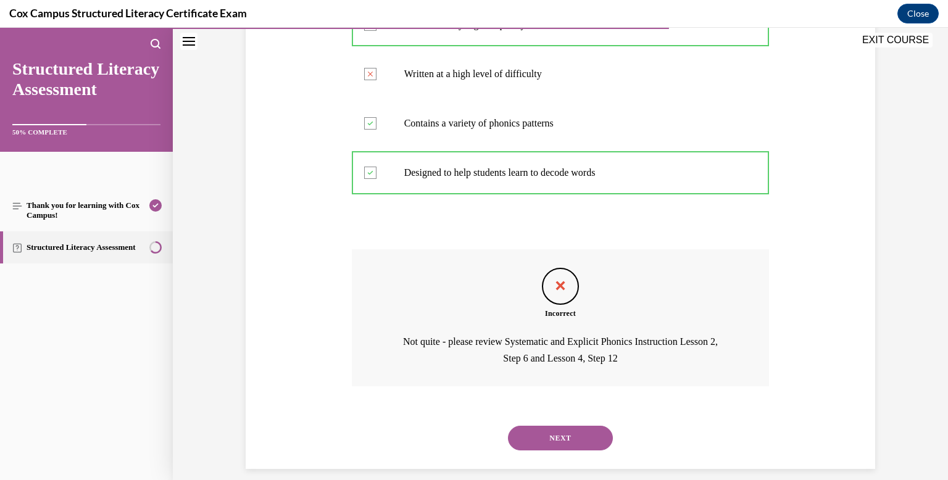
scroll to position [286, 0]
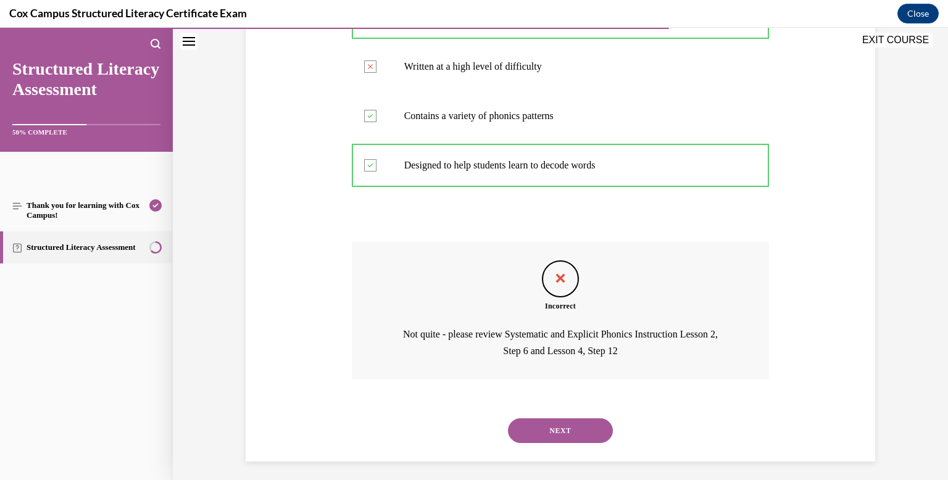
click at [553, 443] on button "NEXT" at bounding box center [560, 430] width 105 height 25
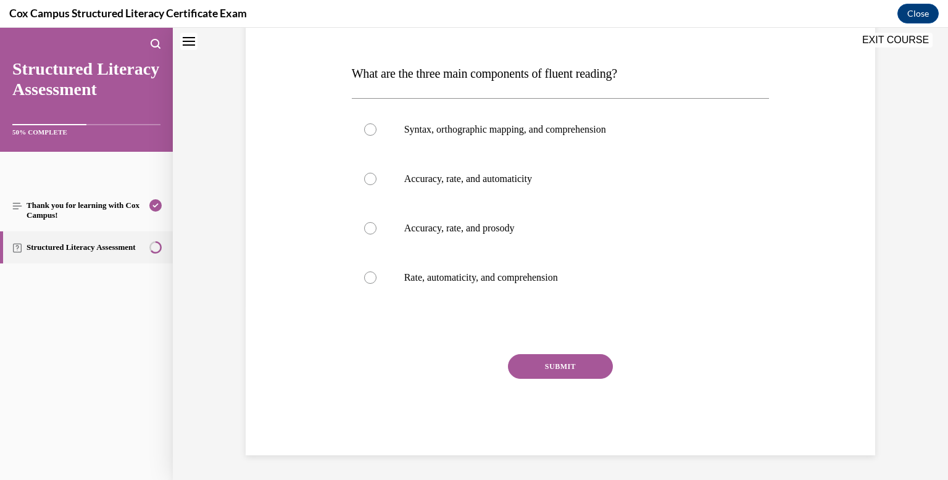
scroll to position [0, 0]
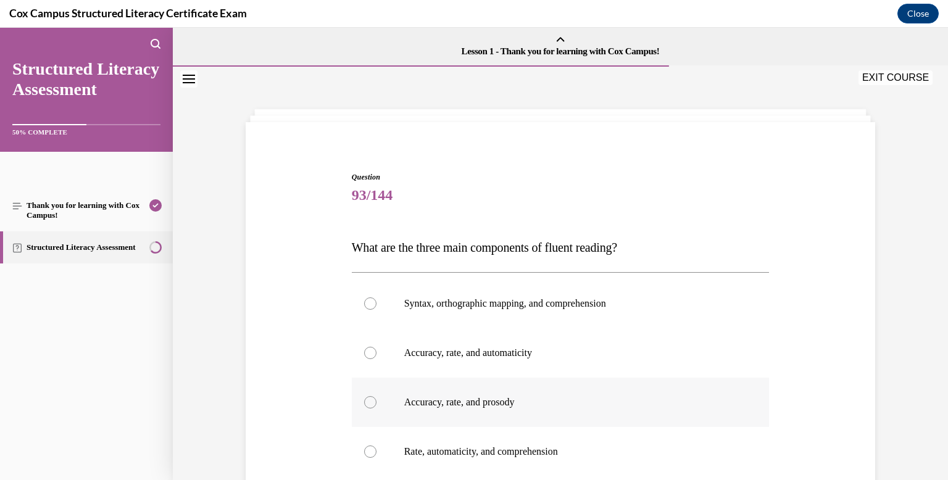
click at [369, 402] on div at bounding box center [370, 402] width 12 height 12
click at [369, 402] on input "Accuracy, rate, and prosody" at bounding box center [370, 402] width 12 height 12
radio input "true"
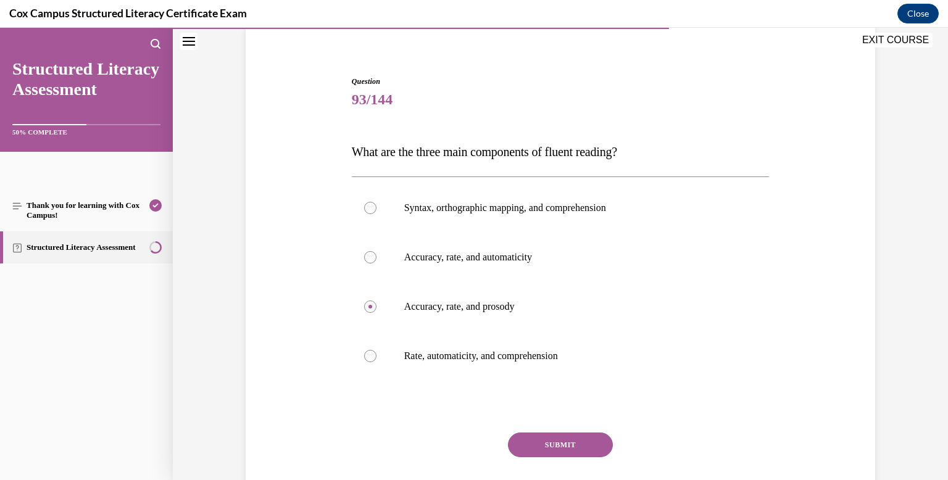
scroll to position [96, 0]
click at [538, 449] on button "SUBMIT" at bounding box center [560, 444] width 105 height 25
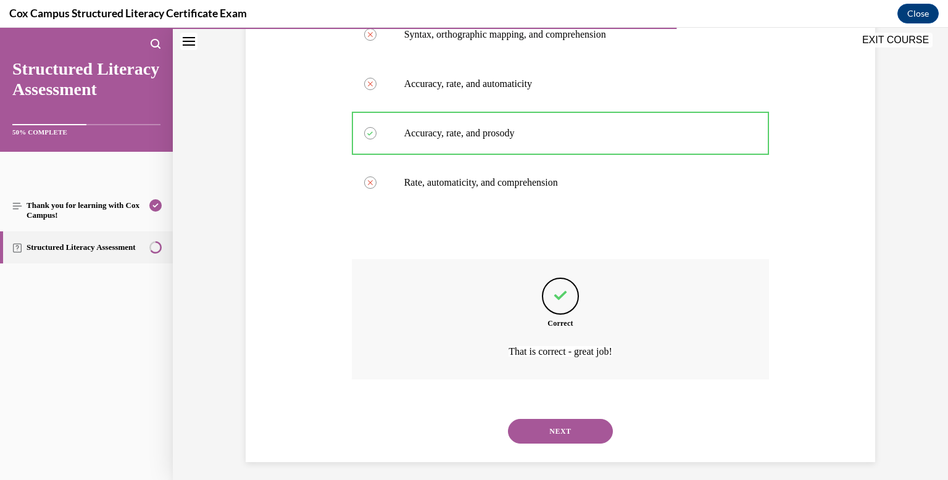
scroll to position [276, 0]
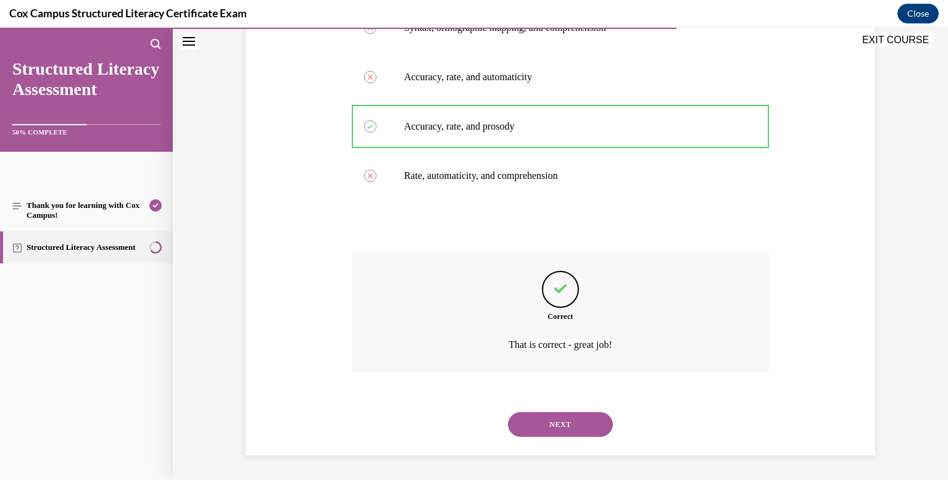
click at [548, 431] on button "NEXT" at bounding box center [560, 424] width 105 height 25
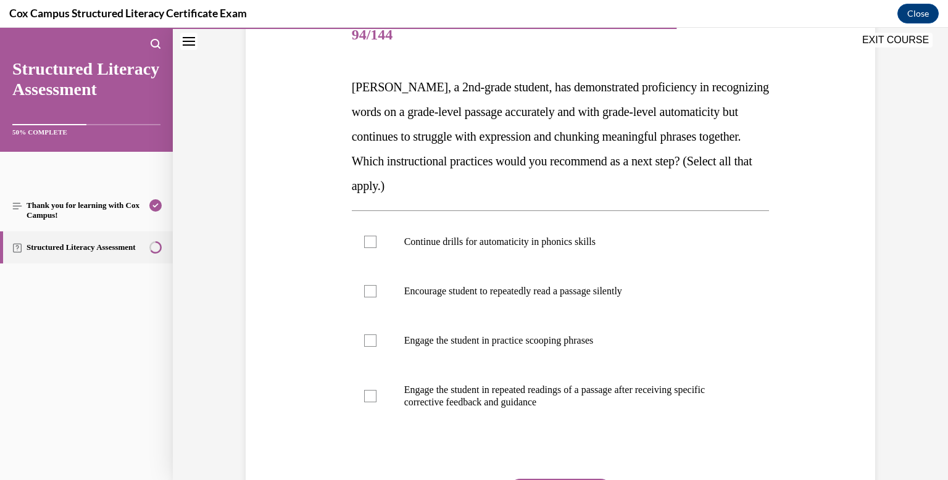
scroll to position [176, 0]
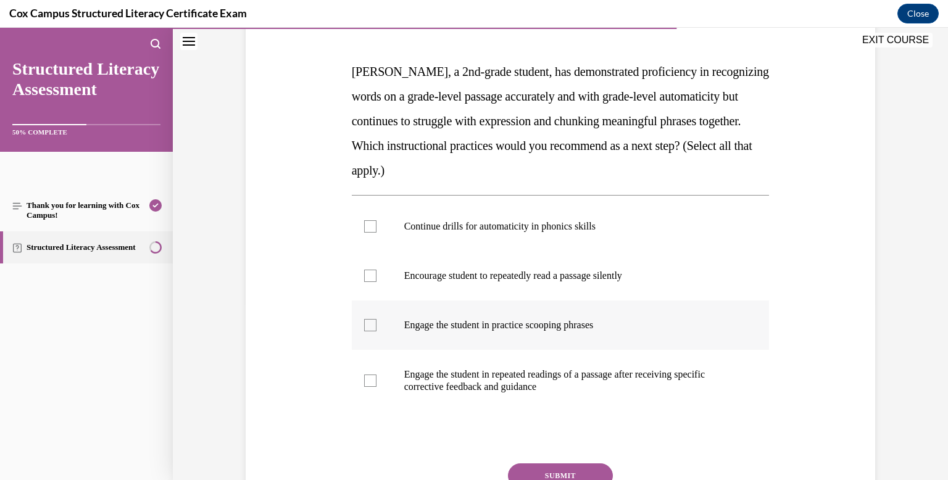
click at [373, 326] on div at bounding box center [370, 325] width 12 height 12
click at [373, 326] on input "Engage the student in practice scooping phrases" at bounding box center [370, 325] width 12 height 12
checkbox input "true"
click at [368, 381] on div at bounding box center [370, 381] width 12 height 12
click at [368, 381] on input "Engage the student in repeated readings of a passage after receiving specific c…" at bounding box center [370, 381] width 12 height 12
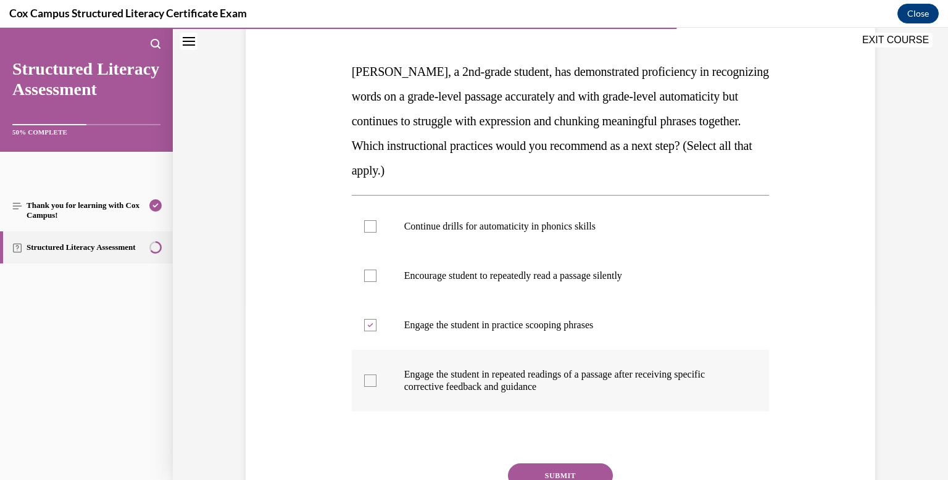
checkbox input "true"
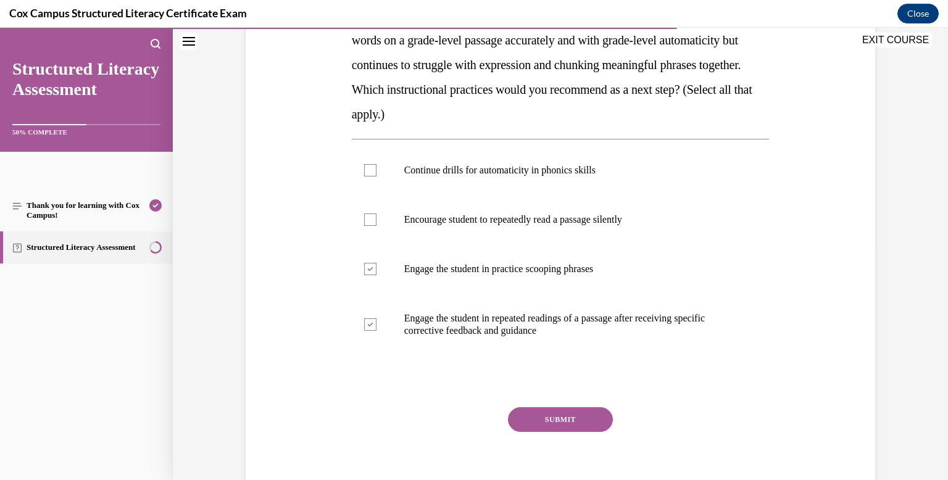
scroll to position [234, 0]
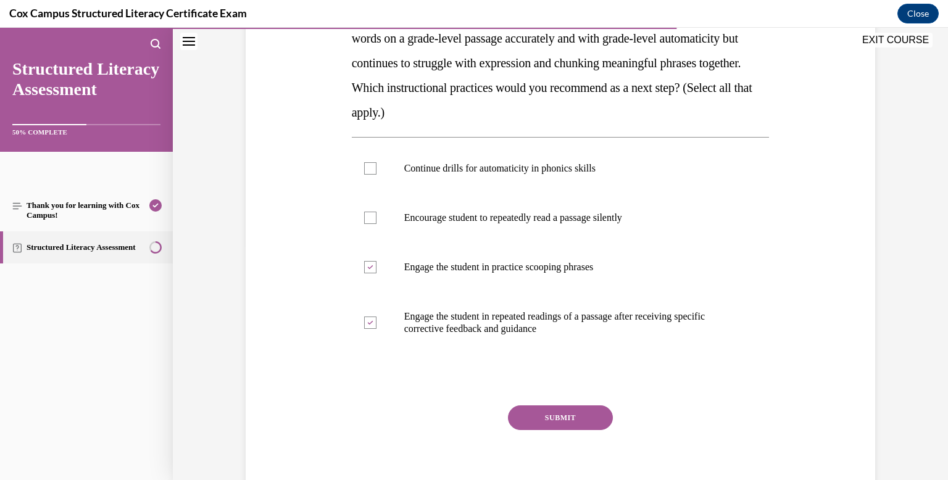
click at [567, 423] on button "SUBMIT" at bounding box center [560, 417] width 105 height 25
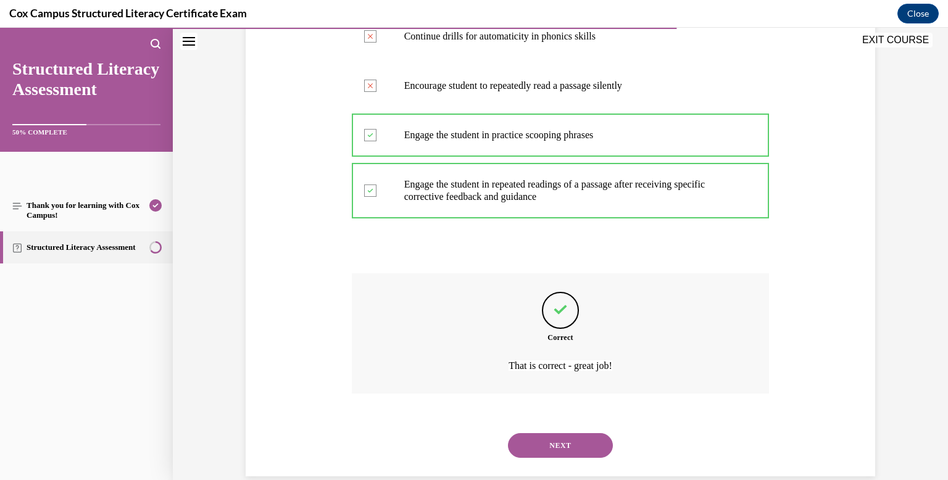
scroll to position [387, 0]
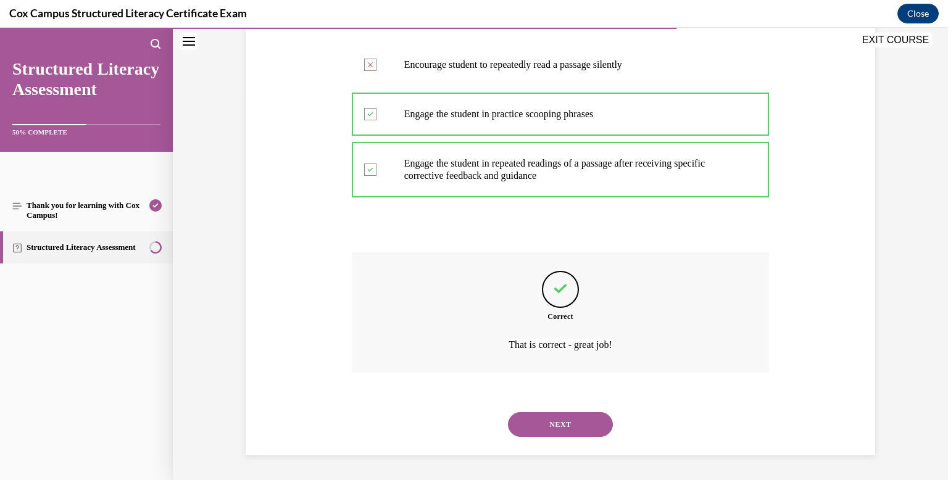
click at [565, 416] on button "NEXT" at bounding box center [560, 424] width 105 height 25
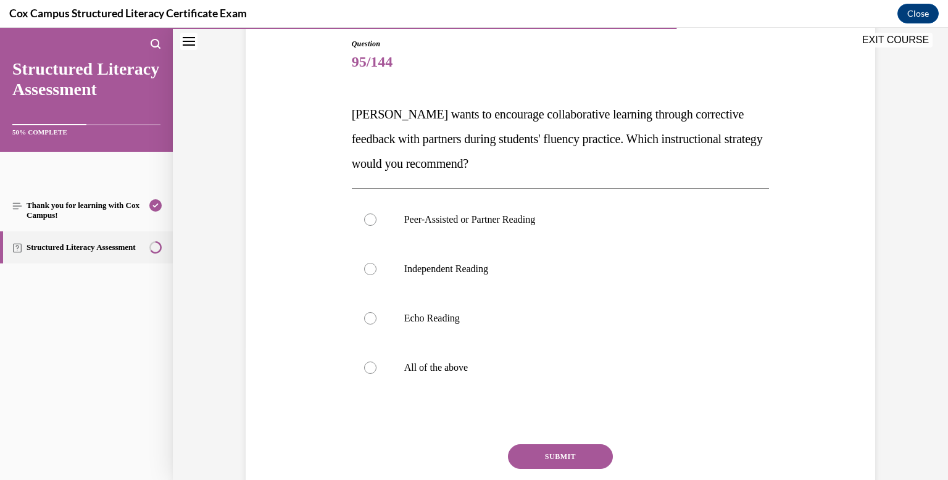
scroll to position [135, 0]
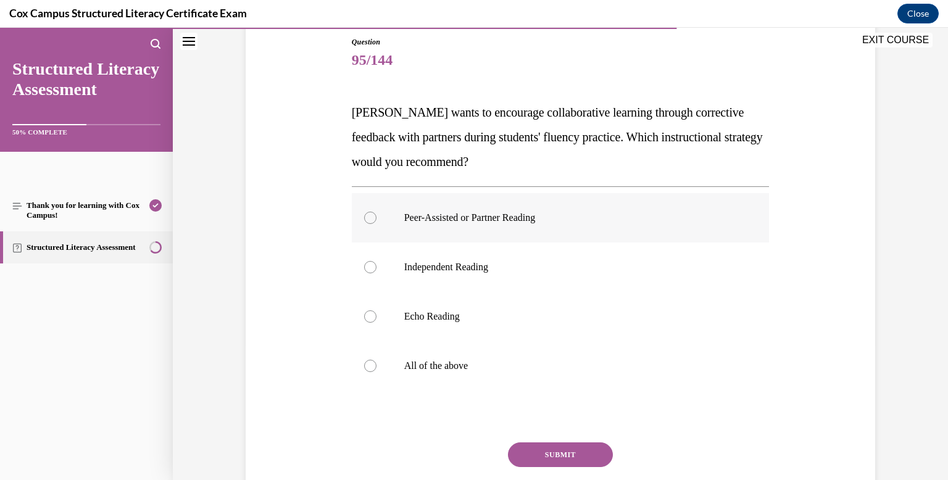
click at [370, 218] on div at bounding box center [370, 218] width 12 height 12
click at [370, 218] on input "Peer-Assisted or Partner Reading" at bounding box center [370, 218] width 12 height 12
radio input "true"
click at [559, 455] on button "SUBMIT" at bounding box center [560, 454] width 105 height 25
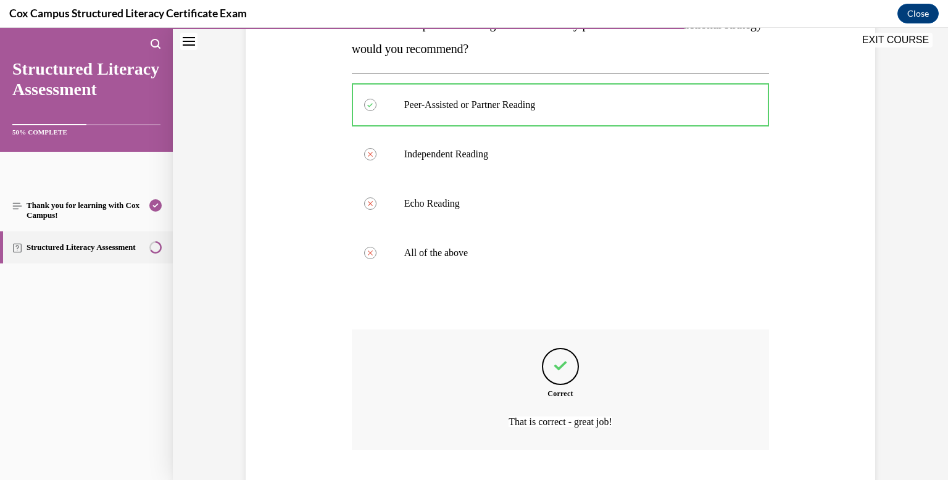
scroll to position [325, 0]
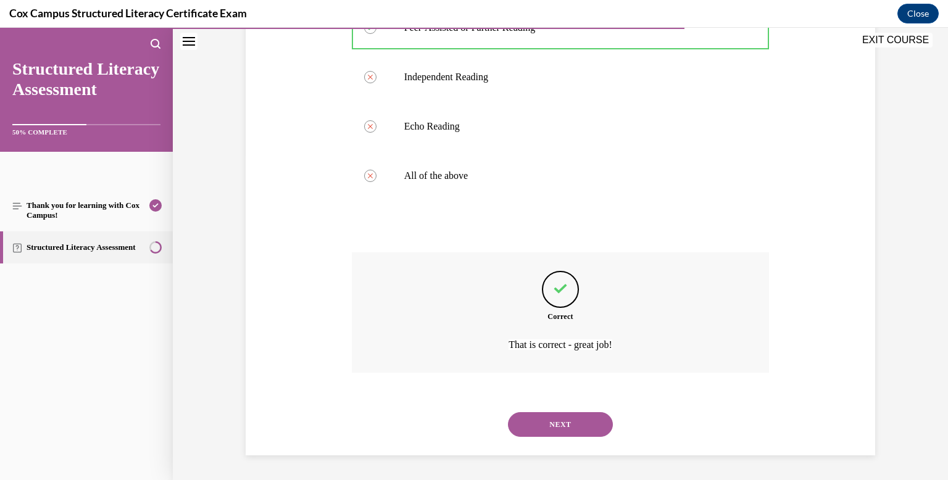
click at [560, 423] on button "NEXT" at bounding box center [560, 424] width 105 height 25
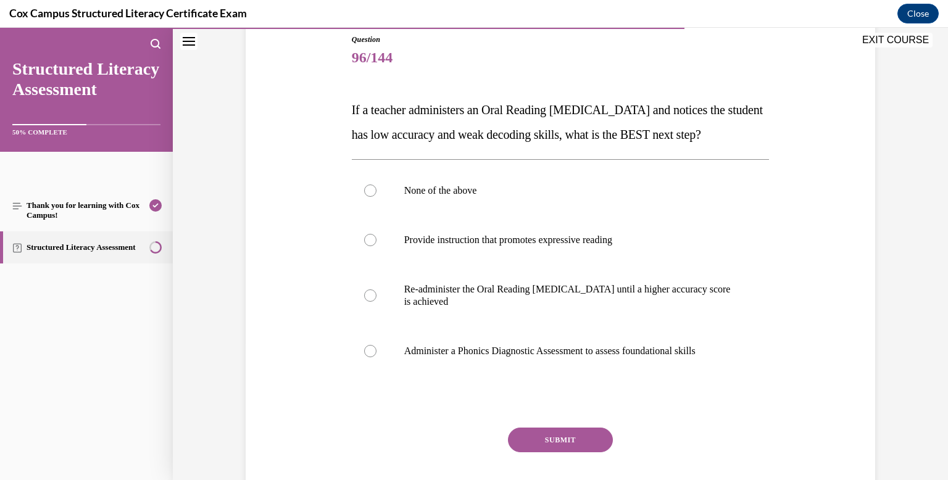
scroll to position [143, 0]
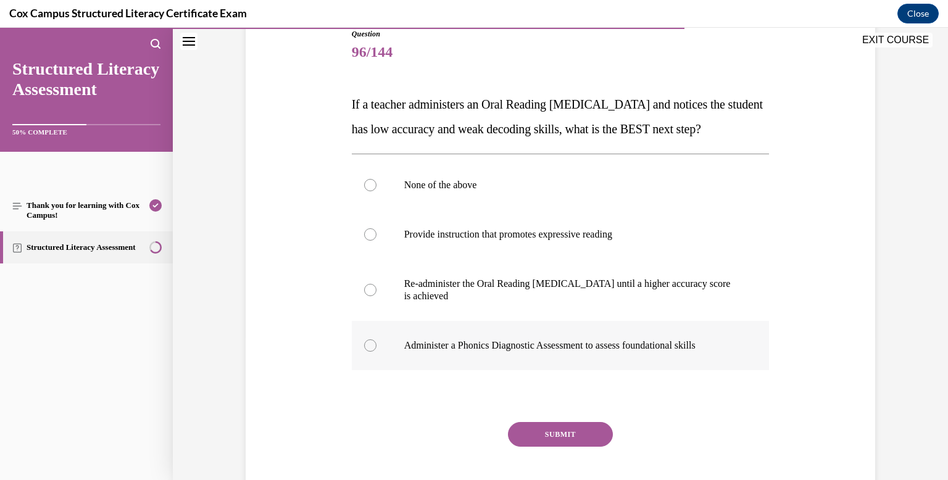
click at [370, 352] on div at bounding box center [370, 345] width 12 height 12
click at [370, 352] on input "Administer a Phonics Diagnostic Assessment to assess foundational skills" at bounding box center [370, 345] width 12 height 12
radio input "true"
click at [581, 447] on button "SUBMIT" at bounding box center [560, 434] width 105 height 25
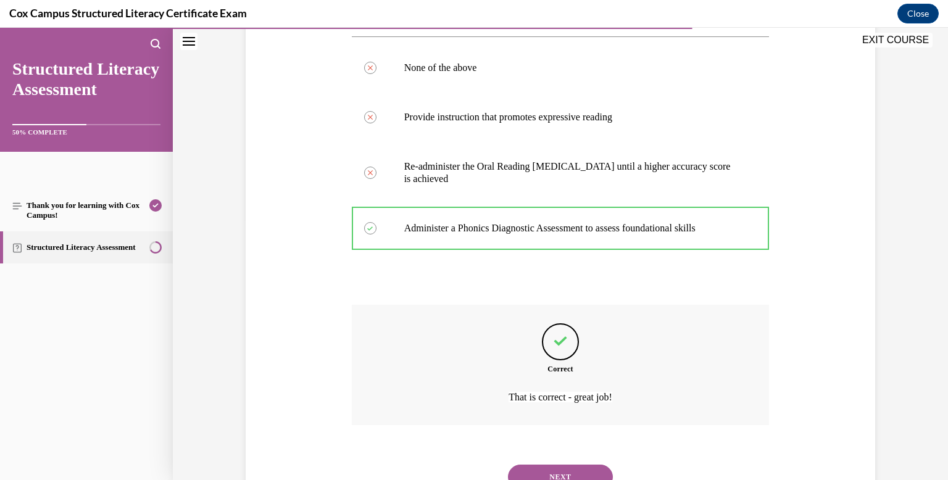
scroll to position [337, 0]
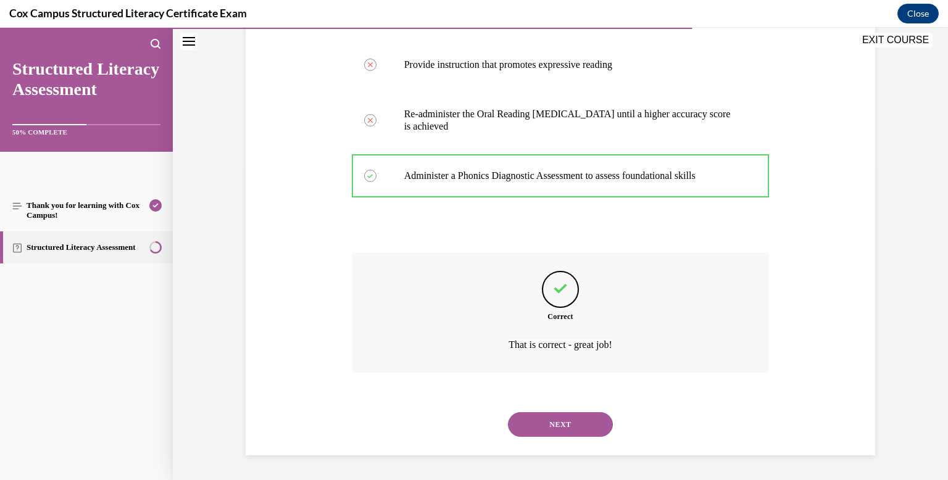
click at [581, 427] on button "NEXT" at bounding box center [560, 424] width 105 height 25
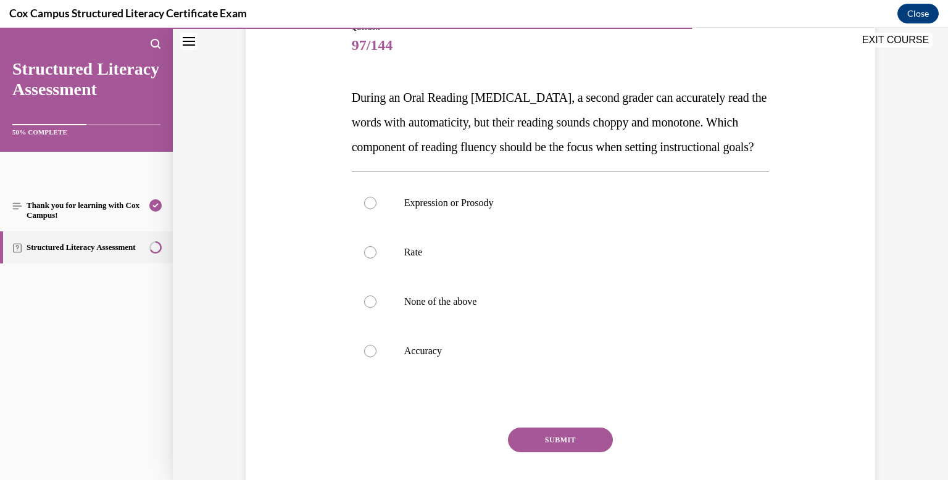
scroll to position [154, 0]
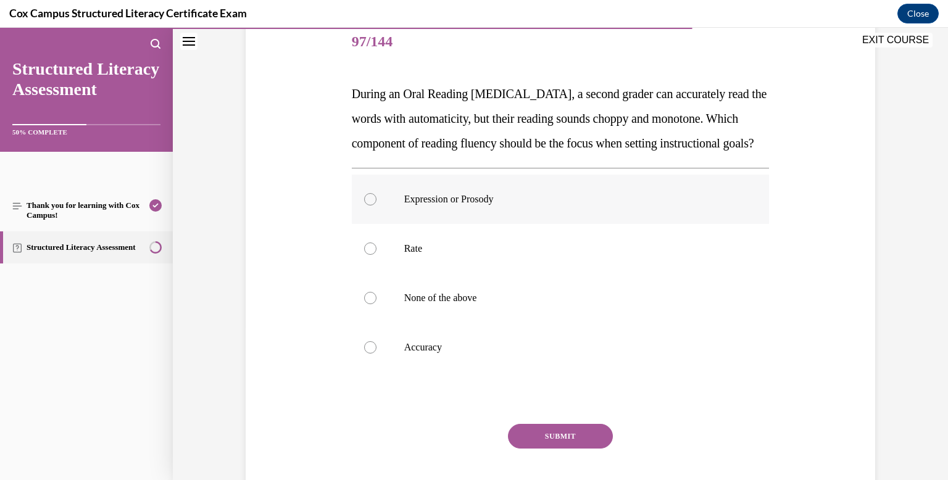
click at [371, 205] on div at bounding box center [370, 199] width 12 height 12
click at [371, 205] on input "Expression or Prosody" at bounding box center [370, 199] width 12 height 12
radio input "true"
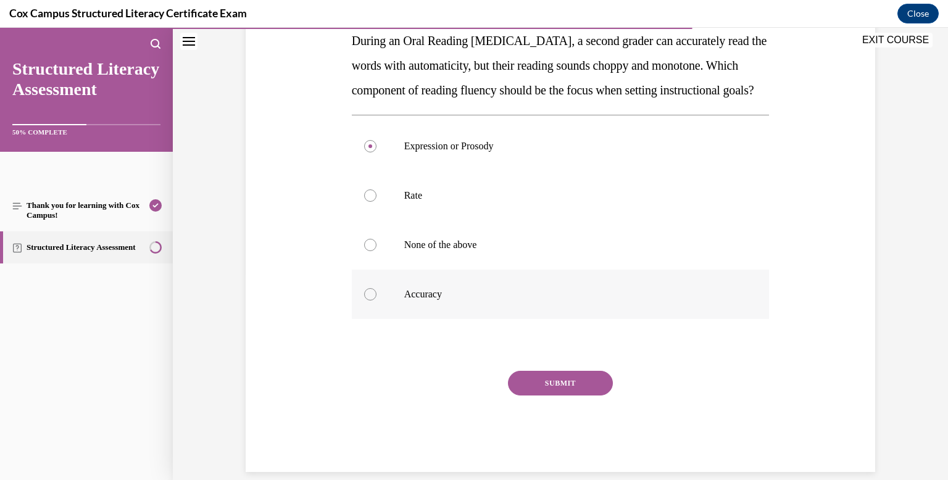
scroll to position [210, 0]
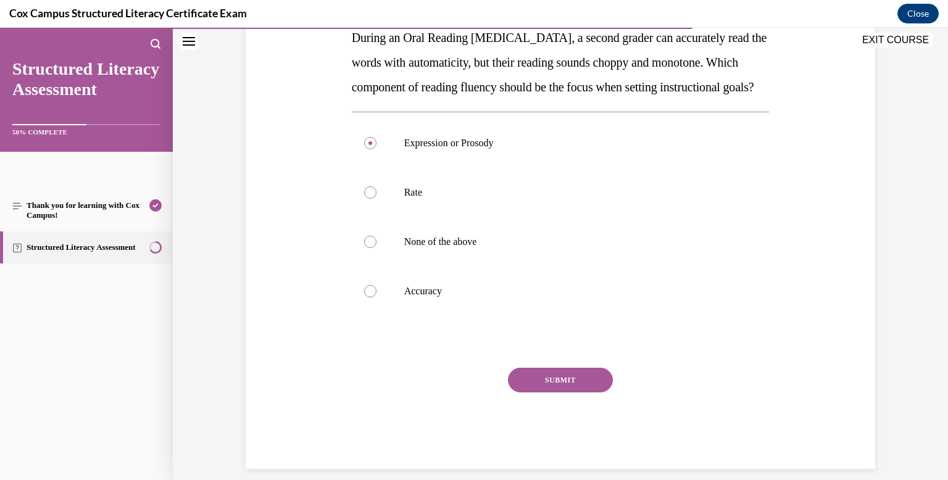
click at [562, 392] on button "SUBMIT" at bounding box center [560, 380] width 105 height 25
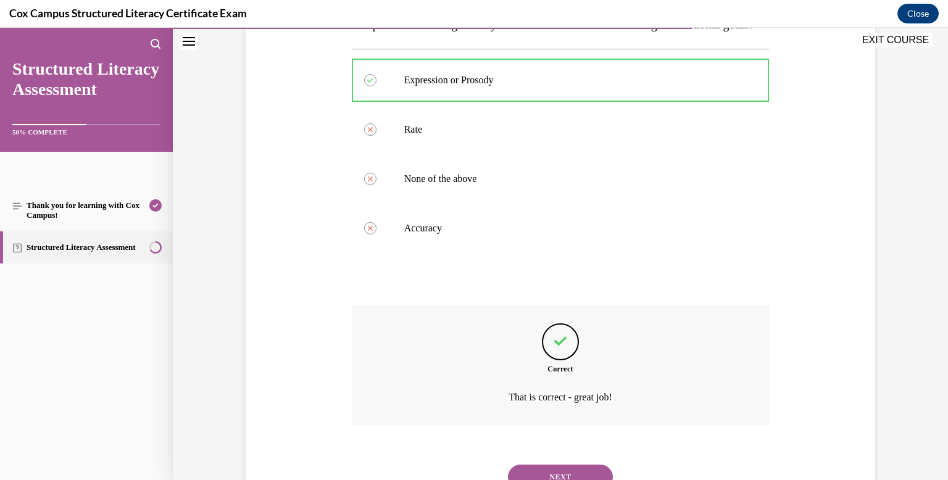
scroll to position [350, 0]
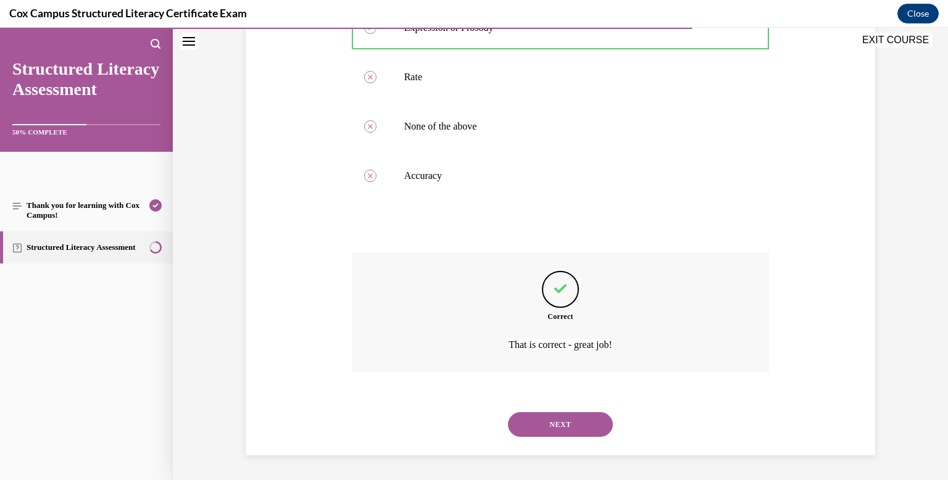
click at [562, 425] on button "NEXT" at bounding box center [560, 424] width 105 height 25
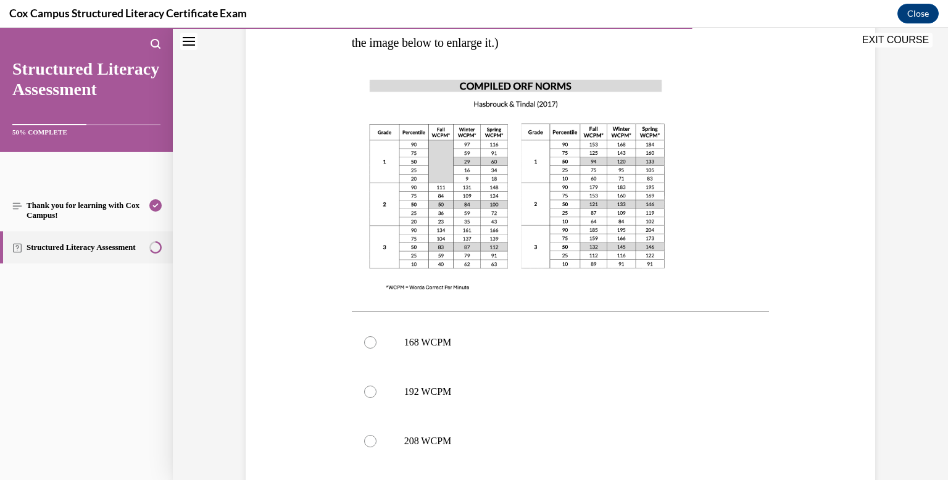
scroll to position [306, 0]
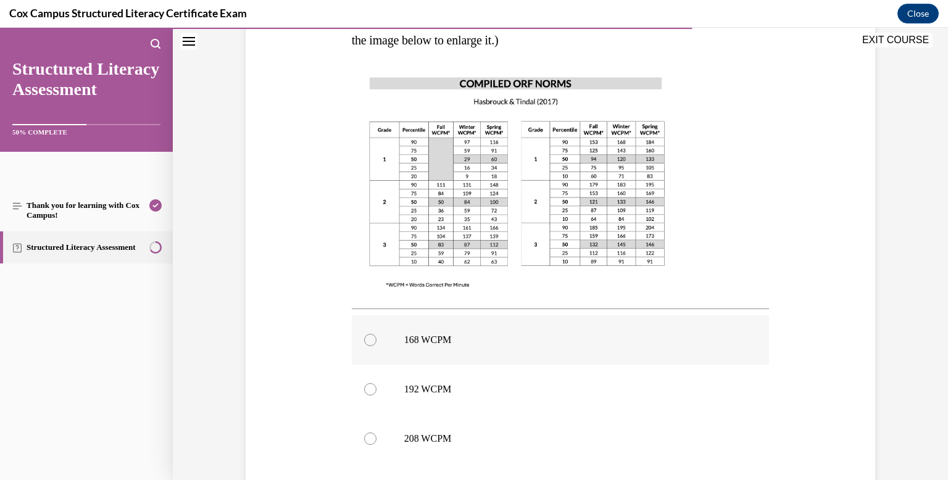
click at [366, 337] on div at bounding box center [370, 340] width 12 height 12
click at [366, 337] on input "168 WCPM" at bounding box center [370, 340] width 12 height 12
radio input "true"
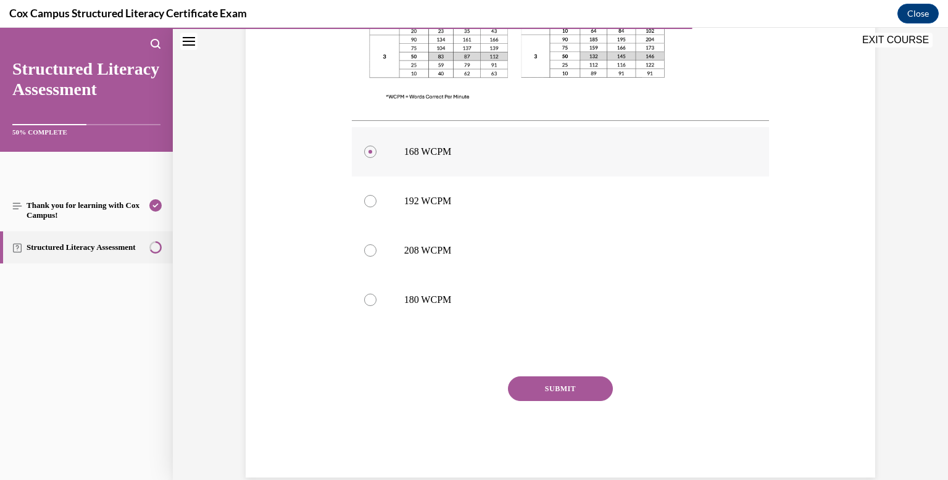
scroll to position [497, 0]
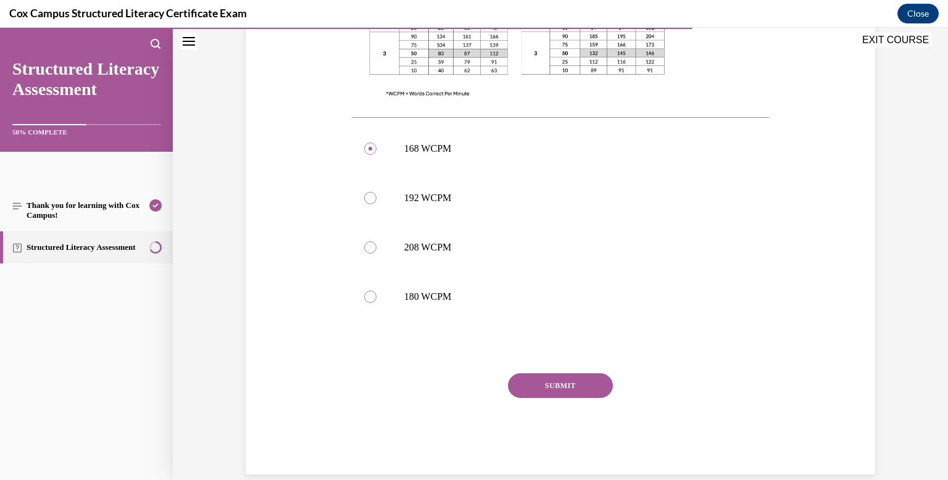
click at [549, 391] on button "SUBMIT" at bounding box center [560, 385] width 105 height 25
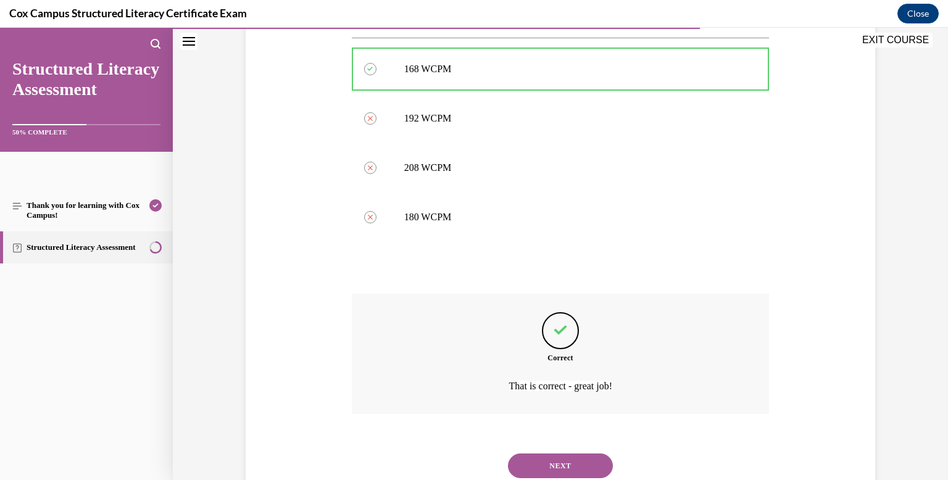
scroll to position [618, 0]
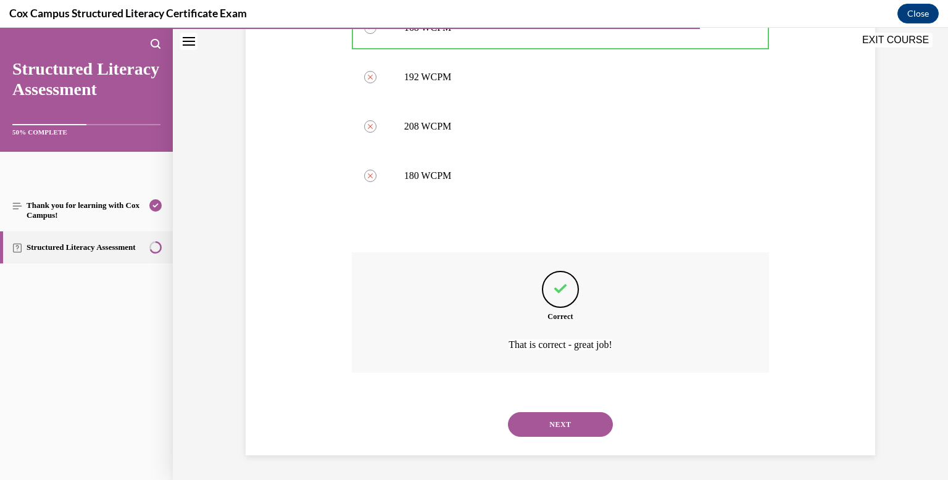
click at [555, 421] on button "NEXT" at bounding box center [560, 424] width 105 height 25
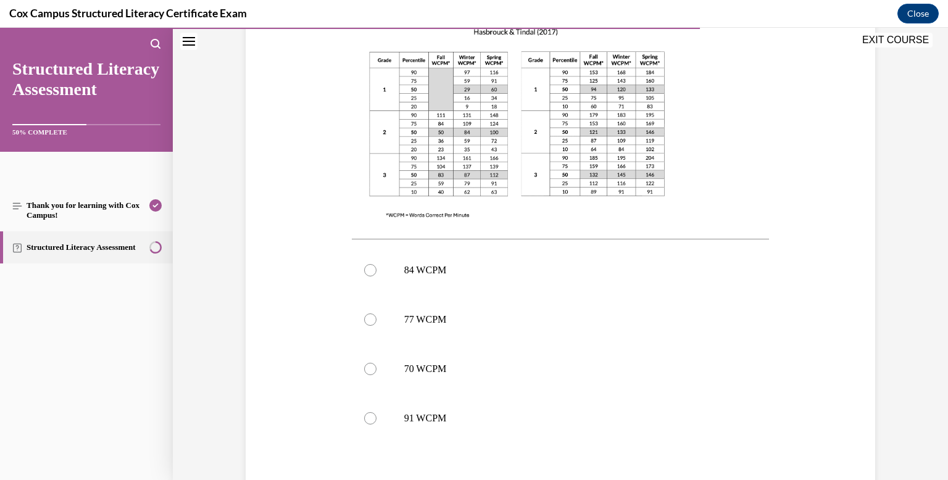
scroll to position [382, 0]
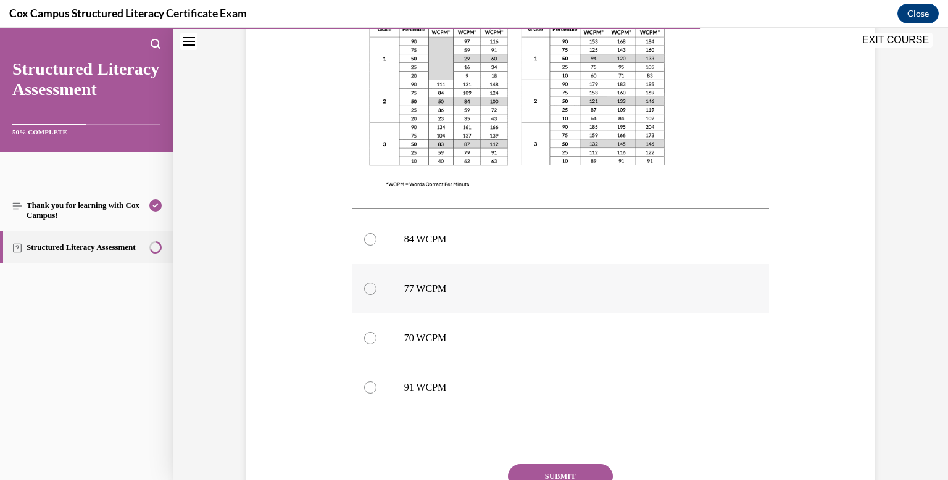
click at [368, 293] on div at bounding box center [370, 289] width 12 height 12
click at [368, 293] on input "77 WCPM" at bounding box center [370, 289] width 12 height 12
radio input "true"
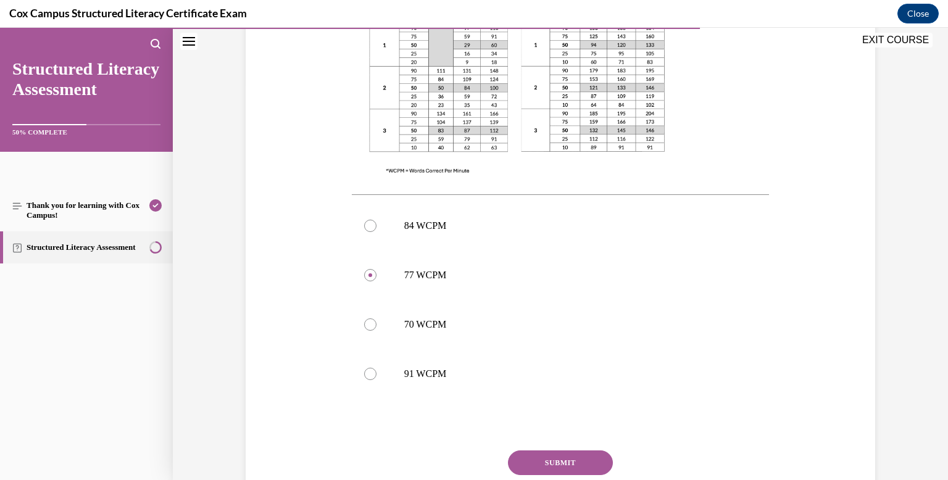
scroll to position [400, 0]
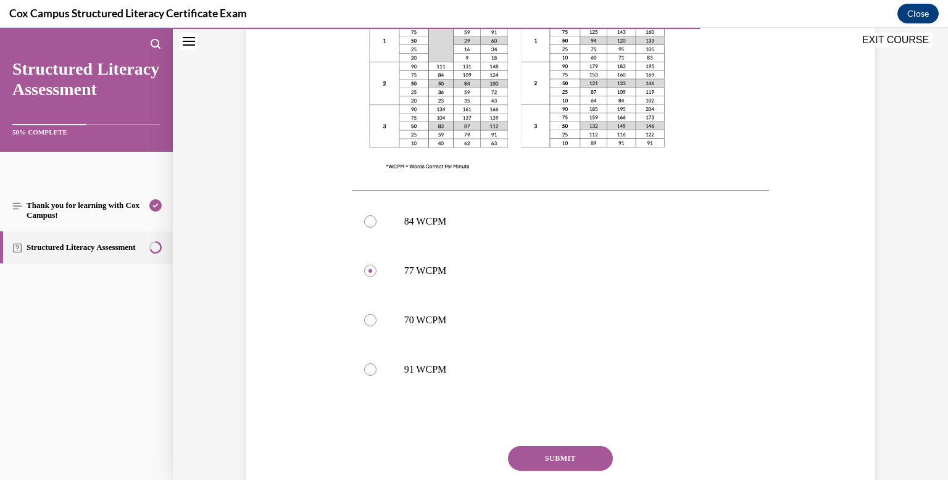
click at [571, 463] on button "SUBMIT" at bounding box center [560, 458] width 105 height 25
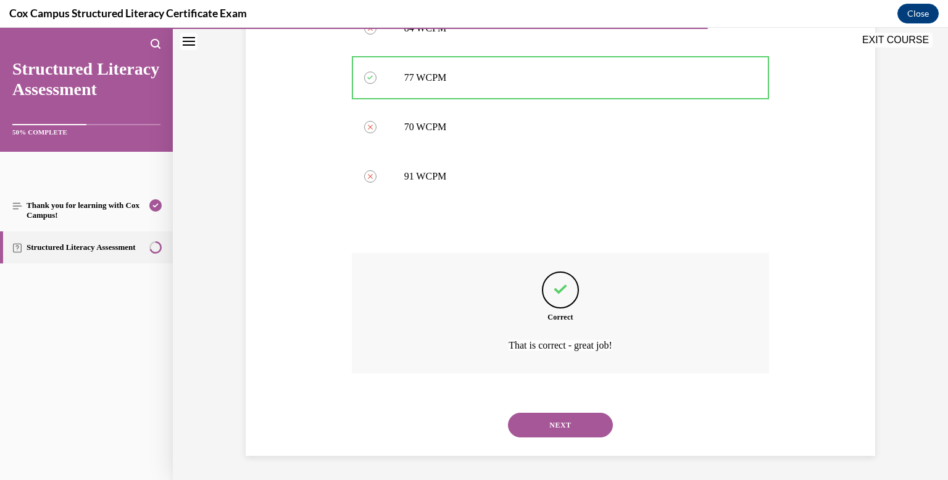
scroll to position [594, 0]
click at [569, 421] on button "NEXT" at bounding box center [560, 424] width 105 height 25
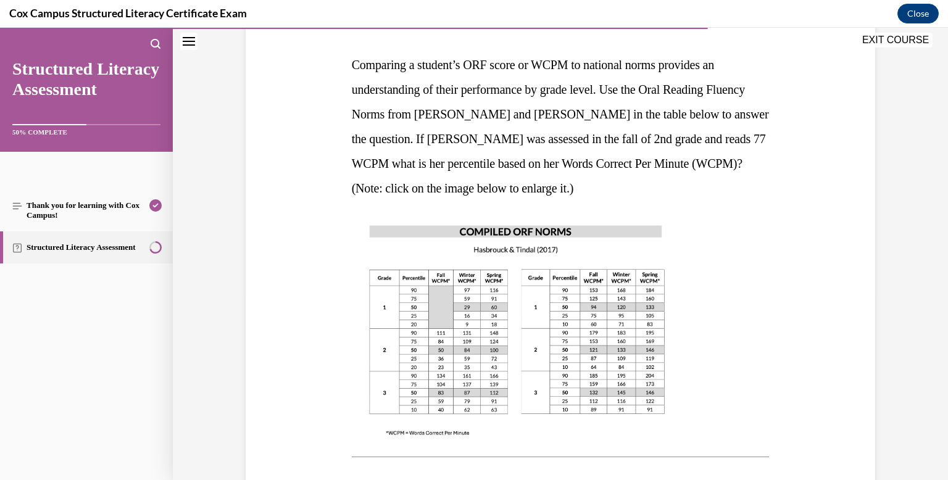
scroll to position [188, 0]
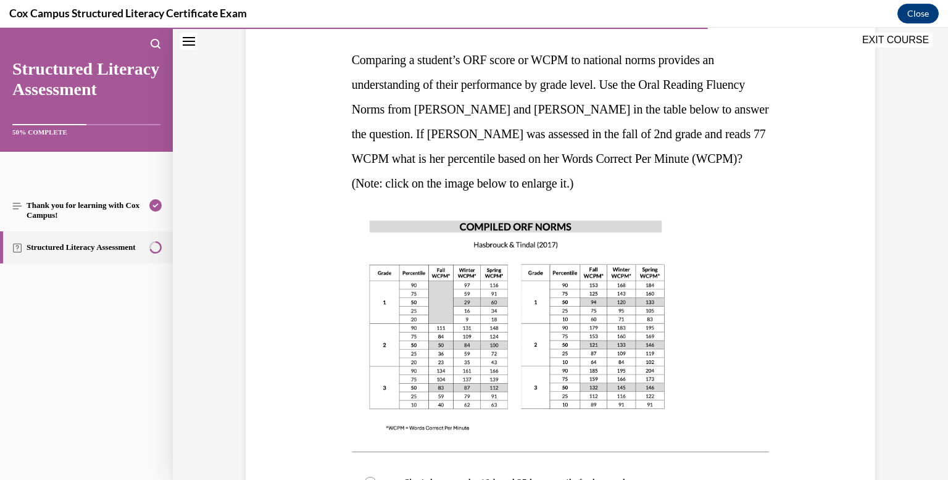
click at [459, 339] on img at bounding box center [517, 325] width 331 height 234
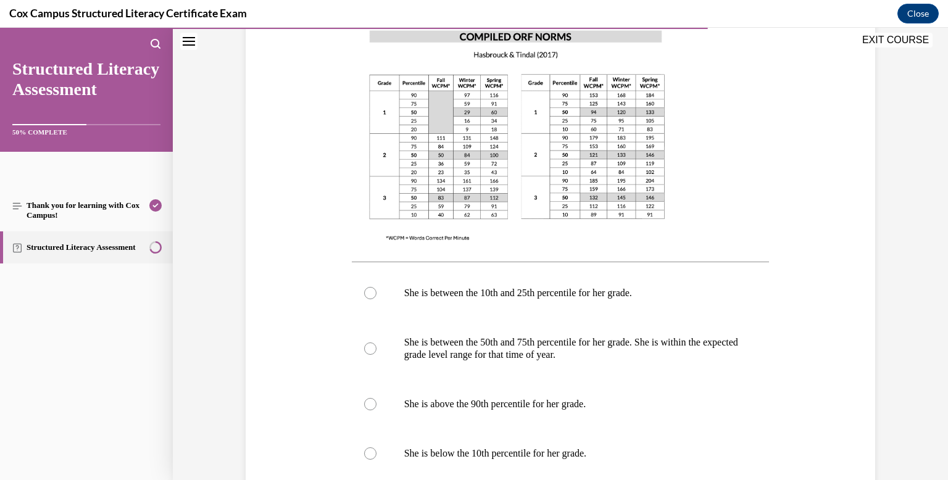
scroll to position [375, 0]
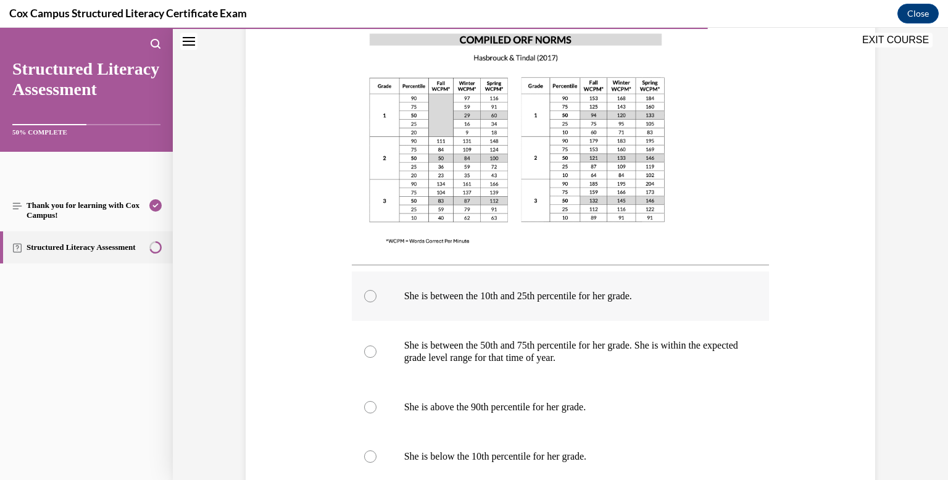
click at [371, 296] on div at bounding box center [370, 296] width 12 height 12
click at [371, 296] on input "She is between the 10th and 25th percentile for her grade." at bounding box center [370, 296] width 12 height 12
radio input "true"
click at [367, 351] on div at bounding box center [370, 352] width 12 height 12
click at [367, 351] on input "She is between the 50th and 75th percentile for her grade. She is within the ex…" at bounding box center [370, 352] width 12 height 12
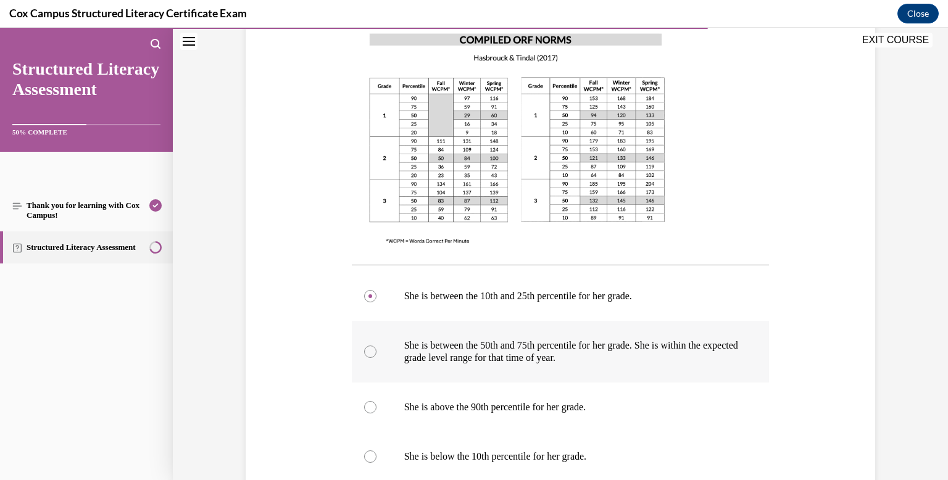
radio input "true"
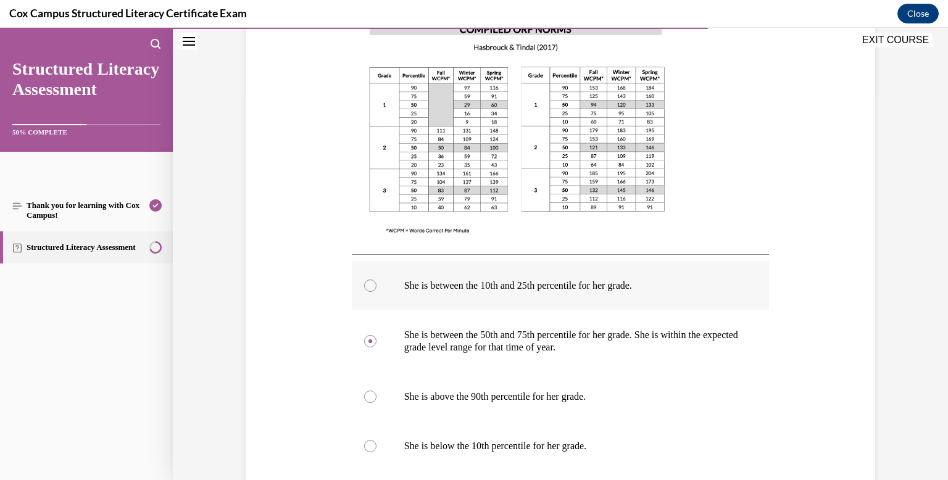
scroll to position [553, 0]
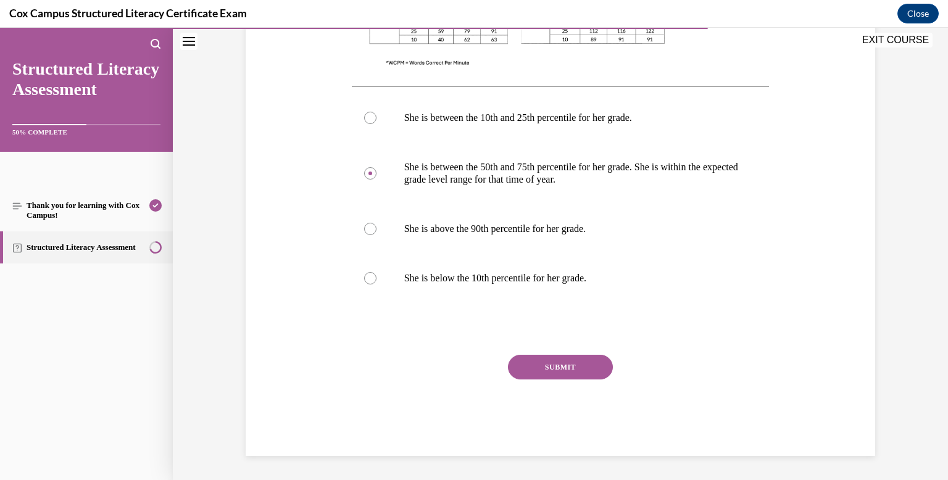
click at [570, 368] on button "SUBMIT" at bounding box center [560, 367] width 105 height 25
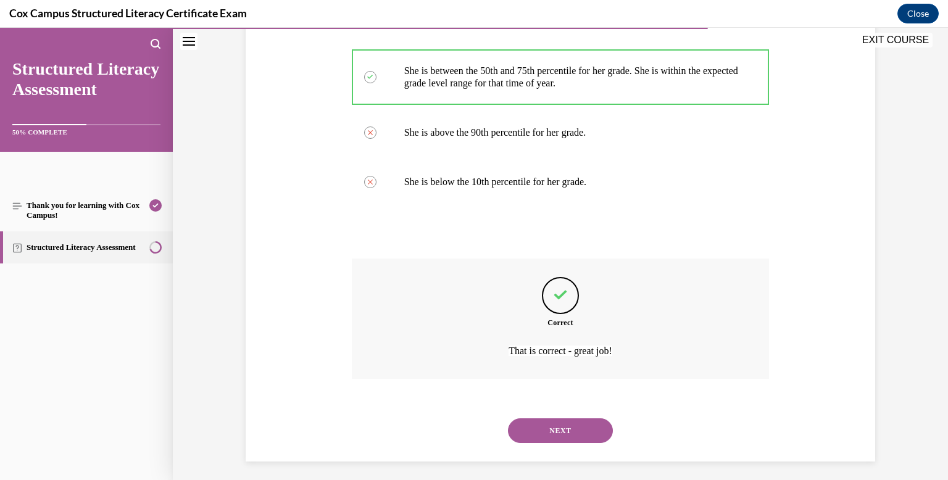
scroll to position [655, 0]
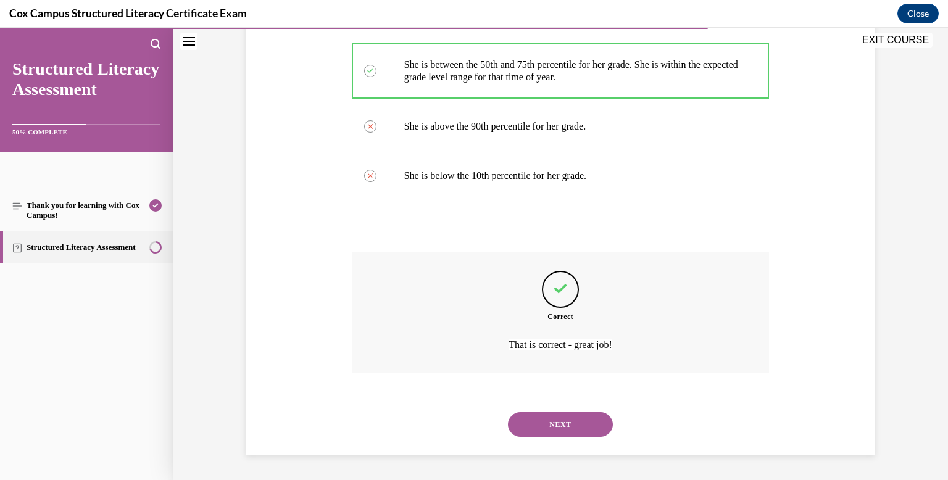
click at [576, 421] on button "NEXT" at bounding box center [560, 424] width 105 height 25
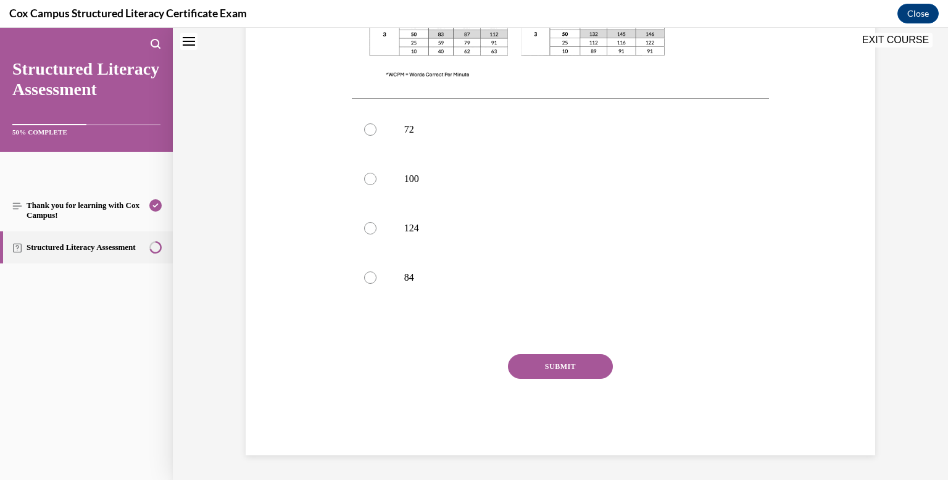
scroll to position [0, 0]
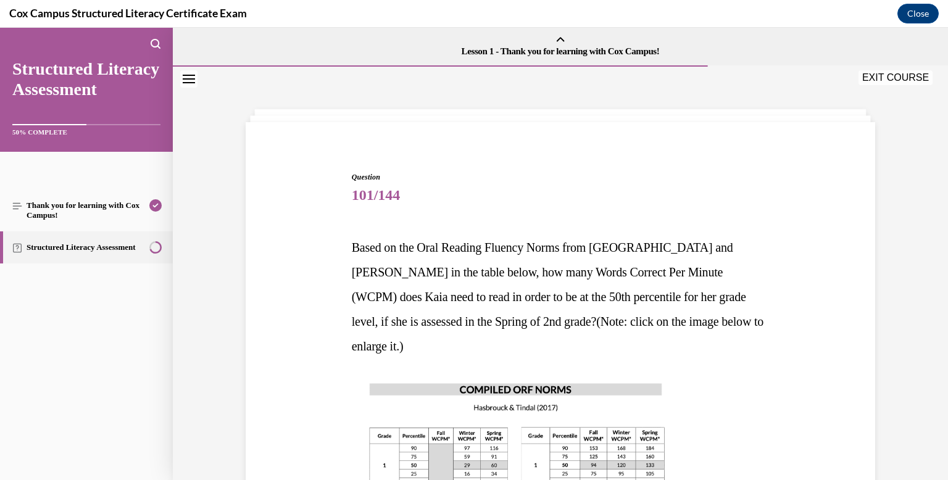
click at [703, 194] on span "101/144" at bounding box center [561, 195] width 418 height 25
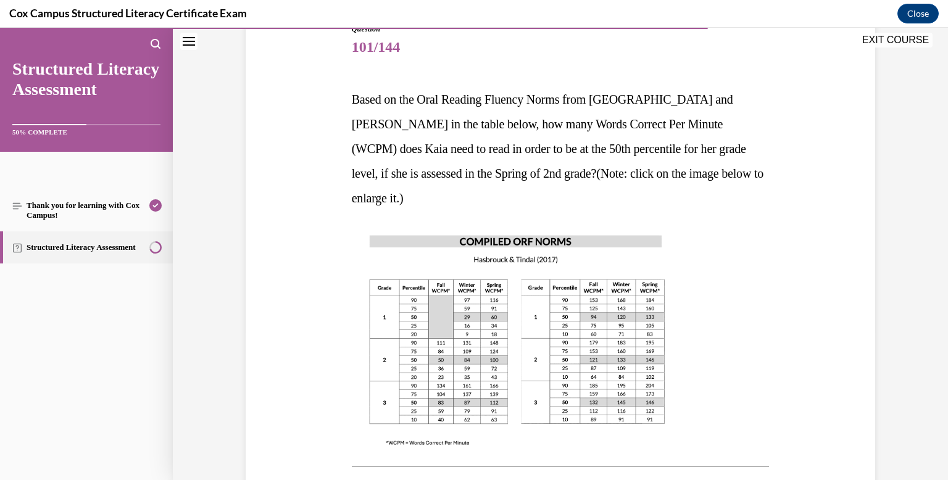
scroll to position [143, 0]
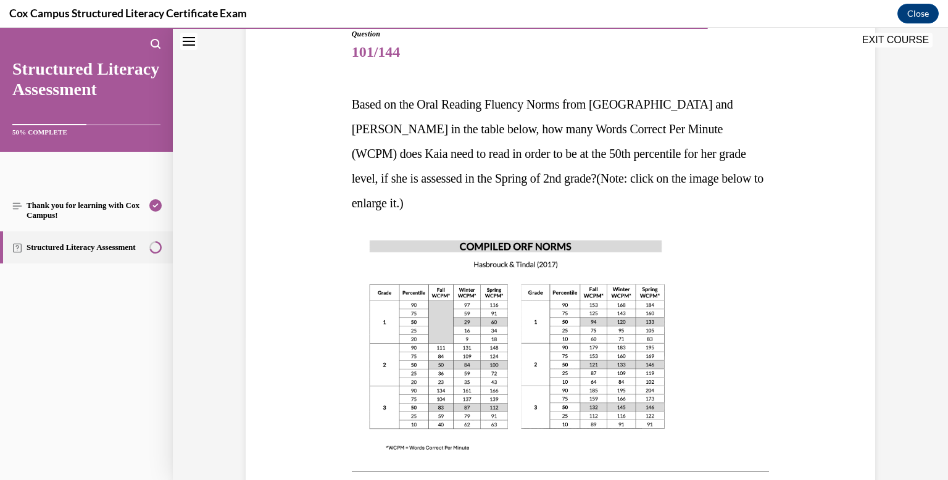
click at [373, 228] on img at bounding box center [517, 345] width 331 height 234
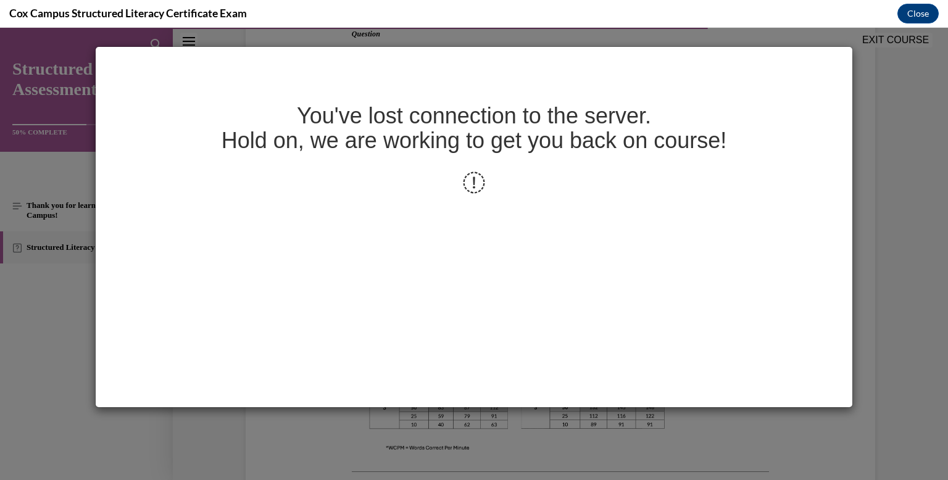
click at [877, 231] on div "You've lost connection to the server. Hold on, we are working to get you back o…" at bounding box center [474, 254] width 948 height 452
click at [487, 204] on div "You've lost connection to the server. Hold on, we are working to get you back o…" at bounding box center [474, 227] width 757 height 360
click at [282, 436] on div "You've lost connection to the server. Hold on, we are working to get you back o…" at bounding box center [474, 254] width 948 height 452
click at [920, 51] on div "You've lost connection to the server. Hold on, we are working to get you back o…" at bounding box center [474, 254] width 948 height 452
click at [858, 178] on div "You've lost connection to the server. Hold on, we are working to get you back o…" at bounding box center [474, 254] width 948 height 452
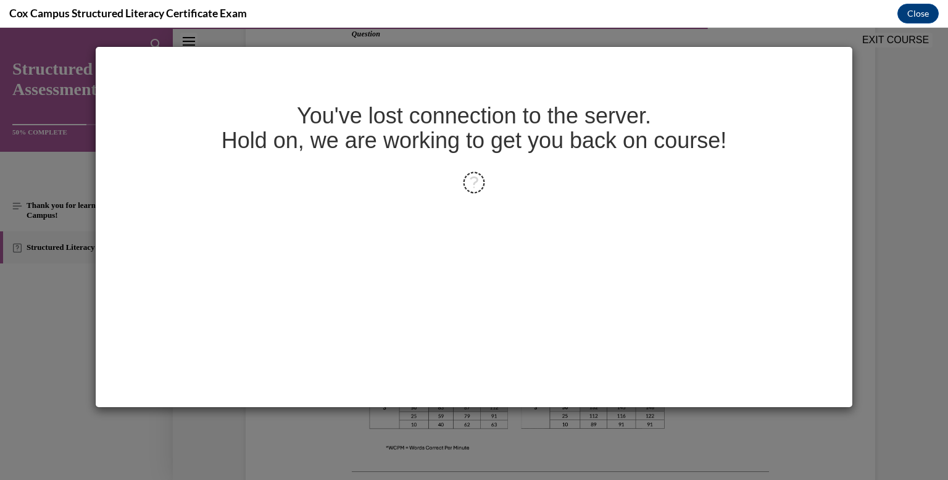
click at [858, 178] on div "You've lost connection to the server. Hold on, we are working to get you back o…" at bounding box center [474, 254] width 948 height 452
click at [478, 179] on icon at bounding box center [474, 183] width 22 height 22
click at [859, 249] on div "You've lost connection to the server. Hold on, we are working to get you back o…" at bounding box center [474, 254] width 948 height 452
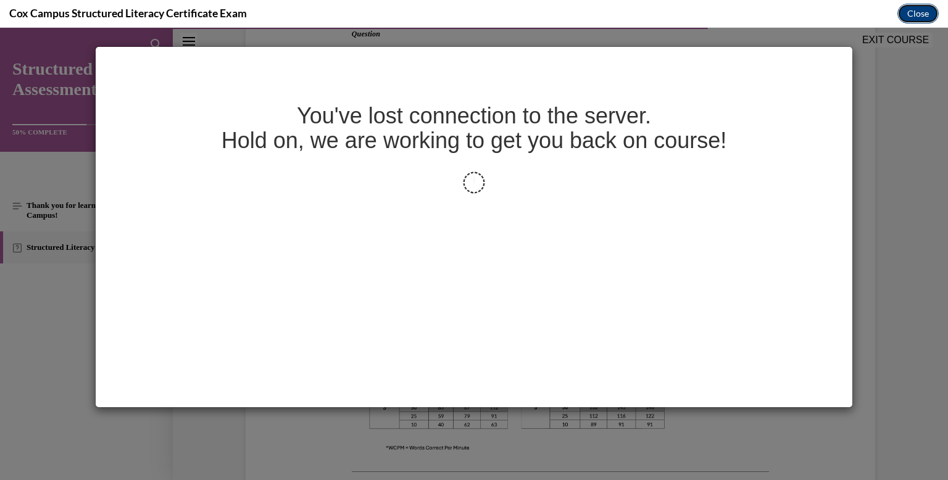
click at [920, 15] on button "Close" at bounding box center [917, 14] width 41 height 20
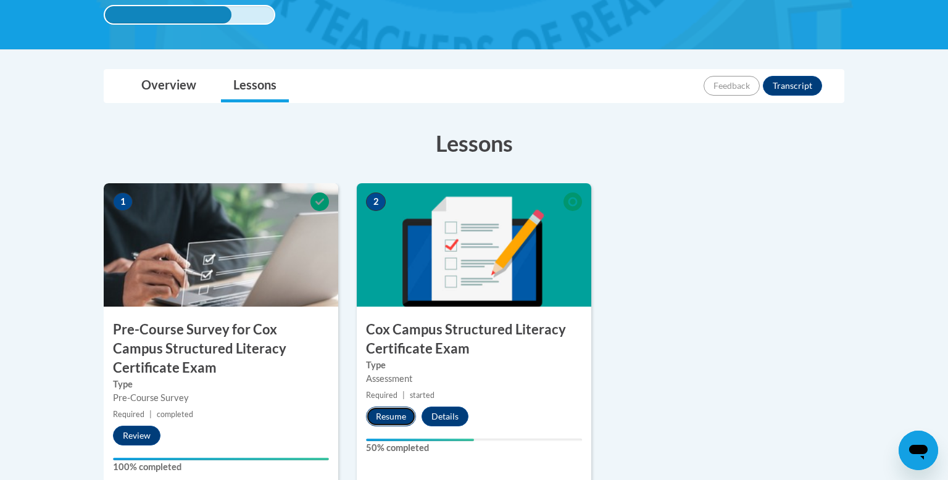
click at [389, 418] on button "Resume" at bounding box center [391, 417] width 50 height 20
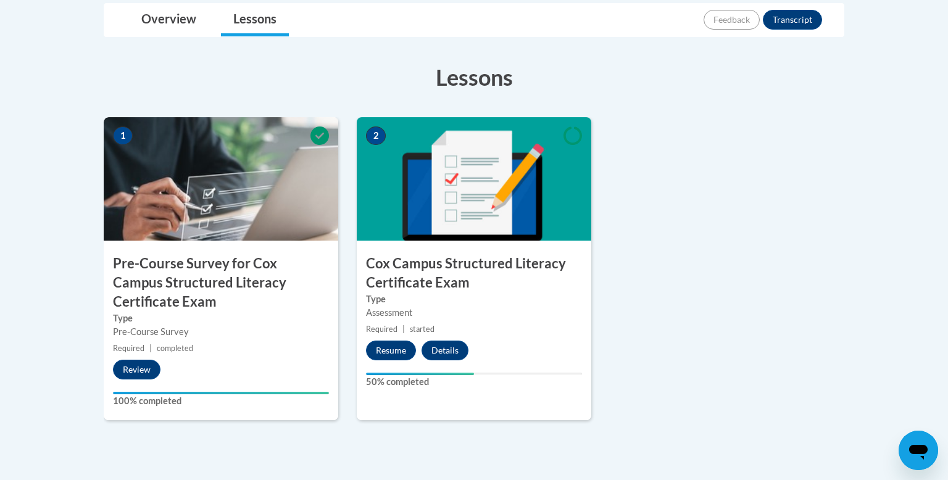
scroll to position [351, 0]
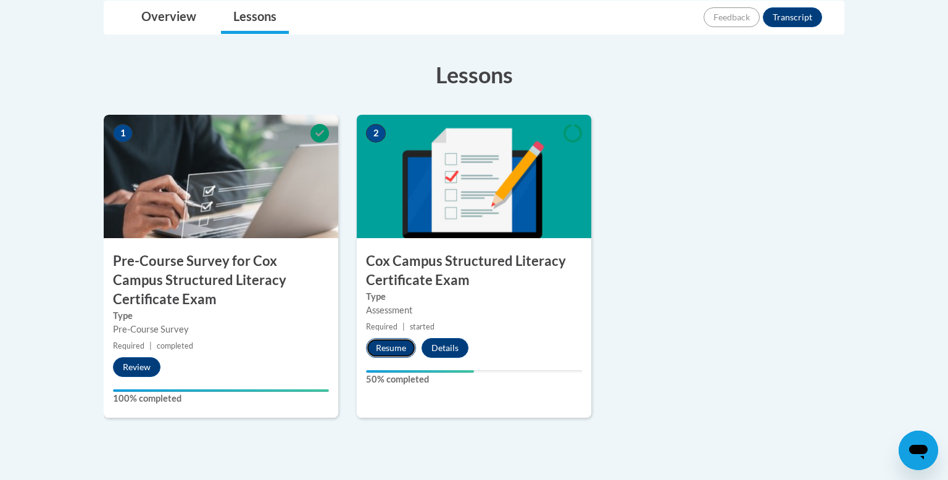
click at [387, 349] on button "Resume" at bounding box center [391, 348] width 50 height 20
